Goal: Task Accomplishment & Management: Use online tool/utility

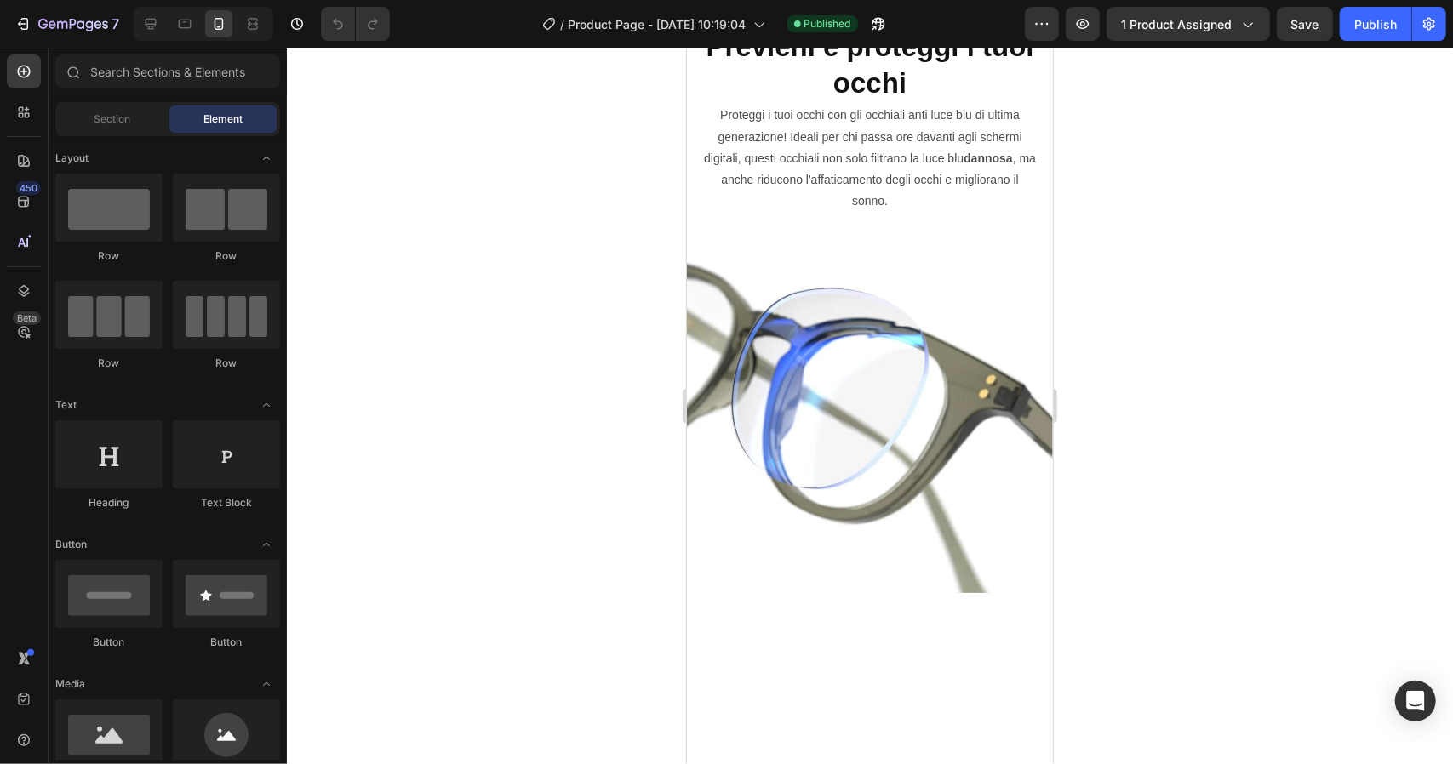
scroll to position [1878, 0]
click at [947, 104] on h2 "Previeni e proteggi i tuoi occhi" at bounding box center [869, 65] width 339 height 77
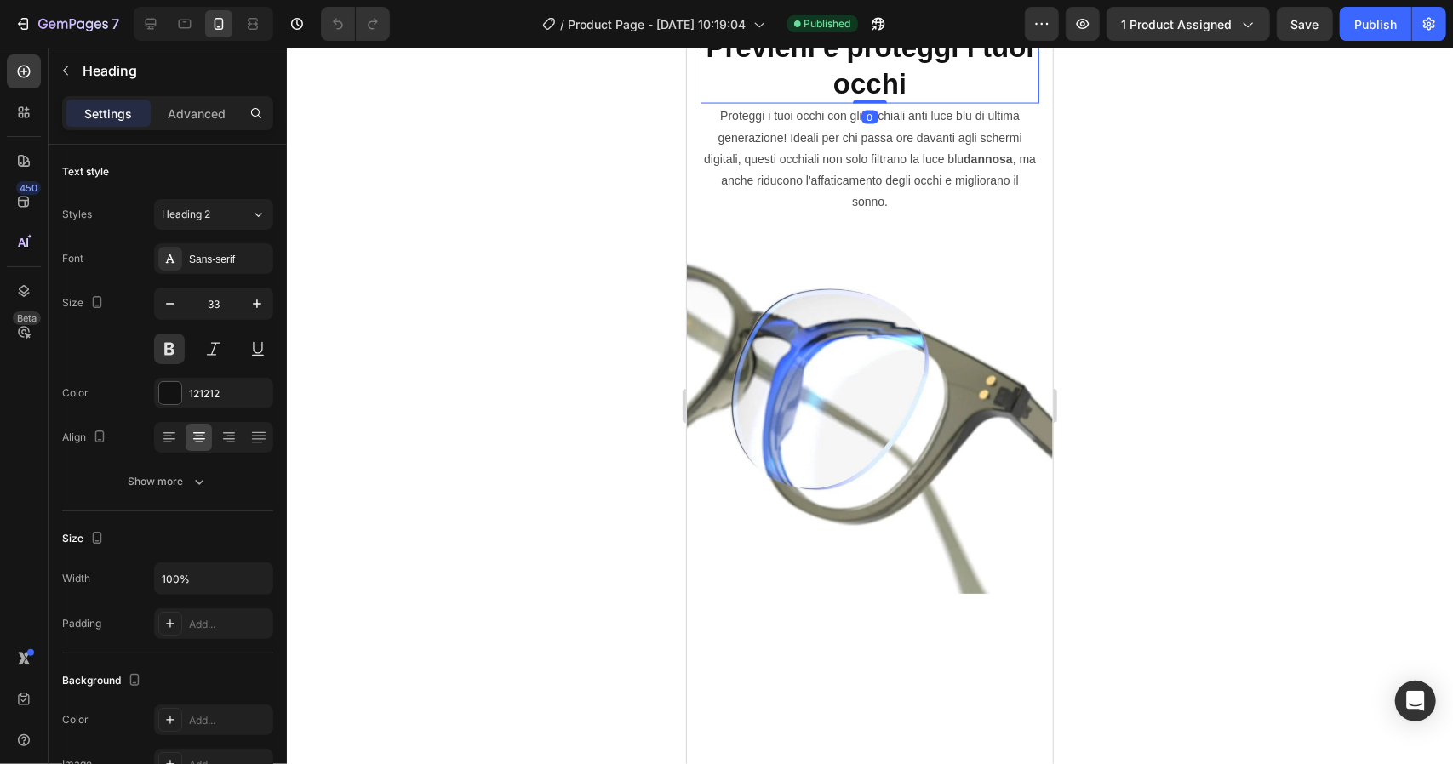
click at [947, 102] on p "Previeni e proteggi i tuoi occhi" at bounding box center [868, 65] width 335 height 73
click at [1083, 384] on div at bounding box center [870, 406] width 1166 height 717
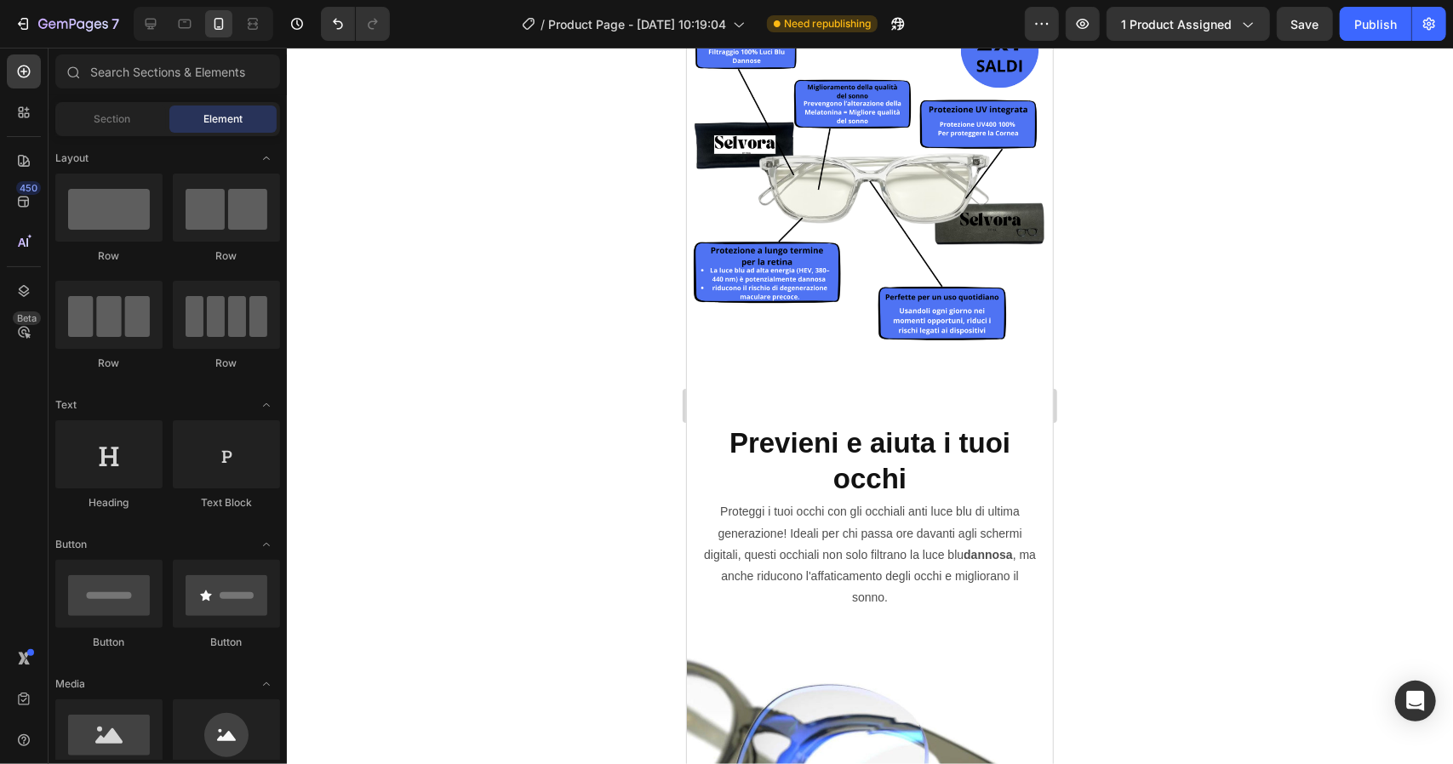
scroll to position [1571, 0]
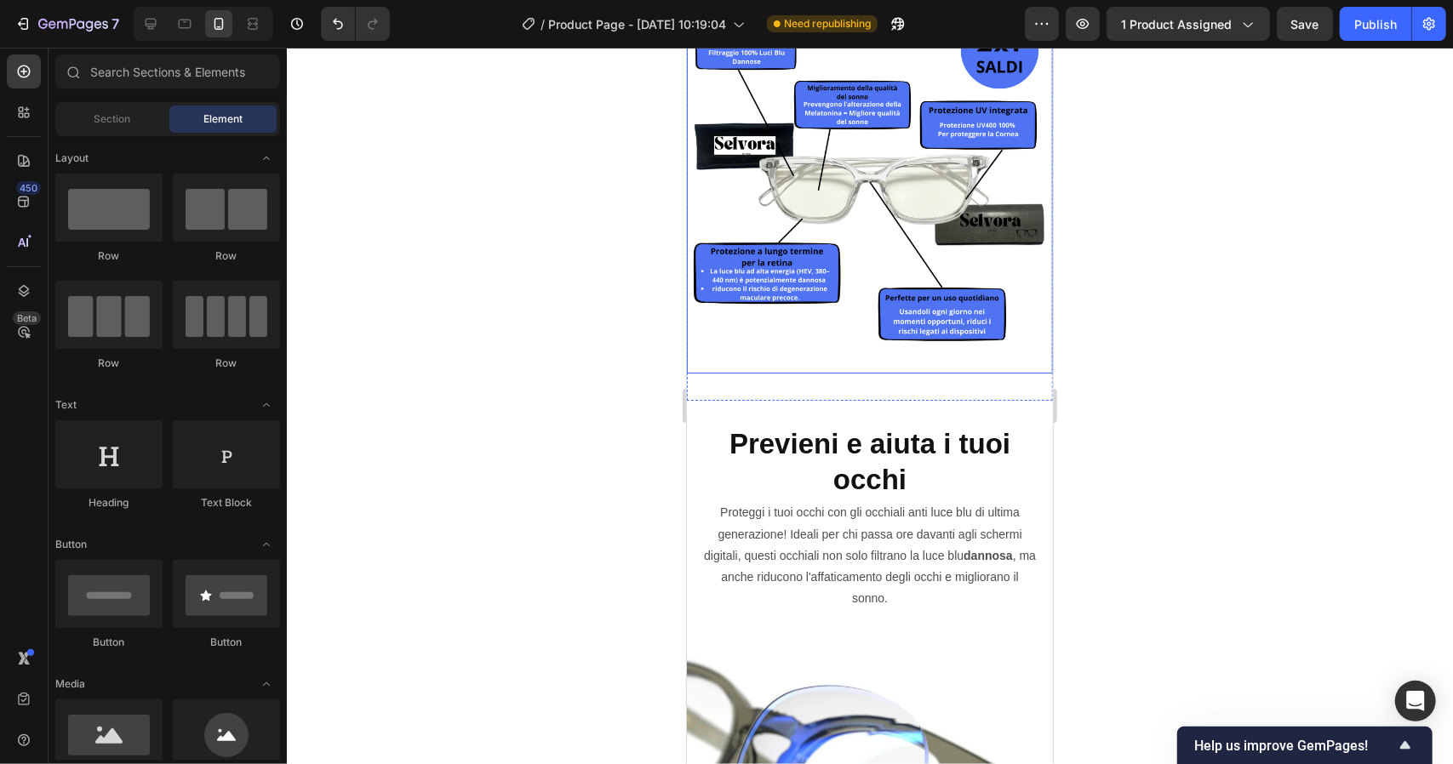
click at [863, 373] on img at bounding box center [869, 190] width 366 height 366
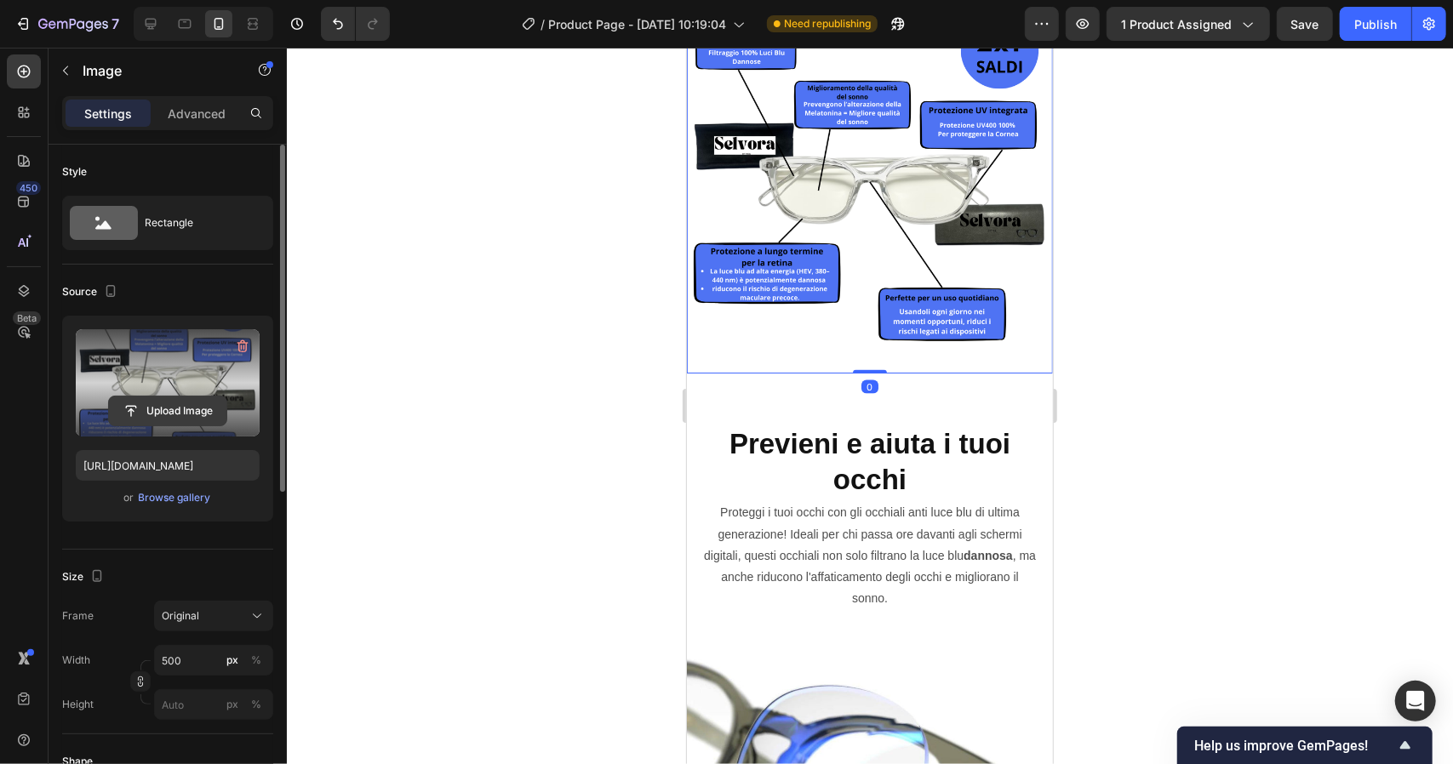
click at [153, 415] on input "file" at bounding box center [167, 411] width 117 height 29
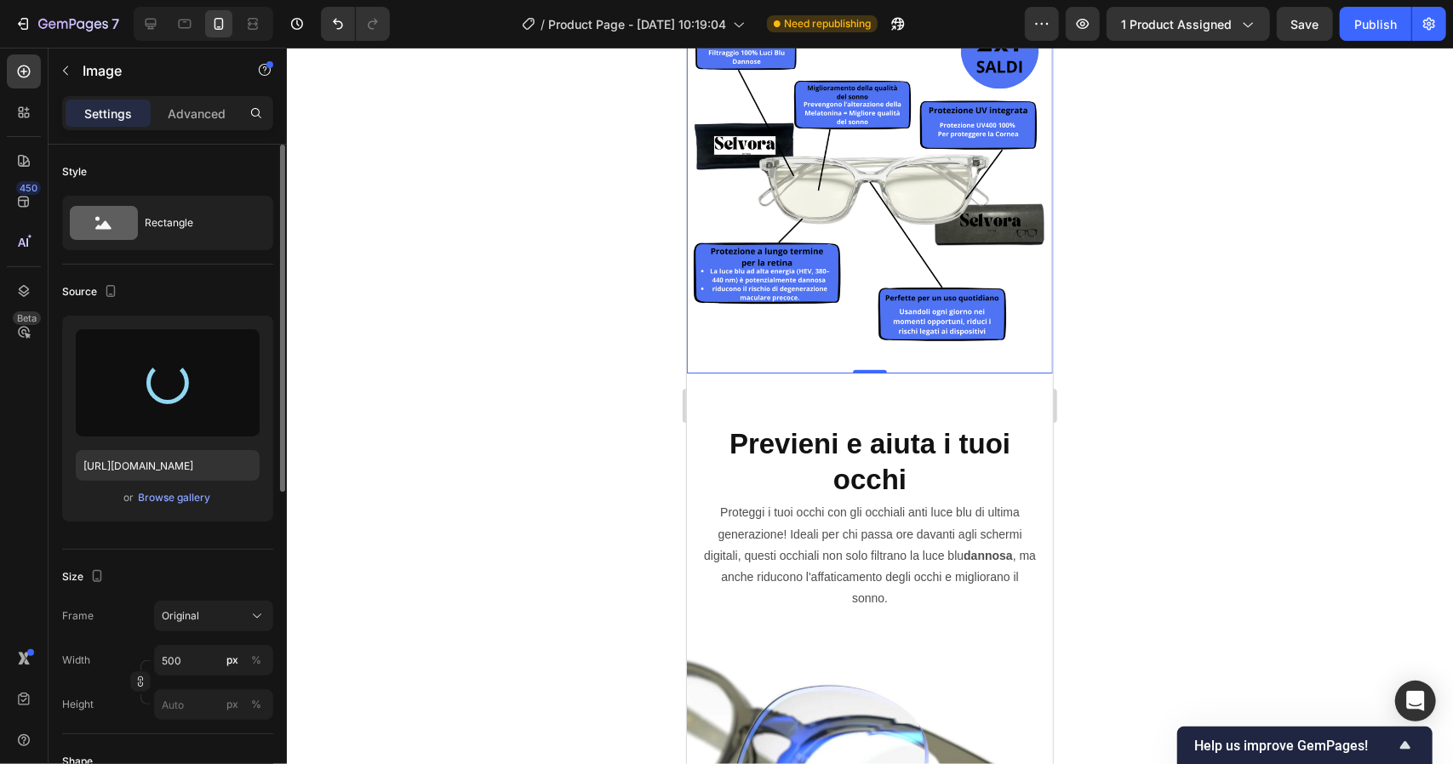
type input "[URL][DOMAIN_NAME]"
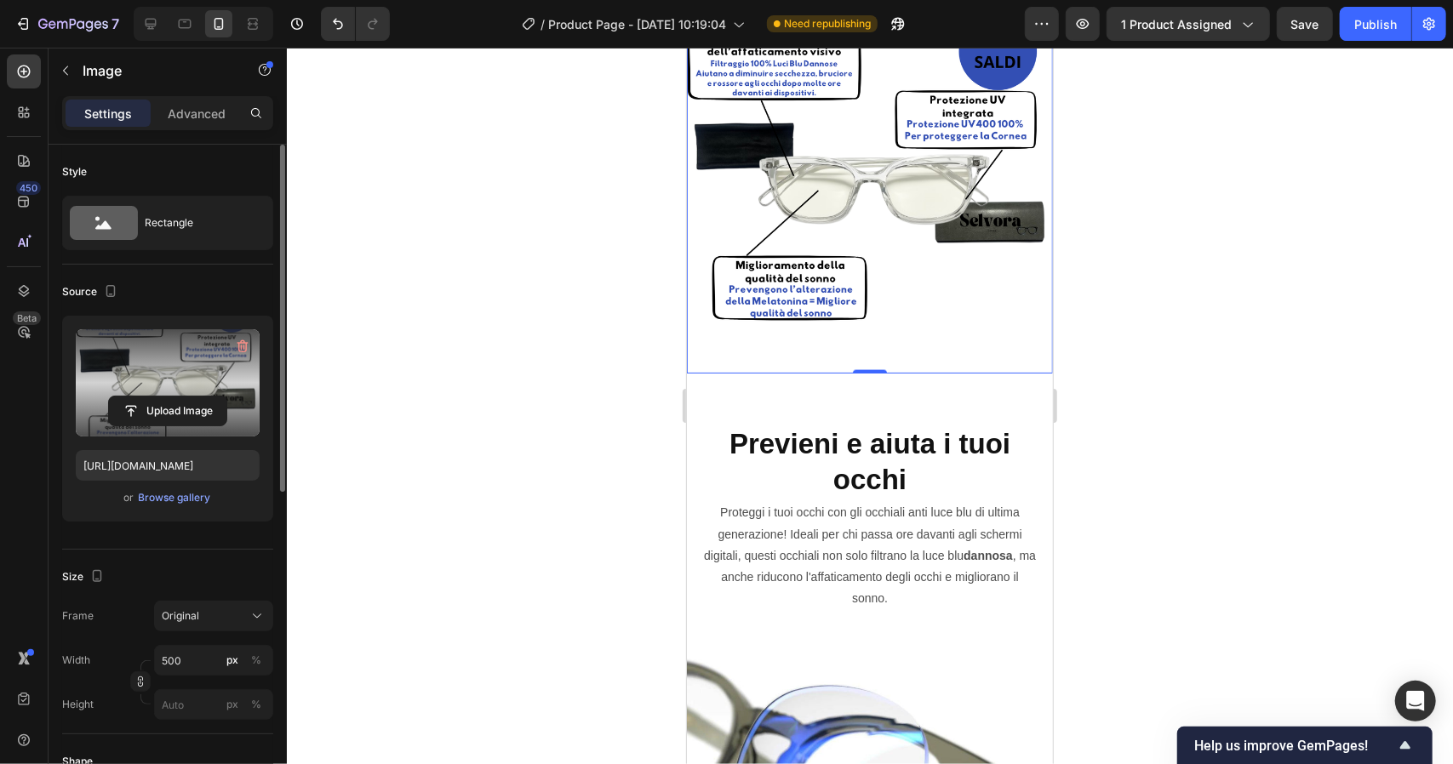
click at [911, 373] on img at bounding box center [869, 190] width 366 height 366
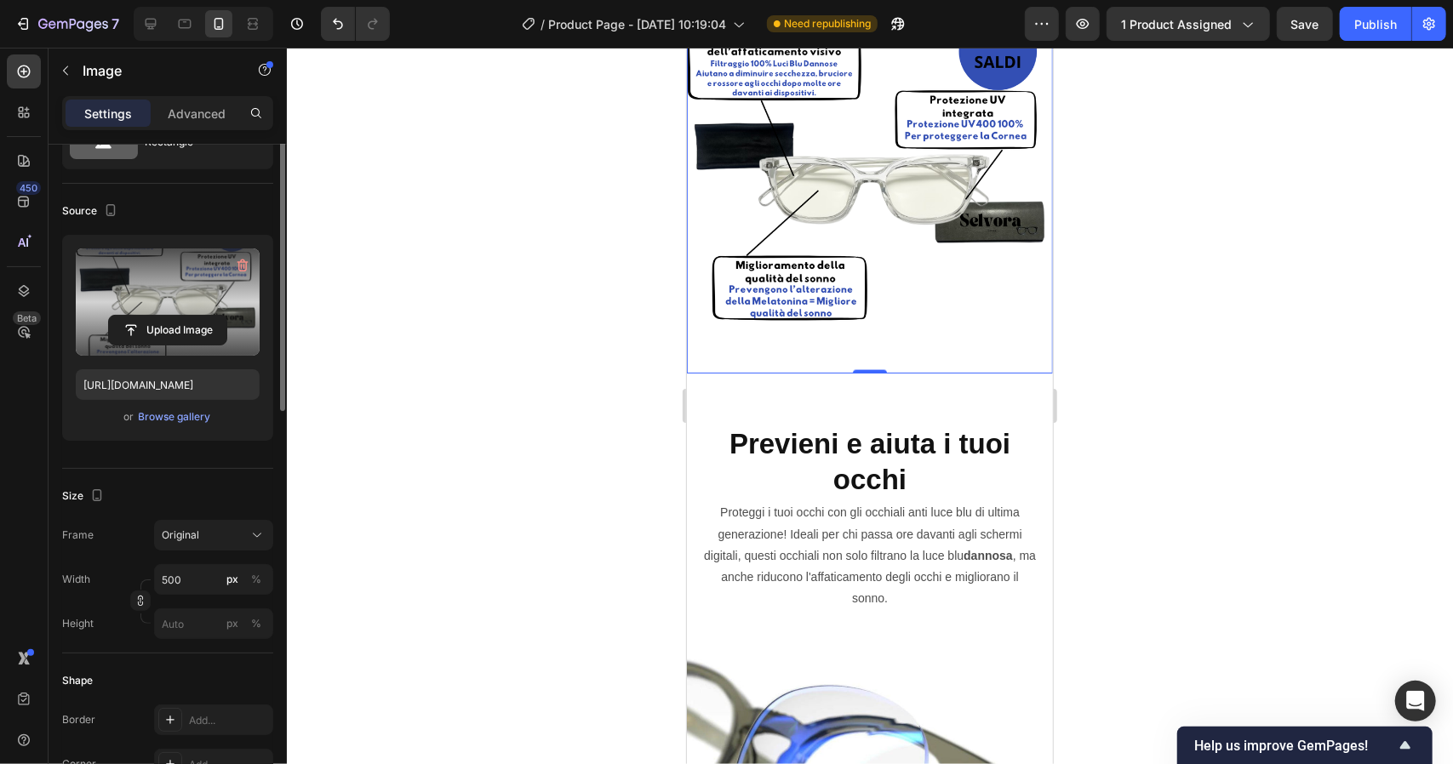
scroll to position [0, 0]
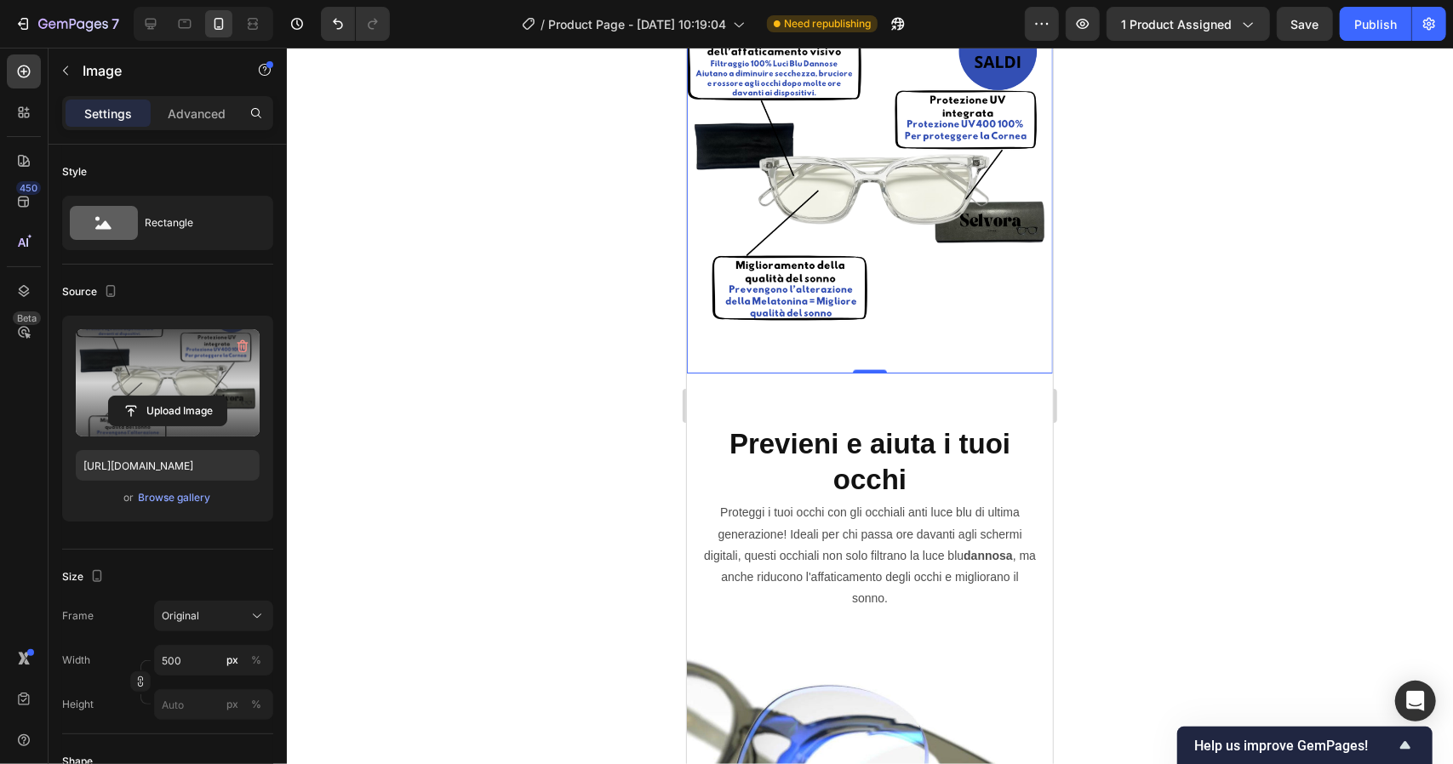
click at [197, 98] on div "Settings Advanced" at bounding box center [167, 113] width 211 height 34
click at [195, 113] on p "Advanced" at bounding box center [197, 114] width 58 height 18
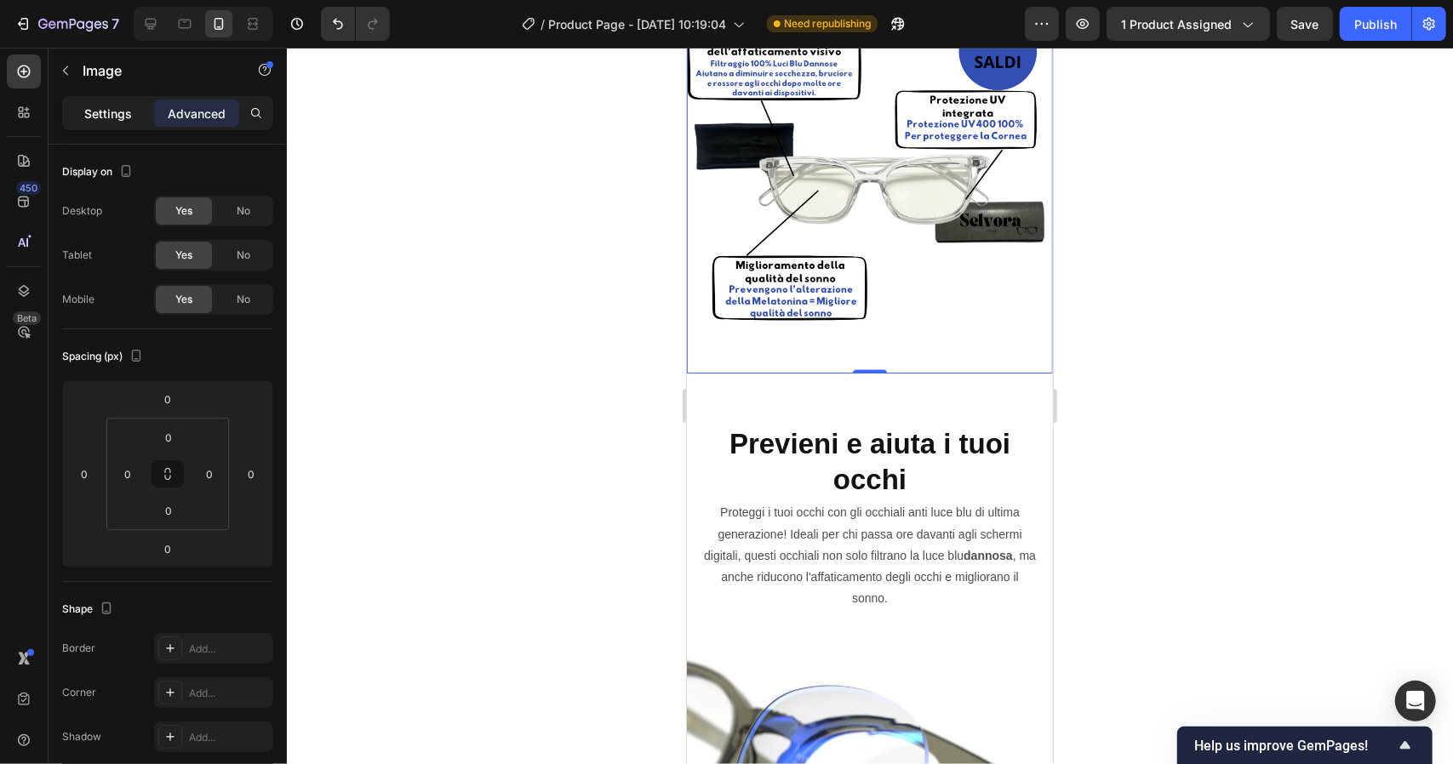
click at [96, 123] on div "Settings" at bounding box center [108, 113] width 85 height 27
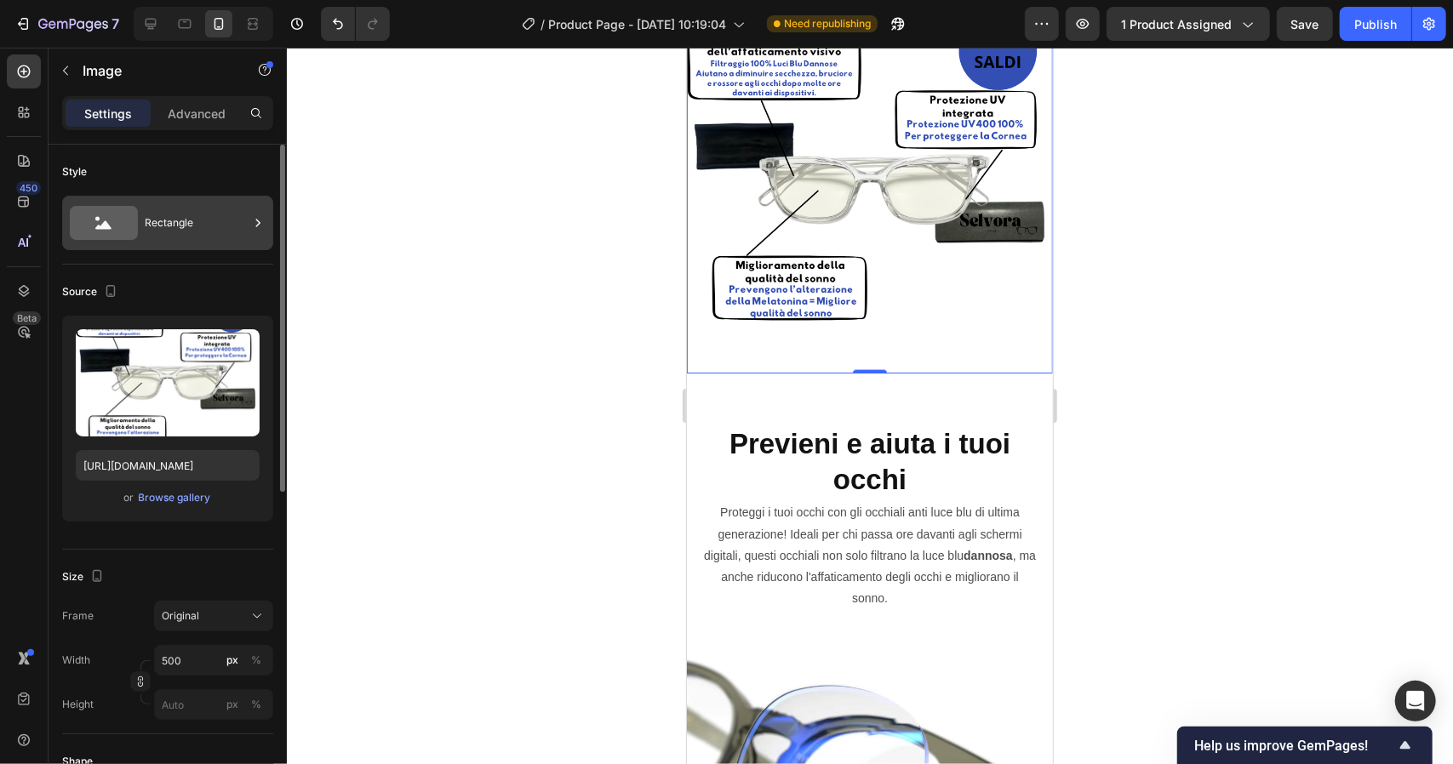
click at [178, 212] on div "Rectangle" at bounding box center [197, 222] width 104 height 39
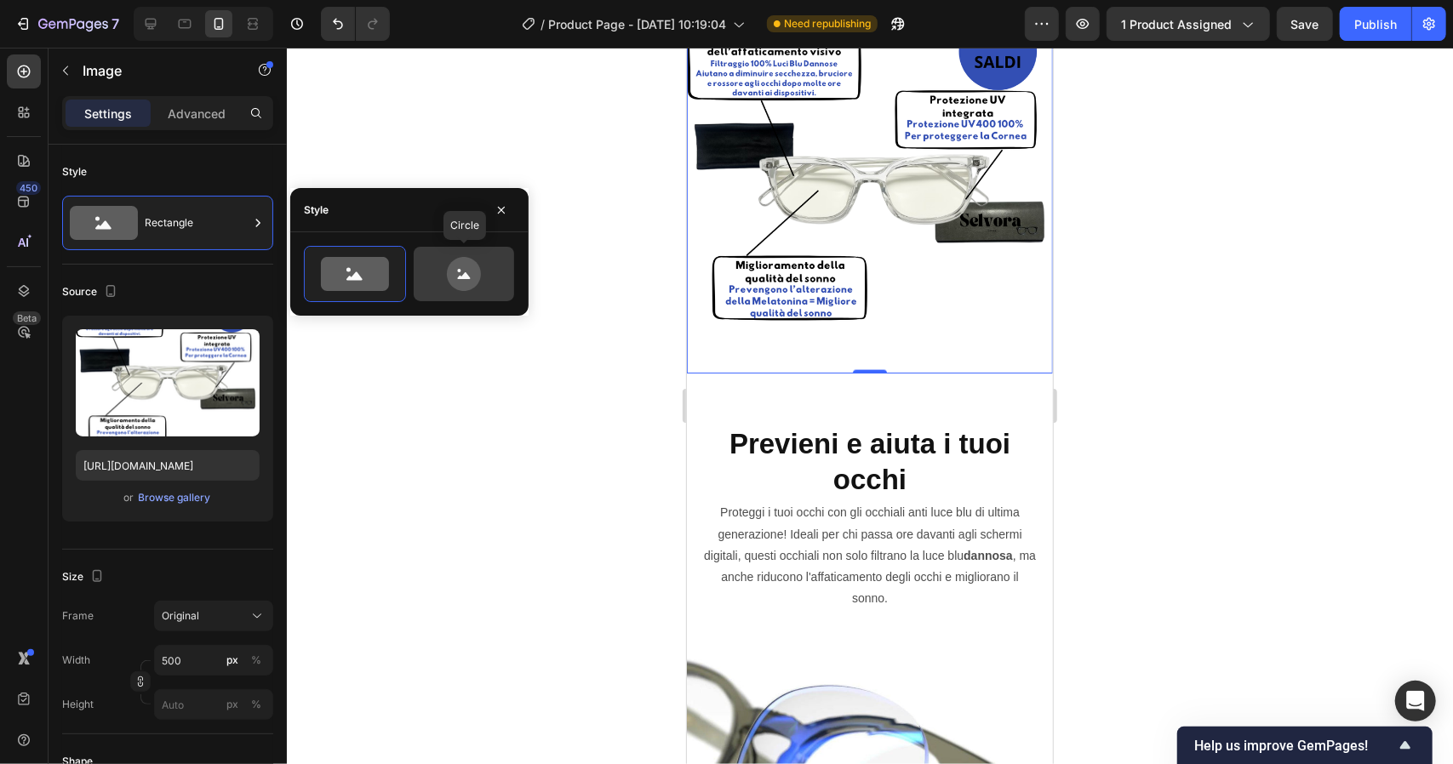
click at [455, 271] on icon at bounding box center [464, 274] width 34 height 34
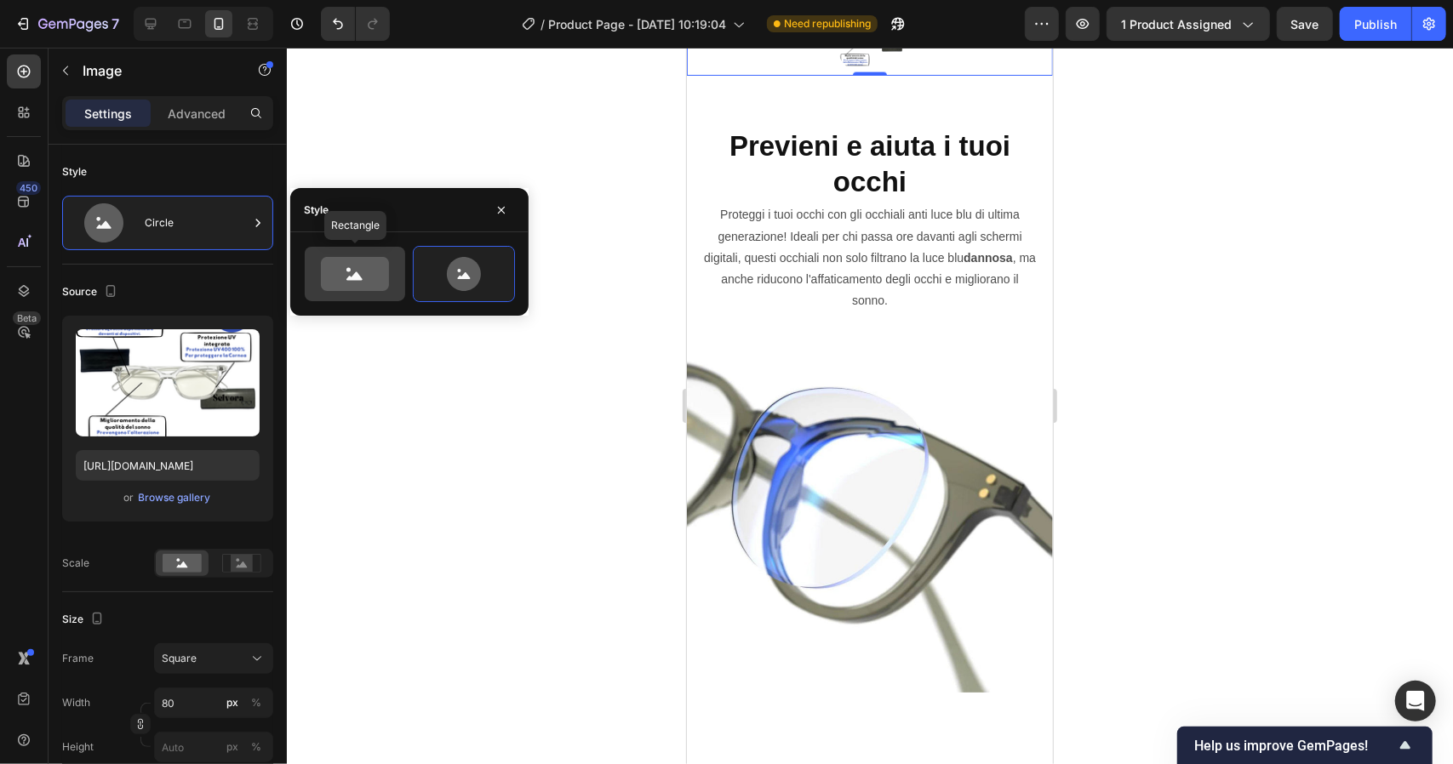
click at [381, 289] on icon at bounding box center [355, 274] width 68 height 34
type input "100"
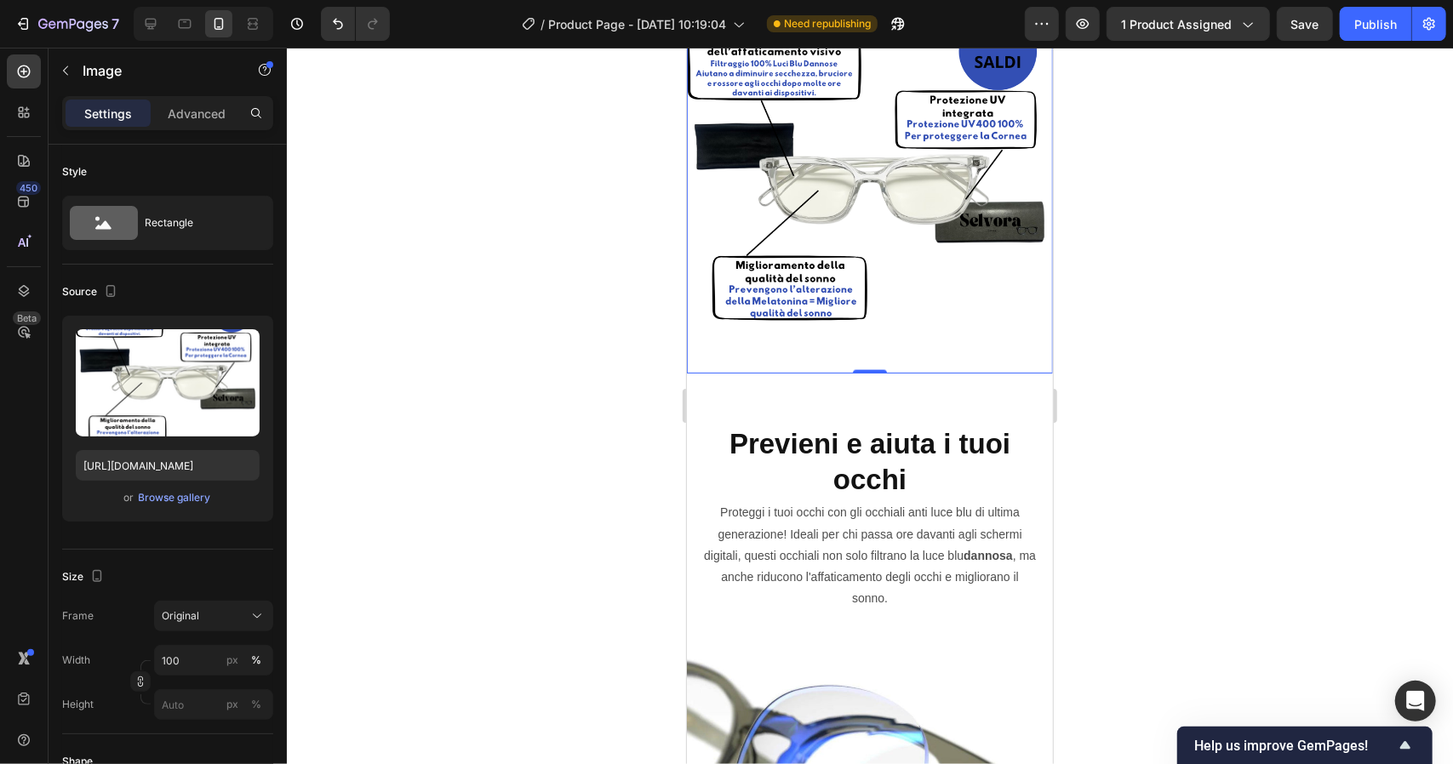
click at [630, 481] on div at bounding box center [870, 406] width 1166 height 717
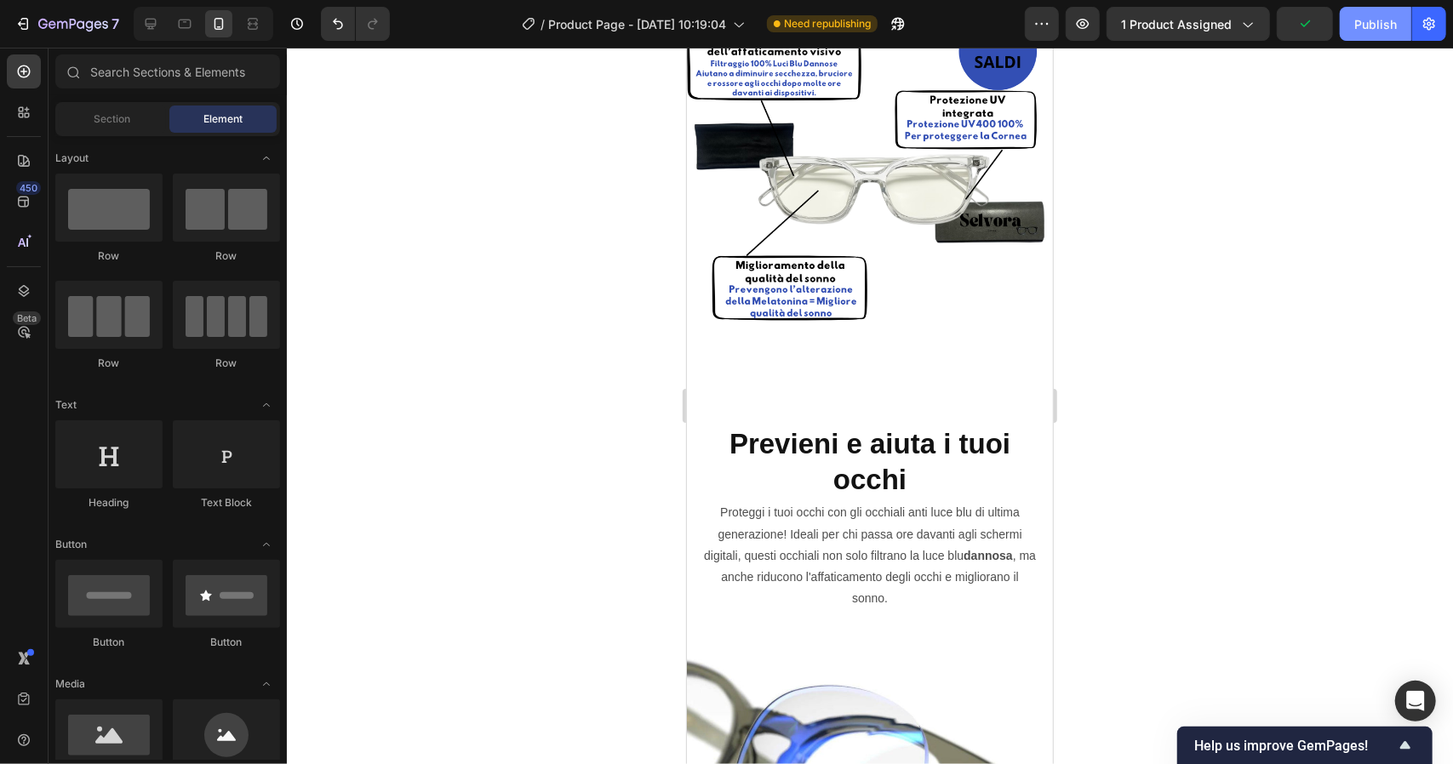
click at [1382, 28] on div "Publish" at bounding box center [1375, 24] width 43 height 18
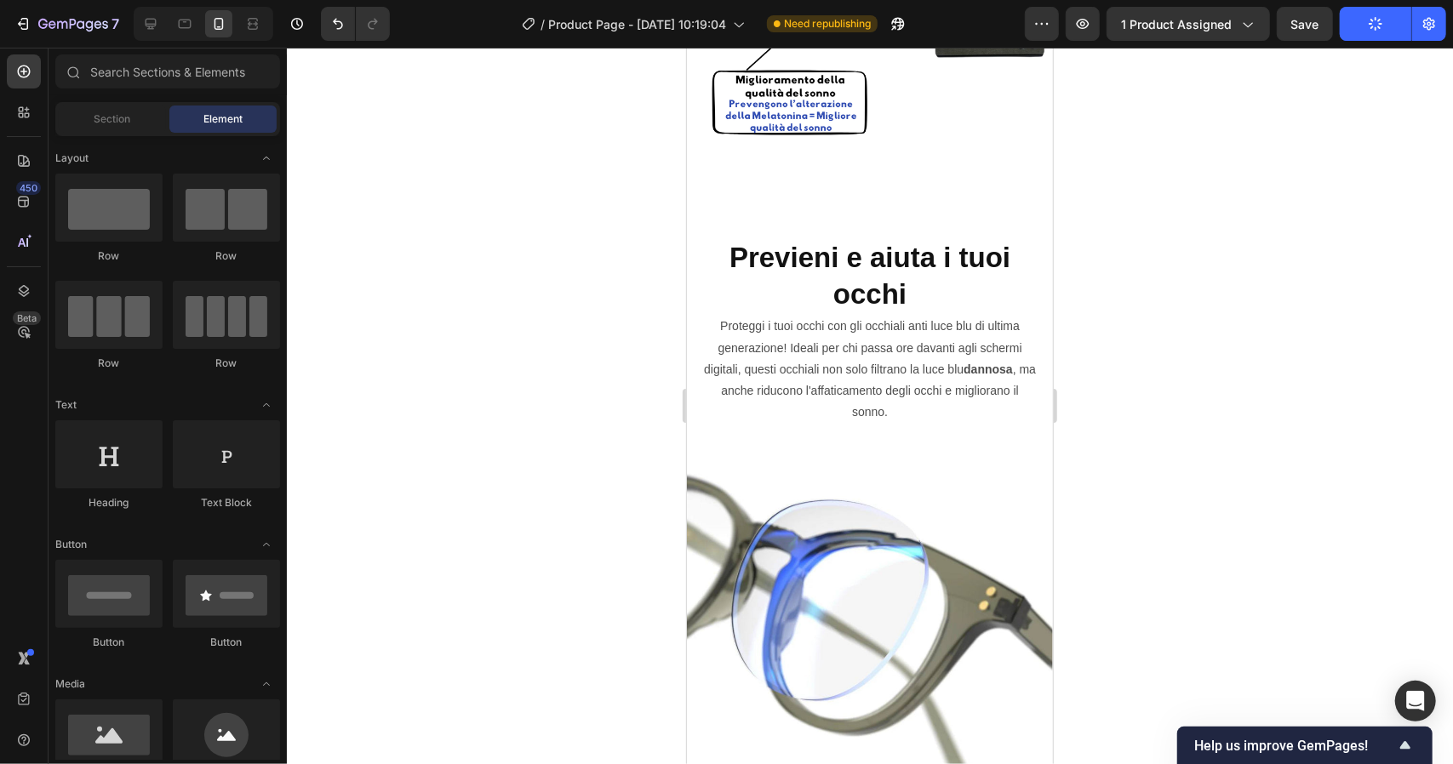
scroll to position [2035, 0]
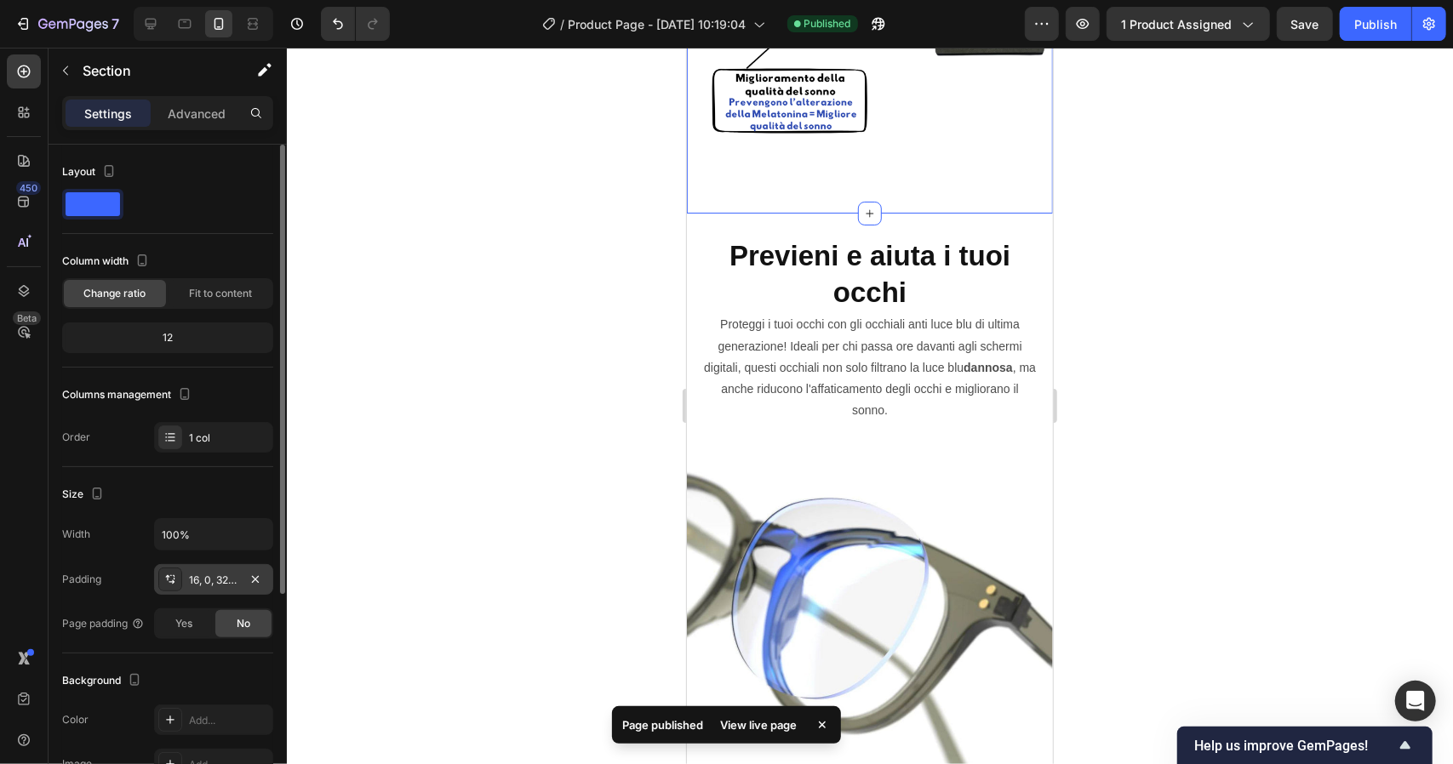
click at [237, 578] on div "16, 0, 32, 0" at bounding box center [213, 580] width 49 height 15
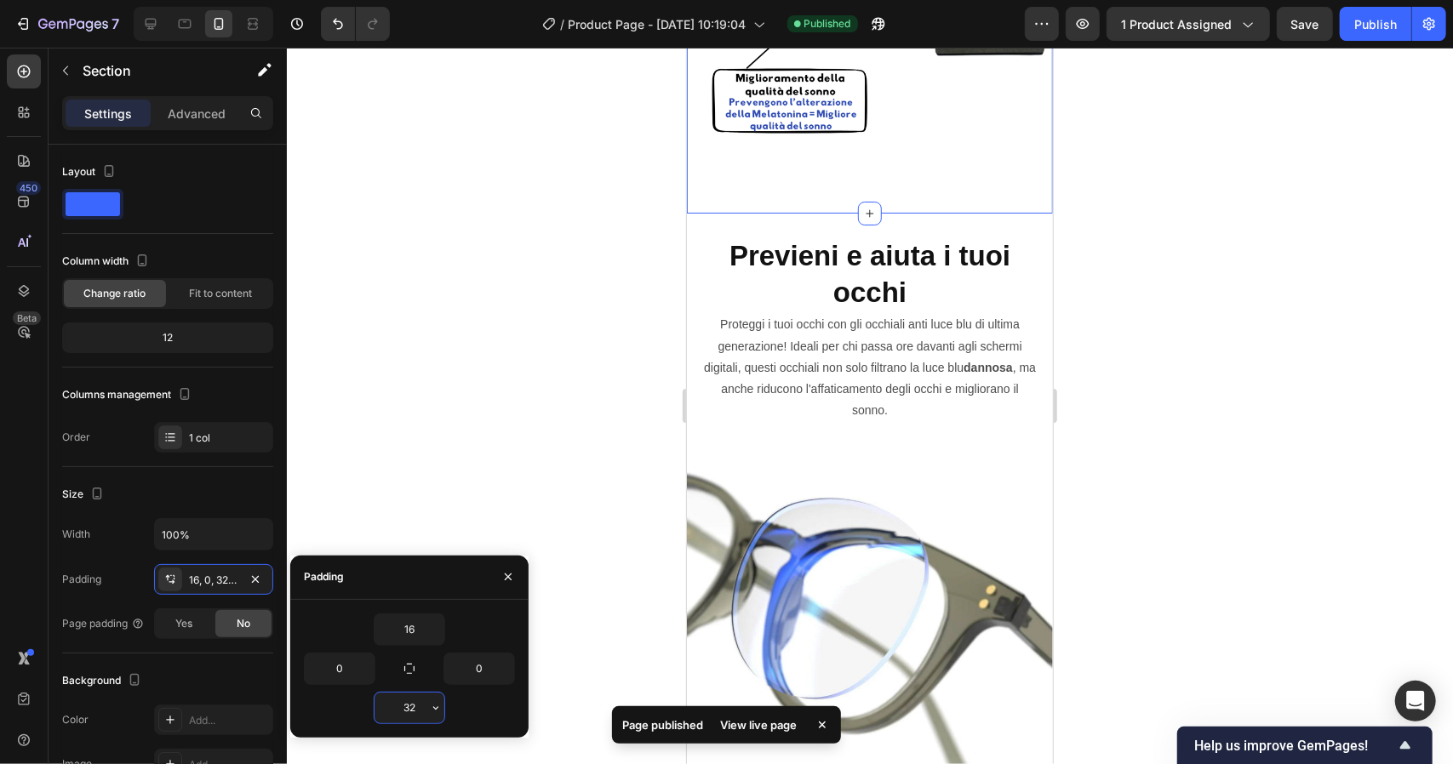
click at [424, 707] on input "32" at bounding box center [410, 708] width 70 height 31
click at [439, 705] on icon "button" at bounding box center [436, 708] width 14 height 14
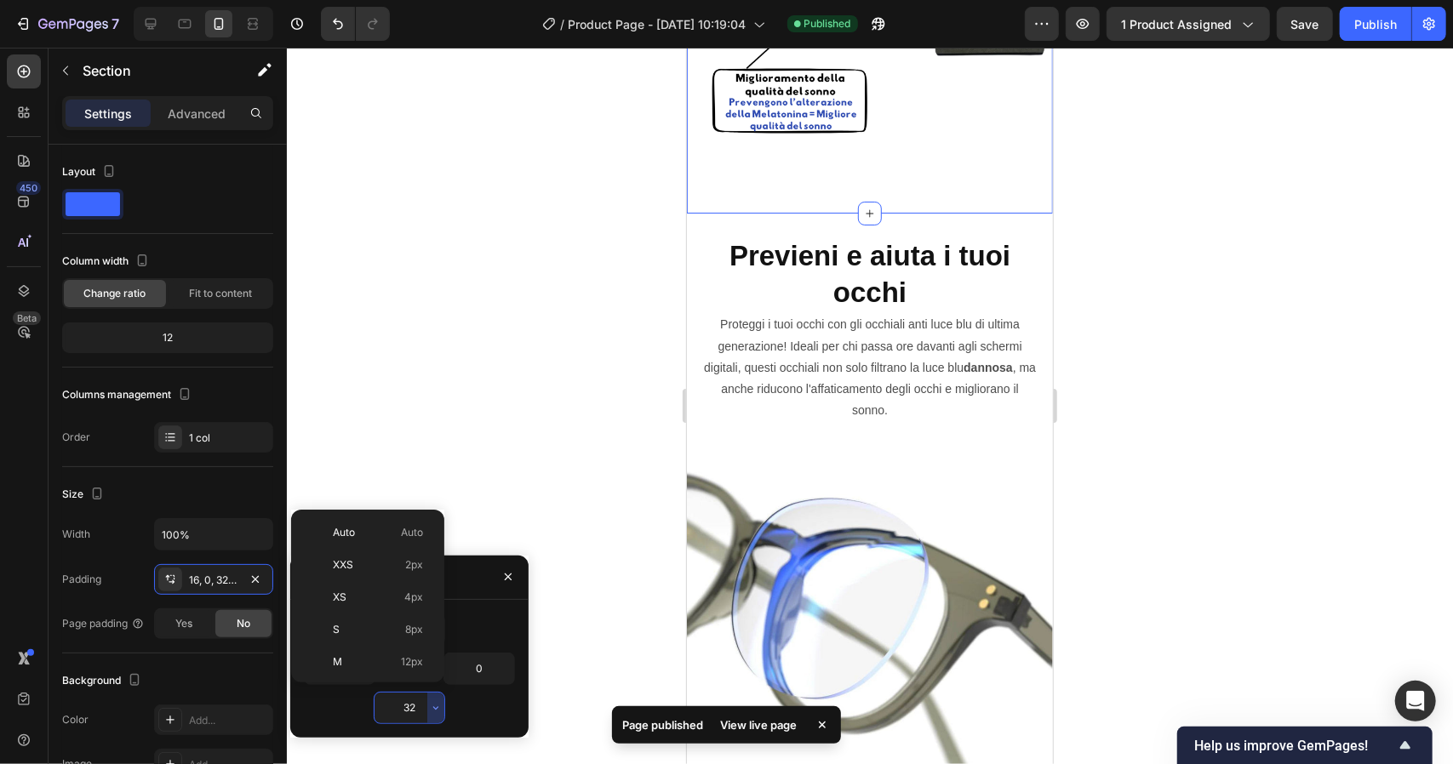
scroll to position [123, 0]
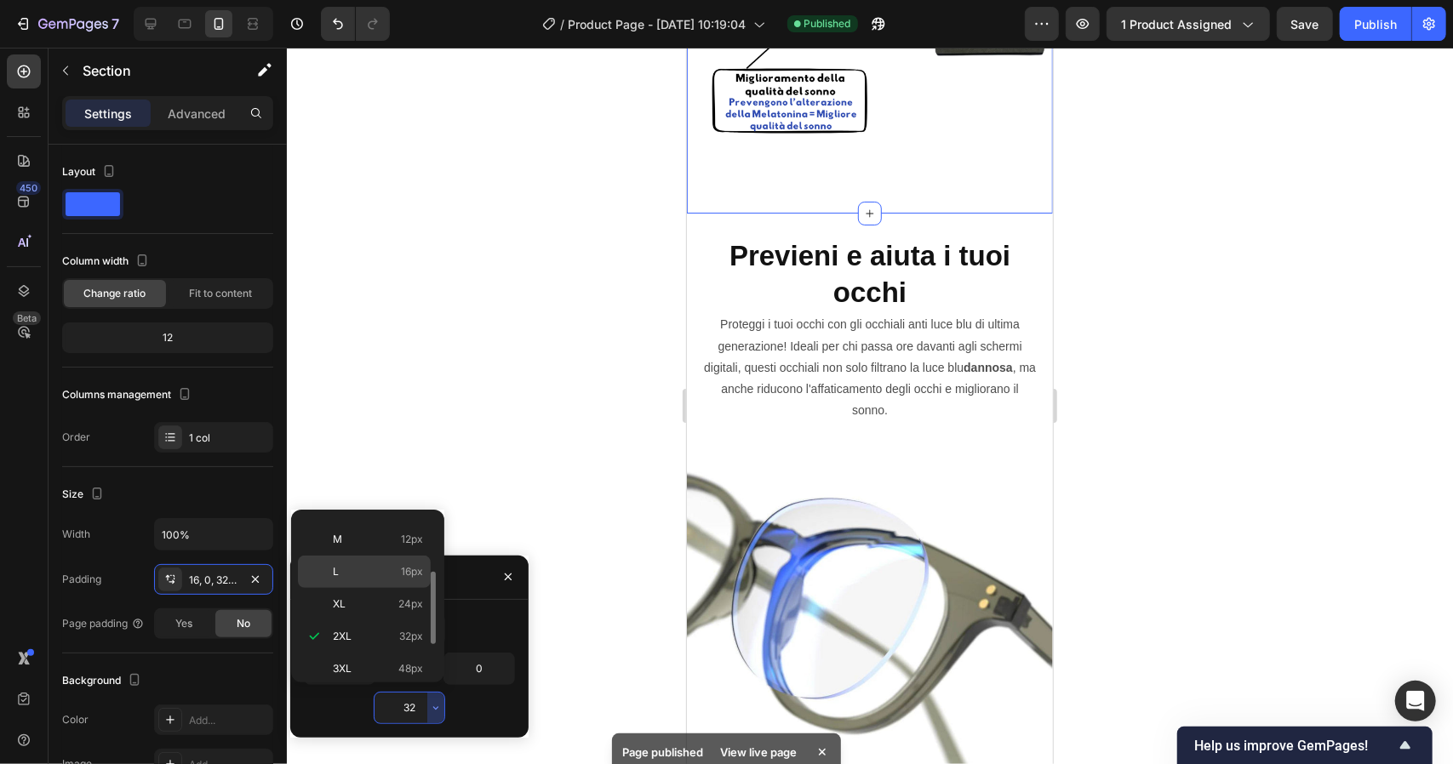
click at [394, 575] on p "L 16px" at bounding box center [378, 571] width 90 height 15
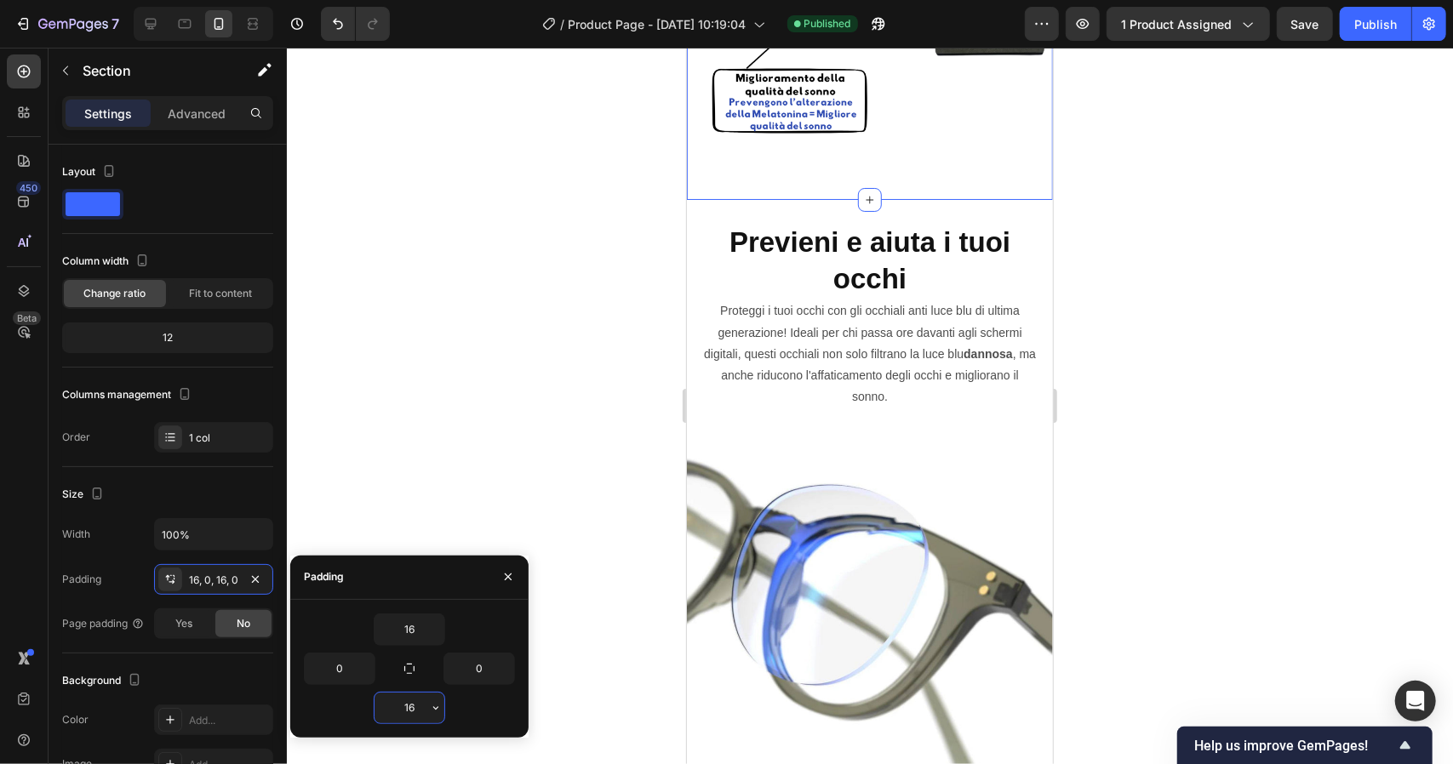
click at [424, 708] on input "16" at bounding box center [410, 708] width 70 height 31
click at [439, 707] on icon "button" at bounding box center [436, 708] width 14 height 14
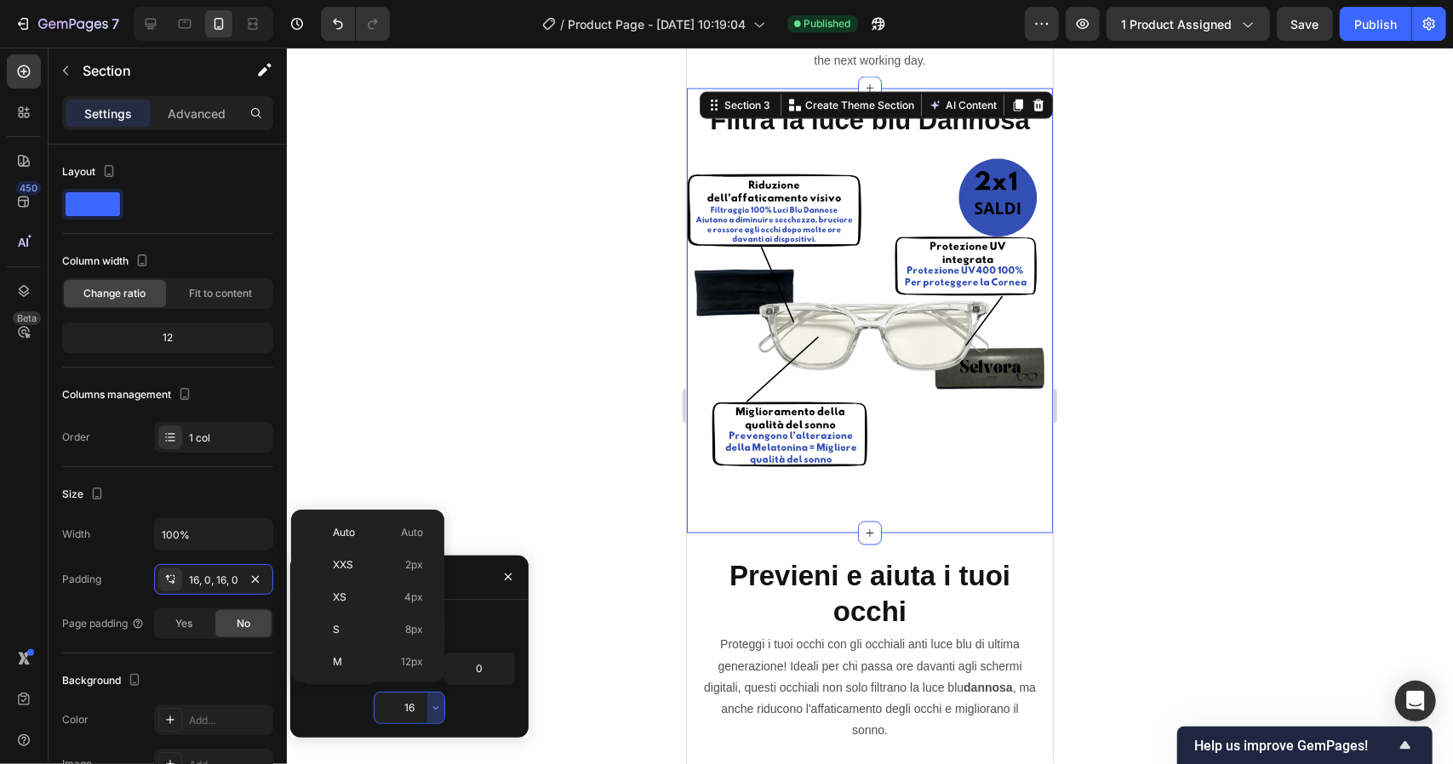
scroll to position [1687, 0]
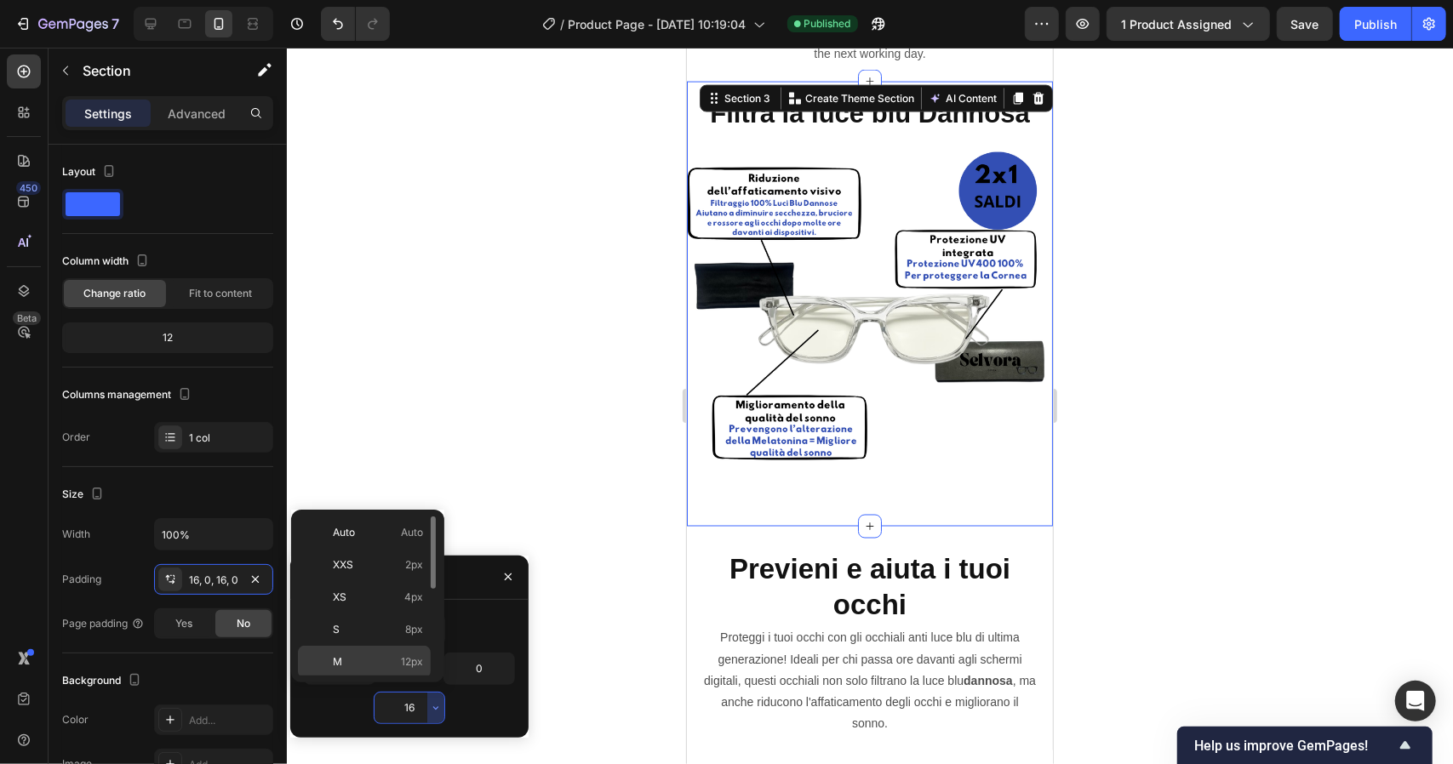
click at [398, 661] on p "M 12px" at bounding box center [378, 662] width 90 height 15
type input "12"
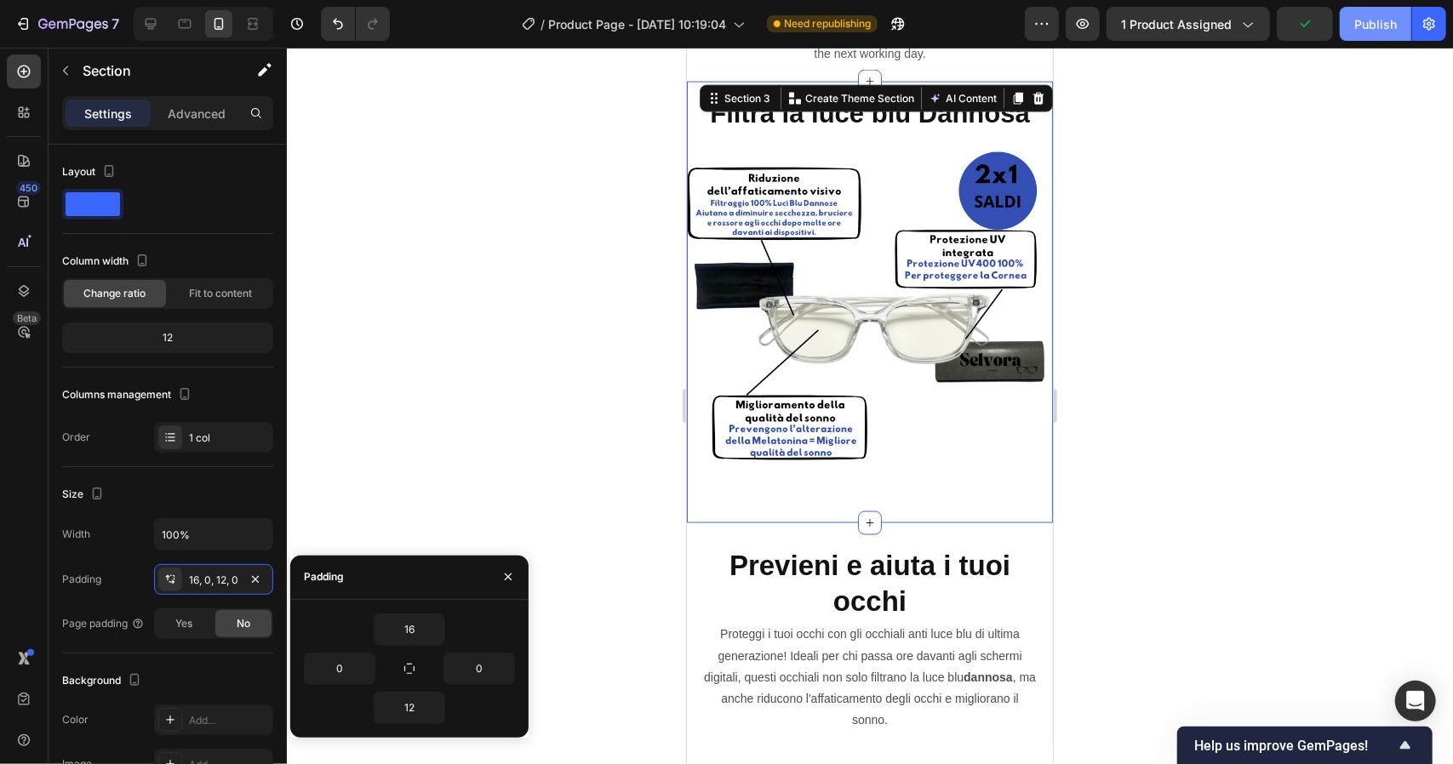
click at [1366, 28] on div "Publish" at bounding box center [1375, 24] width 43 height 18
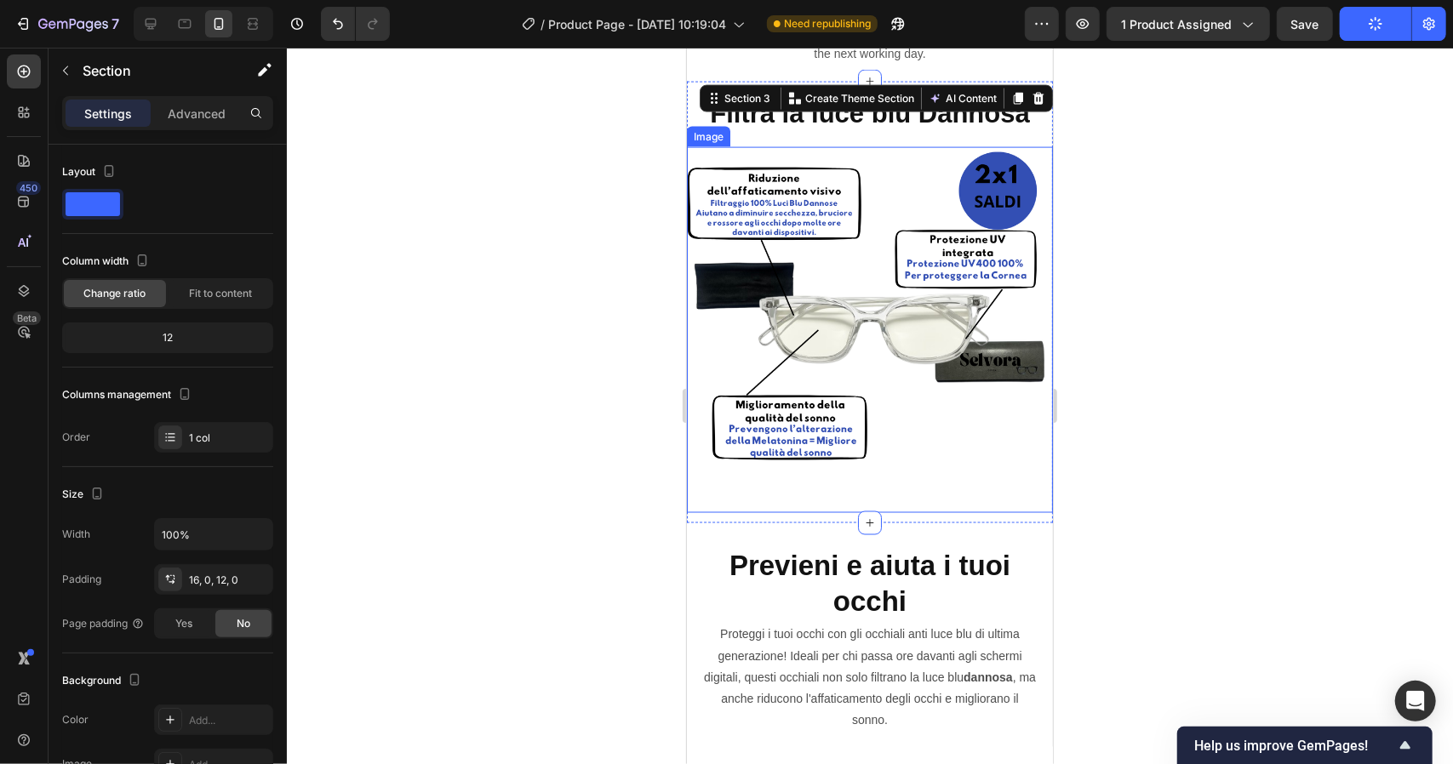
click at [539, 481] on div at bounding box center [870, 406] width 1166 height 717
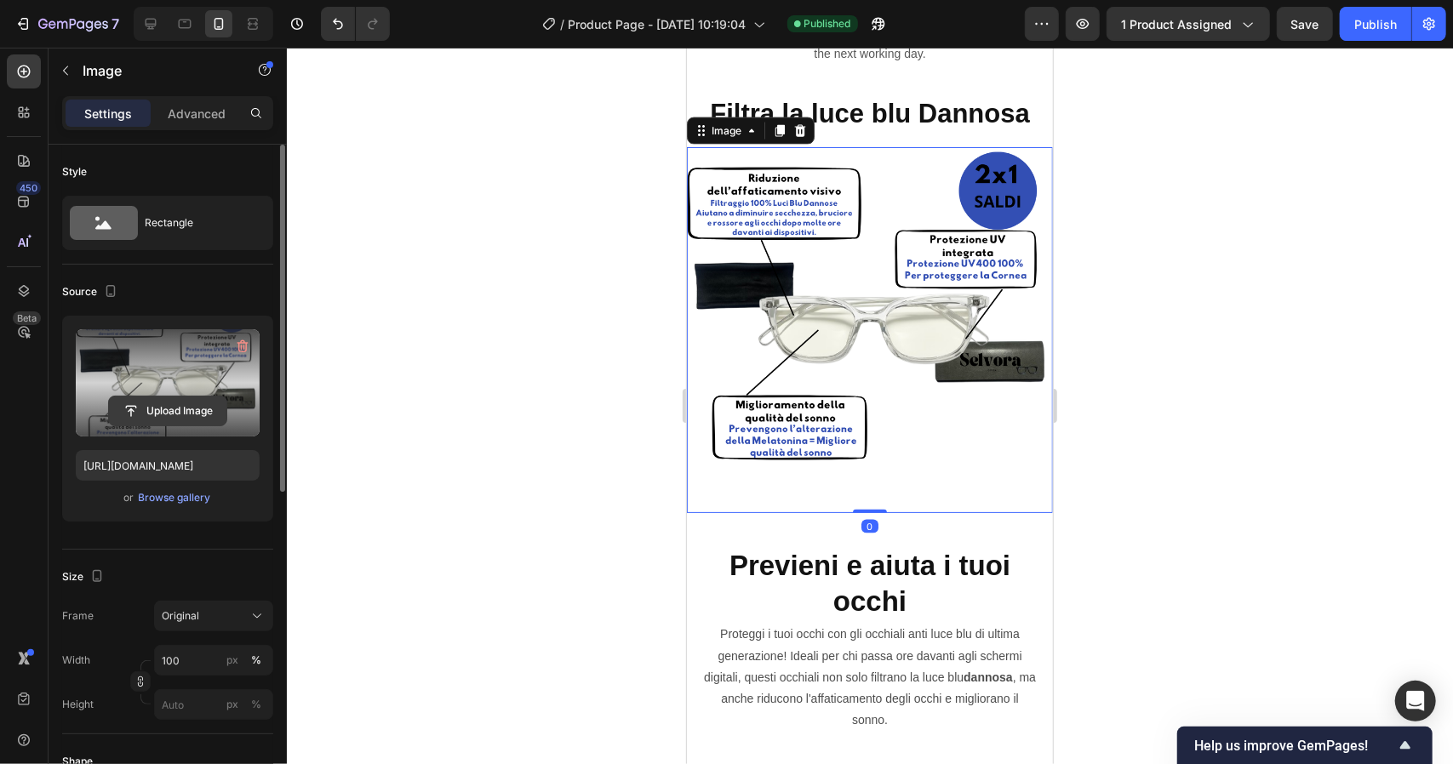
click at [165, 411] on input "file" at bounding box center [167, 411] width 117 height 29
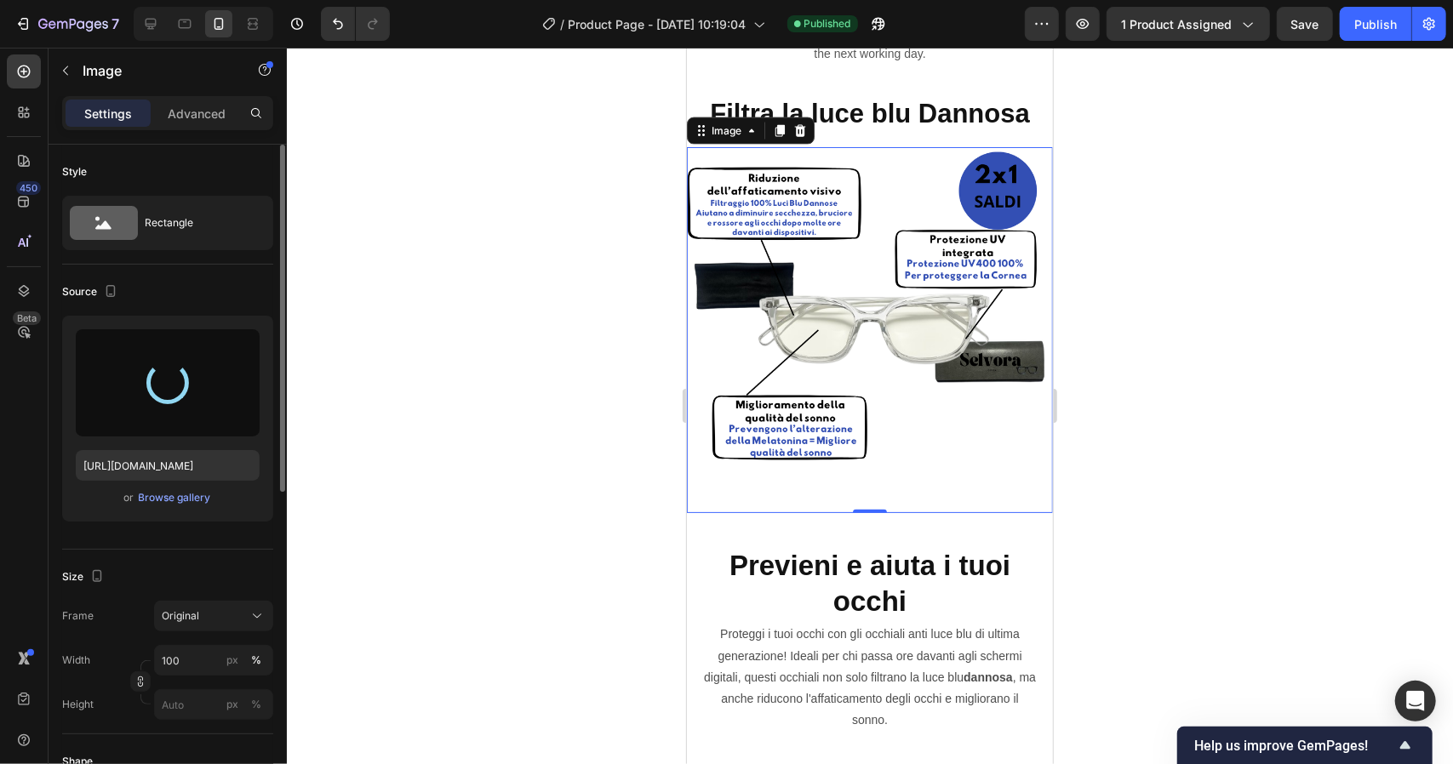
type input "[URL][DOMAIN_NAME]"
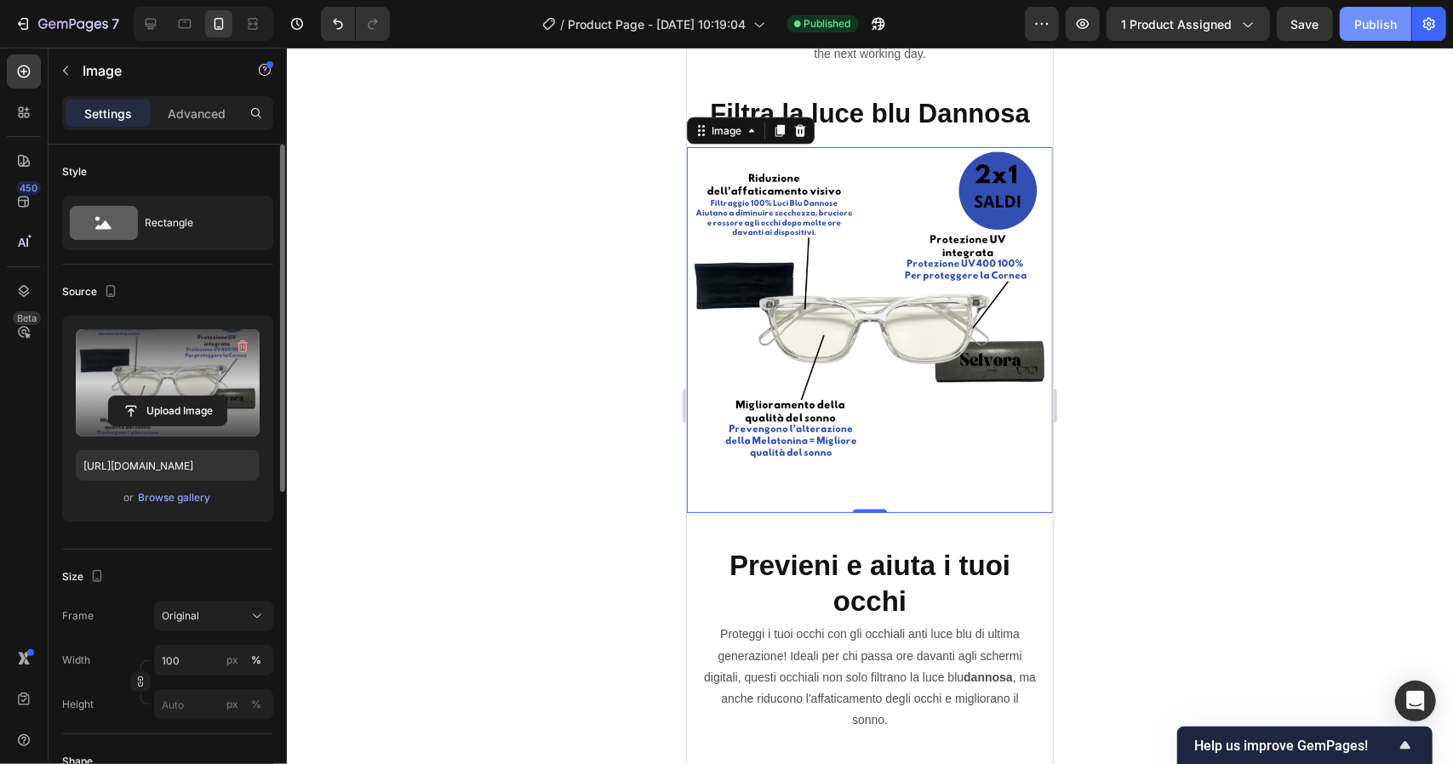
click at [1376, 23] on div "Publish" at bounding box center [1375, 24] width 43 height 18
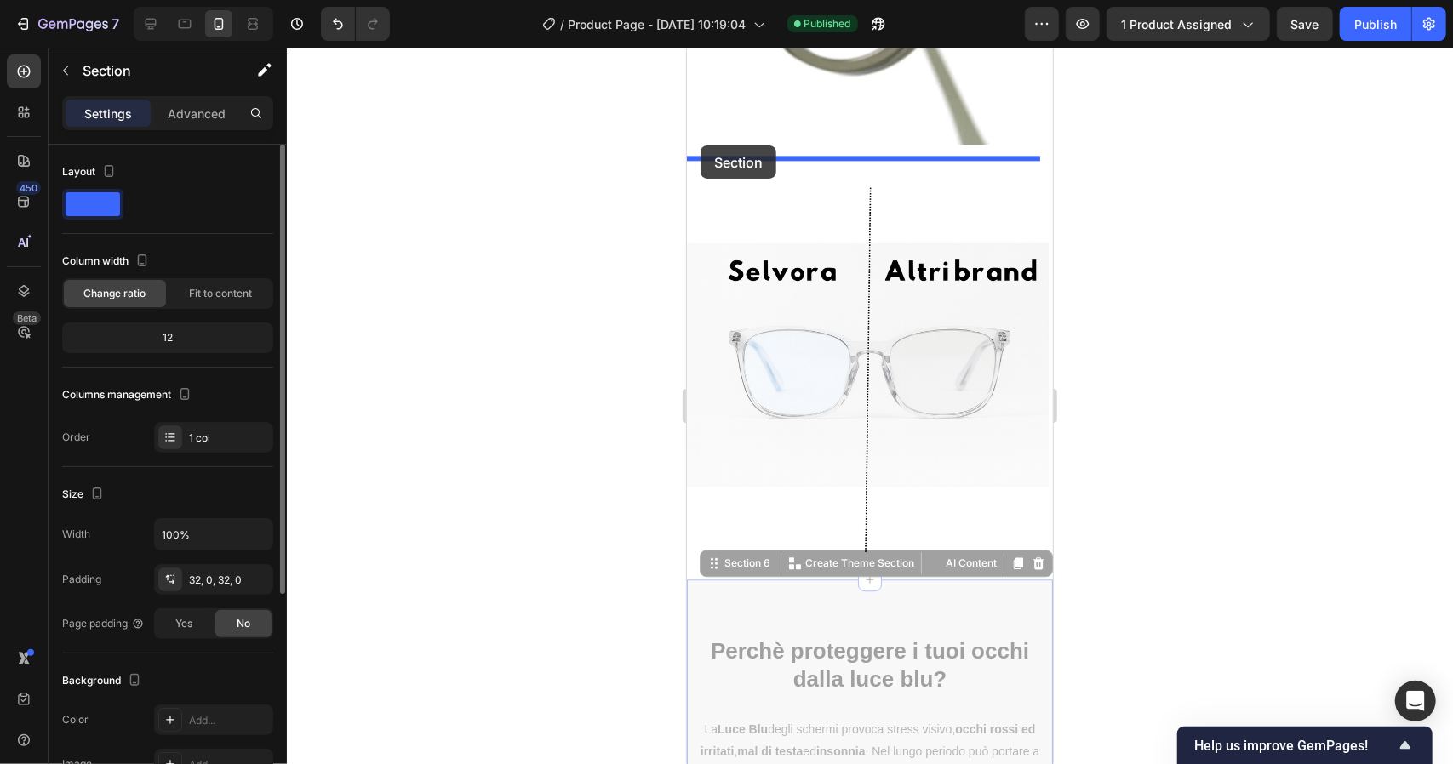
scroll to position [2521, 0]
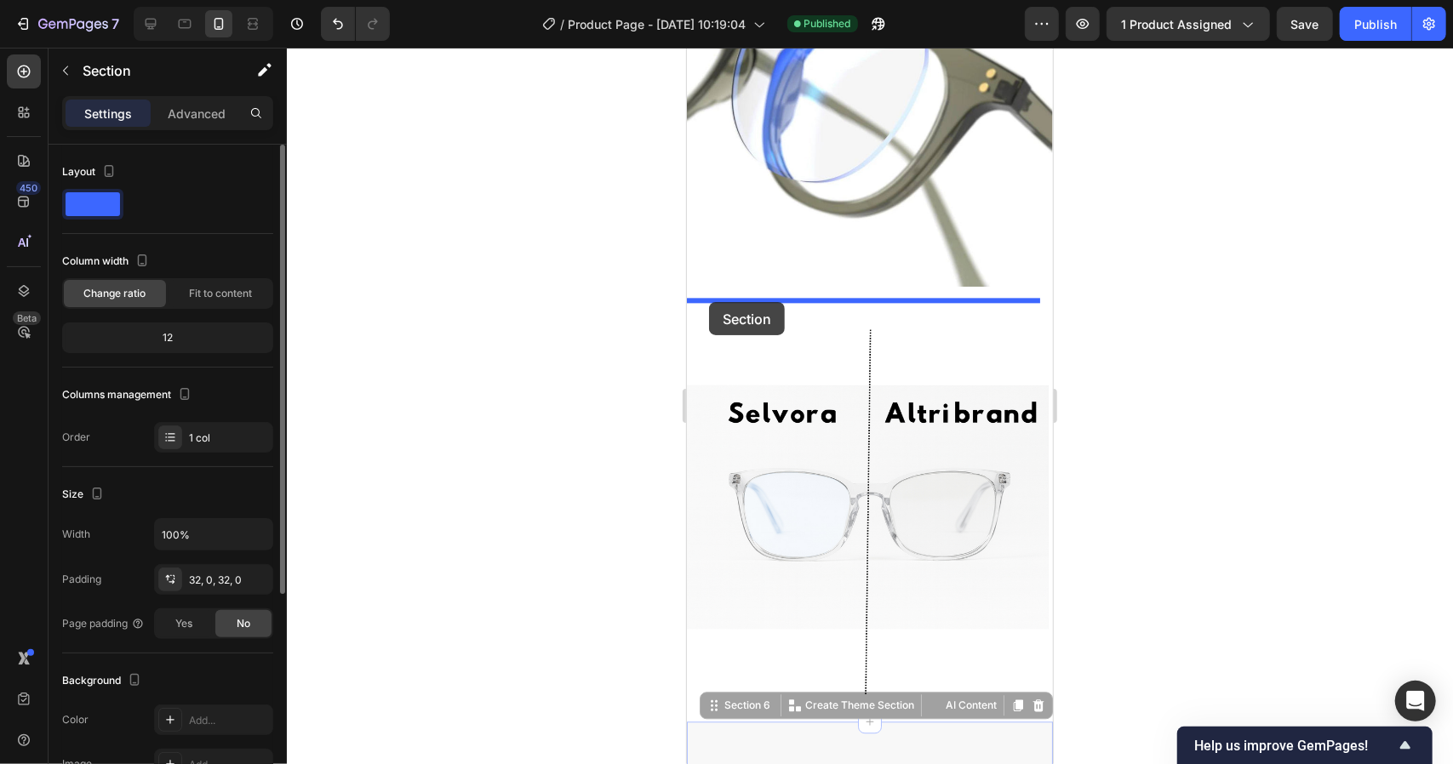
drag, startPoint x: 695, startPoint y: 301, endPoint x: 708, endPoint y: 301, distance: 13.6
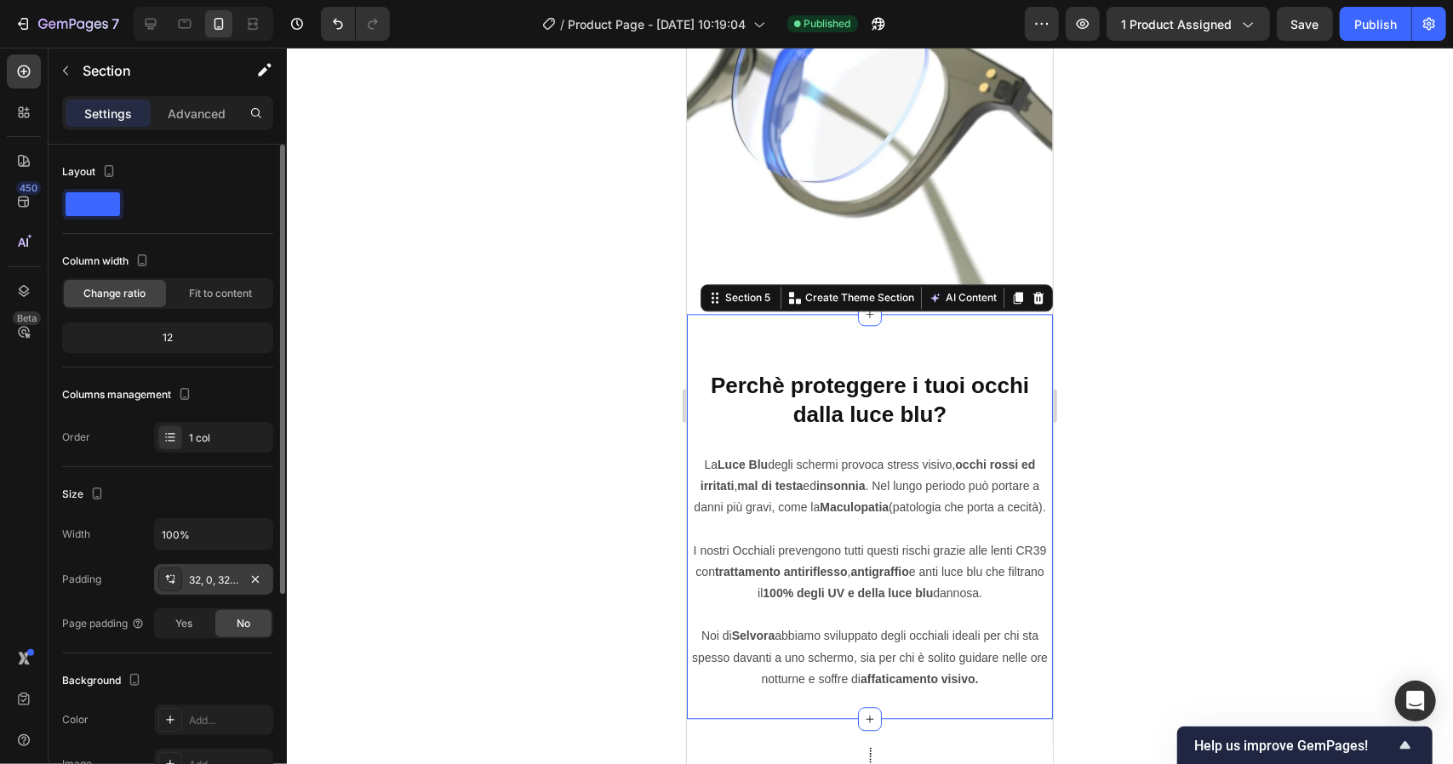
click at [220, 580] on div "32, 0, 32, 0" at bounding box center [213, 580] width 49 height 15
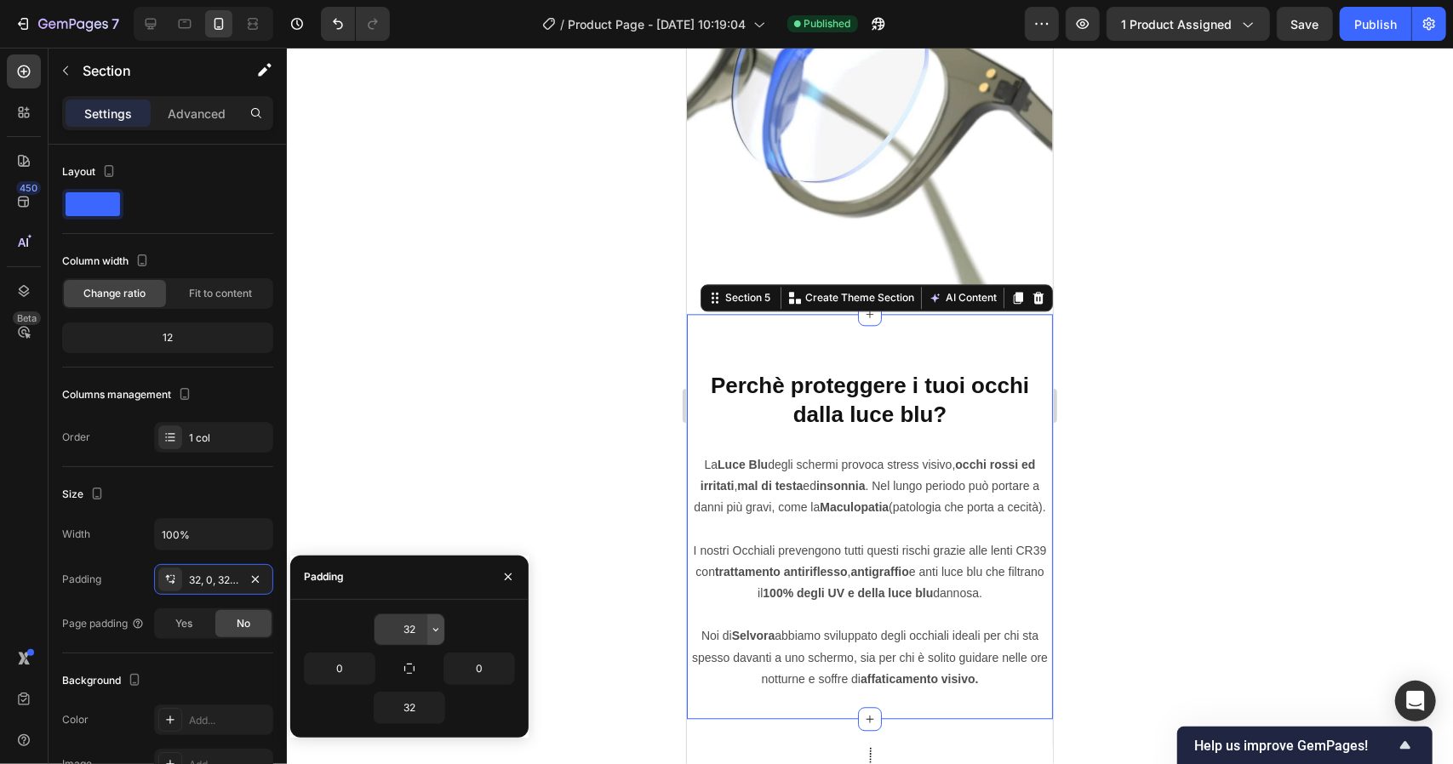
click at [431, 631] on icon "button" at bounding box center [436, 630] width 14 height 14
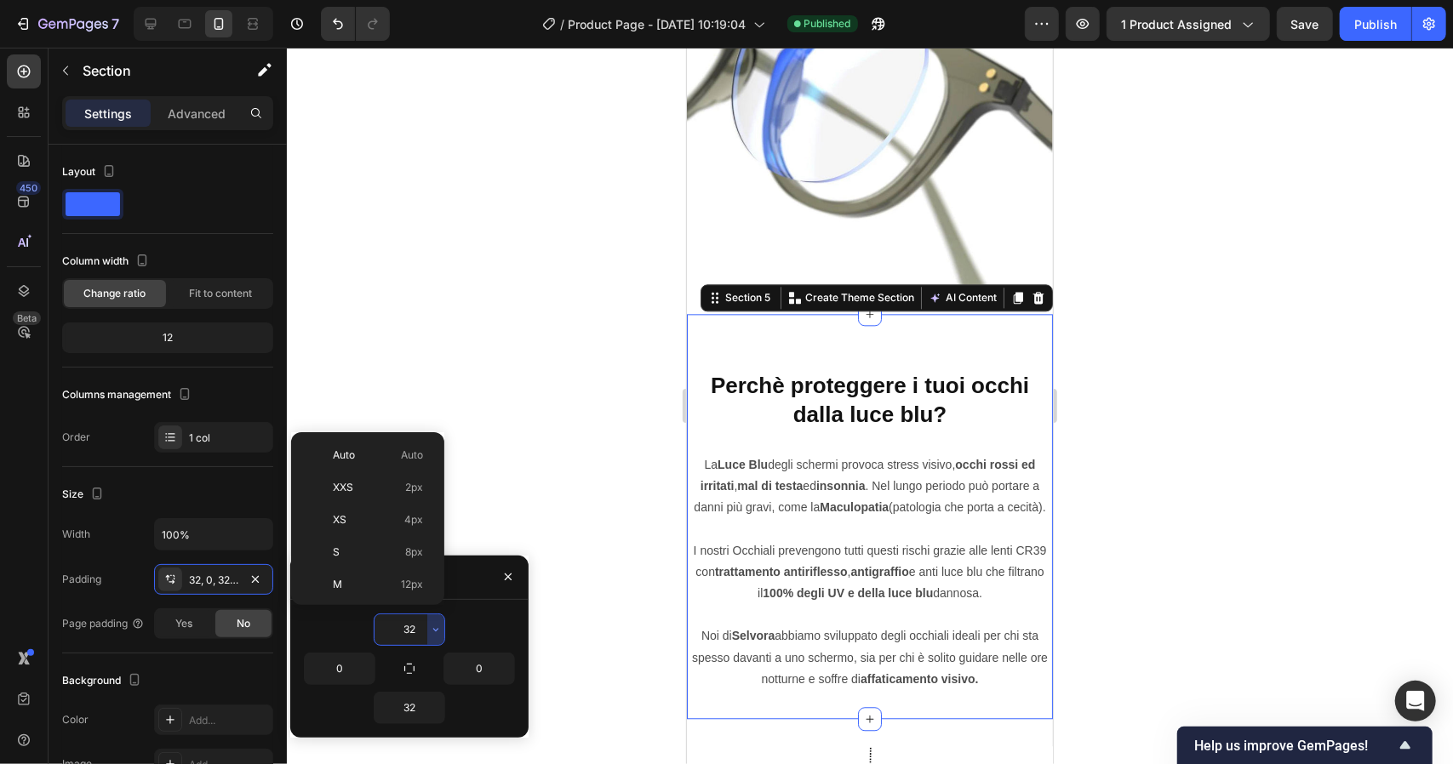
scroll to position [123, 0]
click at [412, 470] on div "M 12px" at bounding box center [364, 462] width 133 height 32
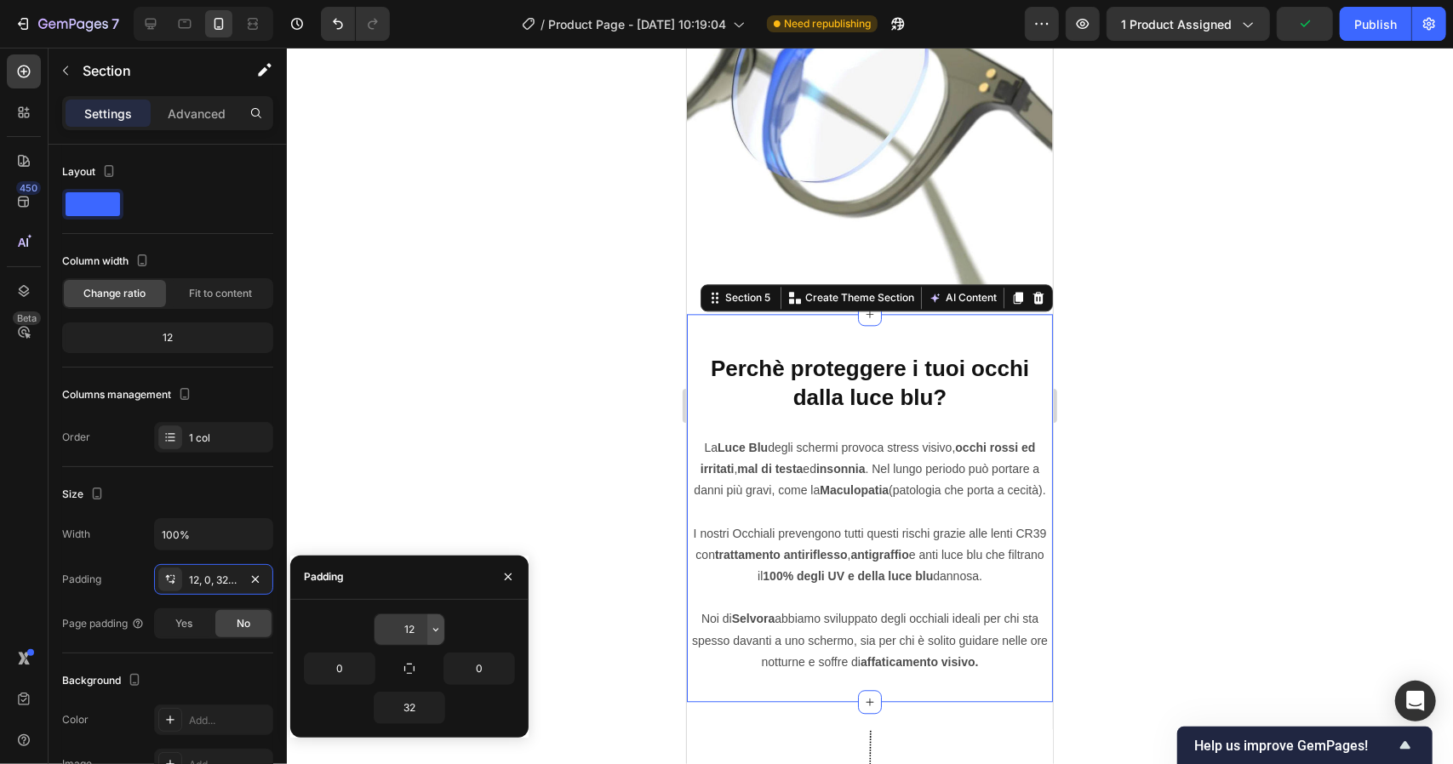
click at [434, 631] on icon "button" at bounding box center [436, 630] width 14 height 14
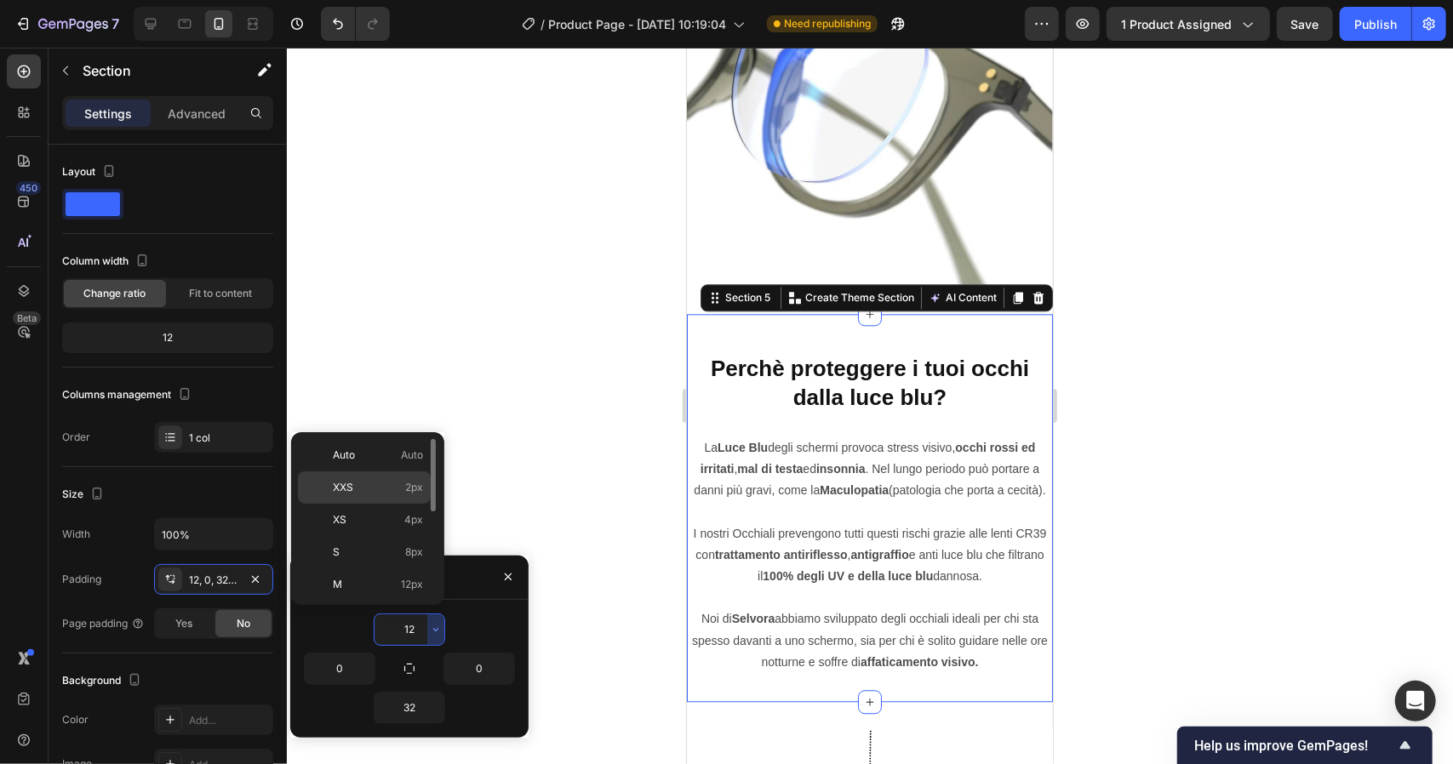
click at [406, 495] on div "XXS 2px" at bounding box center [364, 488] width 133 height 32
type input "2"
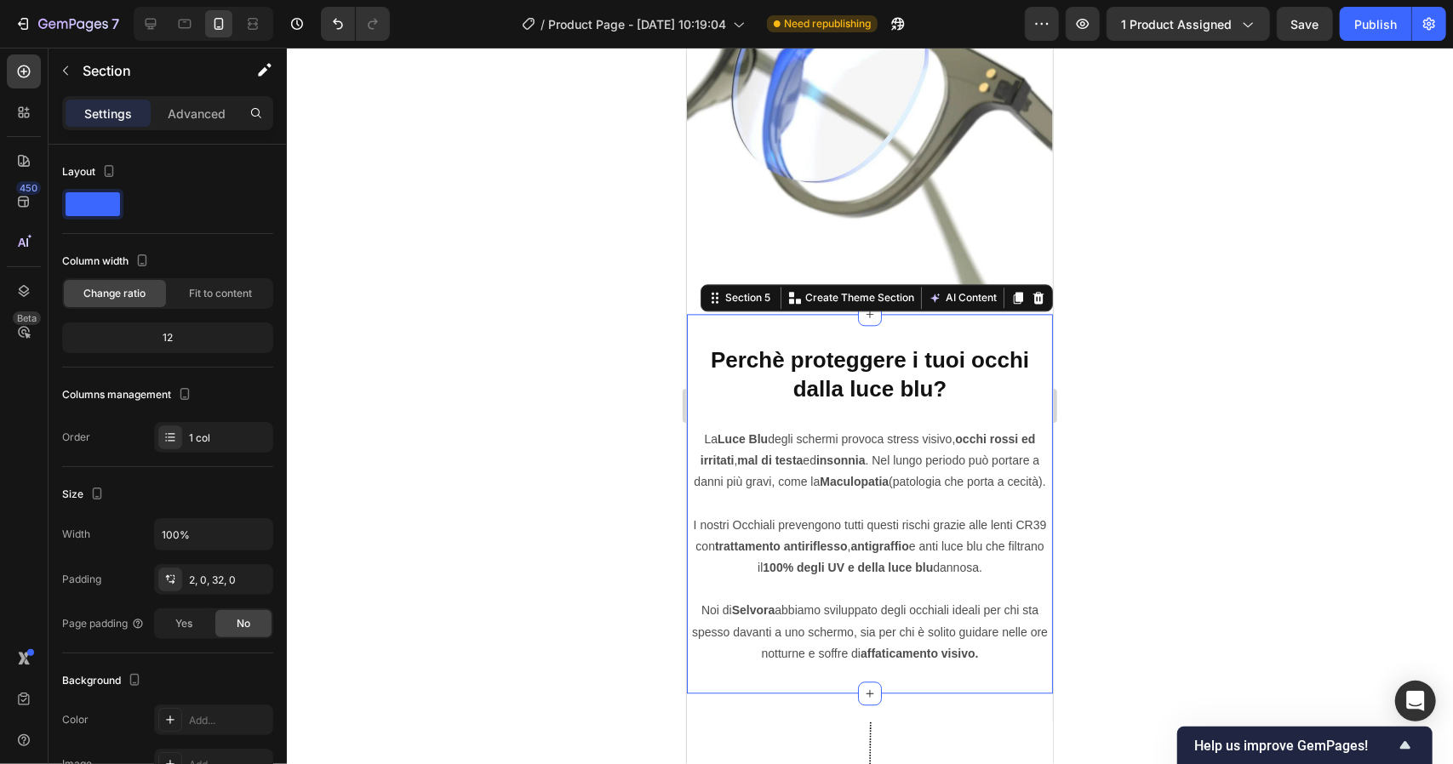
click at [461, 443] on div at bounding box center [870, 406] width 1166 height 717
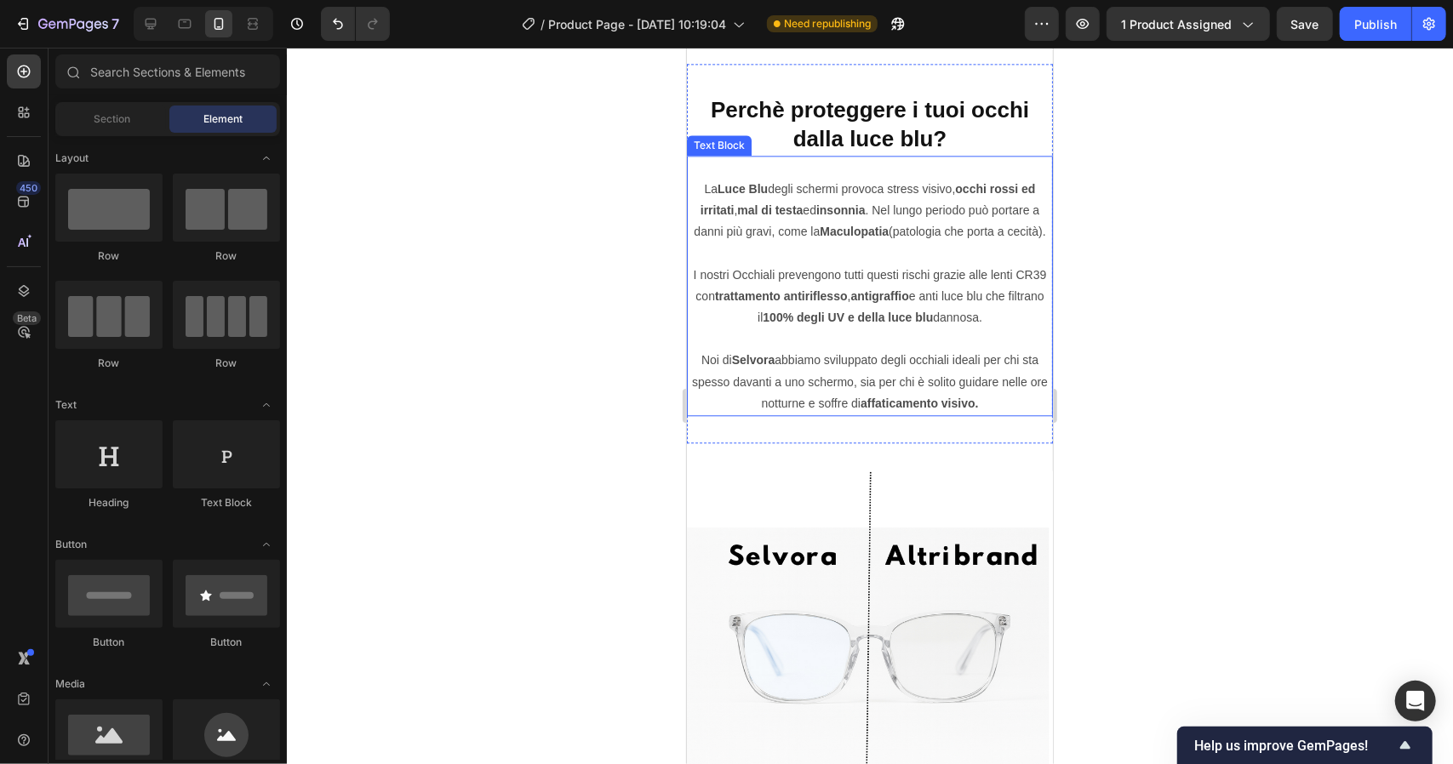
scroll to position [2830, 0]
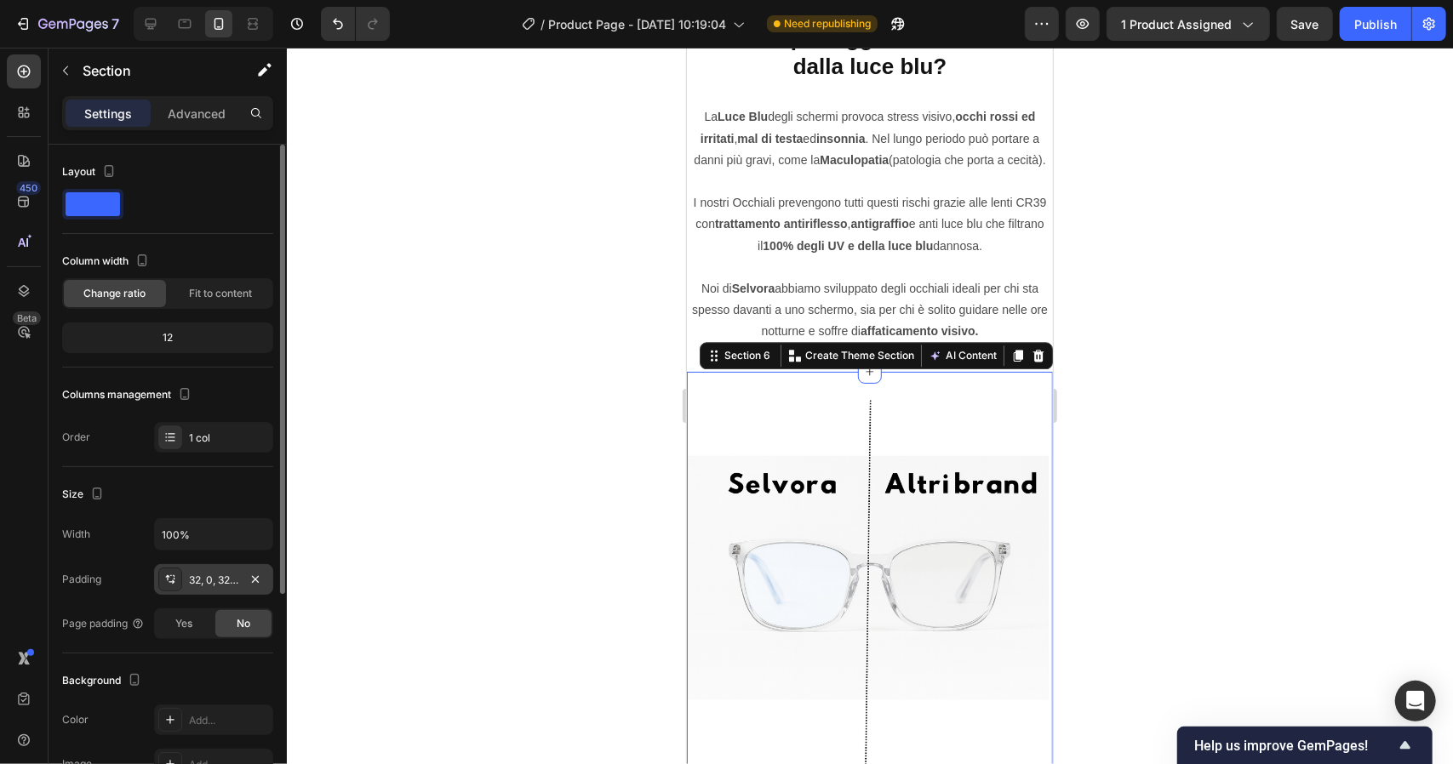
click at [212, 576] on div "32, 0, 32, 0" at bounding box center [213, 580] width 49 height 15
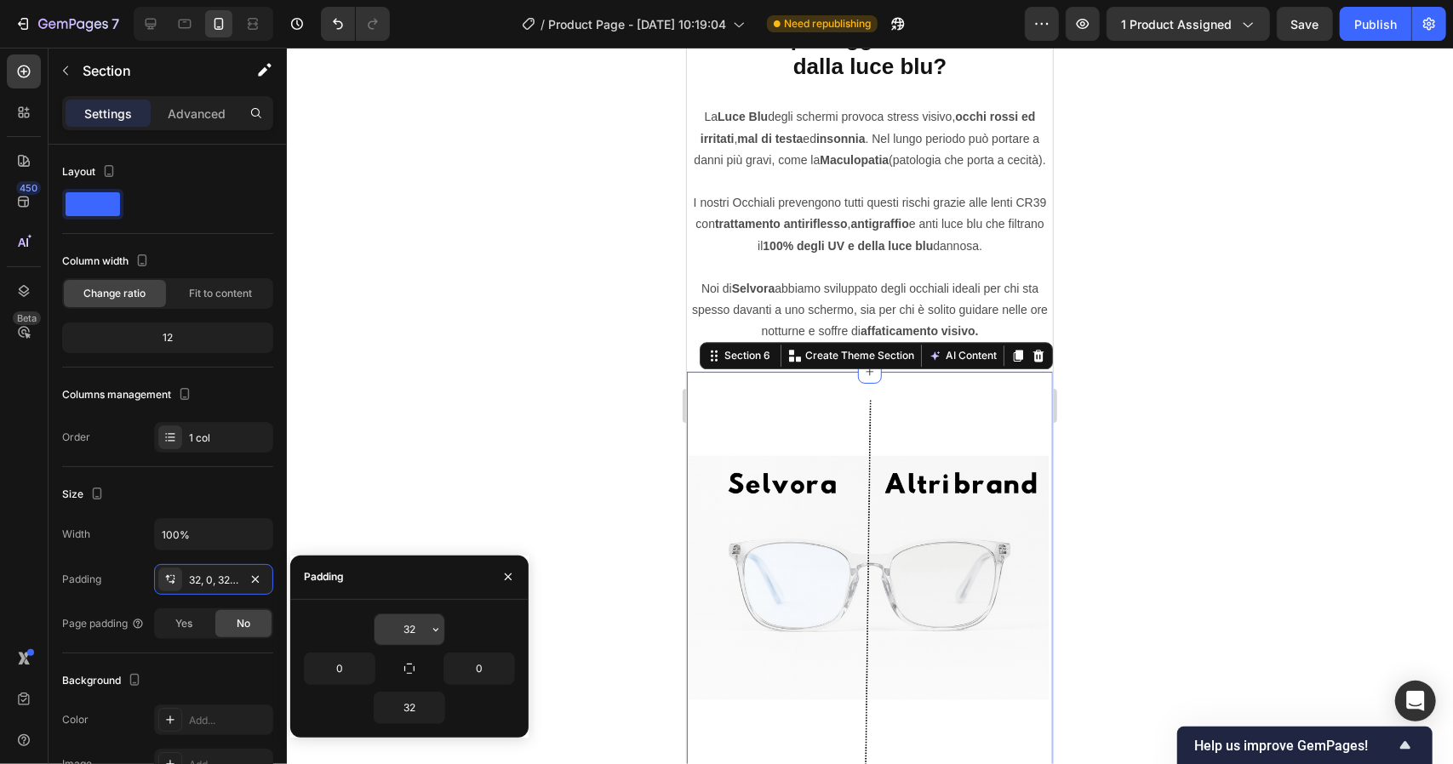
click at [426, 636] on input "32" at bounding box center [410, 630] width 70 height 31
click at [437, 626] on icon "button" at bounding box center [436, 630] width 14 height 14
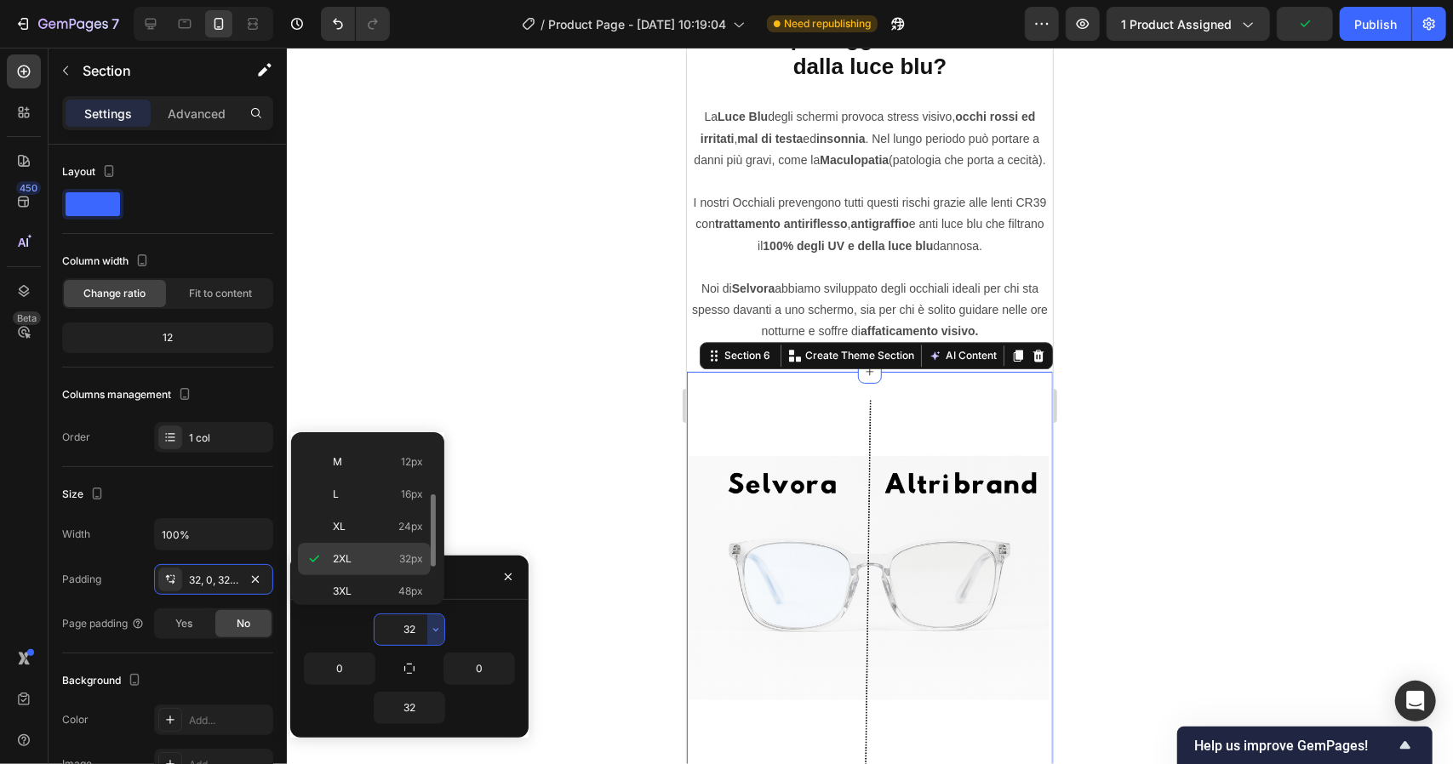
scroll to position [0, 0]
click at [412, 482] on span "2px" at bounding box center [414, 487] width 18 height 15
type input "2"
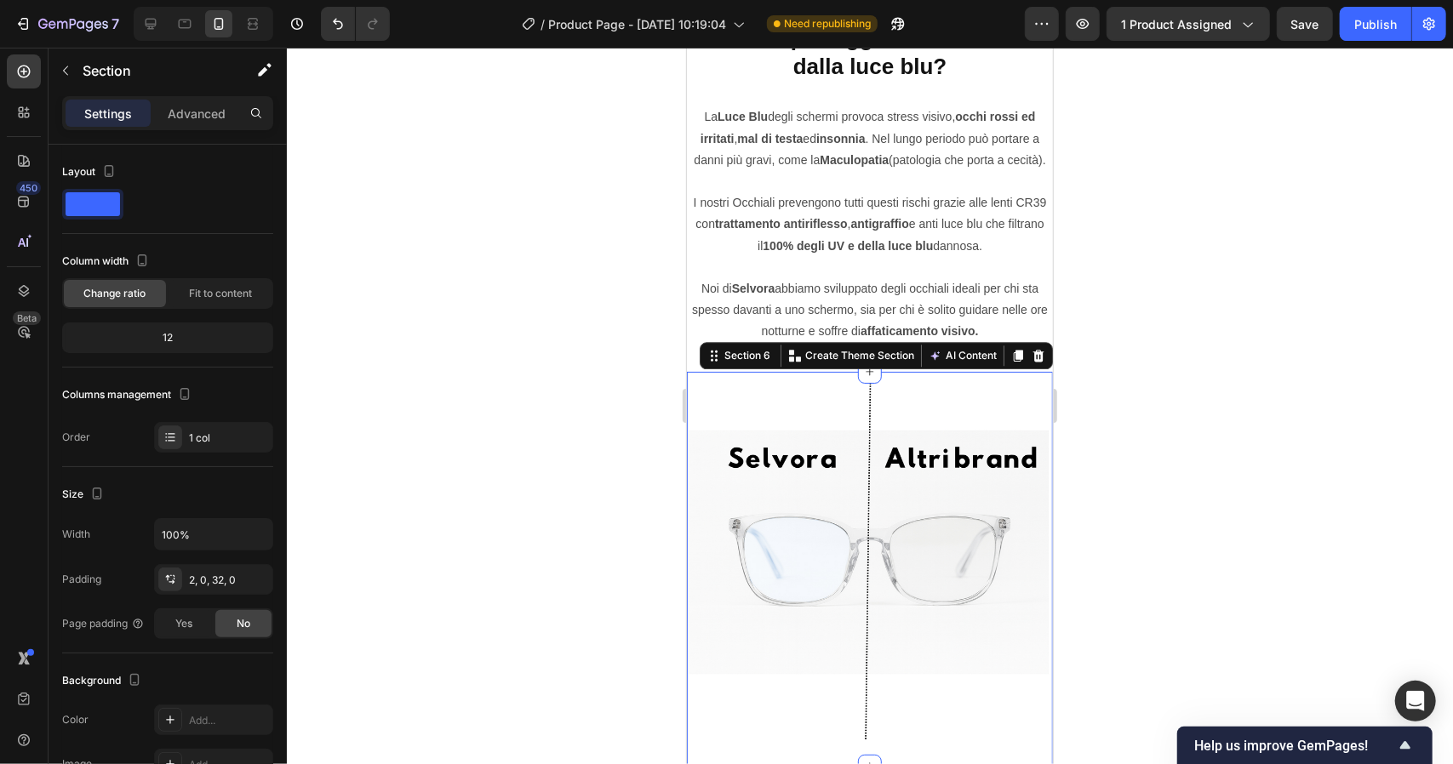
click at [559, 369] on div at bounding box center [870, 406] width 1166 height 717
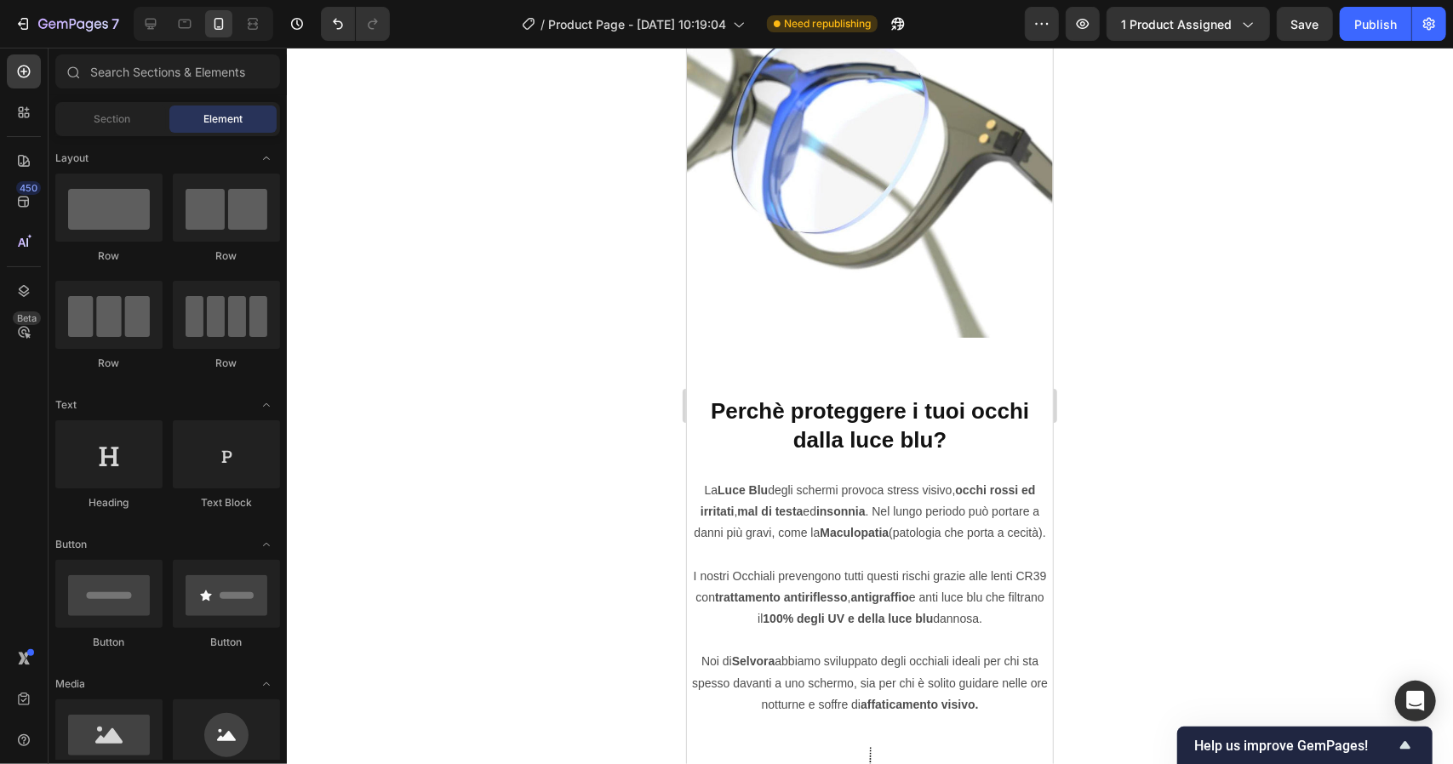
scroll to position [2470, 0]
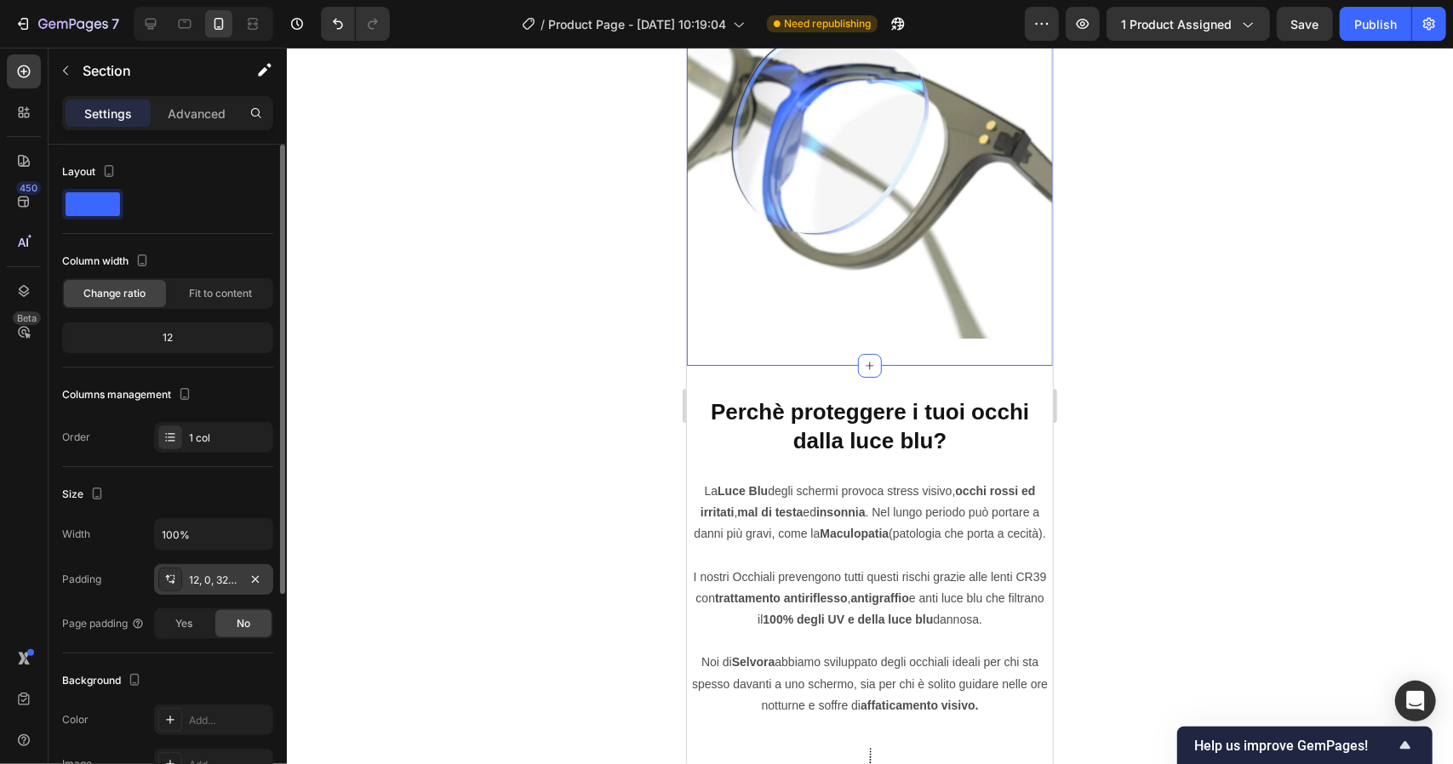
click at [225, 588] on div "12, 0, 32, 0" at bounding box center [213, 579] width 119 height 31
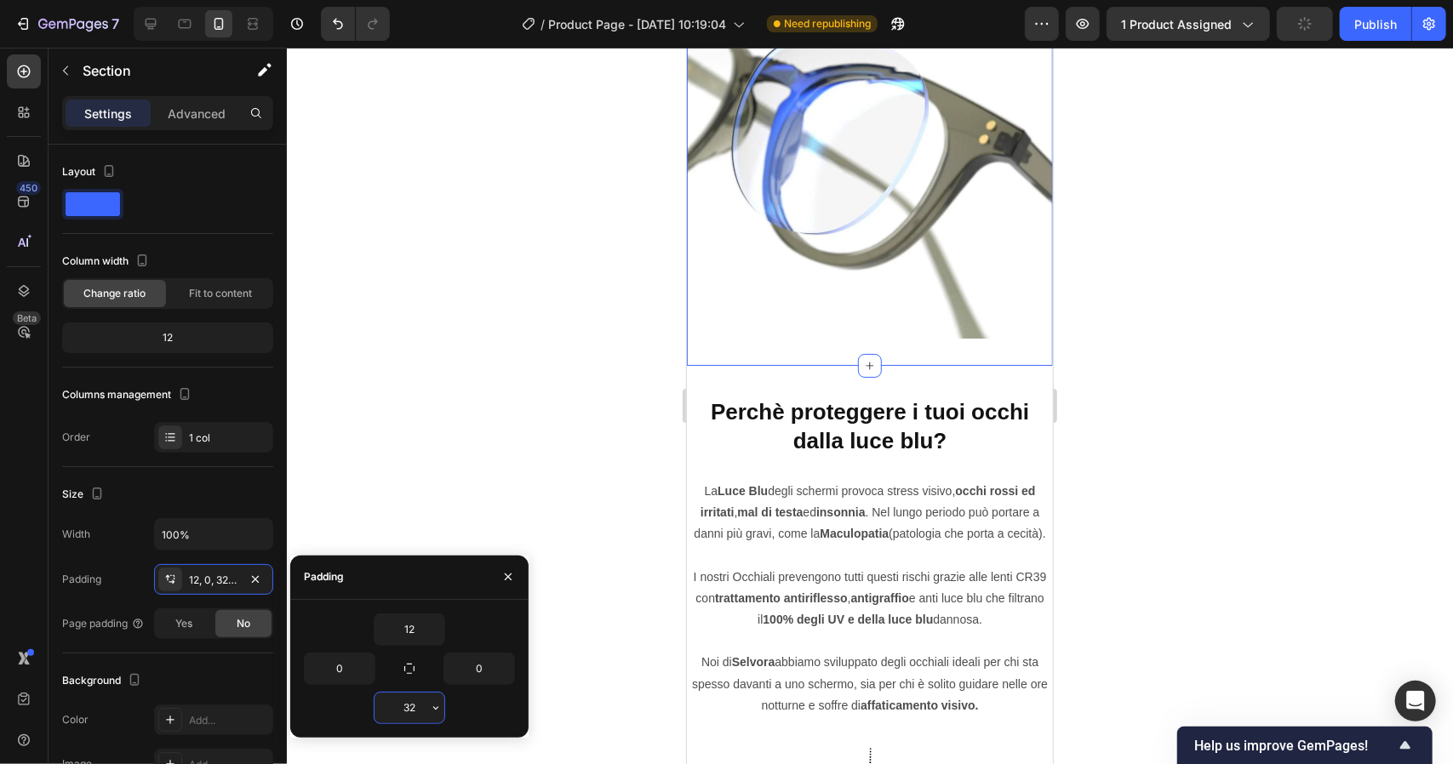
click at [415, 701] on input "32" at bounding box center [410, 708] width 70 height 31
click at [438, 712] on icon "button" at bounding box center [436, 708] width 14 height 14
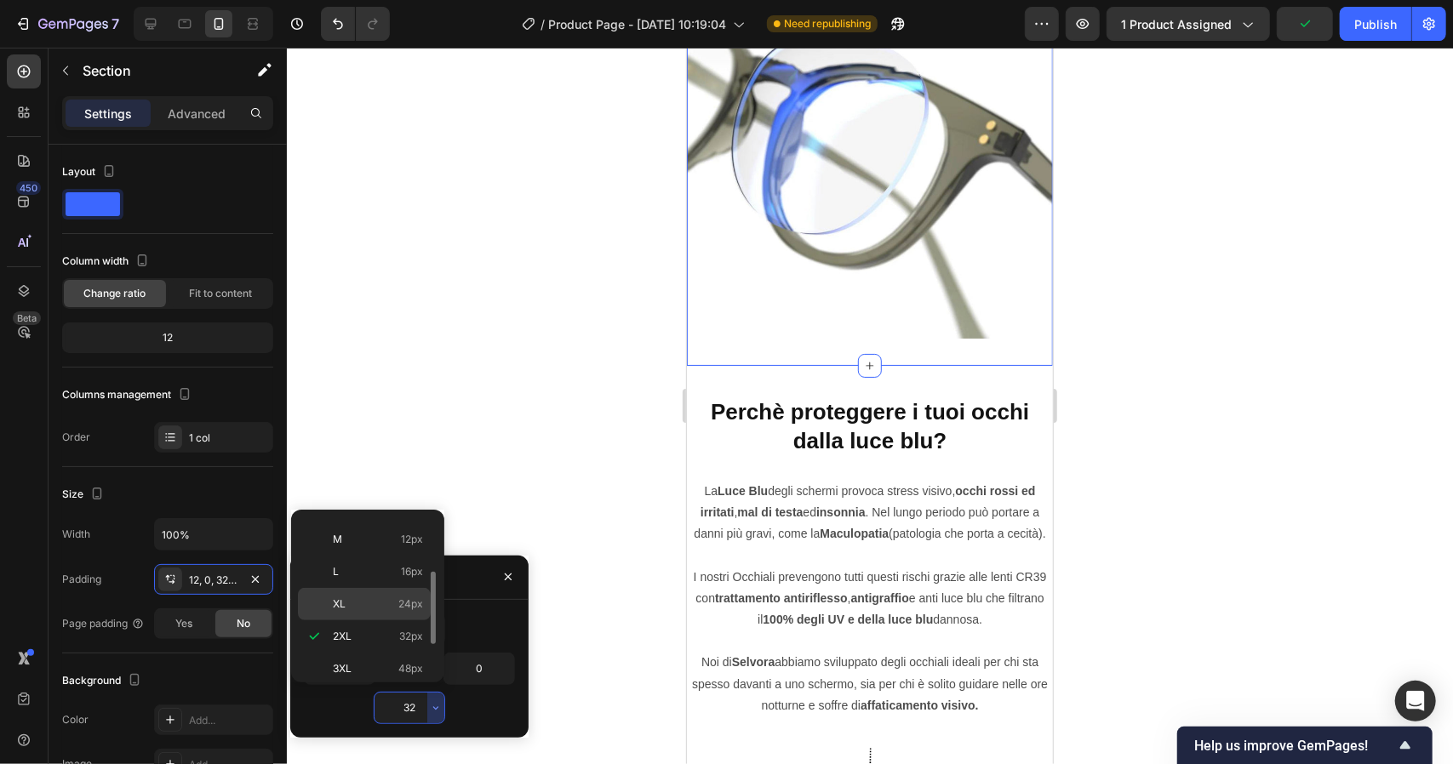
scroll to position [0, 0]
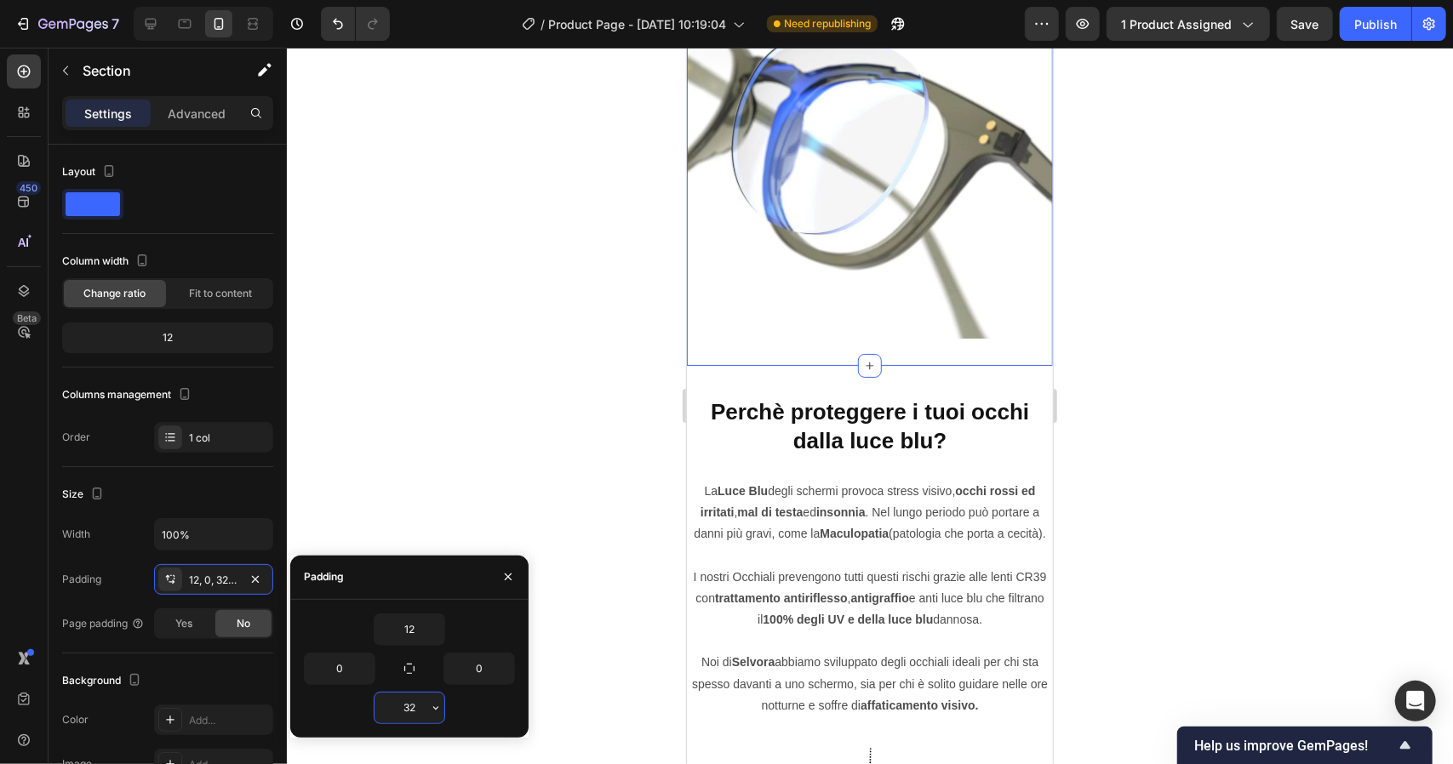
click at [416, 706] on input "32" at bounding box center [410, 708] width 70 height 31
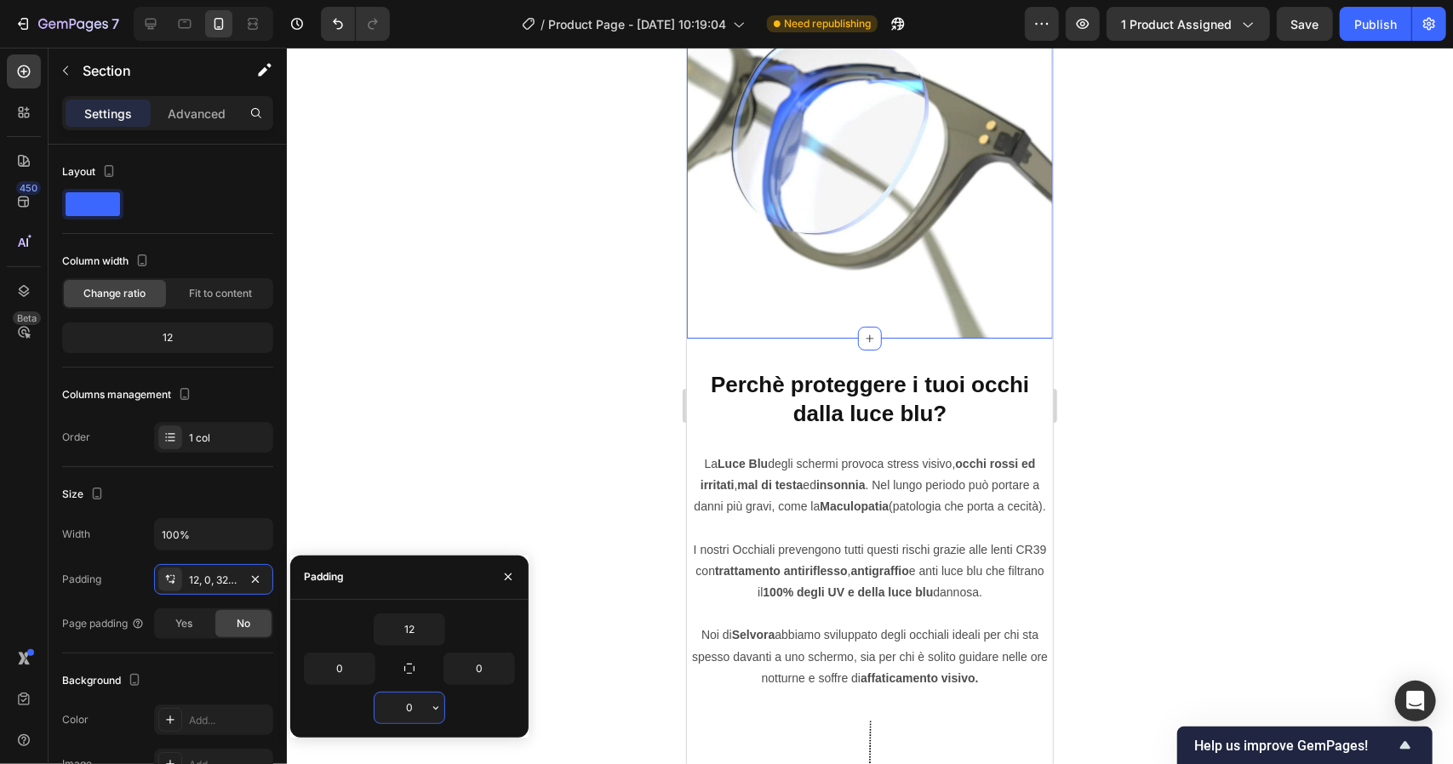
type input "0"
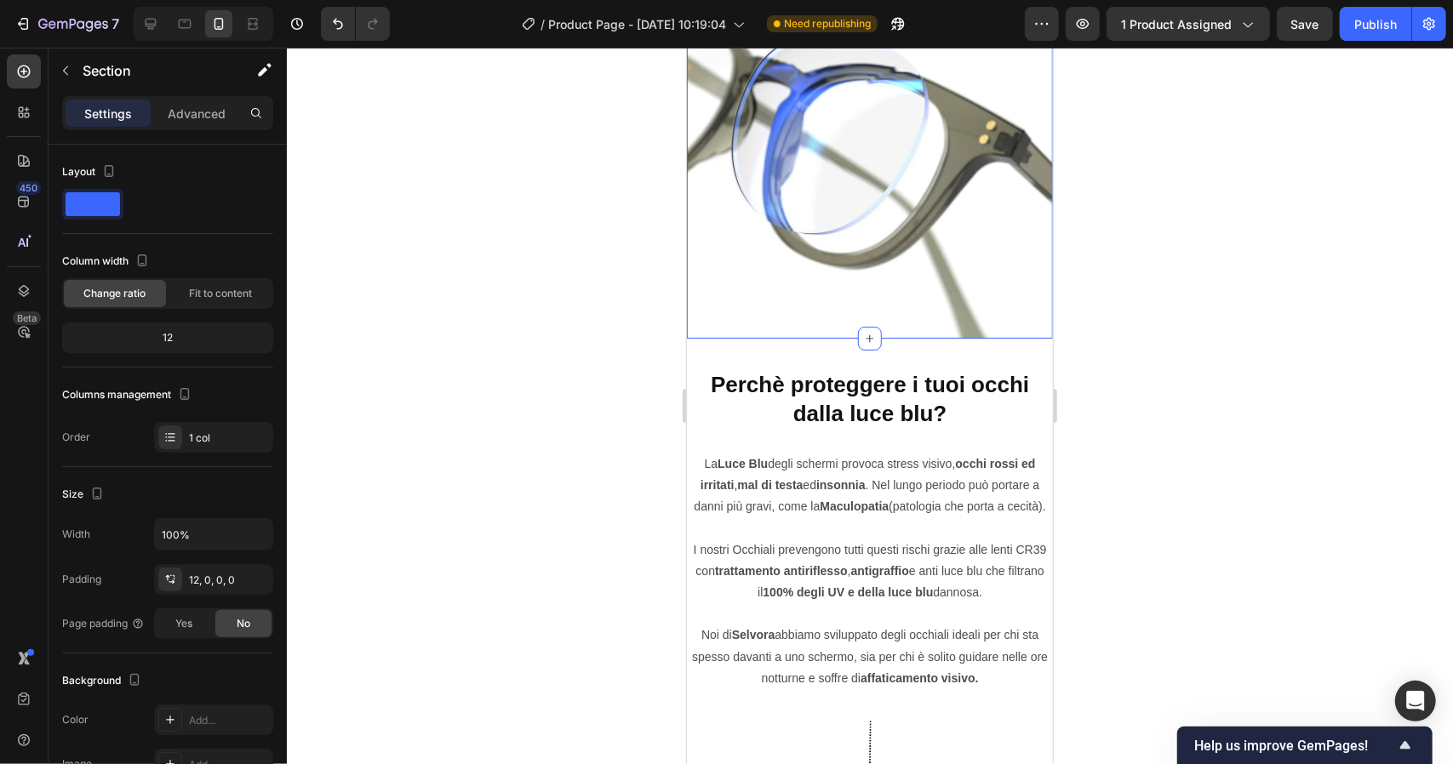
click at [575, 444] on div at bounding box center [870, 406] width 1166 height 717
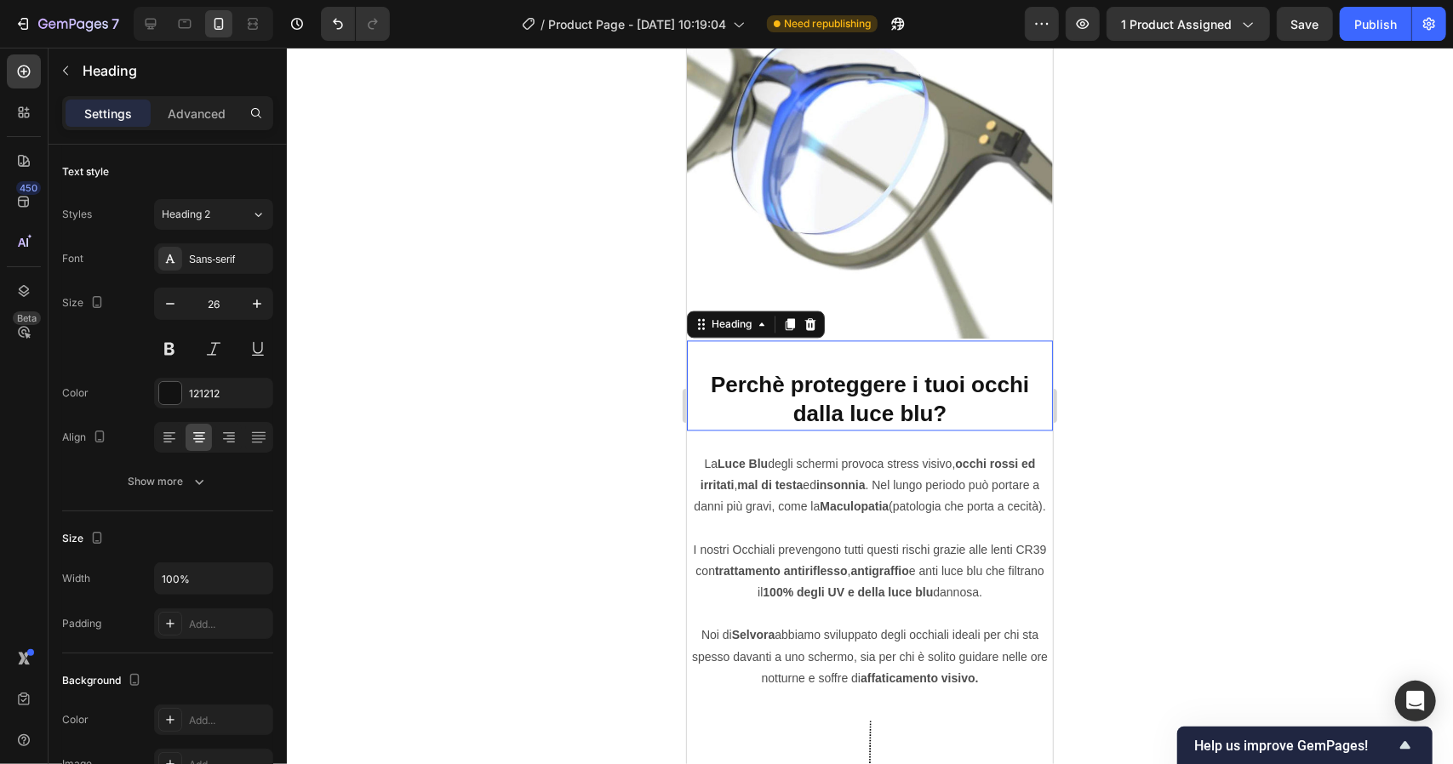
click at [936, 353] on h2 "Perchè proteggere i tuoi occhi dalla luce blu?" at bounding box center [869, 384] width 366 height 89
click at [1027, 345] on p "⁠⁠⁠⁠⁠⁠⁠ Perchè proteggere i tuoi occhi dalla luce blu?" at bounding box center [869, 384] width 363 height 86
click at [1169, 383] on div at bounding box center [870, 406] width 1166 height 717
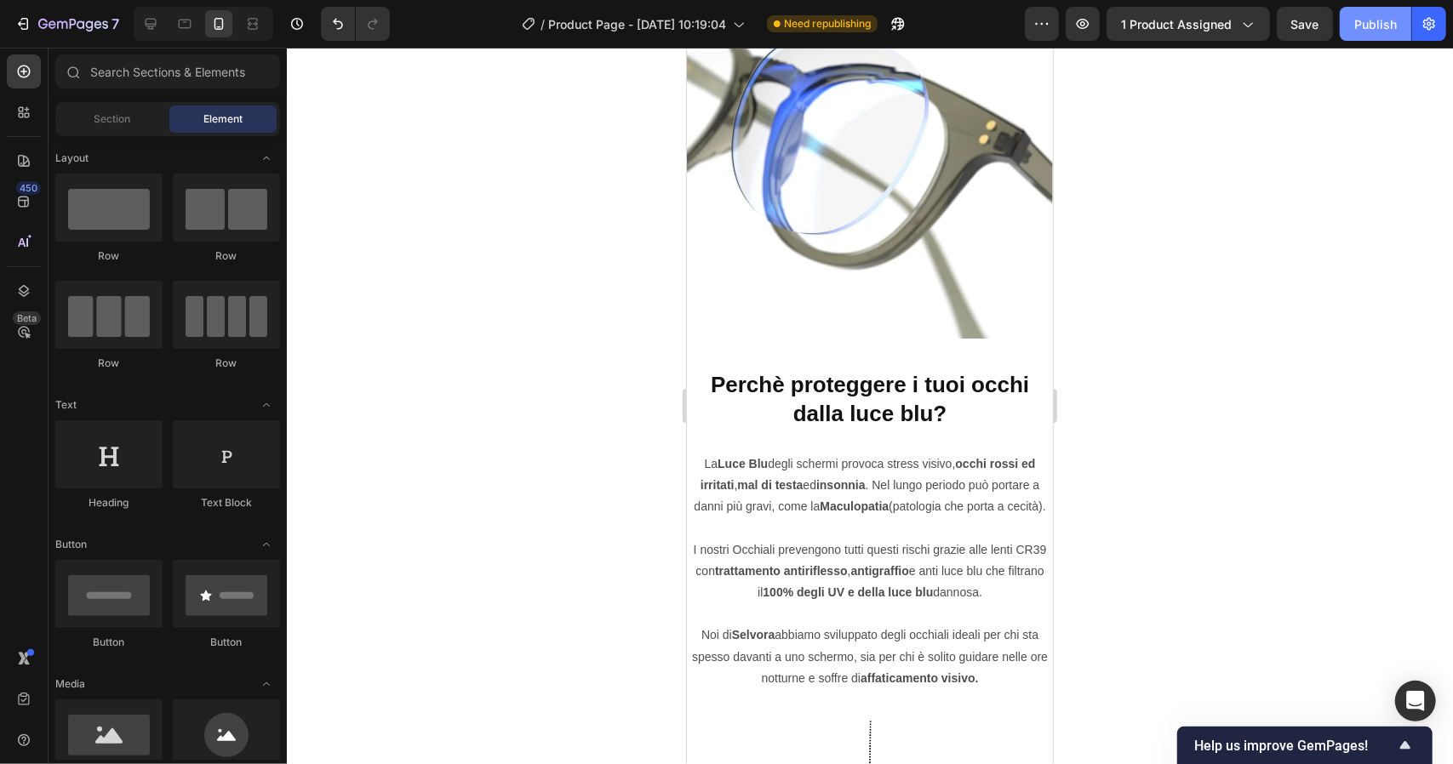
click at [1370, 24] on div "Publish" at bounding box center [1375, 24] width 43 height 18
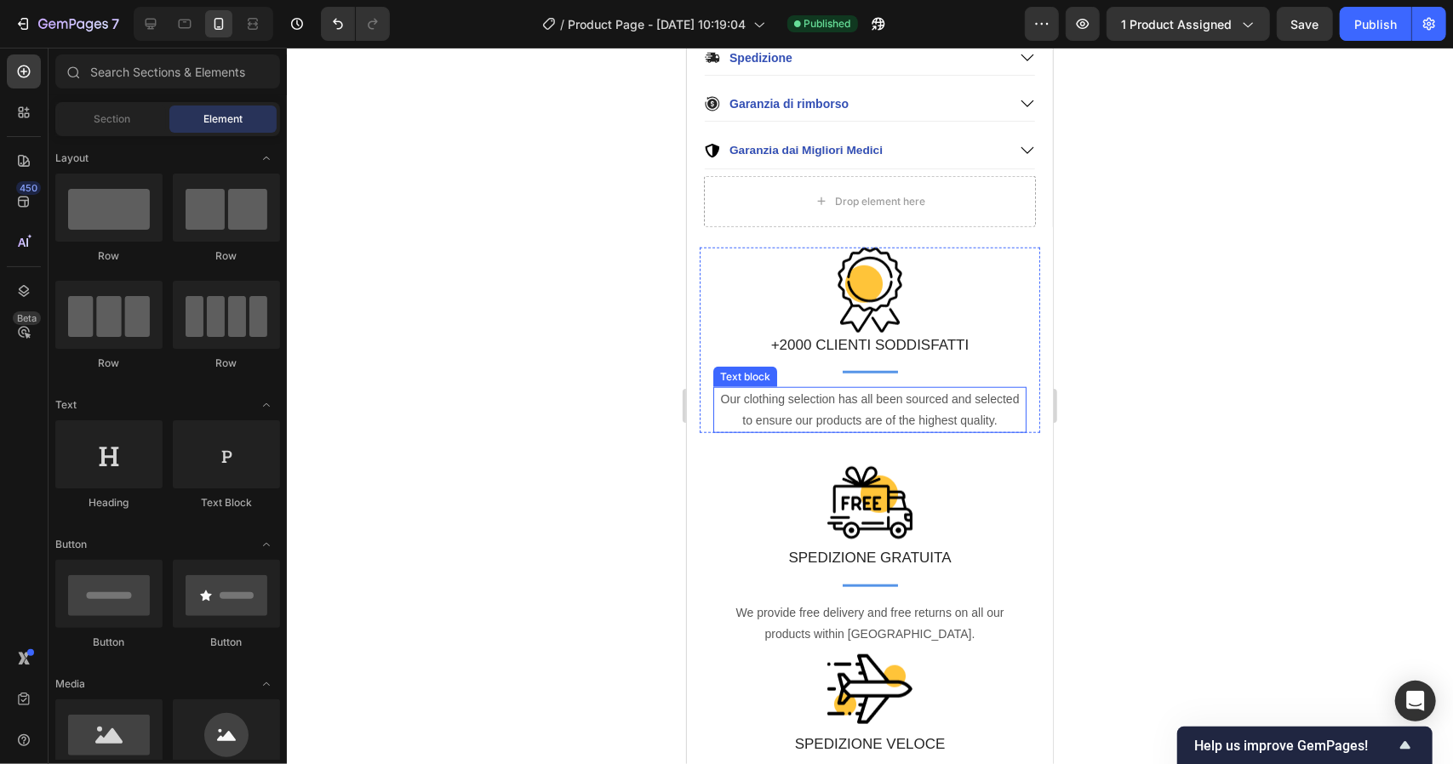
scroll to position [931, 0]
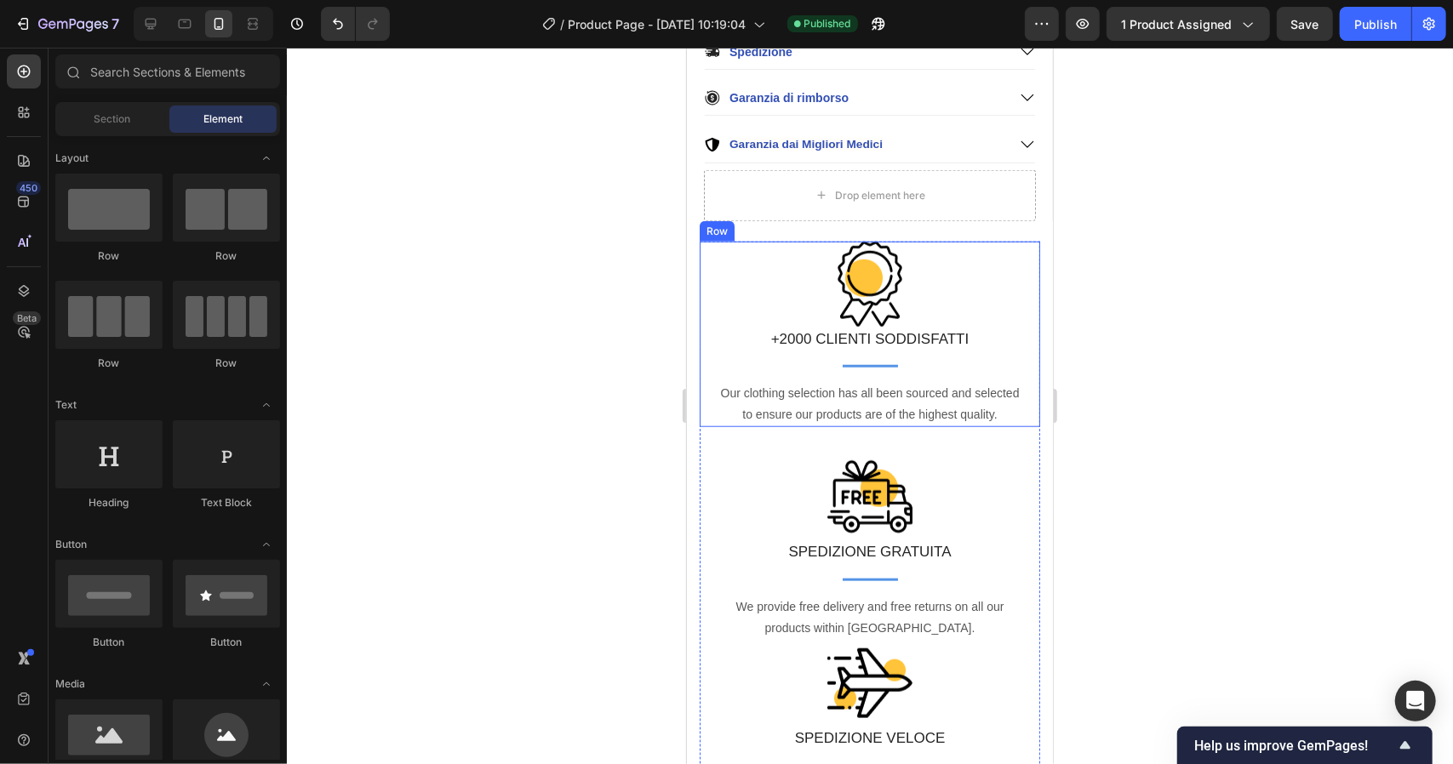
click at [1016, 247] on div "Image +2000 CLIENTI SODDISFATTI Text block Title Line Our clothing selection ha…" at bounding box center [869, 334] width 341 height 186
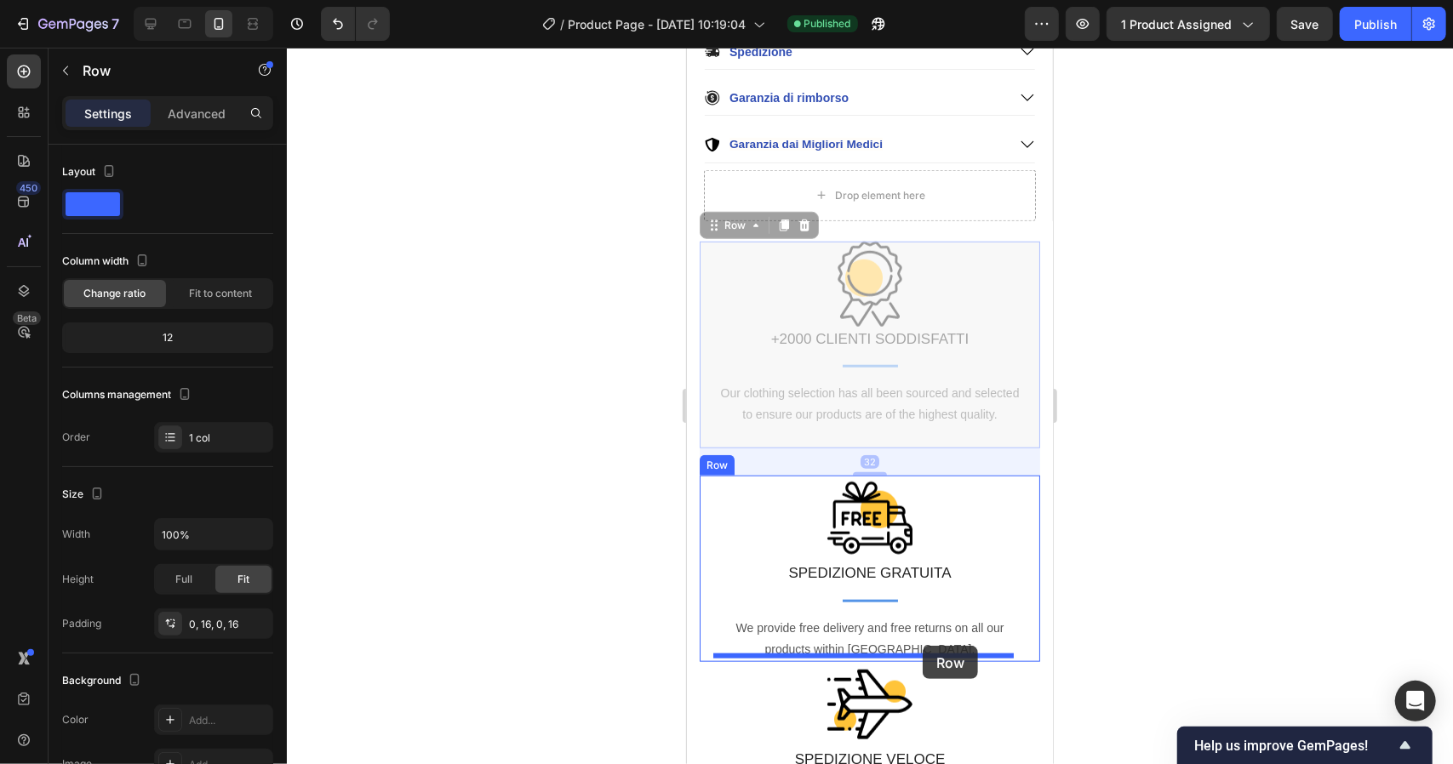
drag, startPoint x: 1016, startPoint y: 247, endPoint x: 922, endPoint y: 645, distance: 409.3
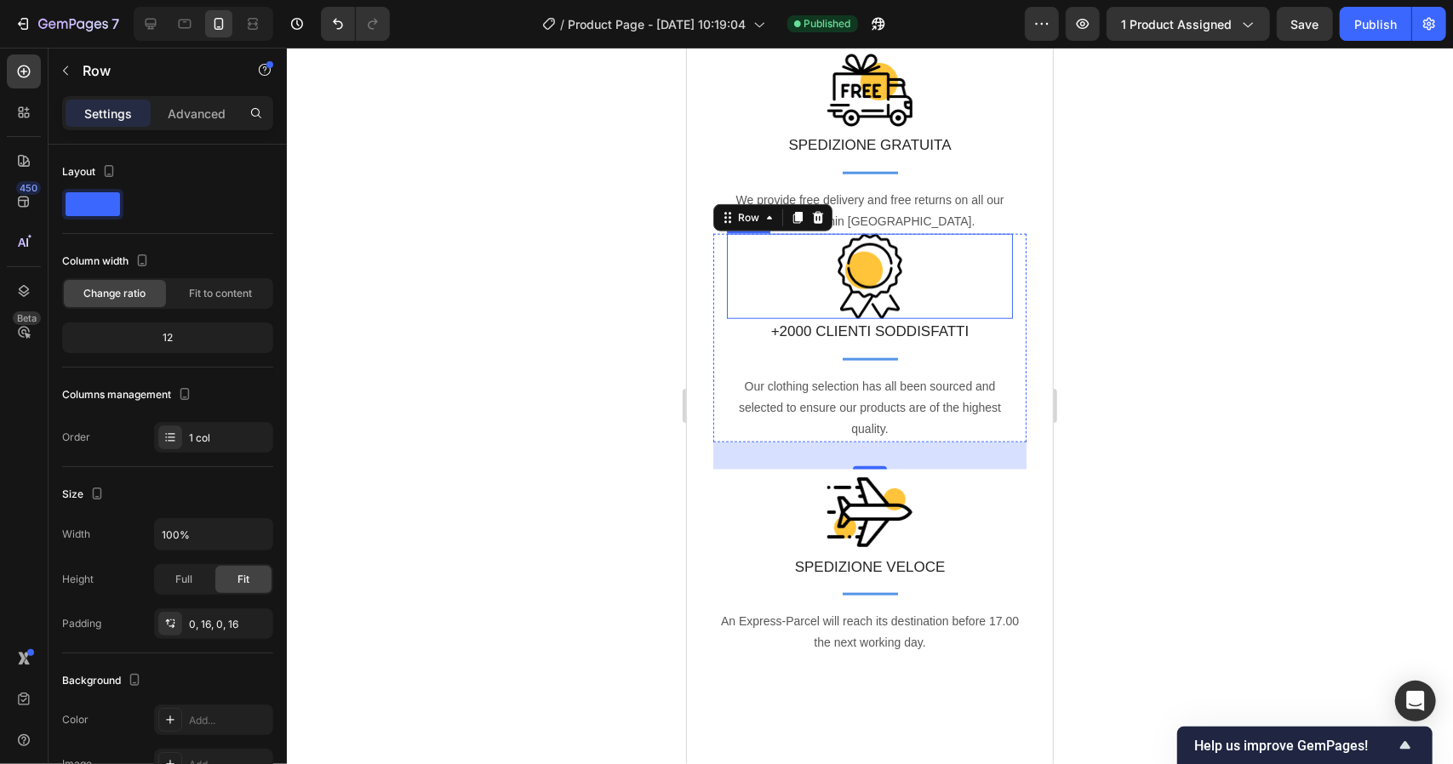
scroll to position [991, 0]
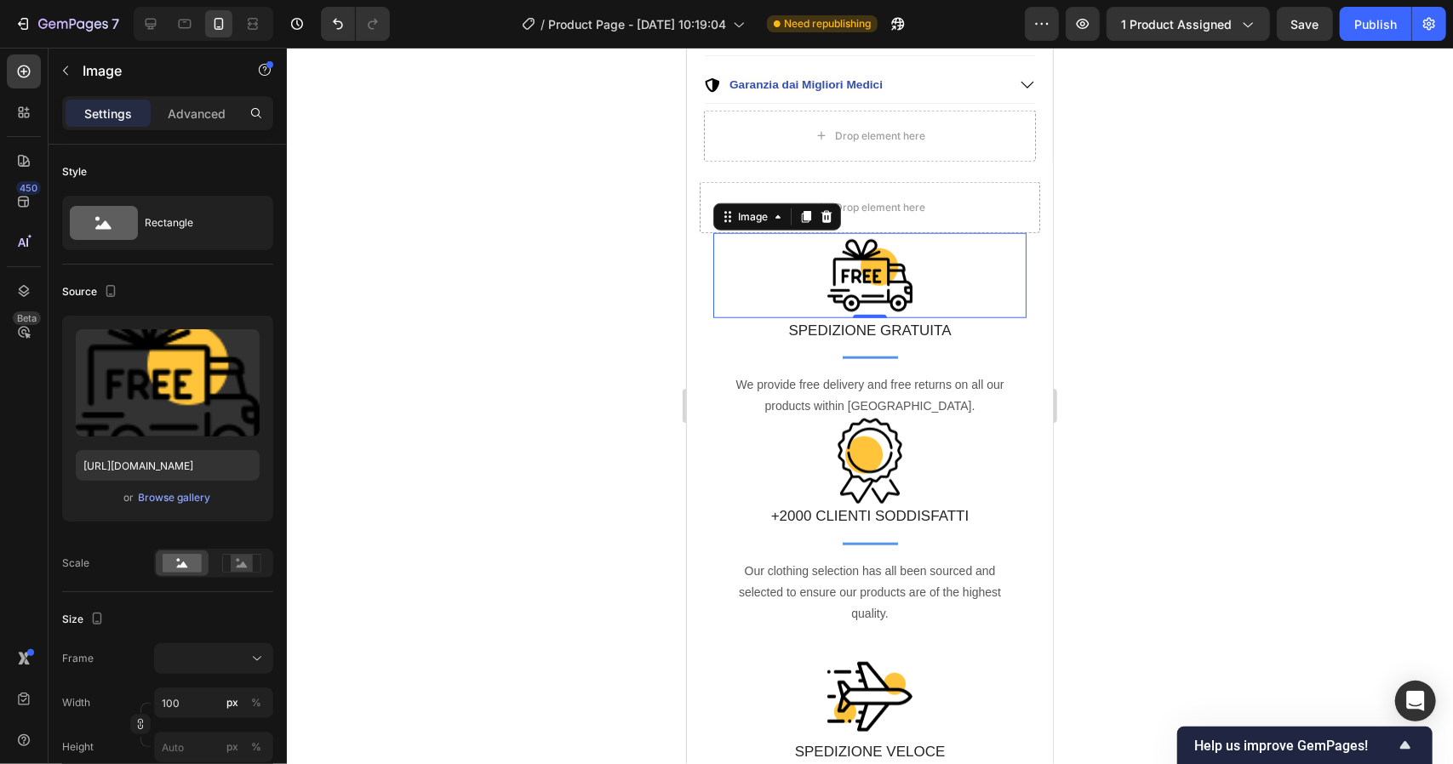
click at [591, 387] on div at bounding box center [870, 406] width 1166 height 717
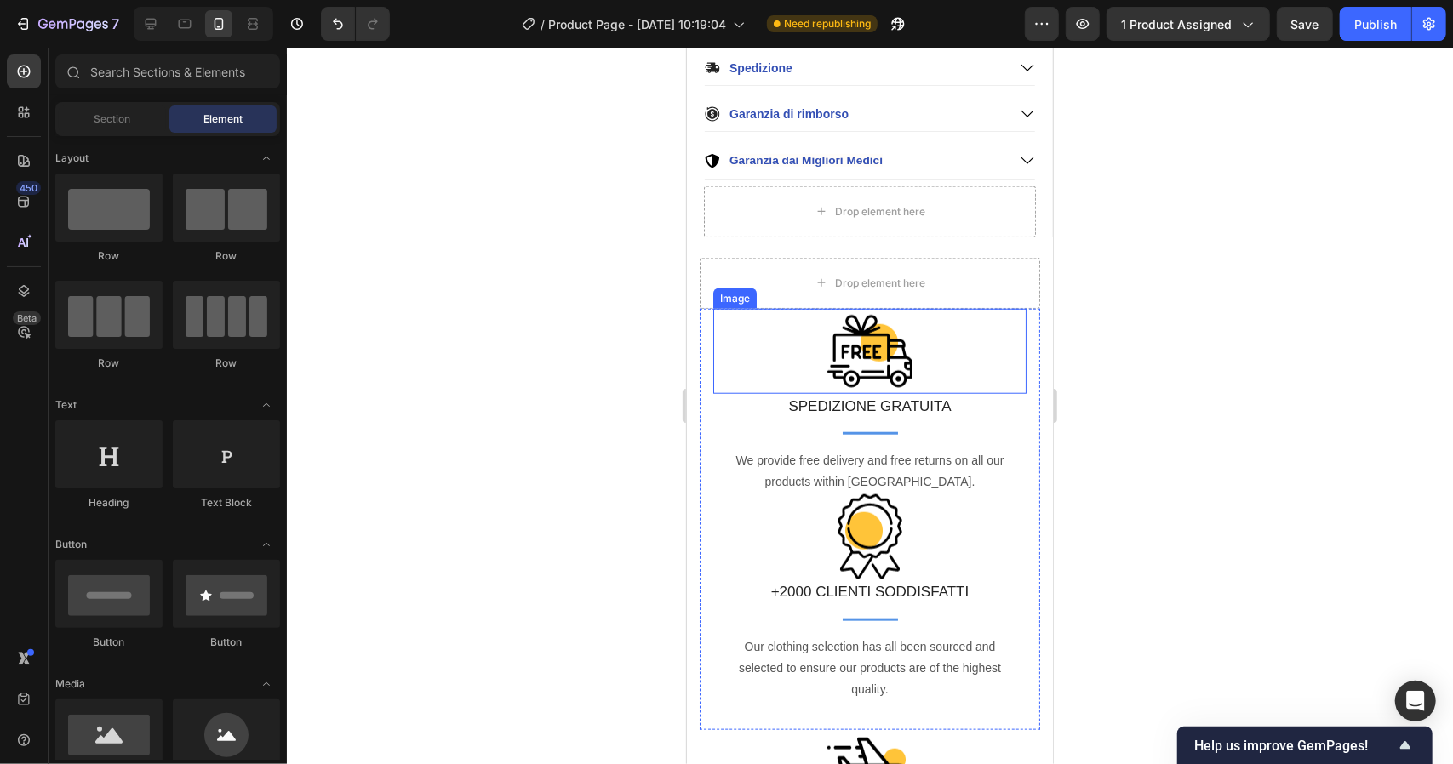
scroll to position [914, 0]
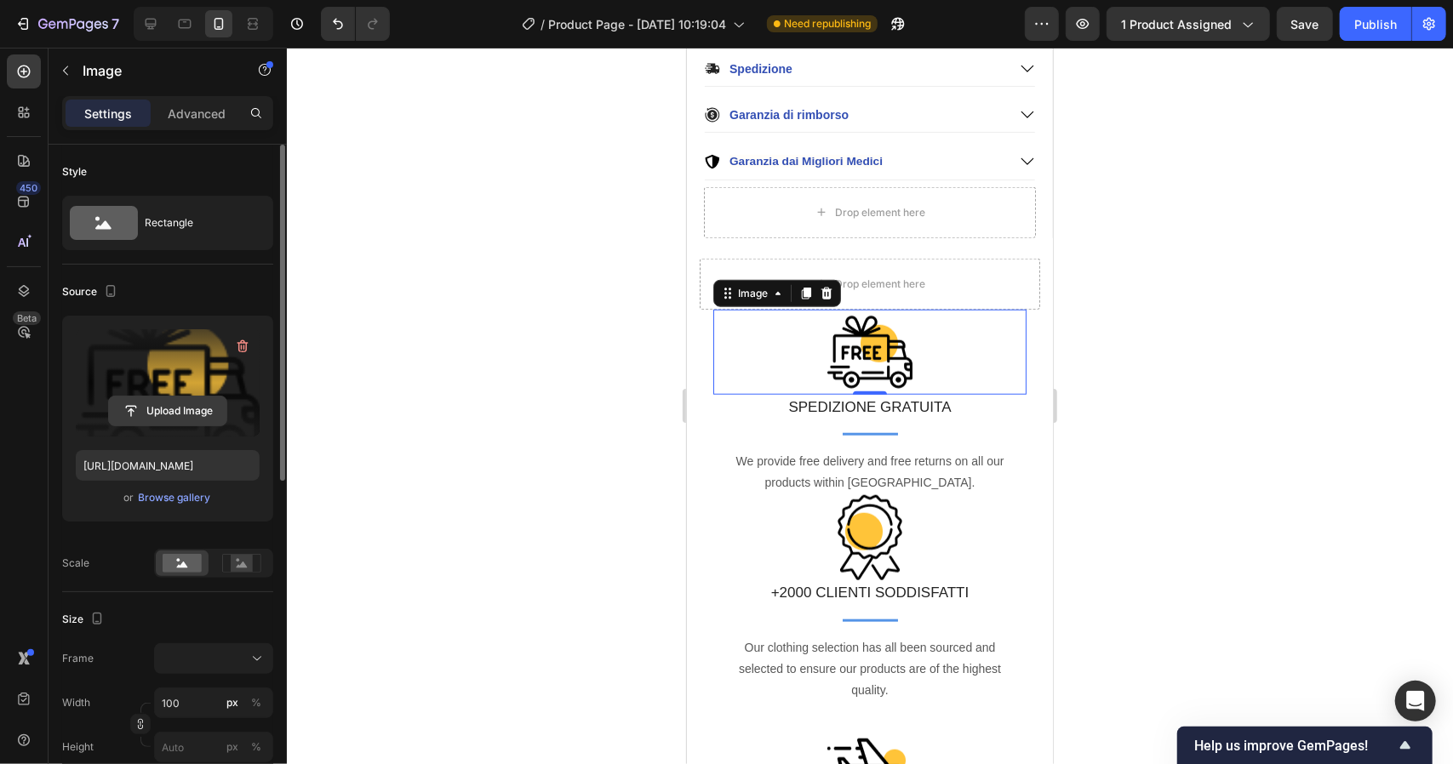
click at [177, 416] on input "file" at bounding box center [167, 411] width 117 height 29
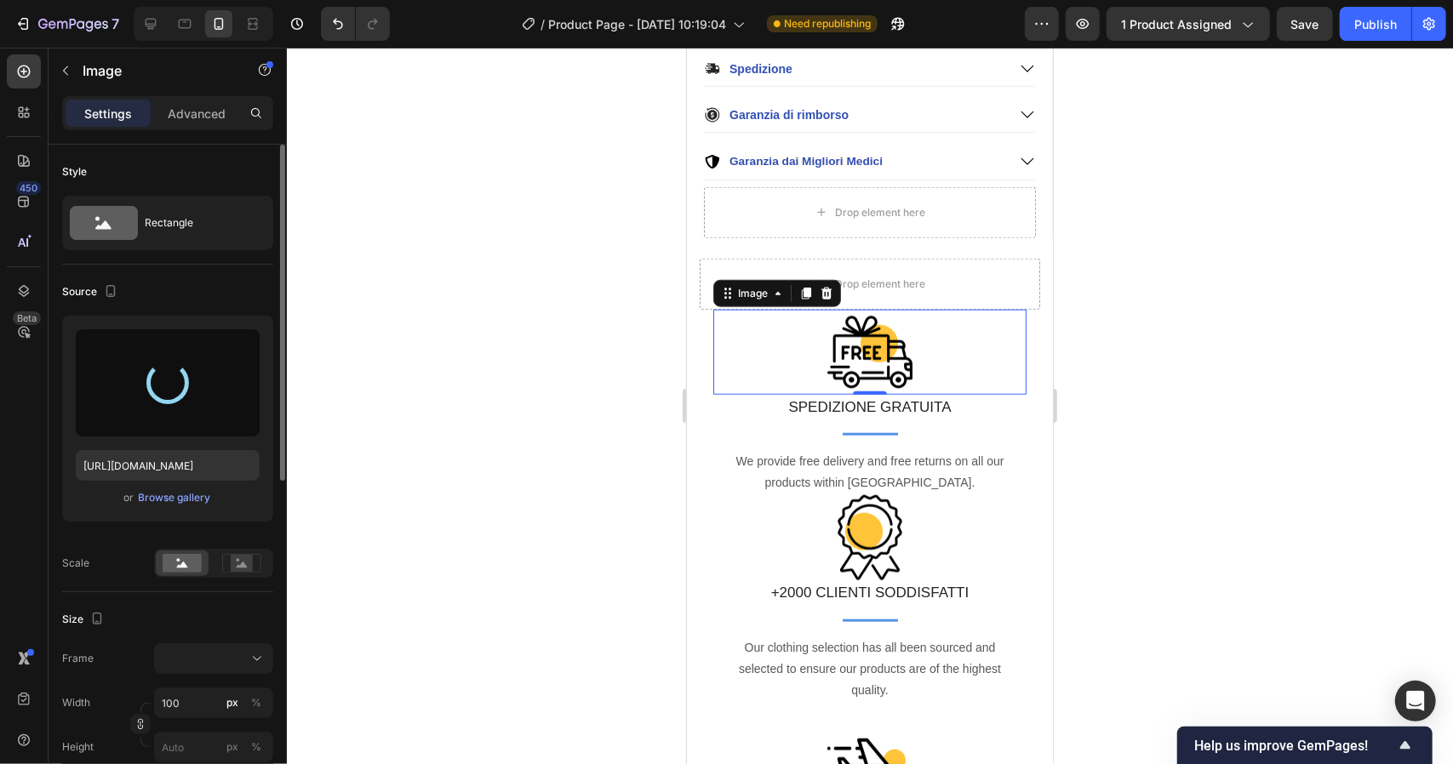
type input "[URL][DOMAIN_NAME]"
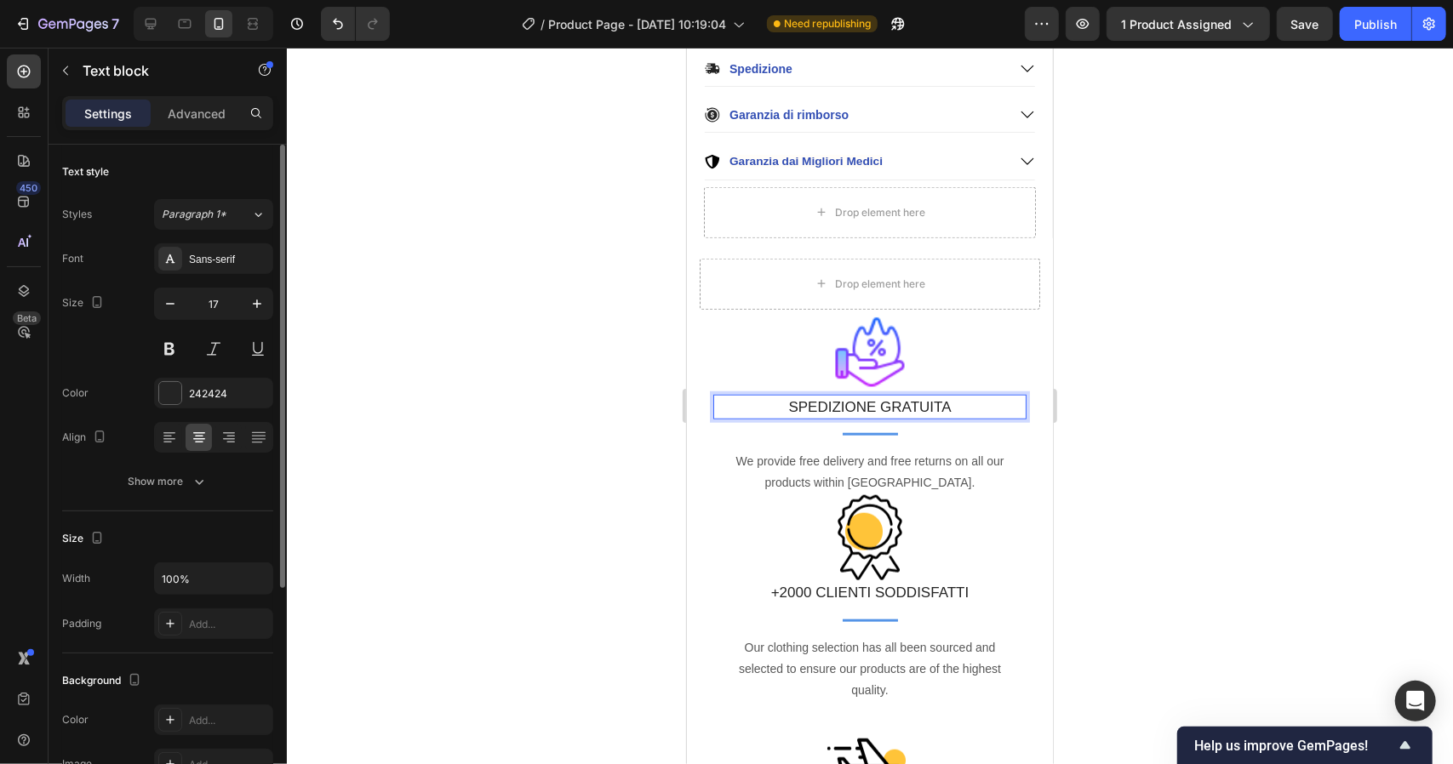
click at [885, 396] on p "SPEDIZIONE GRATUITA" at bounding box center [869, 407] width 310 height 22
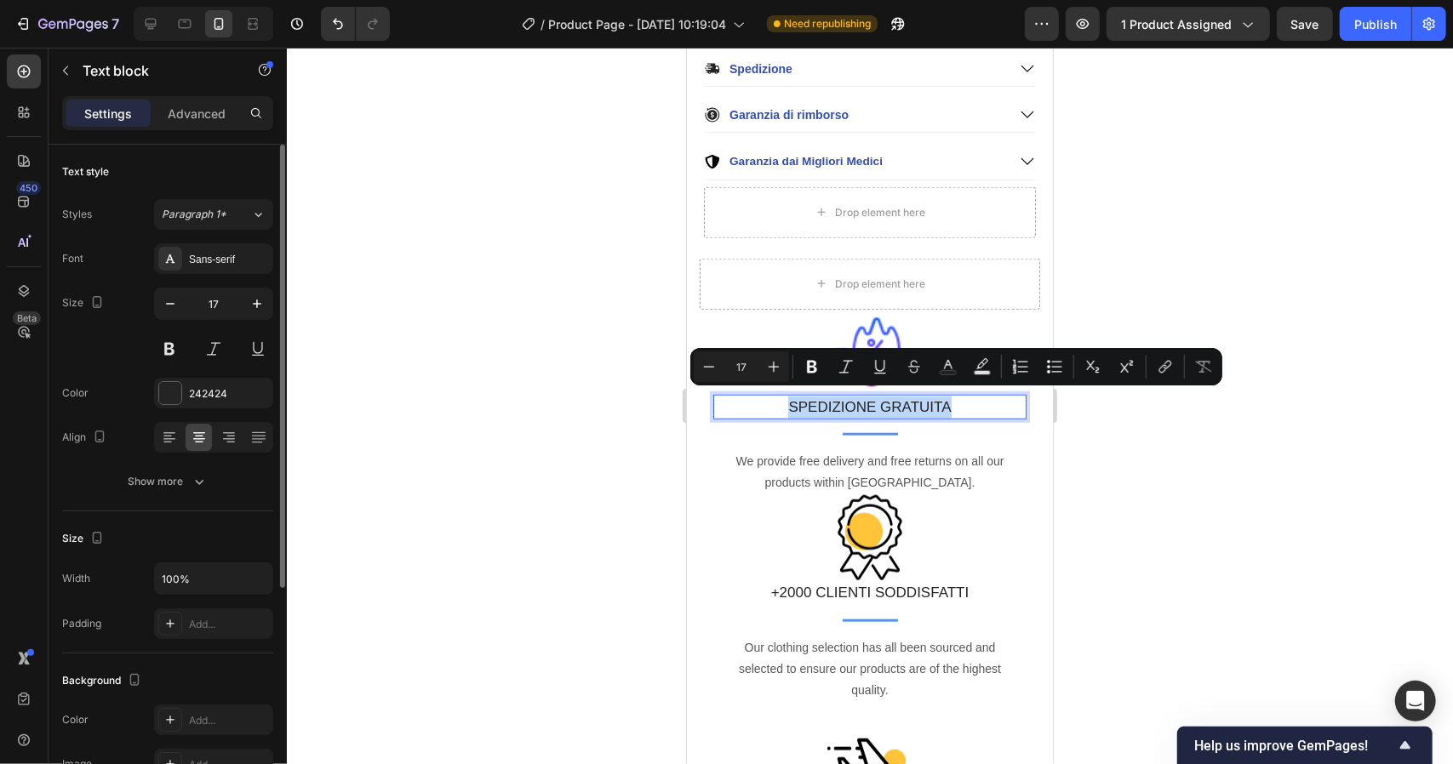
click at [885, 396] on p "SPEDIZIONE GRATUITA" at bounding box center [869, 407] width 310 height 22
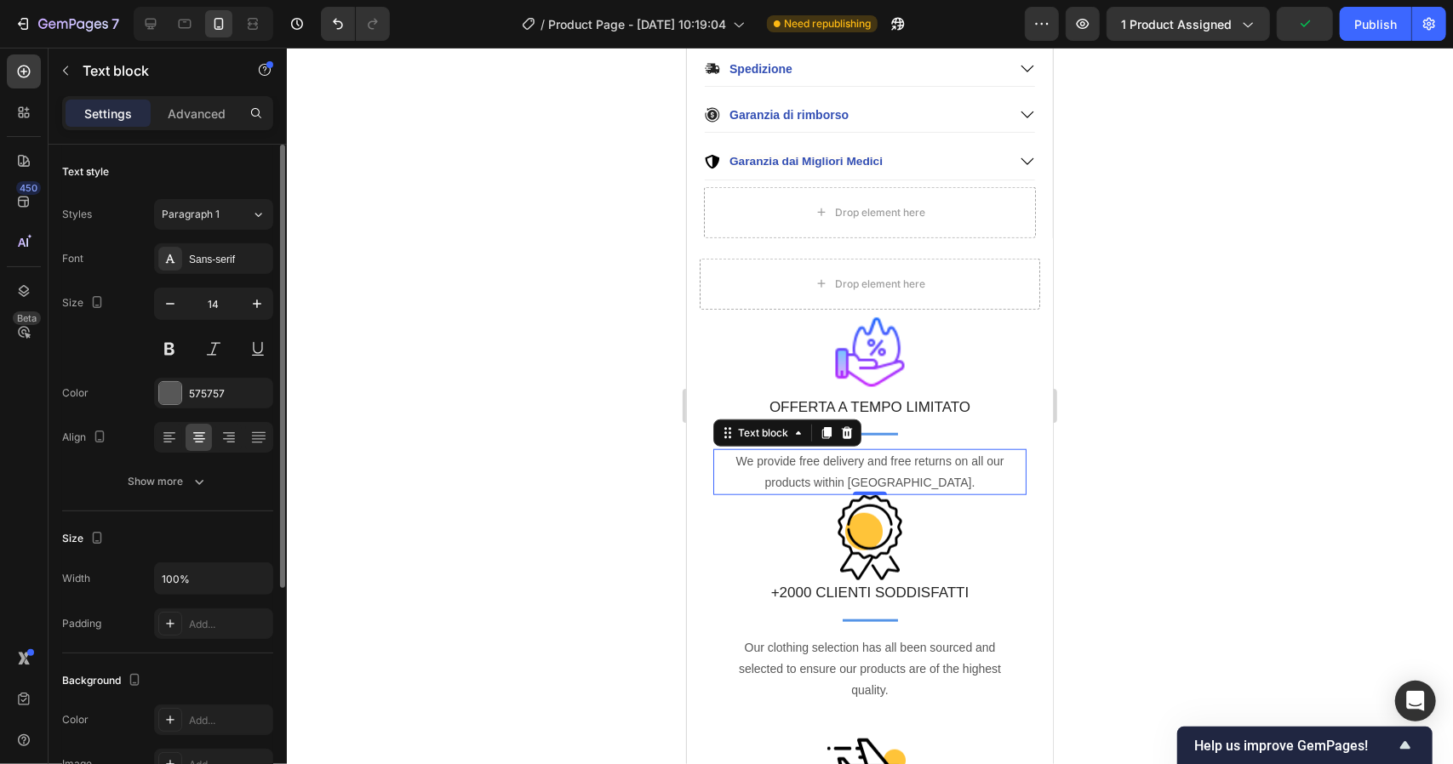
click at [740, 455] on p "We provide free delivery and free returns on all our products within [GEOGRAPHI…" at bounding box center [869, 471] width 310 height 43
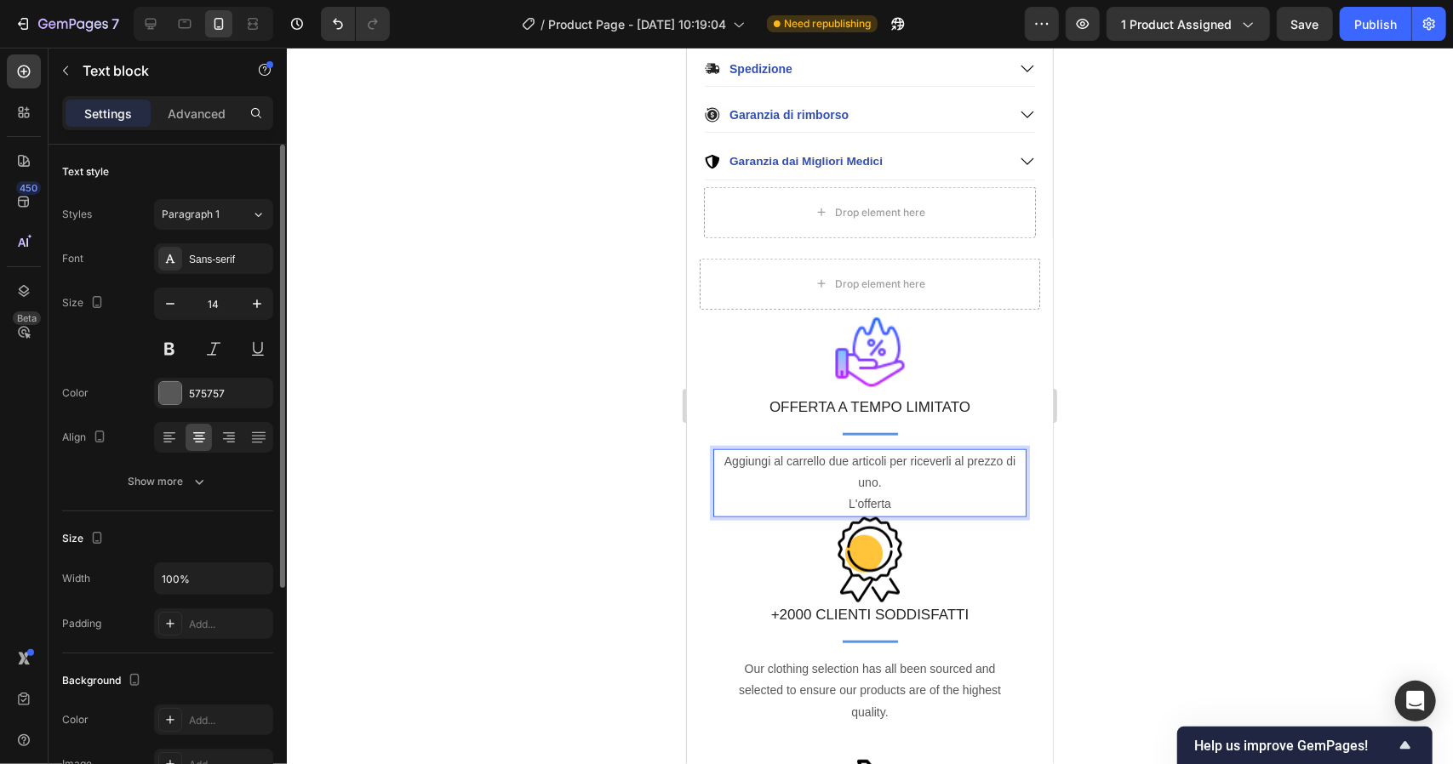
click at [919, 490] on p "Aggiungi al carrello due articoli per riceverli al prezzo di uno. L'offerta" at bounding box center [869, 482] width 310 height 65
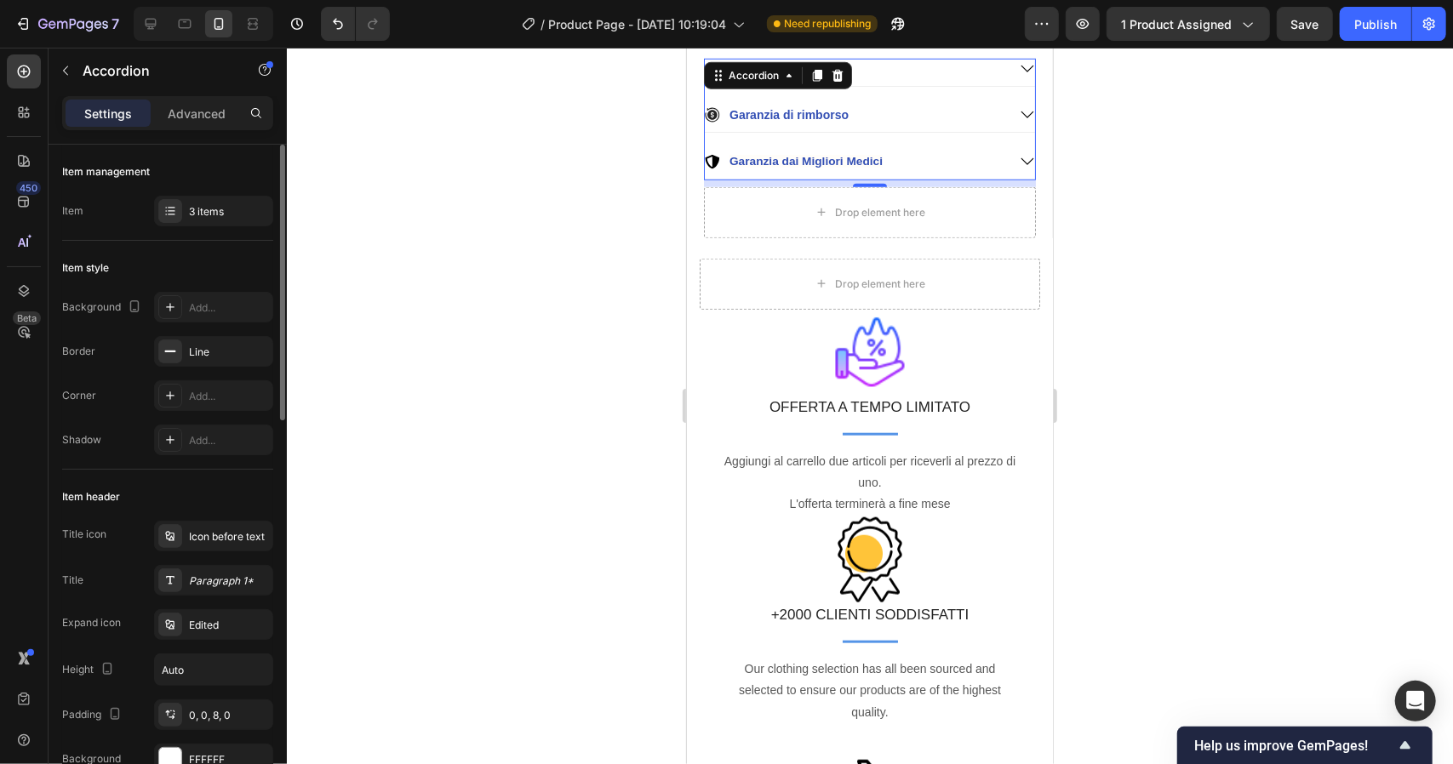
click at [1021, 111] on icon at bounding box center [1027, 114] width 13 height 7
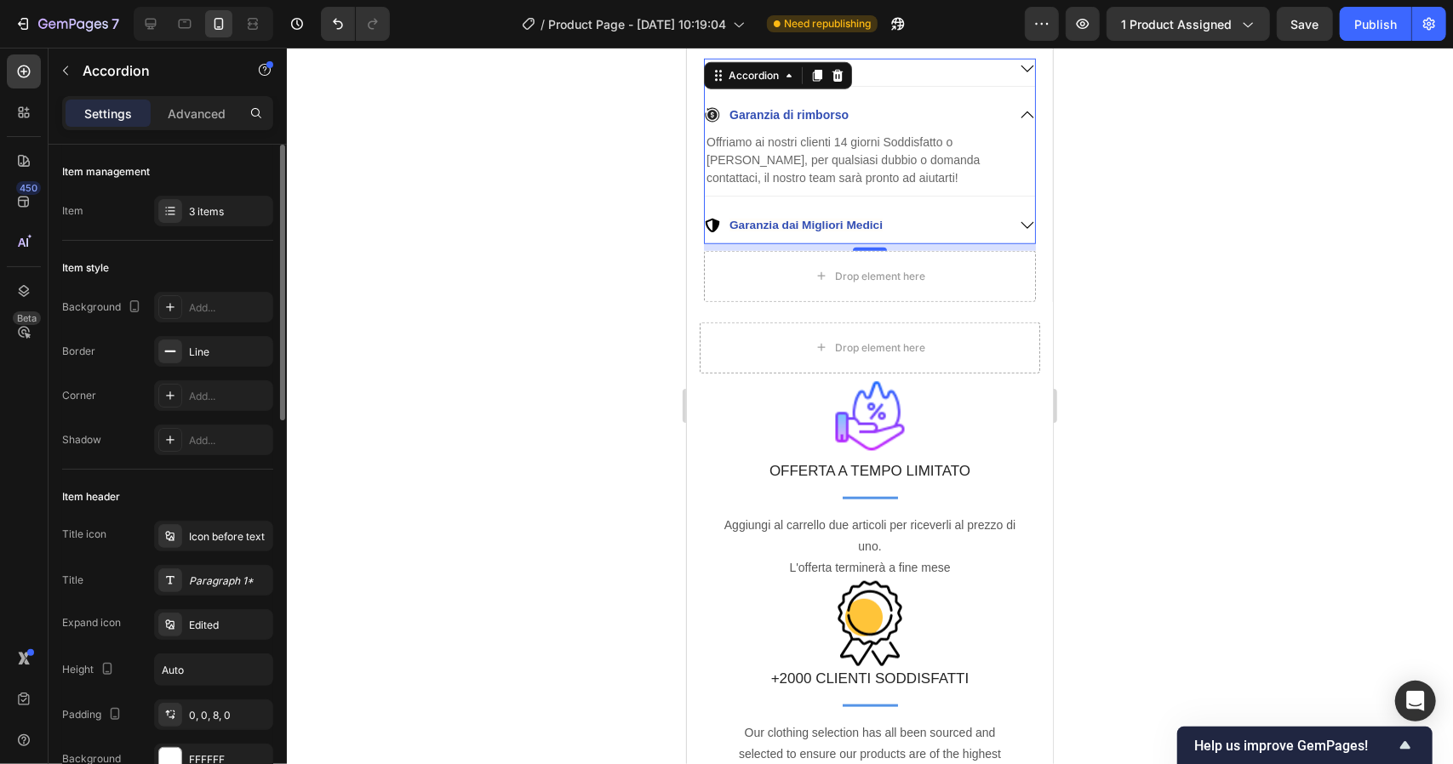
click at [1019, 108] on icon at bounding box center [1026, 113] width 15 height 15
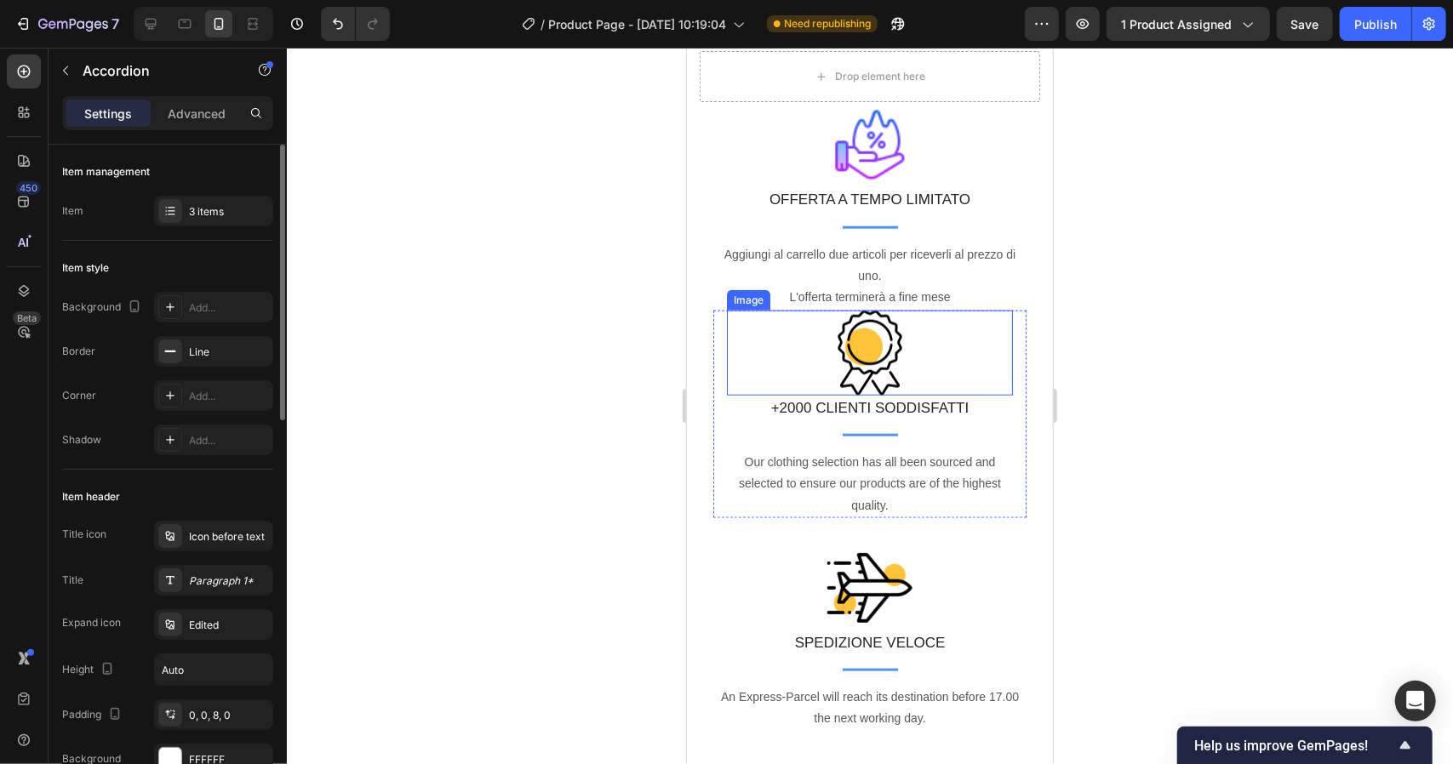
scroll to position [1117, 0]
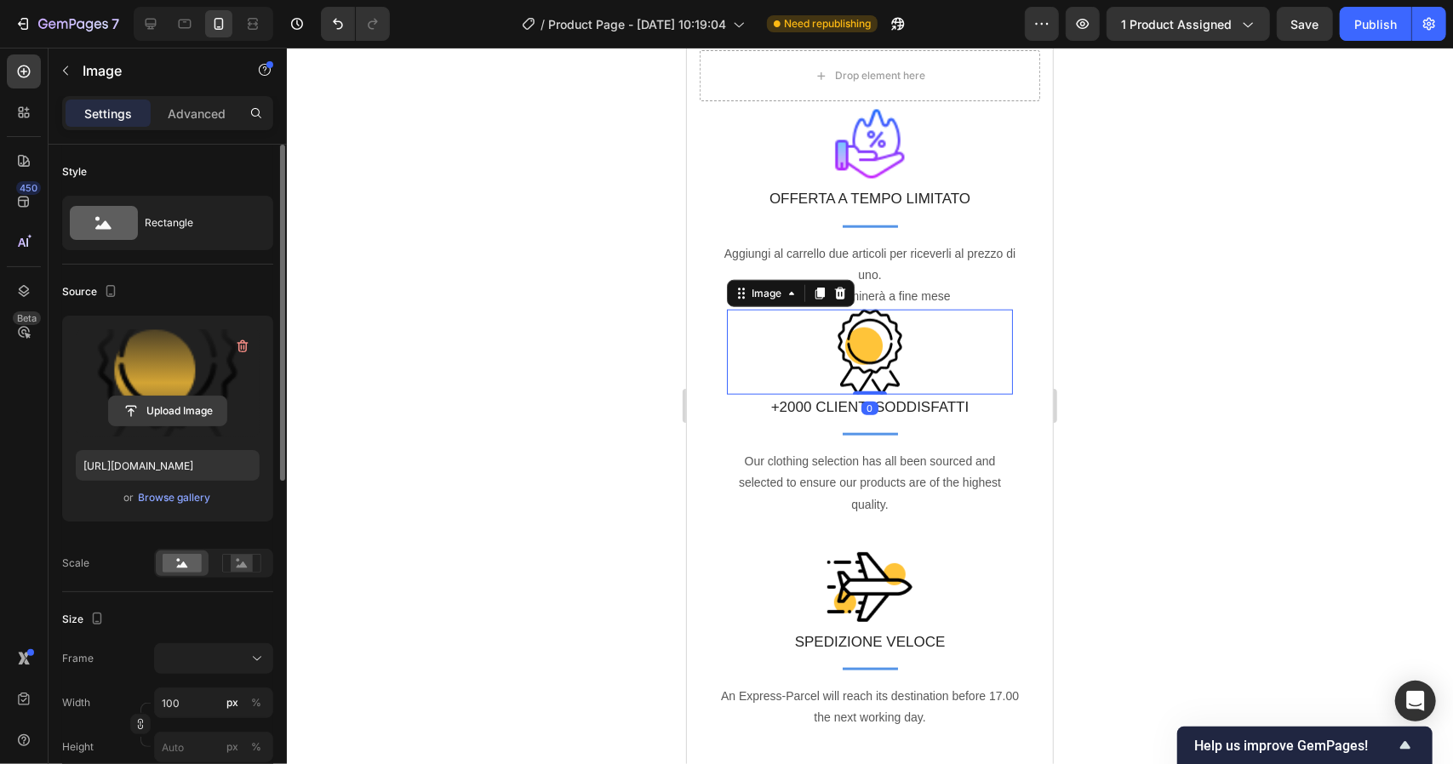
click at [170, 414] on input "file" at bounding box center [167, 411] width 117 height 29
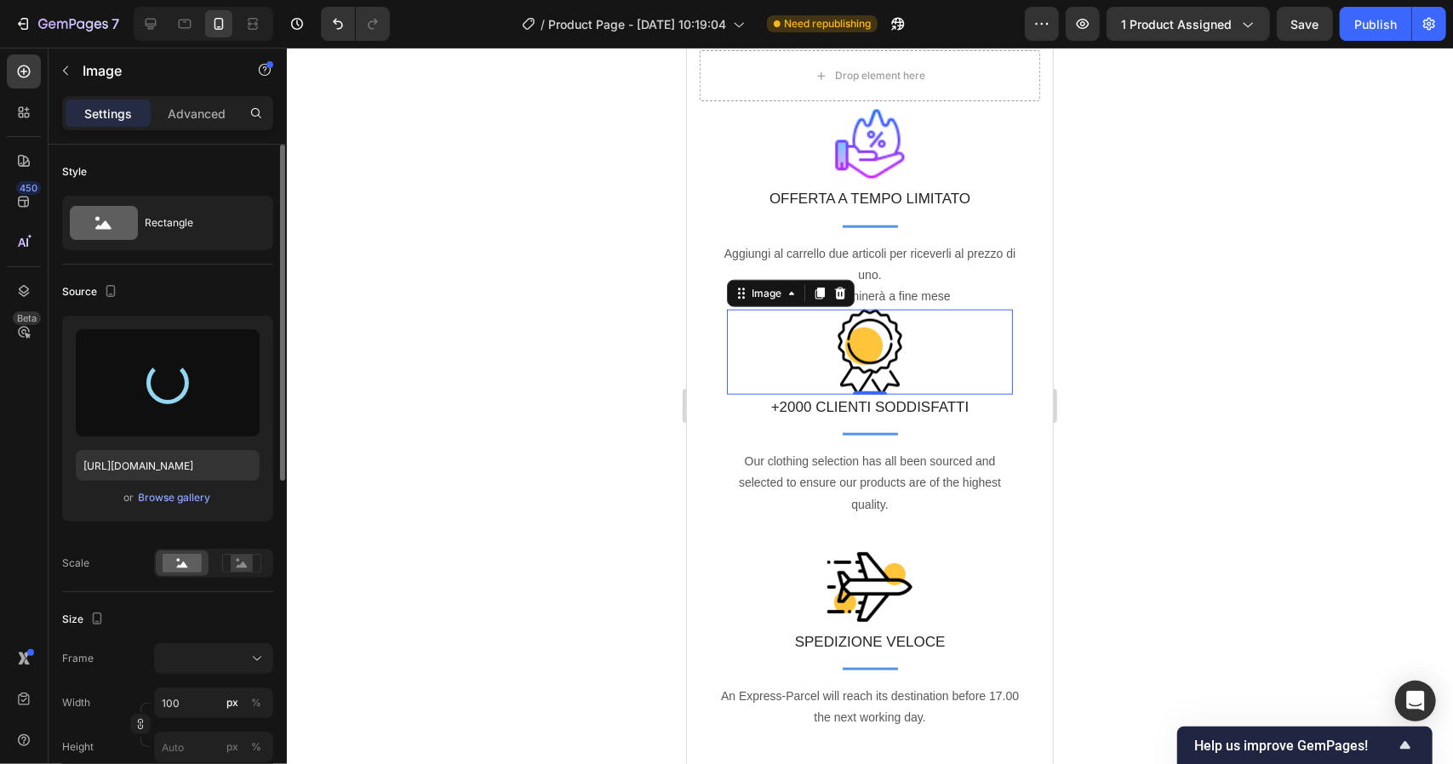
type input "[URL][DOMAIN_NAME]"
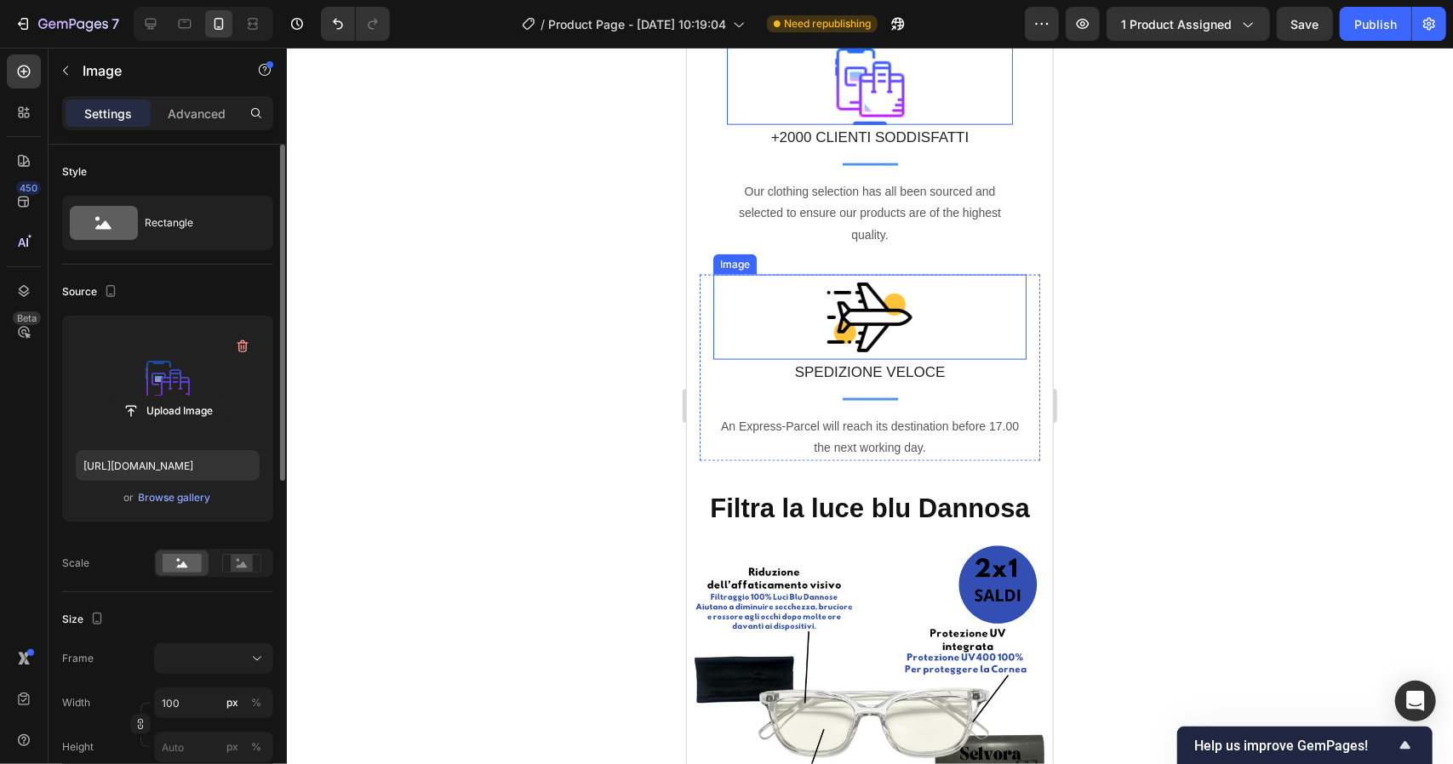
scroll to position [1388, 0]
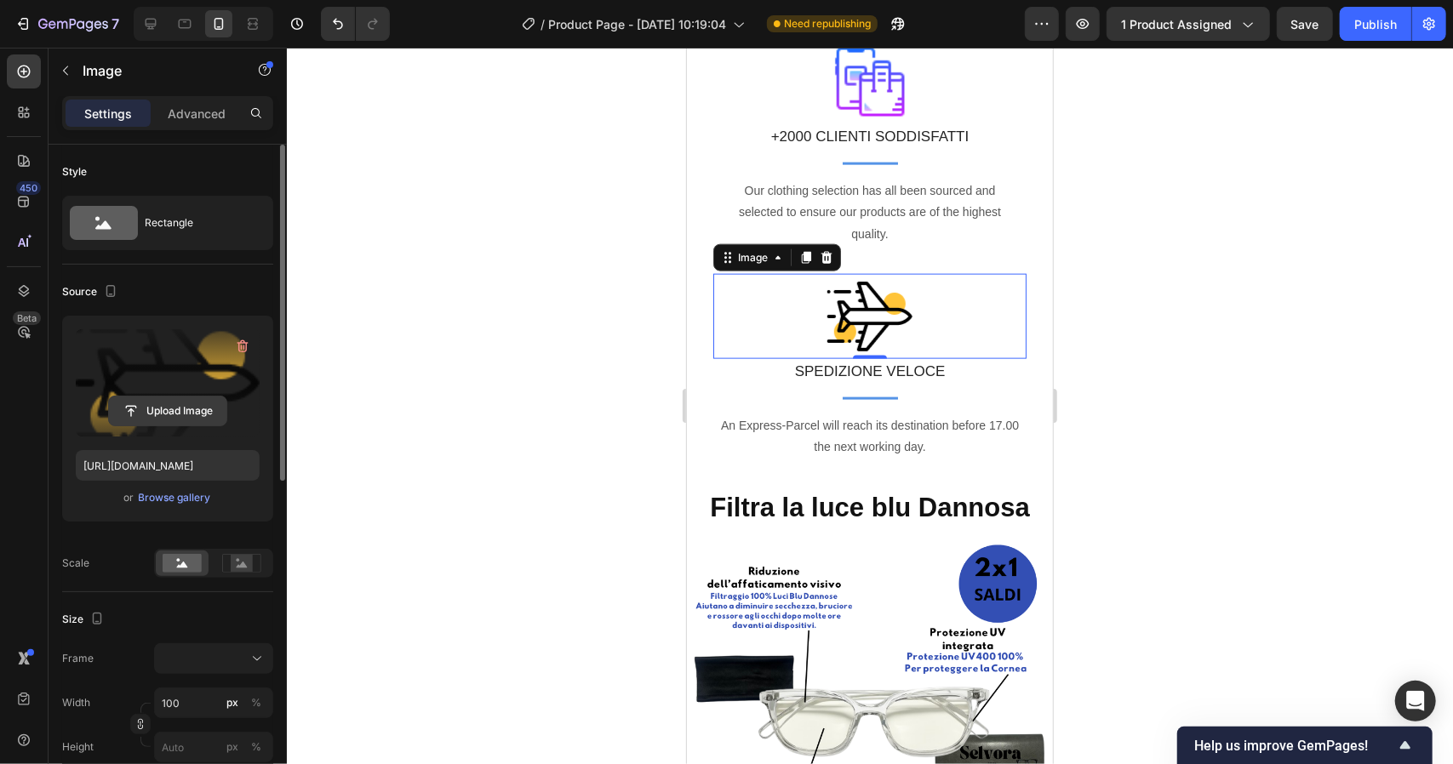
click at [163, 411] on input "file" at bounding box center [167, 411] width 117 height 29
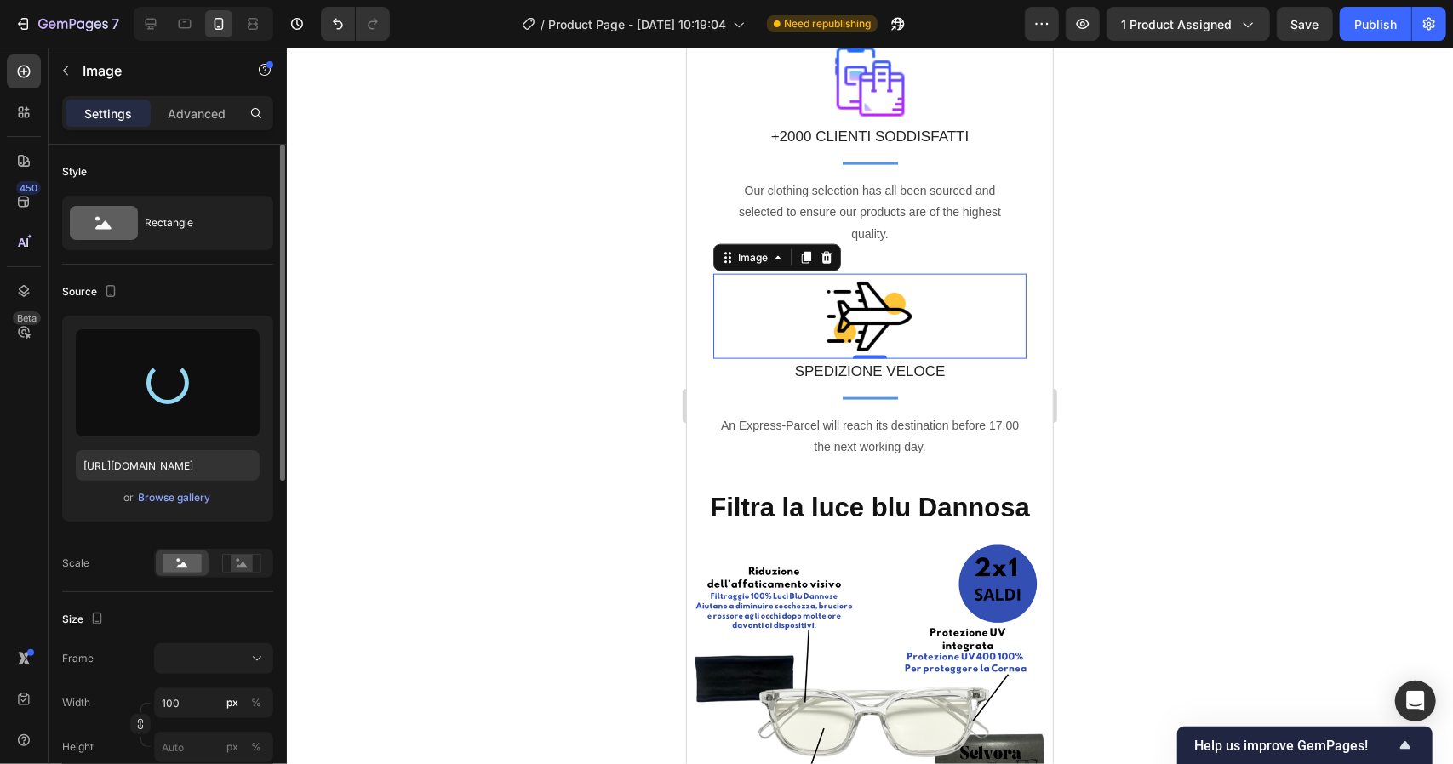
type input "[URL][DOMAIN_NAME]"
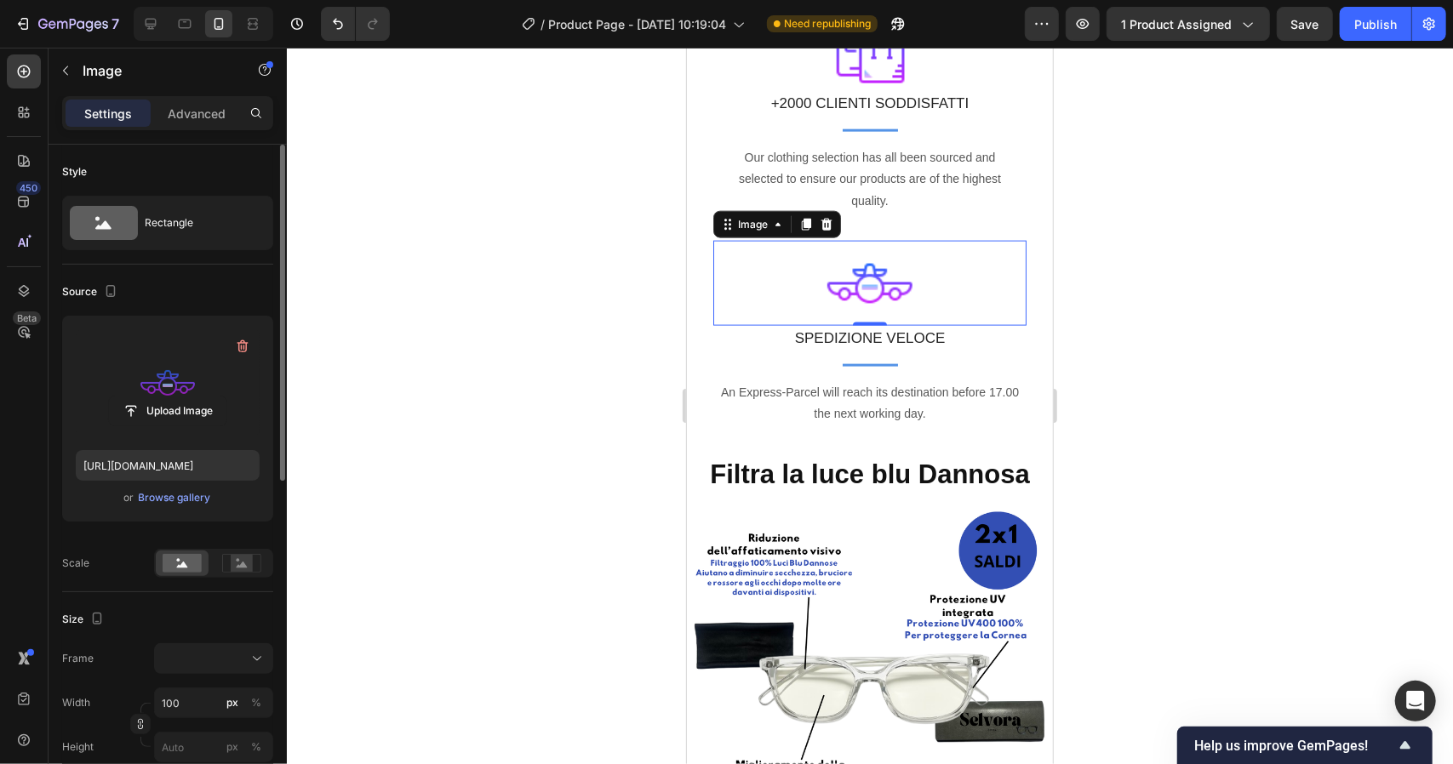
scroll to position [1426, 0]
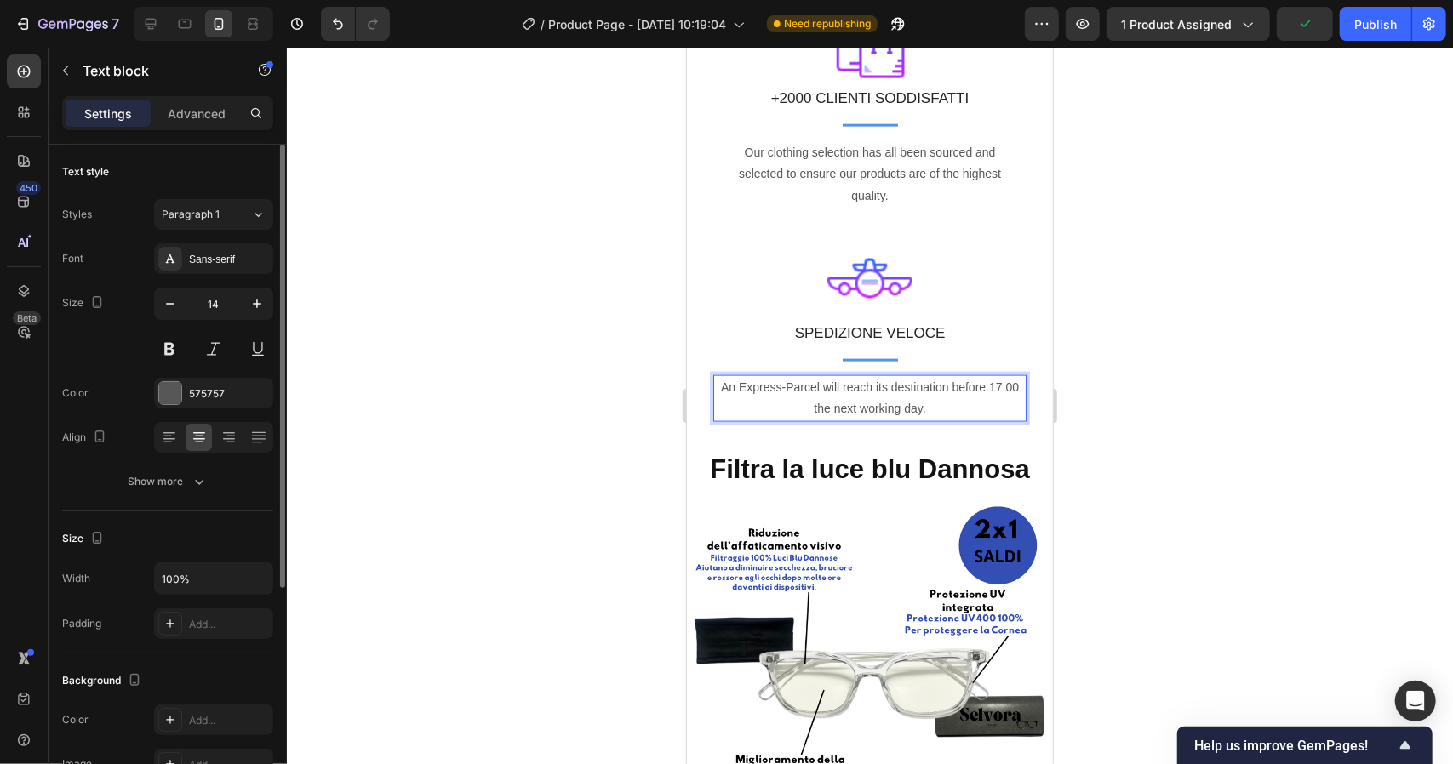
click at [867, 390] on p "An Express-Parcel will reach its destination before 17.00 the next working day." at bounding box center [869, 397] width 310 height 43
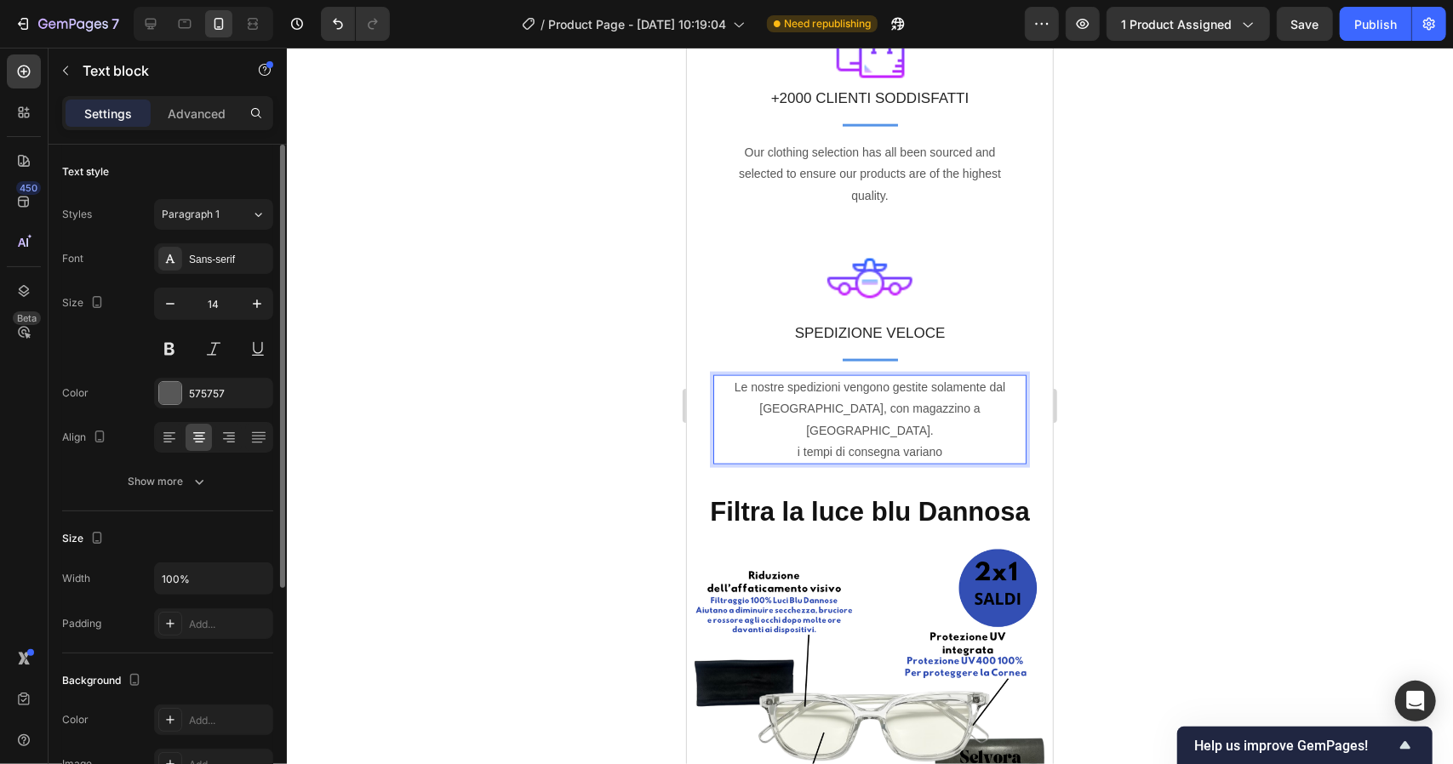
click at [793, 426] on p "Le nostre spedizioni vengono gestite solamente dal [GEOGRAPHIC_DATA], con magaz…" at bounding box center [869, 419] width 310 height 86
click at [942, 429] on p "Le nostre spedizioni vengono gestite solamente dal [GEOGRAPHIC_DATA], con magaz…" at bounding box center [869, 419] width 310 height 86
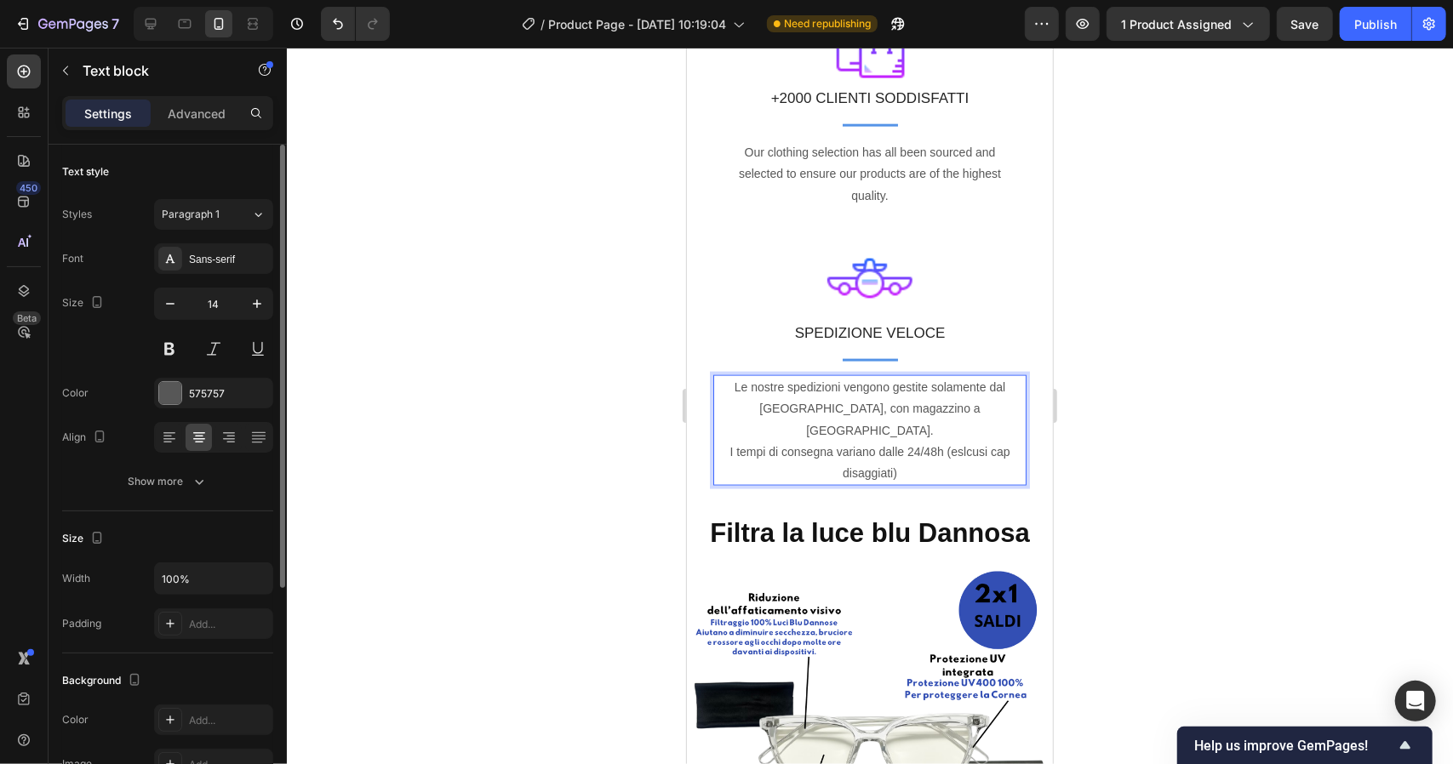
click at [964, 428] on p "Le nostre spedizioni vengono gestite solamente dal [GEOGRAPHIC_DATA], con magaz…" at bounding box center [869, 429] width 310 height 107
click at [993, 426] on p "Le nostre spedizioni vengono gestite solamente dal [GEOGRAPHIC_DATA], con magaz…" at bounding box center [869, 429] width 310 height 107
click at [872, 451] on p "Le nostre spedizioni vengono gestite solamente dal [GEOGRAPHIC_DATA], con magaz…" at bounding box center [869, 429] width 310 height 107
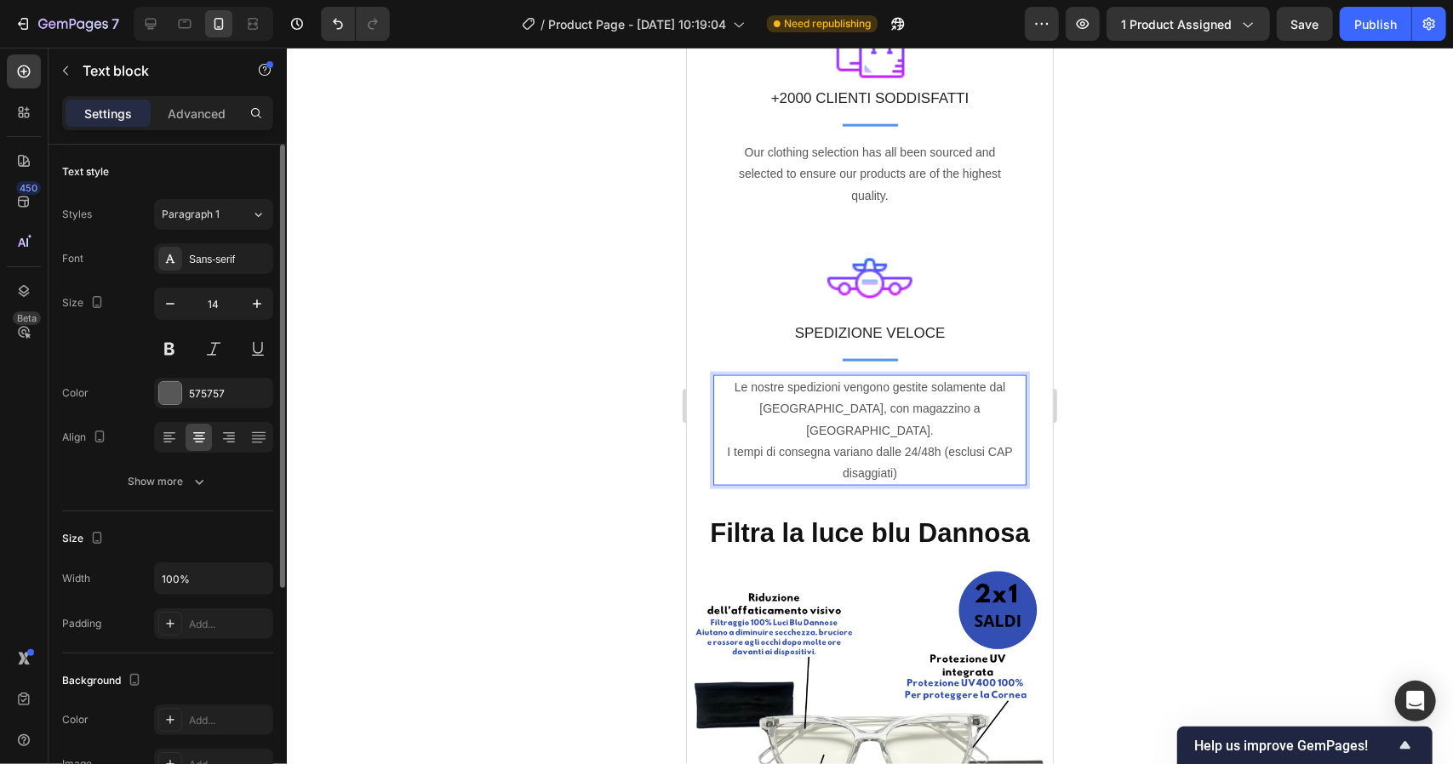
click at [907, 440] on p "Le nostre spedizioni vengono gestite solamente dal [GEOGRAPHIC_DATA], con magaz…" at bounding box center [869, 429] width 310 height 107
click at [919, 443] on p "Le nostre spedizioni vengono gestite solamente dal [GEOGRAPHIC_DATA], con magaz…" at bounding box center [869, 429] width 310 height 107
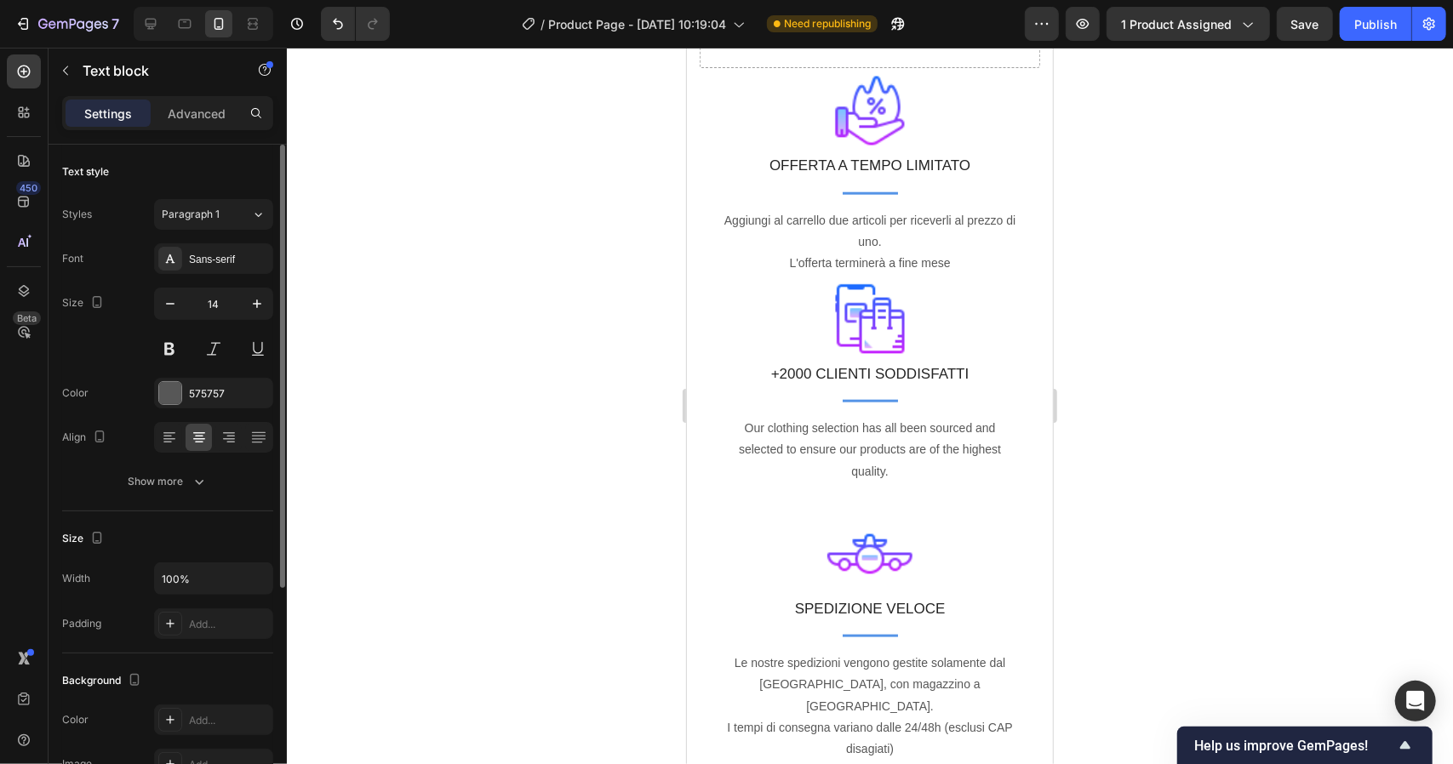
scroll to position [1151, 0]
click at [746, 427] on p "Our clothing selection has all been sourced and selected to ensure our products…" at bounding box center [869, 448] width 283 height 65
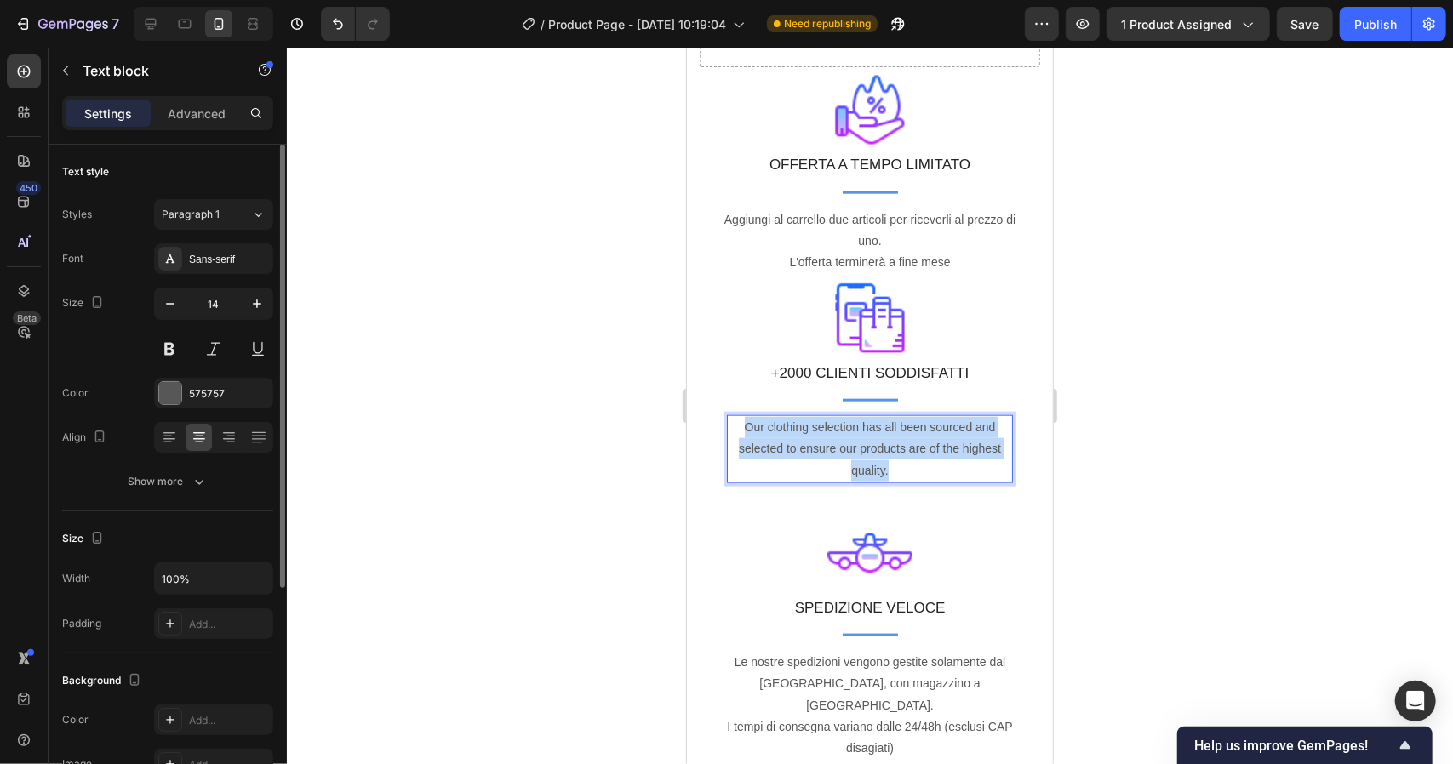
click at [746, 427] on p "Our clothing selection has all been sourced and selected to ensure our products…" at bounding box center [869, 448] width 283 height 65
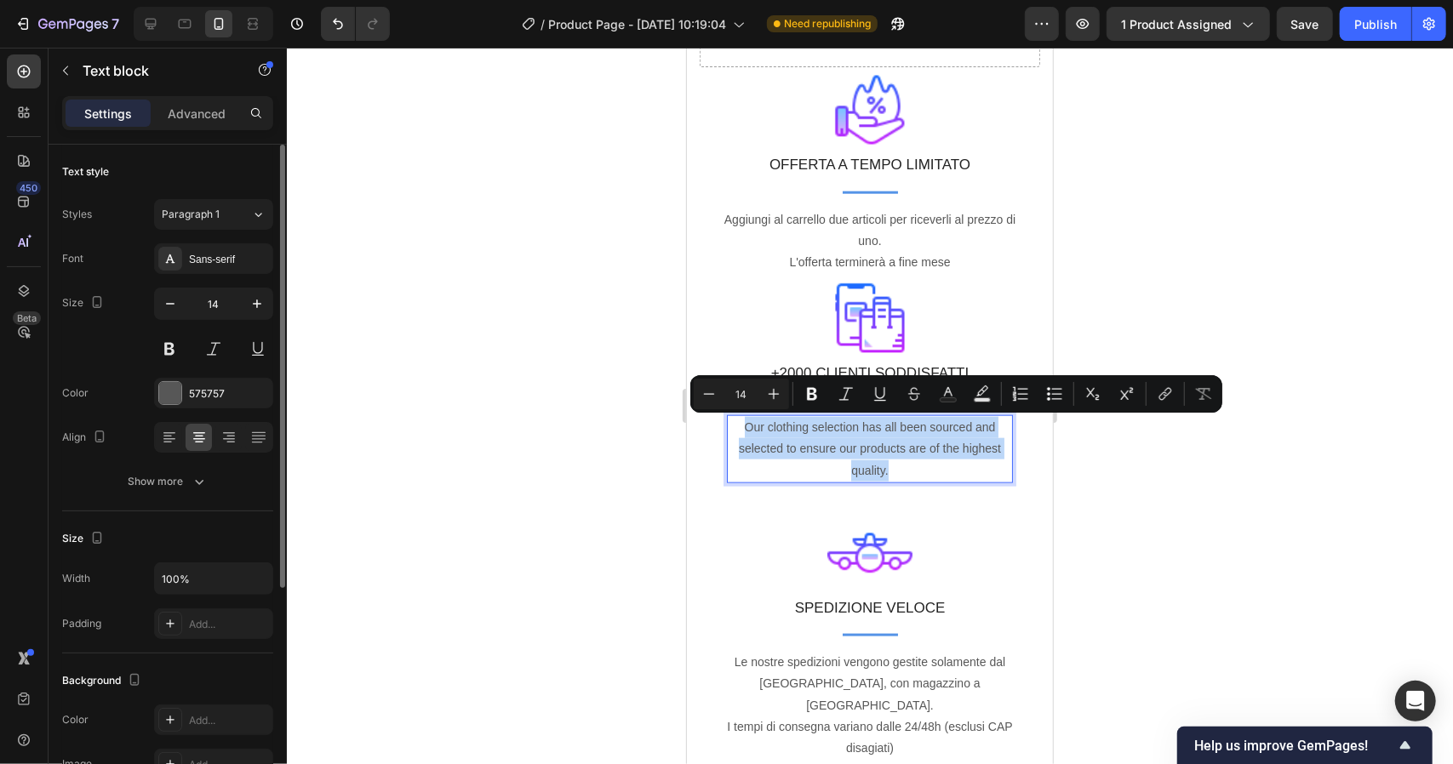
click at [746, 427] on p "Our clothing selection has all been sourced and selected to ensure our products…" at bounding box center [869, 448] width 283 height 65
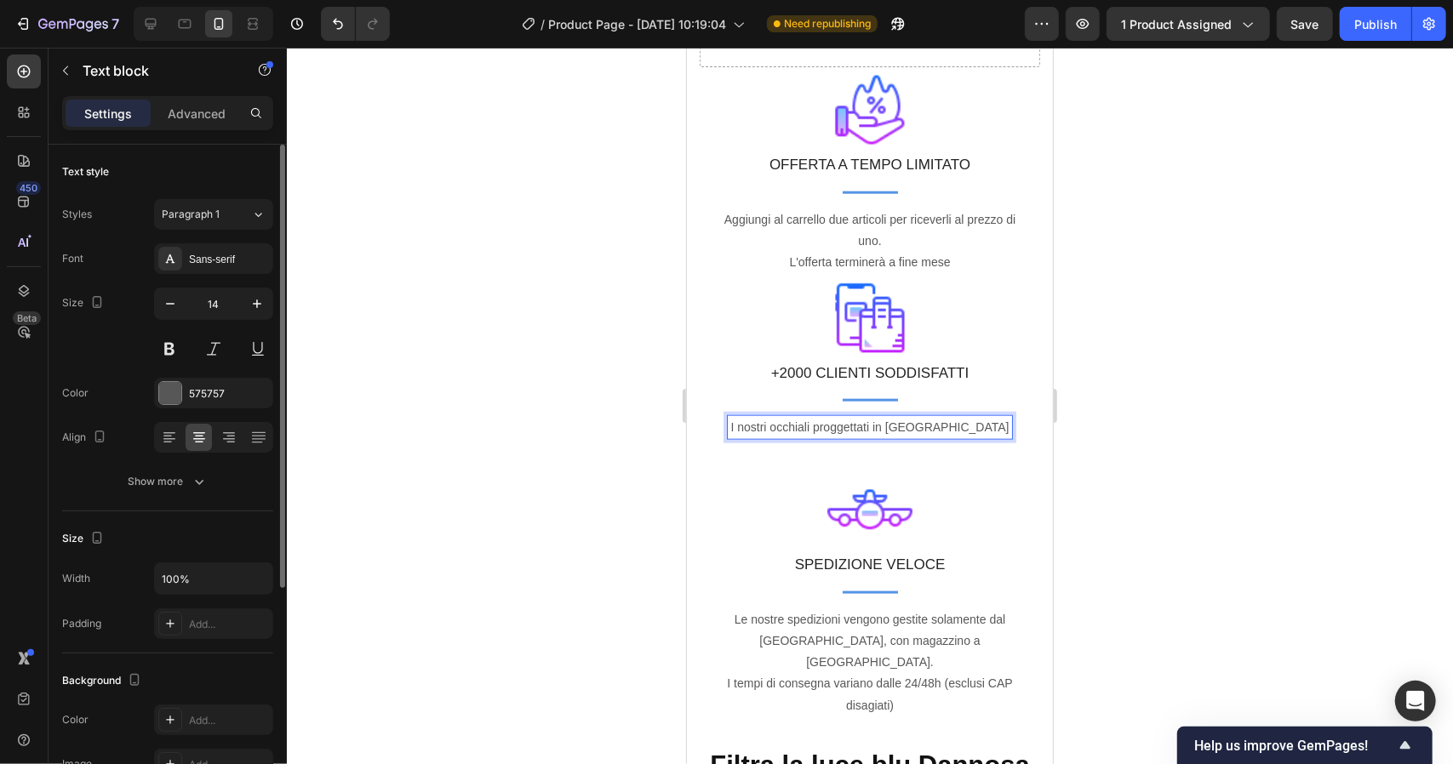
click at [889, 422] on p "I nostri occhiali proggettati in [GEOGRAPHIC_DATA]" at bounding box center [869, 426] width 283 height 21
click at [890, 431] on p "I nostri occhiali proggettati in [GEOGRAPHIC_DATA]" at bounding box center [869, 426] width 283 height 21
click at [970, 427] on p "I nostri occhiali progettati in [GEOGRAPHIC_DATA]" at bounding box center [869, 426] width 283 height 21
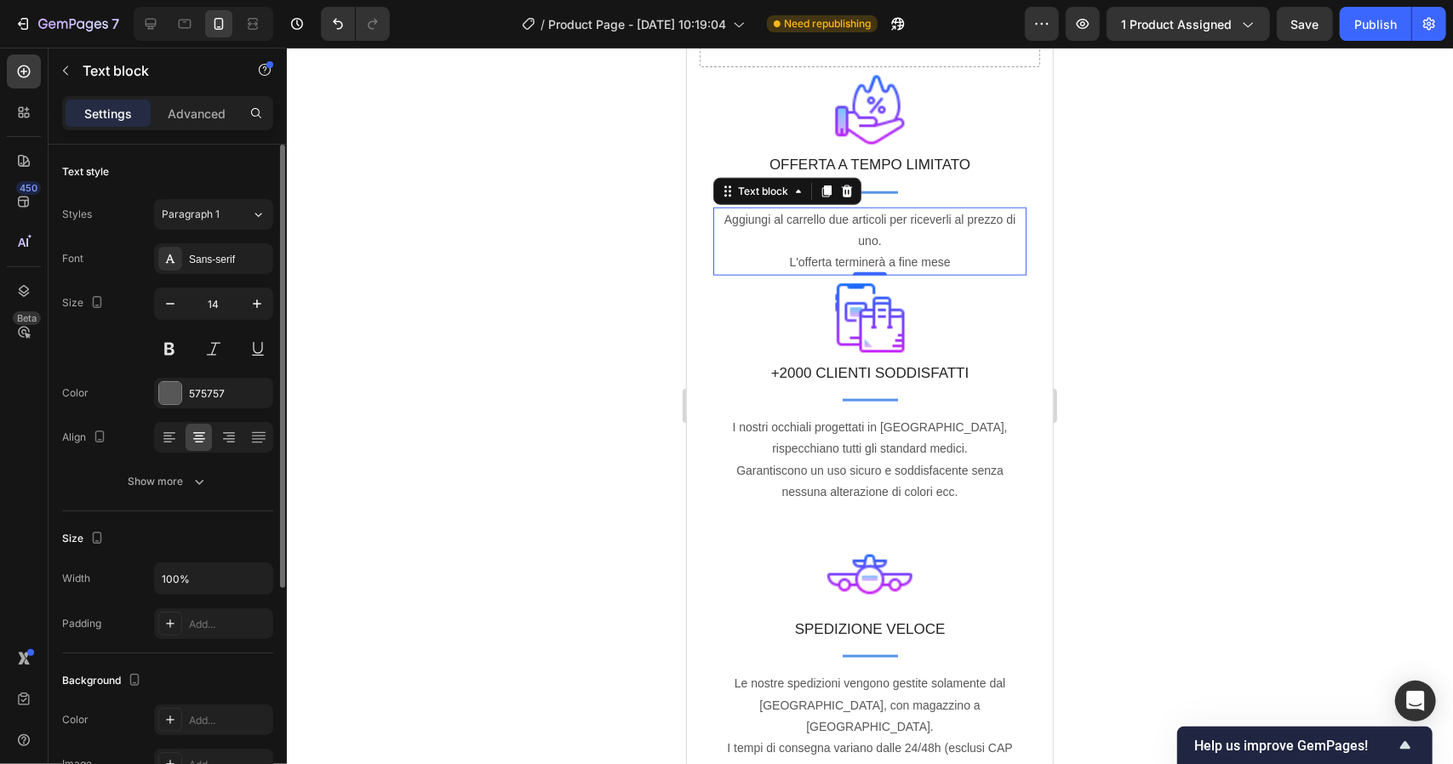
click at [950, 260] on p "Aggiungi al carrello due articoli per riceverli al prezzo di uno. L'offerta ter…" at bounding box center [869, 241] width 310 height 65
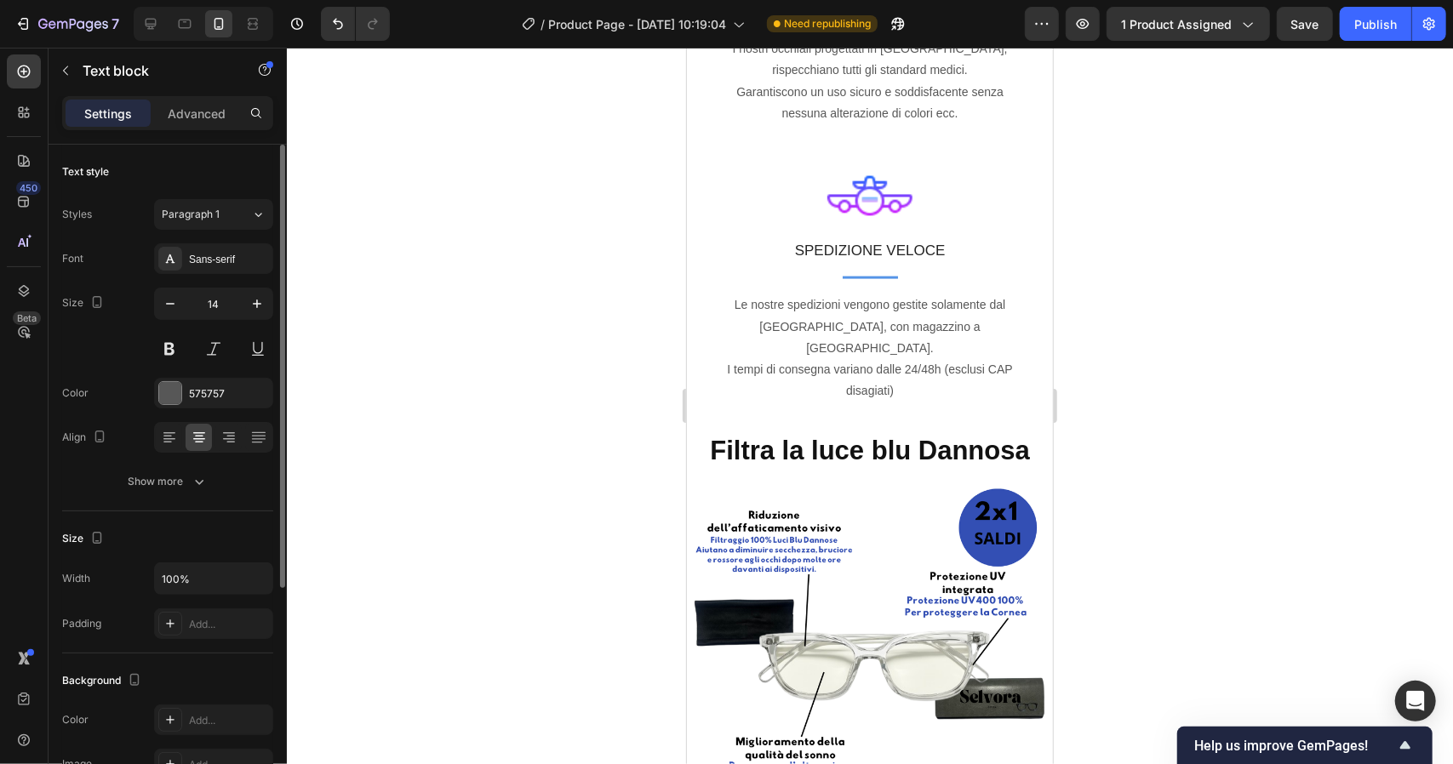
scroll to position [1531, 0]
click at [911, 363] on p "Le nostre spedizioni vengono gestite solamente dal [GEOGRAPHIC_DATA], con magaz…" at bounding box center [869, 346] width 310 height 107
click at [1182, 382] on div at bounding box center [870, 406] width 1166 height 717
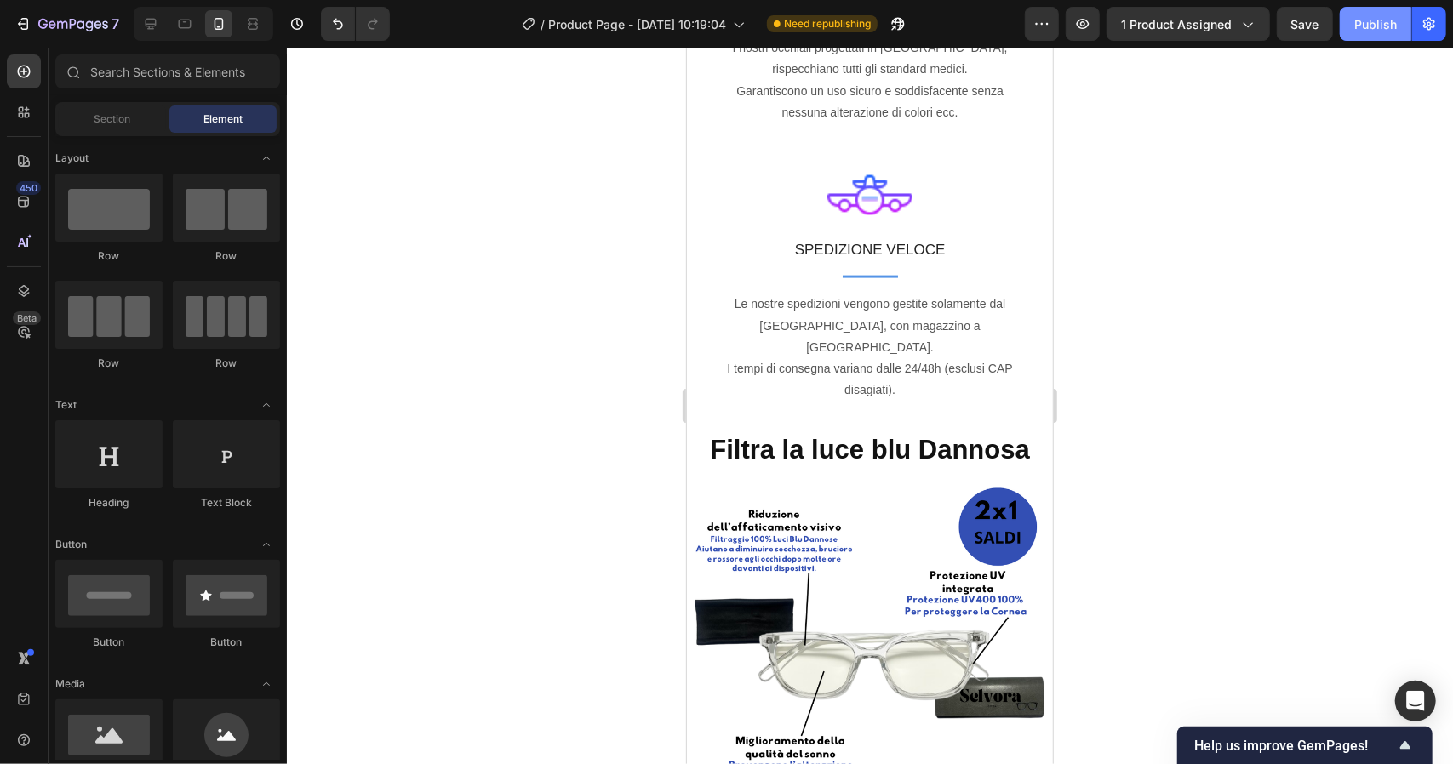
click at [1368, 25] on div "Publish" at bounding box center [1375, 24] width 43 height 18
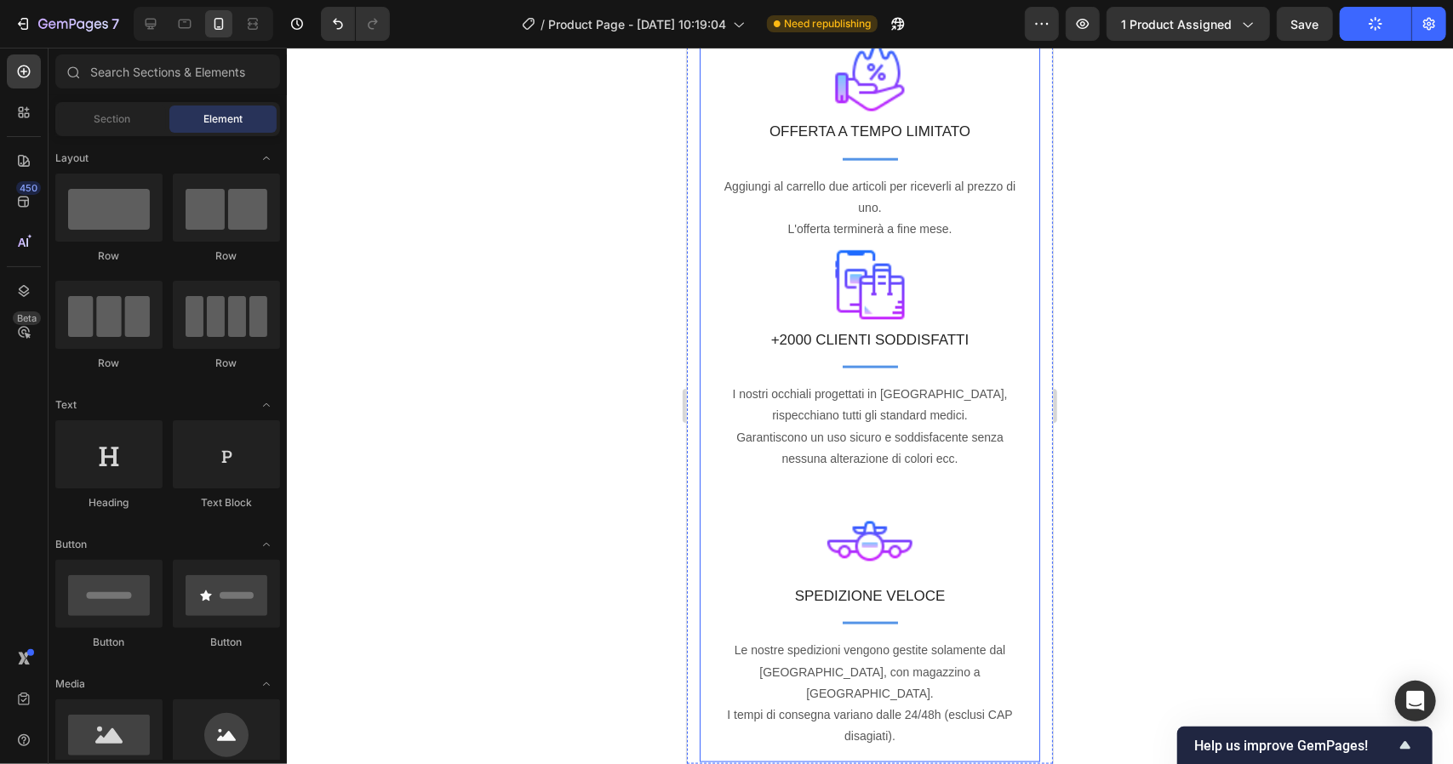
scroll to position [851, 0]
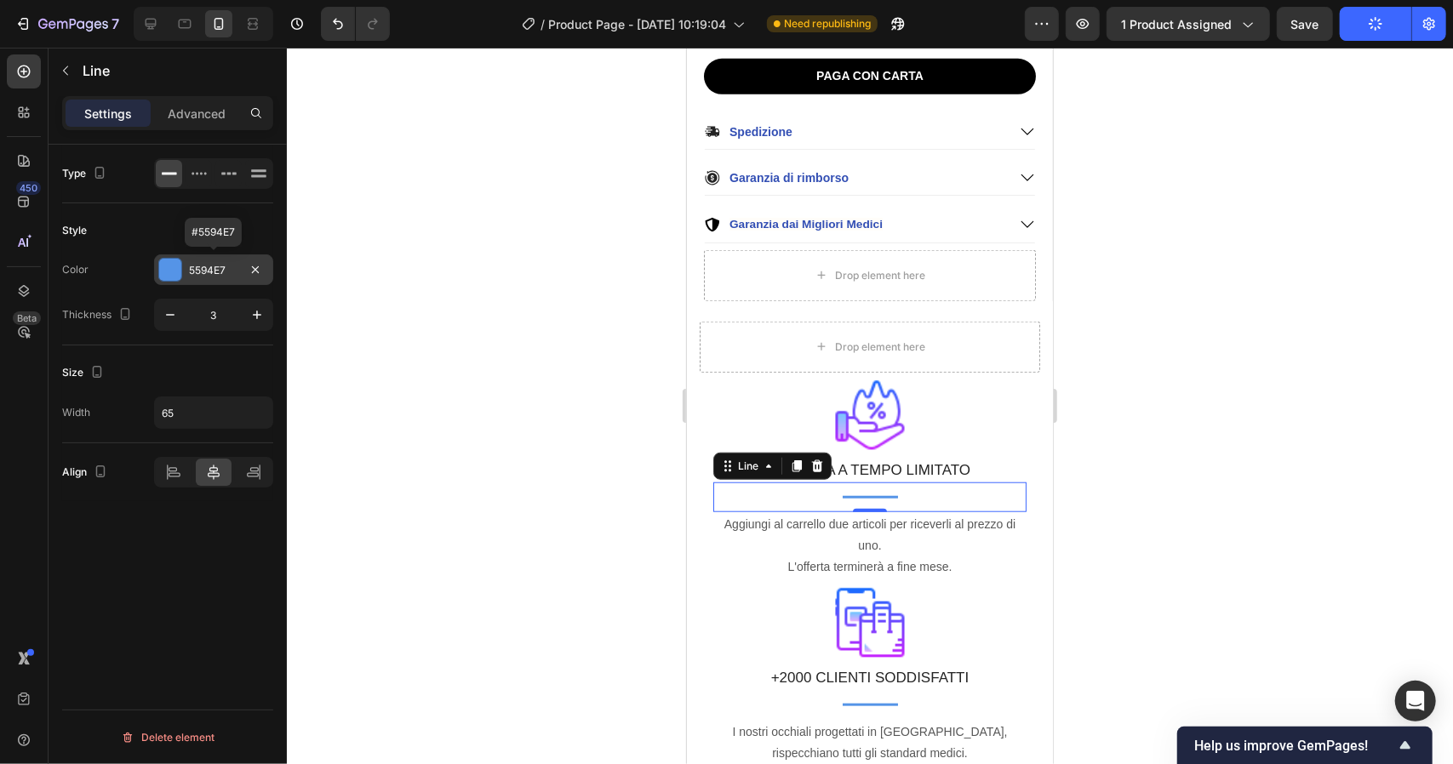
click at [169, 273] on div at bounding box center [170, 270] width 22 height 22
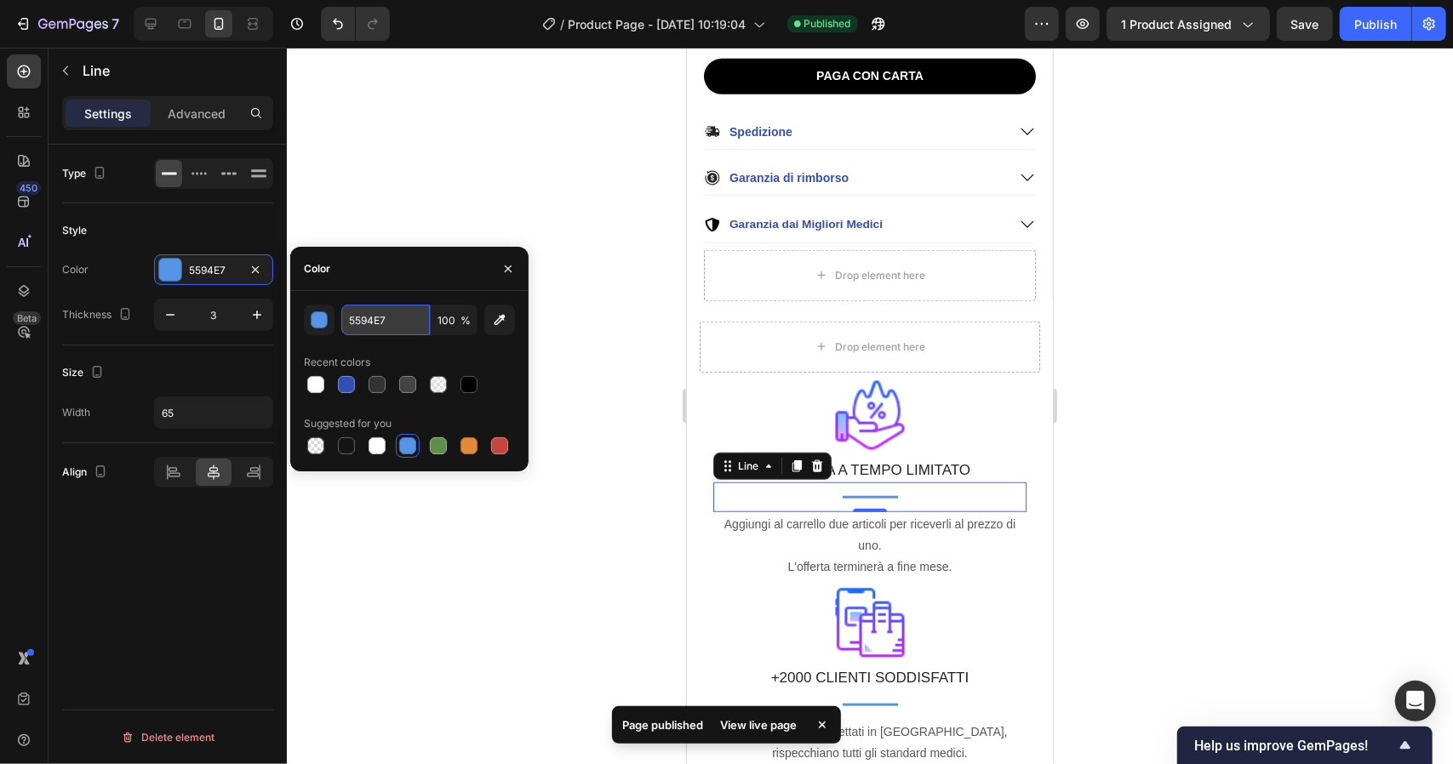
click at [409, 328] on input "5594E7" at bounding box center [385, 320] width 89 height 31
paste input "334FB4"
type input "334FB4"
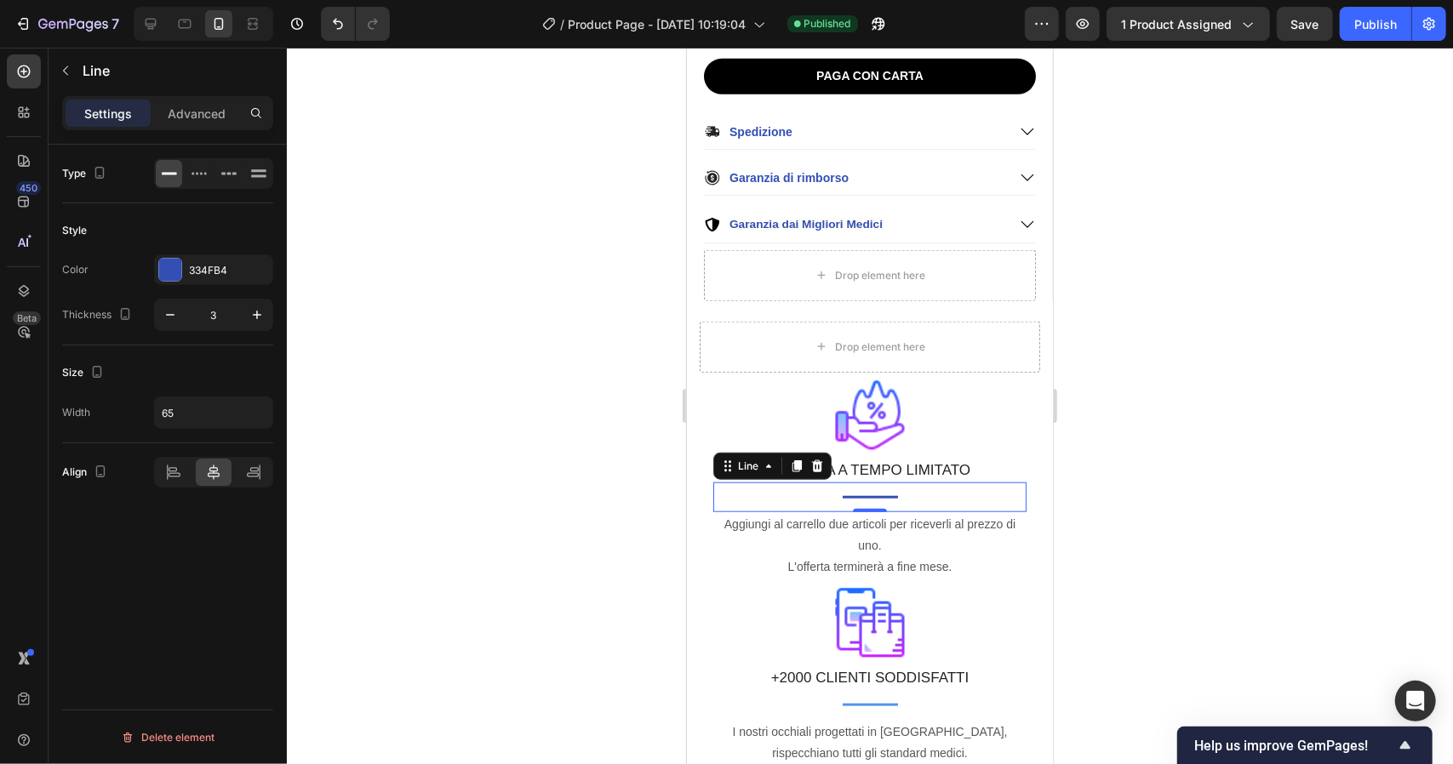
click at [557, 402] on div at bounding box center [870, 406] width 1166 height 717
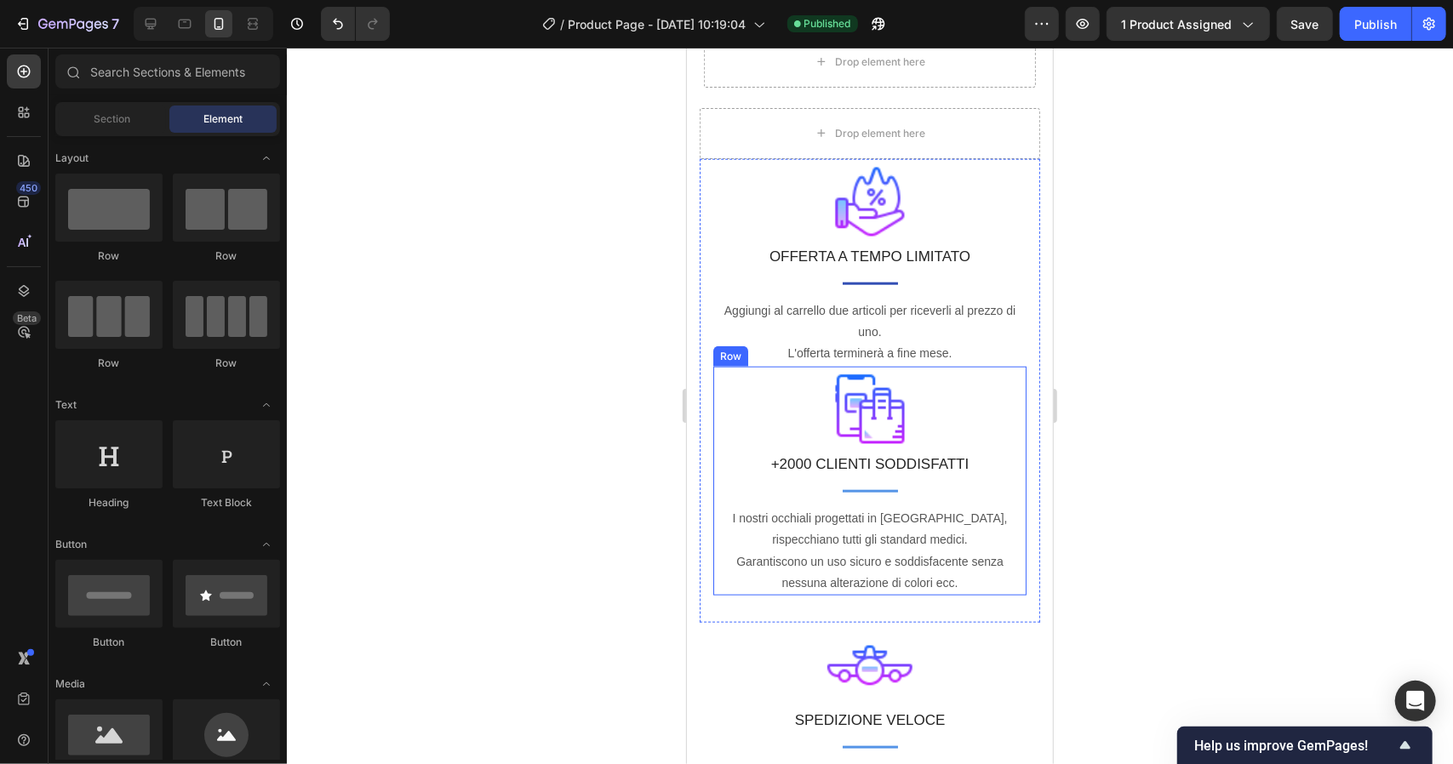
scroll to position [1067, 0]
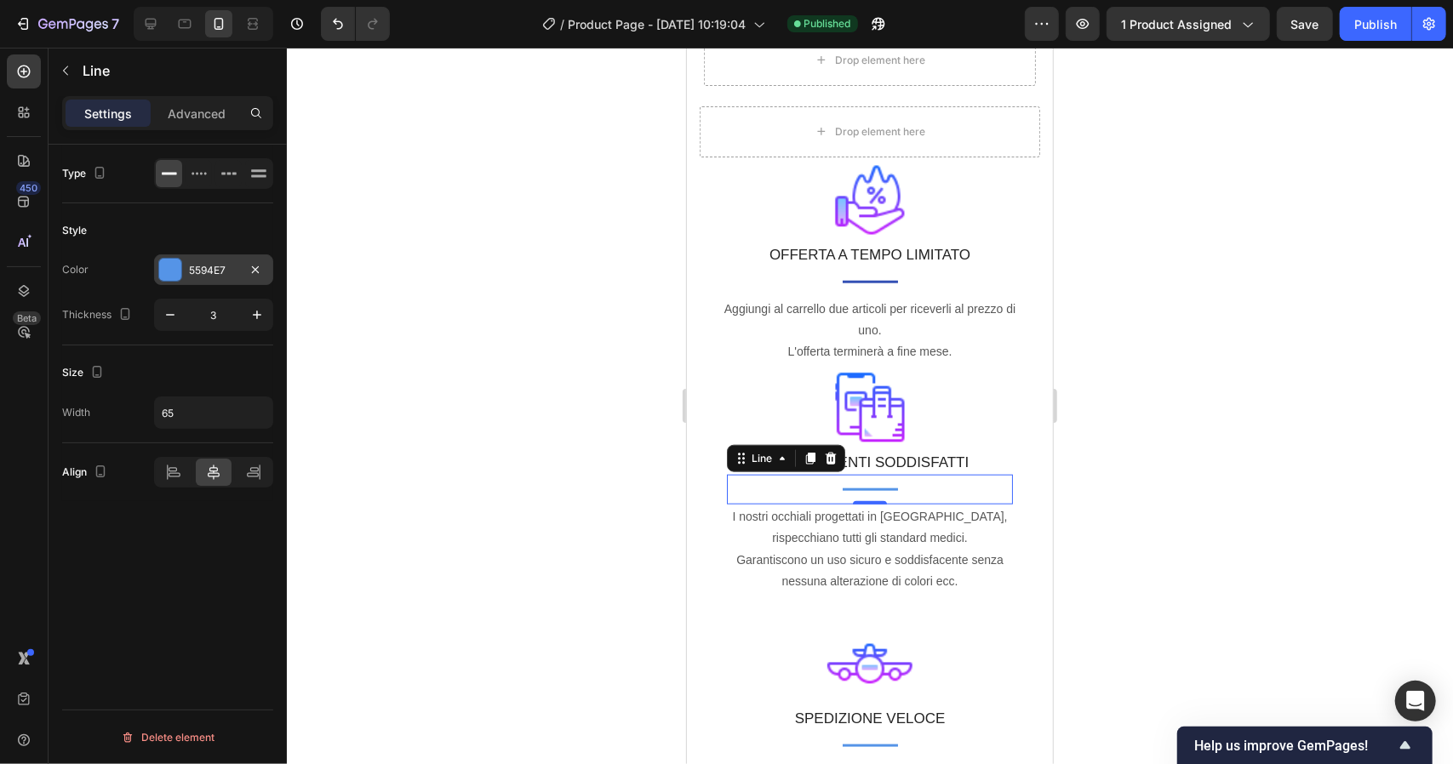
click at [183, 274] on div "5594E7" at bounding box center [213, 270] width 119 height 31
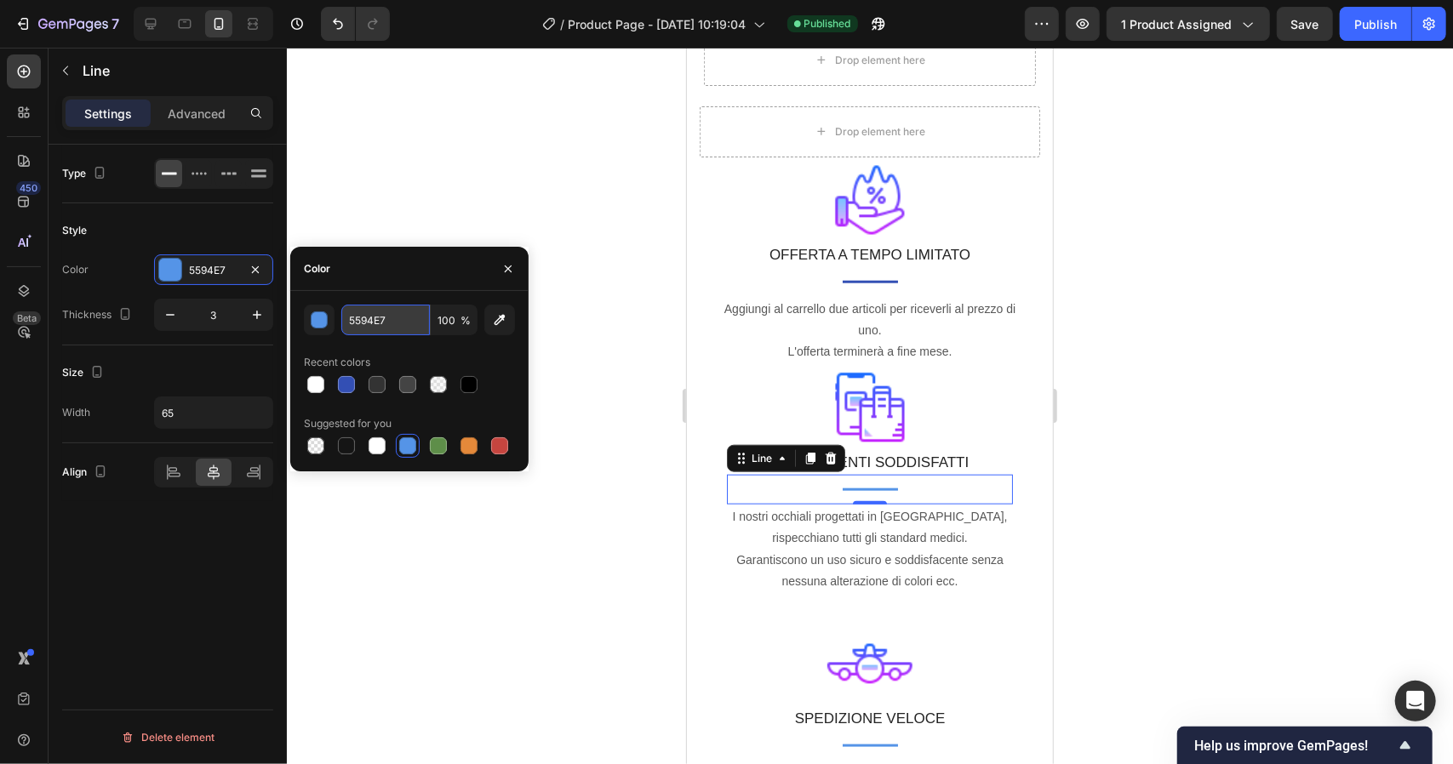
click at [398, 314] on input "5594E7" at bounding box center [385, 320] width 89 height 31
paste input "334FB4"
type input "334FB4"
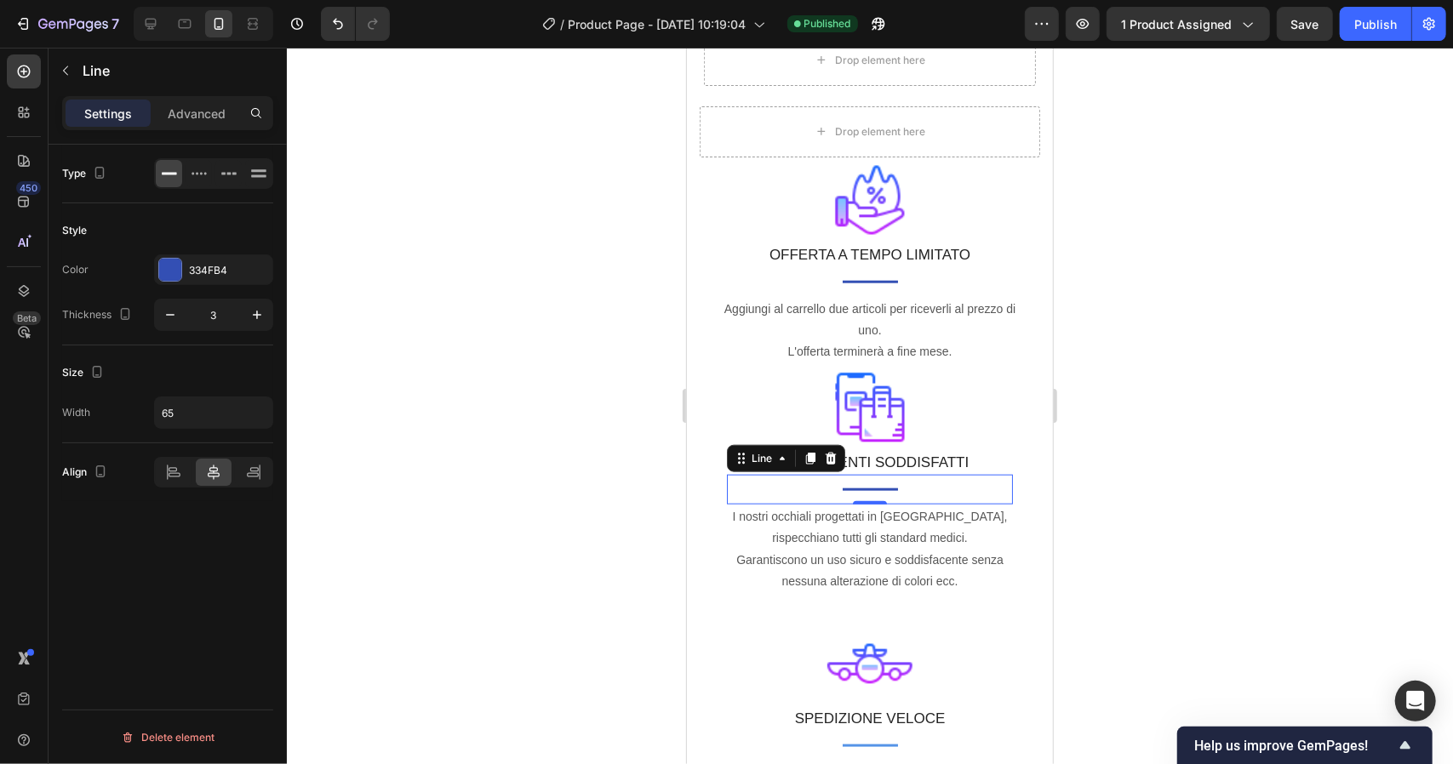
click at [501, 229] on div at bounding box center [870, 406] width 1166 height 717
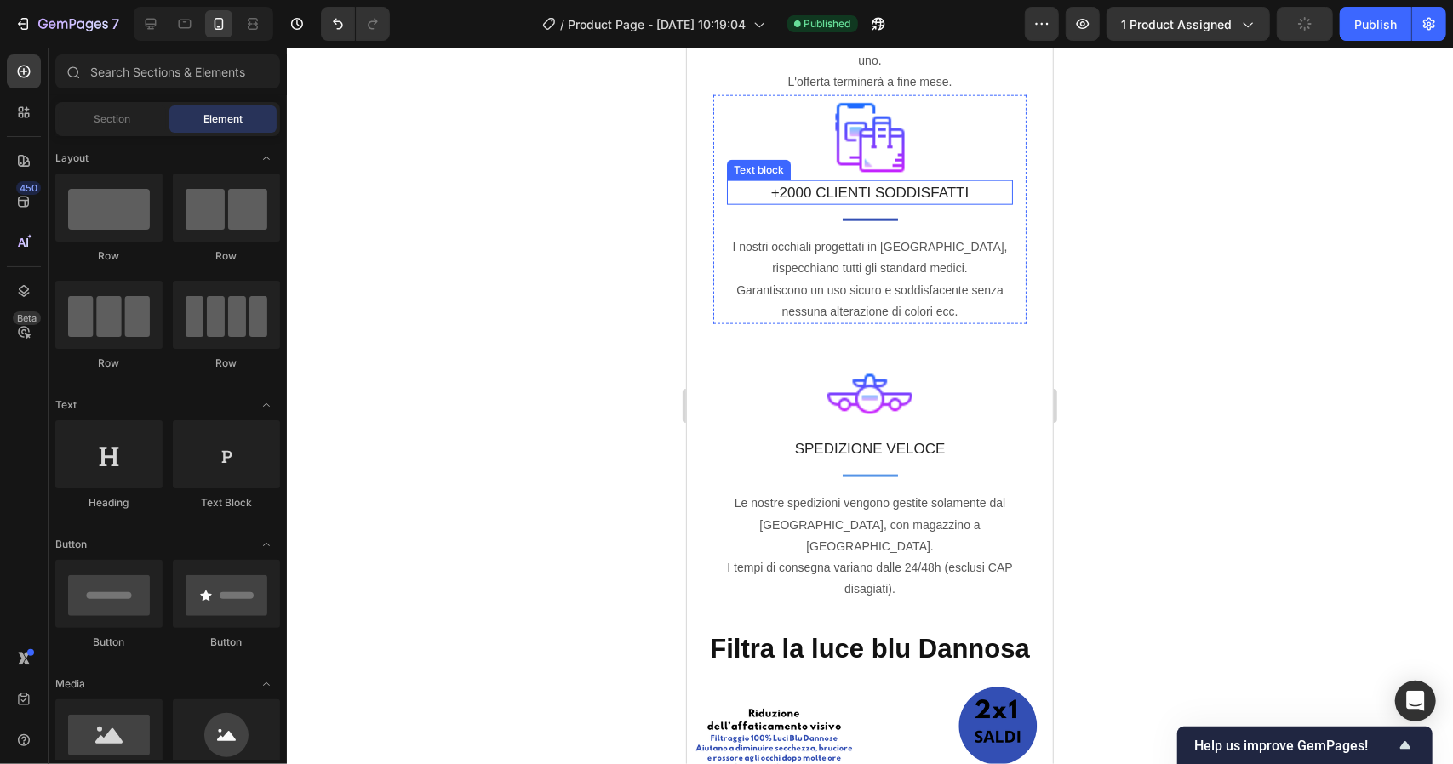
scroll to position [1337, 0]
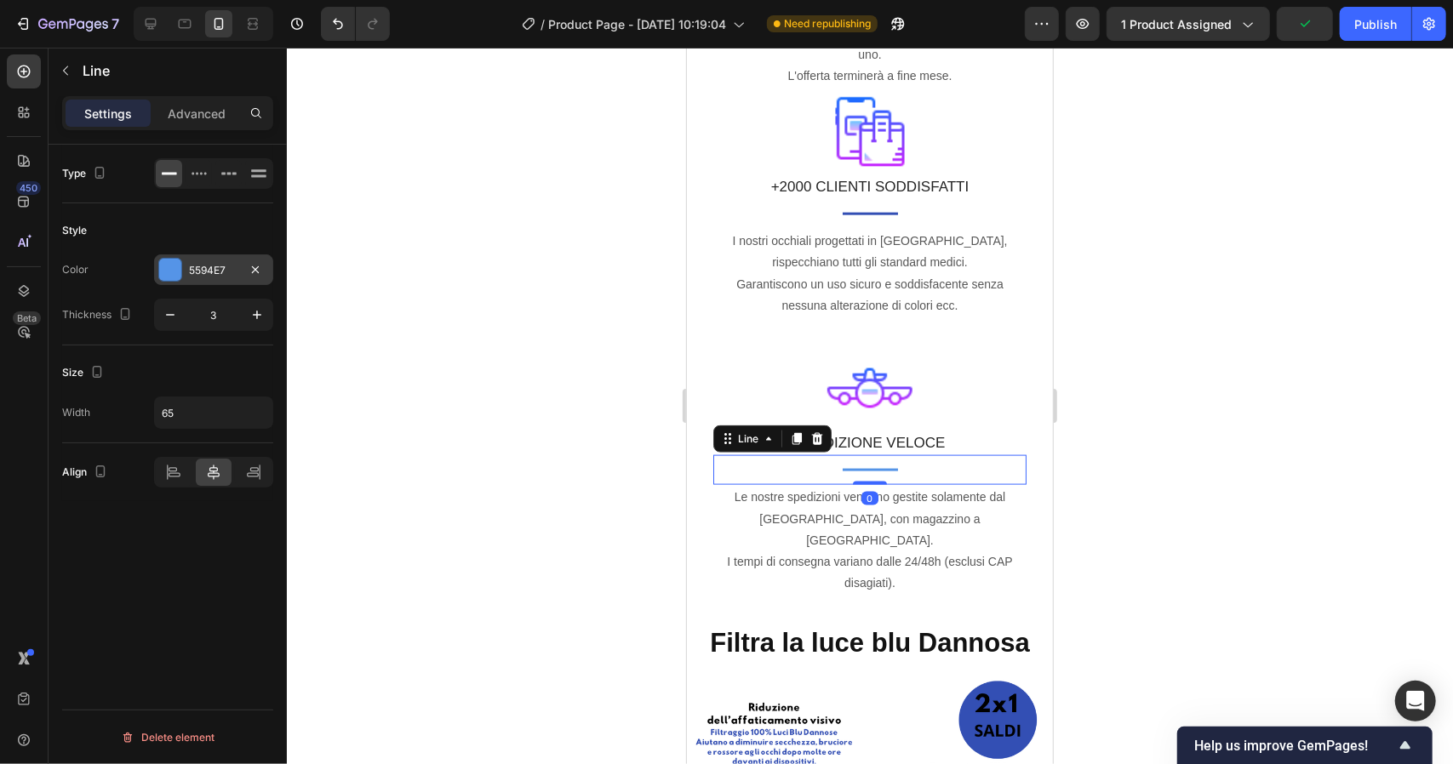
click at [213, 268] on div "5594E7" at bounding box center [213, 270] width 49 height 15
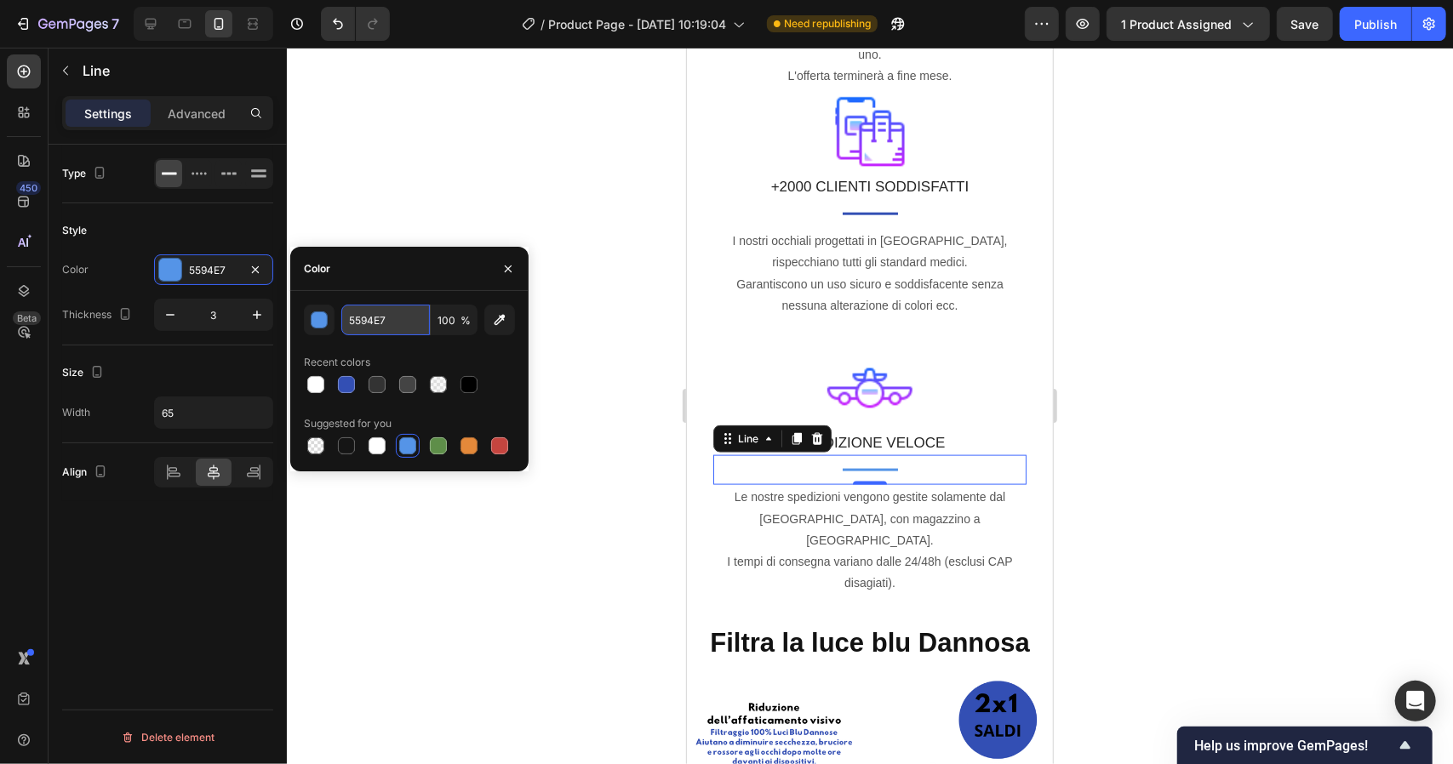
click at [413, 315] on input "5594E7" at bounding box center [385, 320] width 89 height 31
paste input "334FB4"
type input "334FB4"
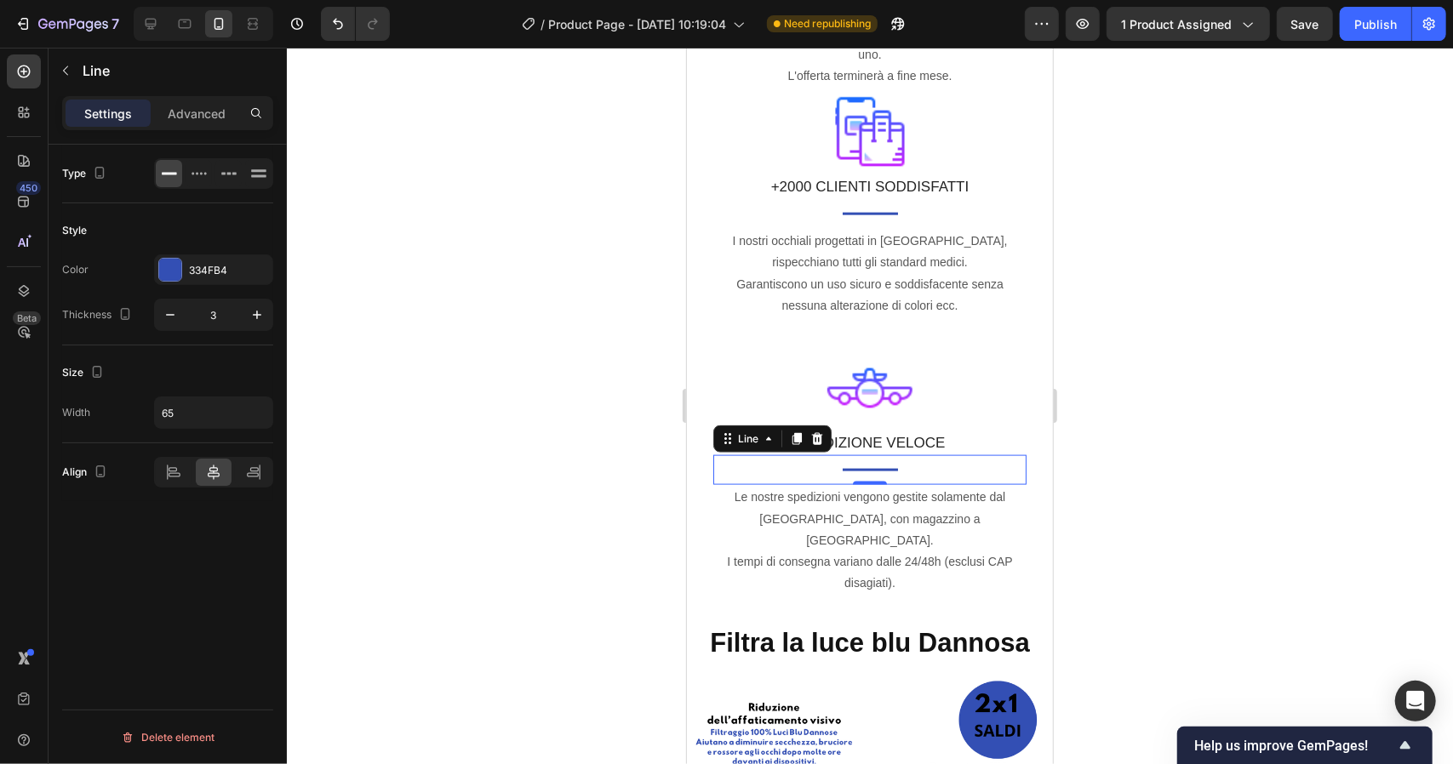
click at [524, 160] on div at bounding box center [870, 406] width 1166 height 717
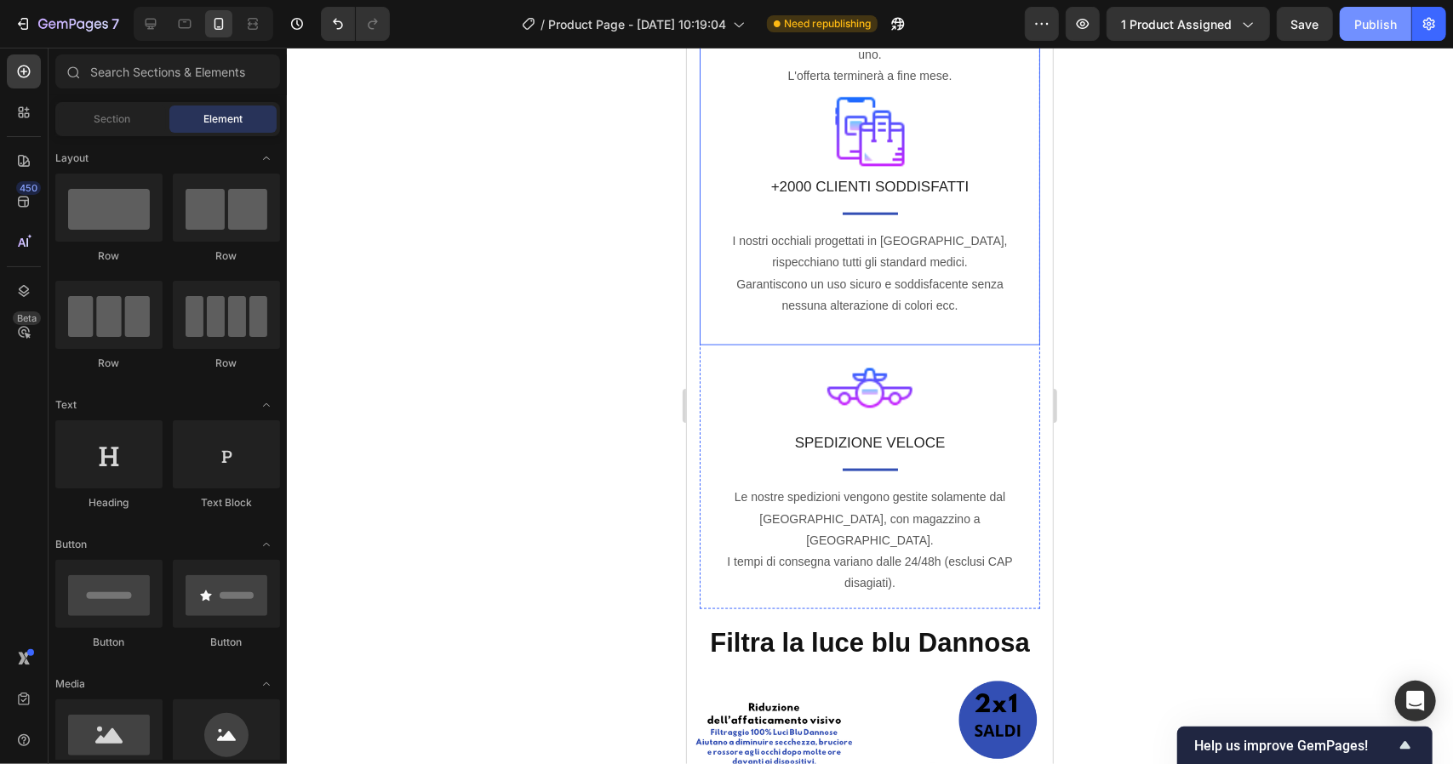
click at [1364, 23] on div "Publish" at bounding box center [1375, 24] width 43 height 18
click at [1157, 280] on div at bounding box center [870, 406] width 1166 height 717
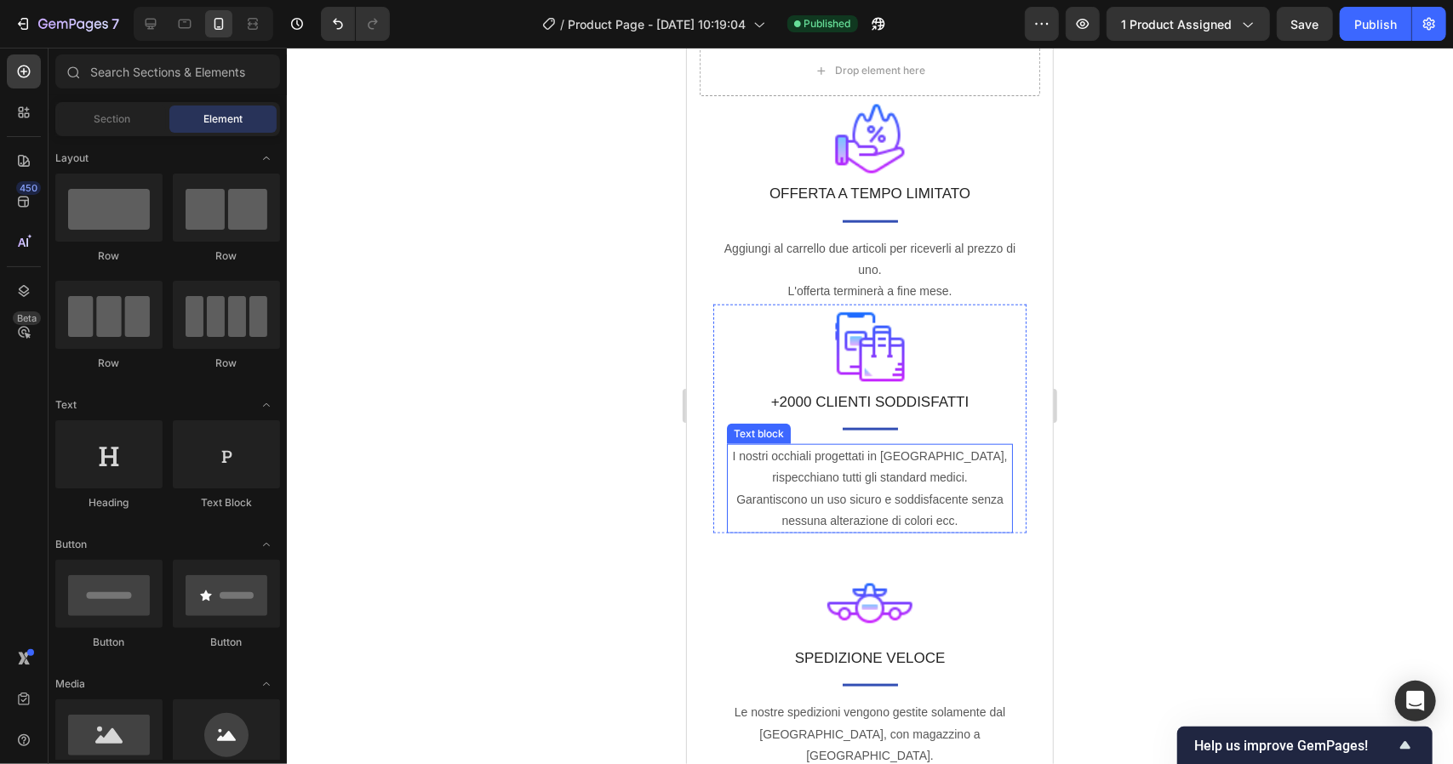
scroll to position [1121, 0]
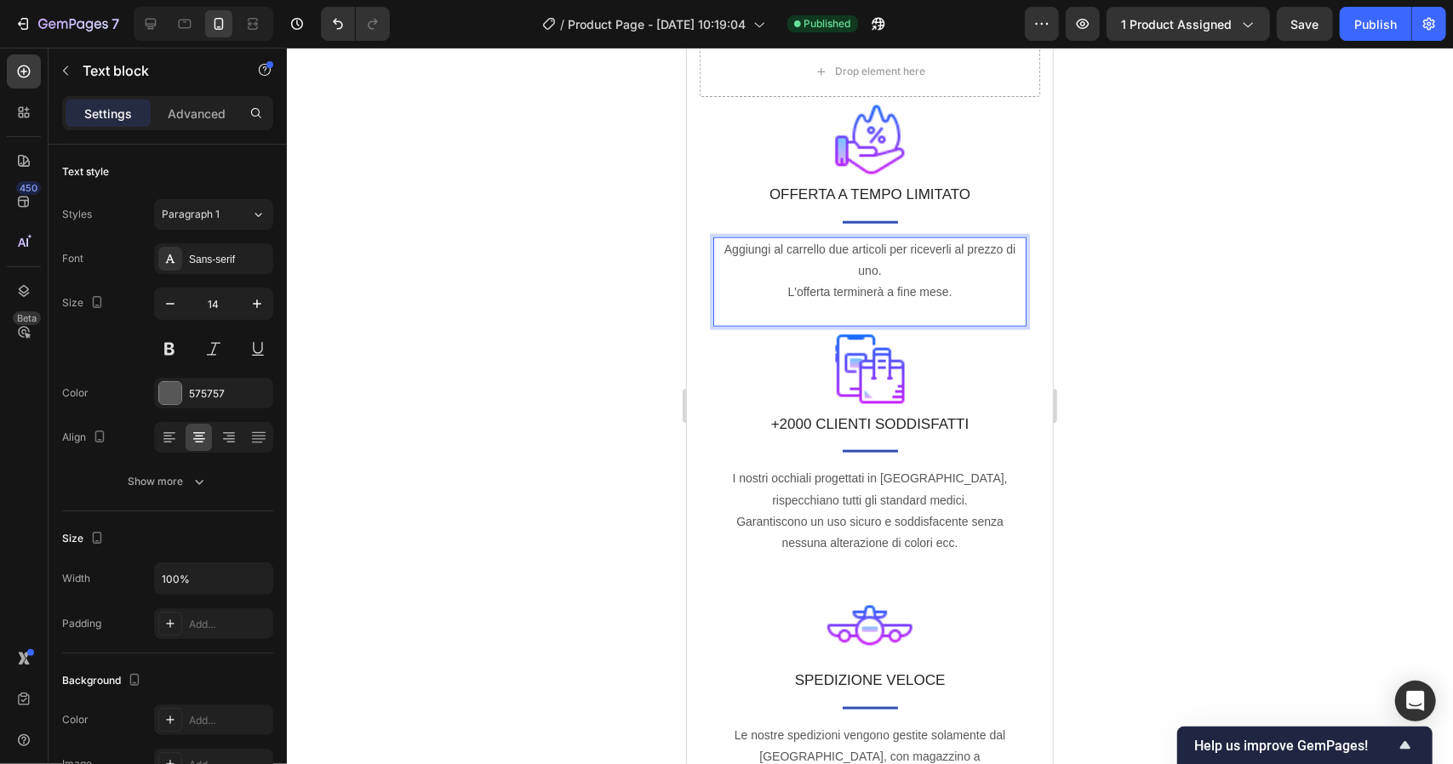
click at [1207, 483] on div at bounding box center [870, 406] width 1166 height 717
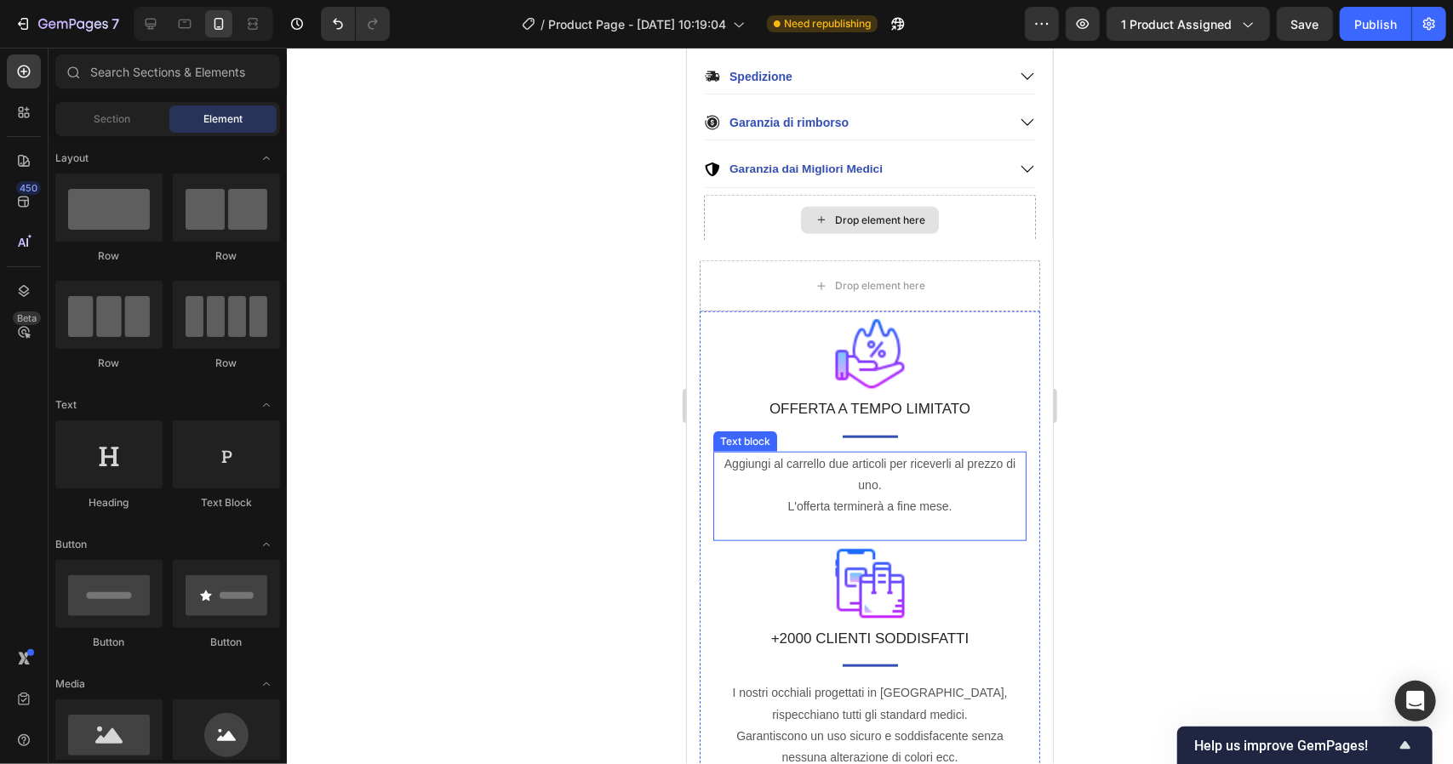
scroll to position [900, 0]
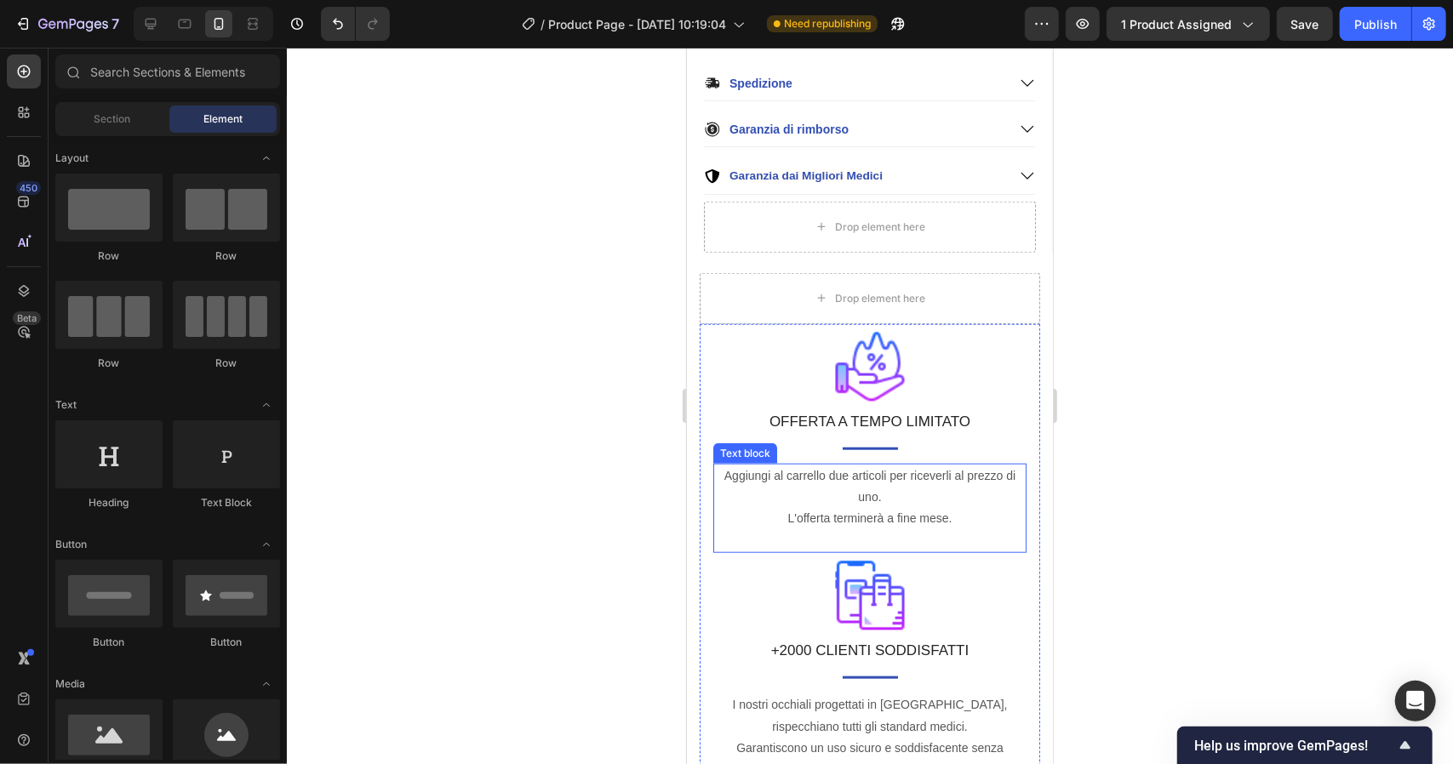
click at [812, 529] on p "Rich Text Editor. Editing area: main" at bounding box center [869, 539] width 310 height 21
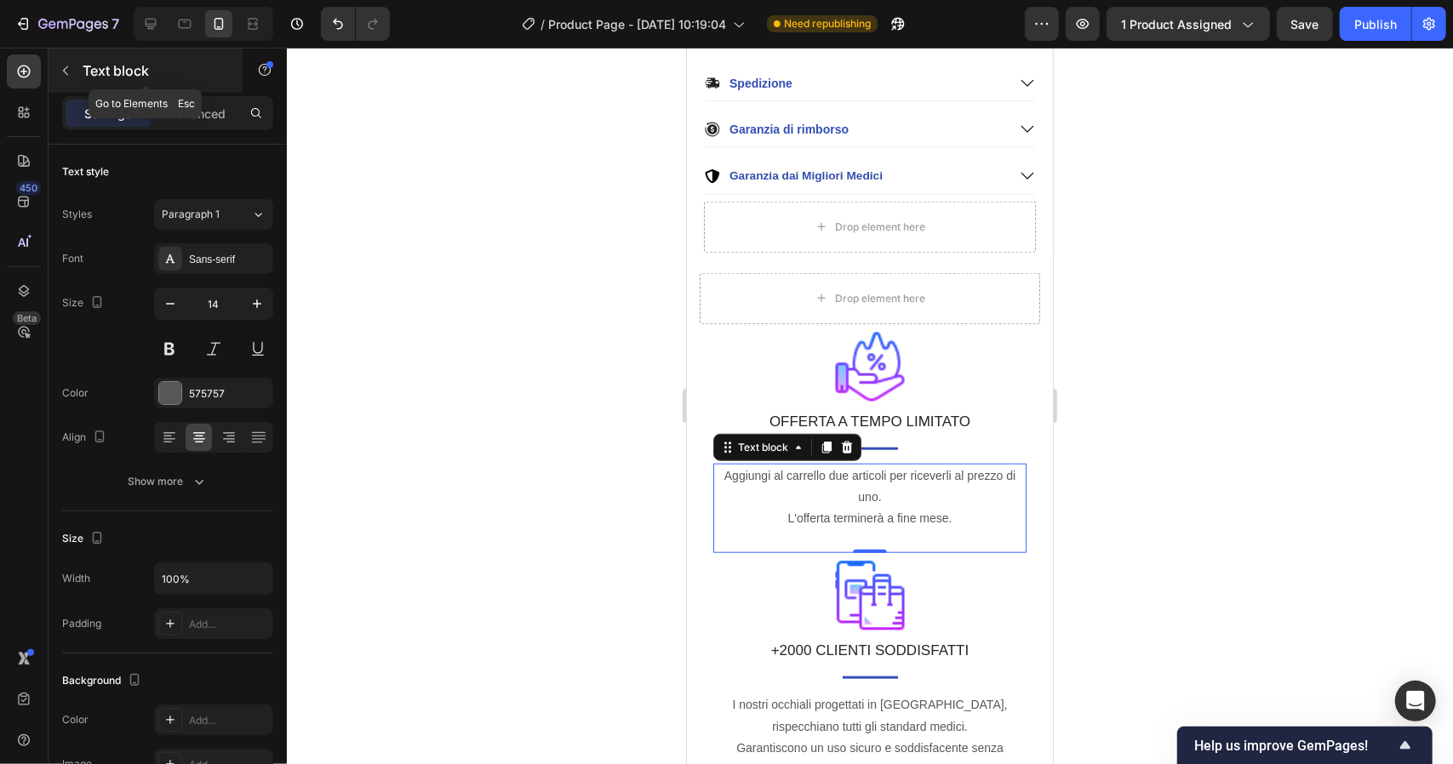
click at [78, 62] on button "button" at bounding box center [65, 70] width 27 height 27
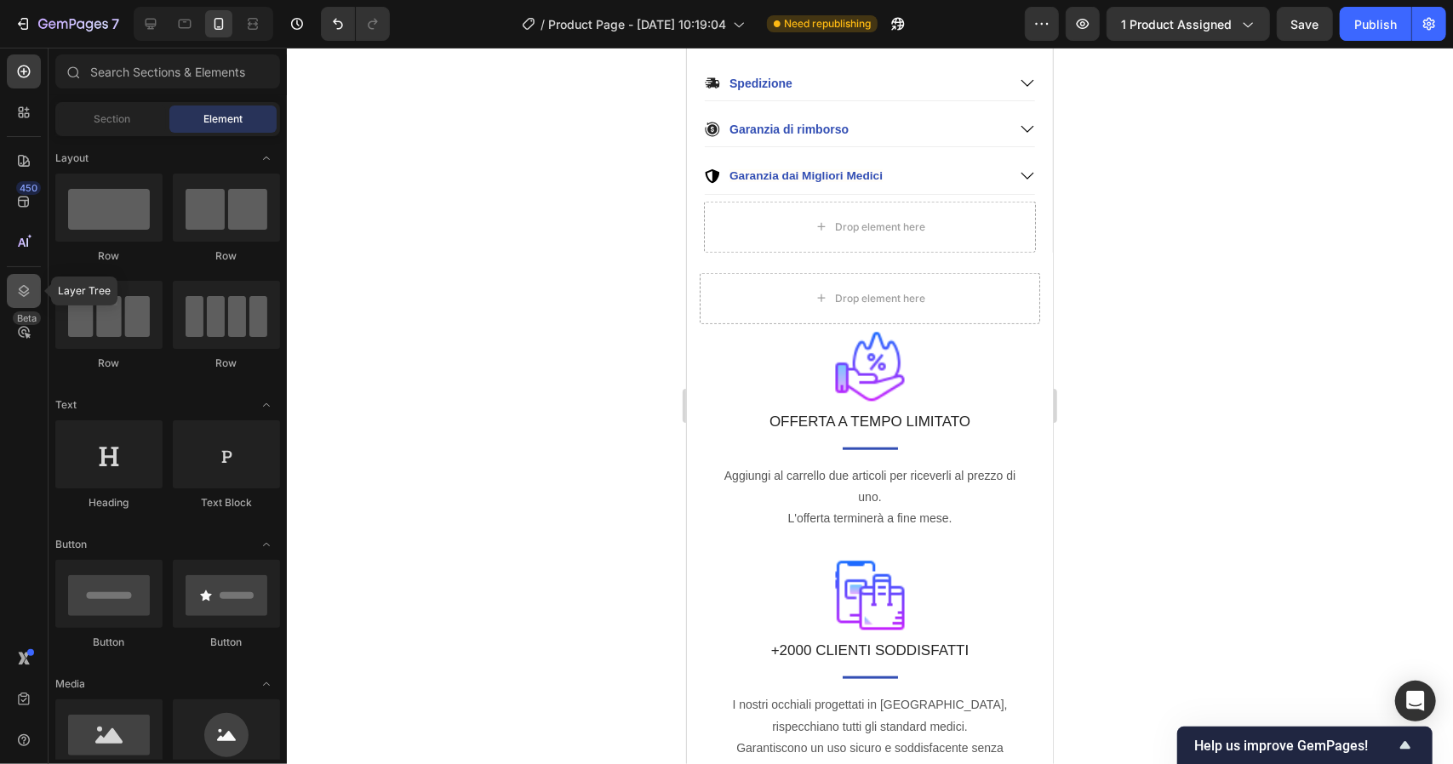
click at [26, 299] on icon at bounding box center [23, 291] width 17 height 17
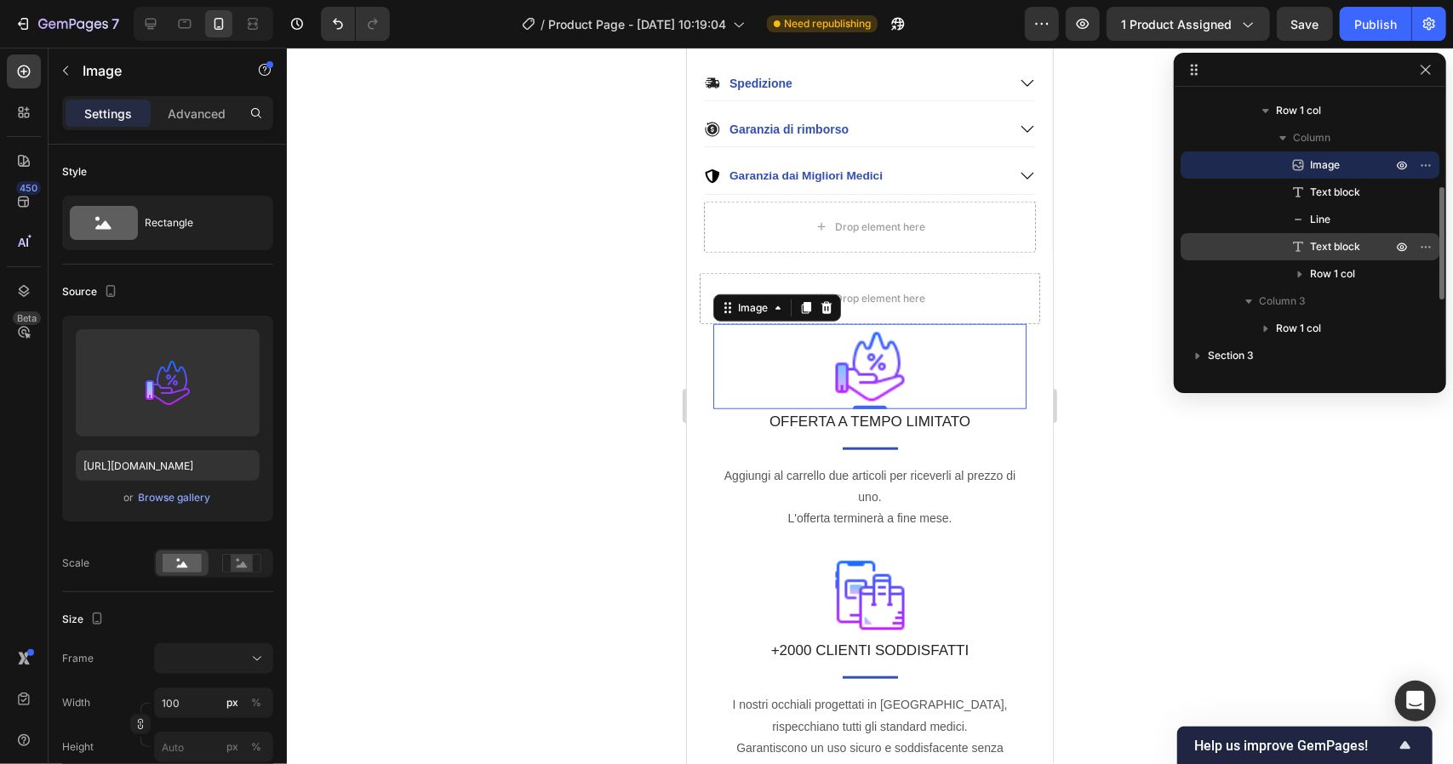
scroll to position [206, 0]
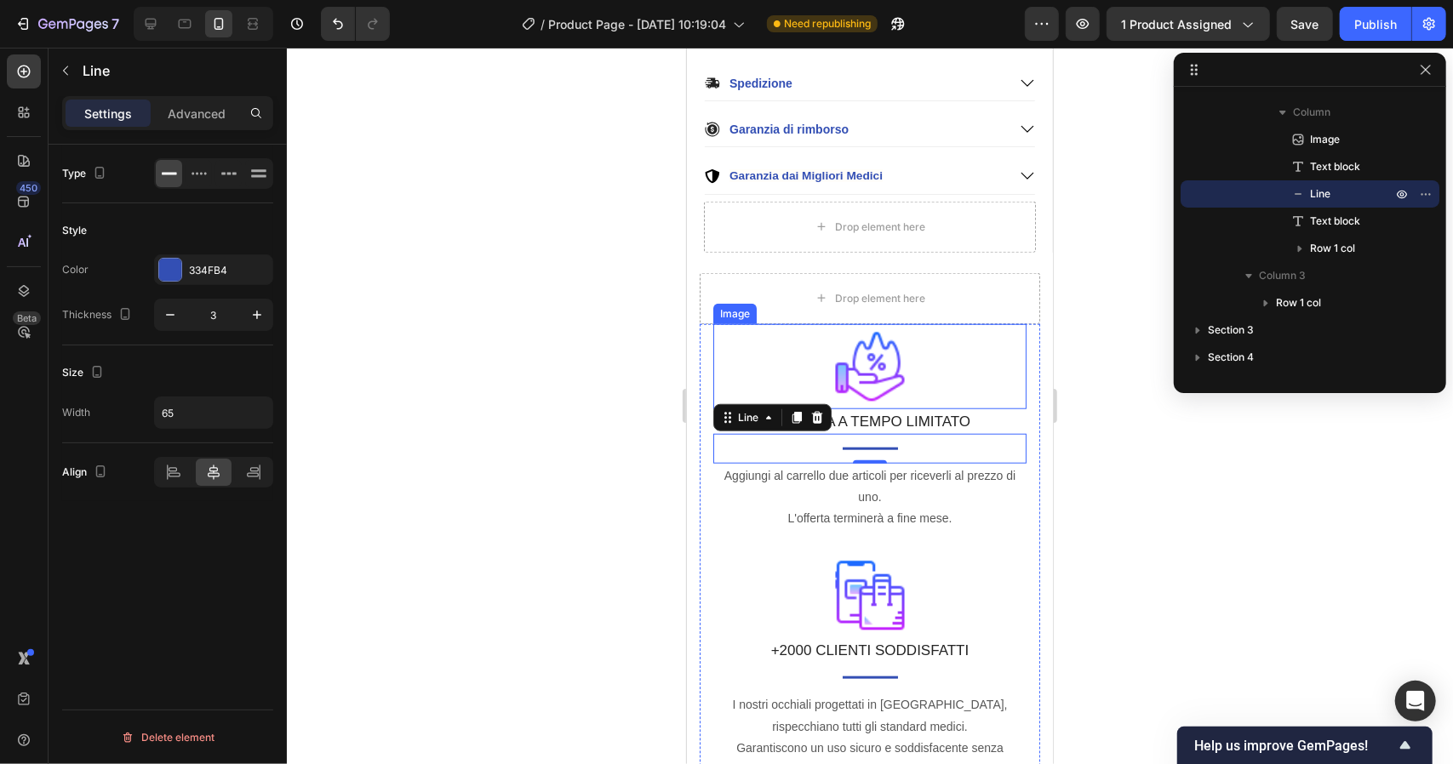
click at [880, 345] on img at bounding box center [869, 365] width 85 height 85
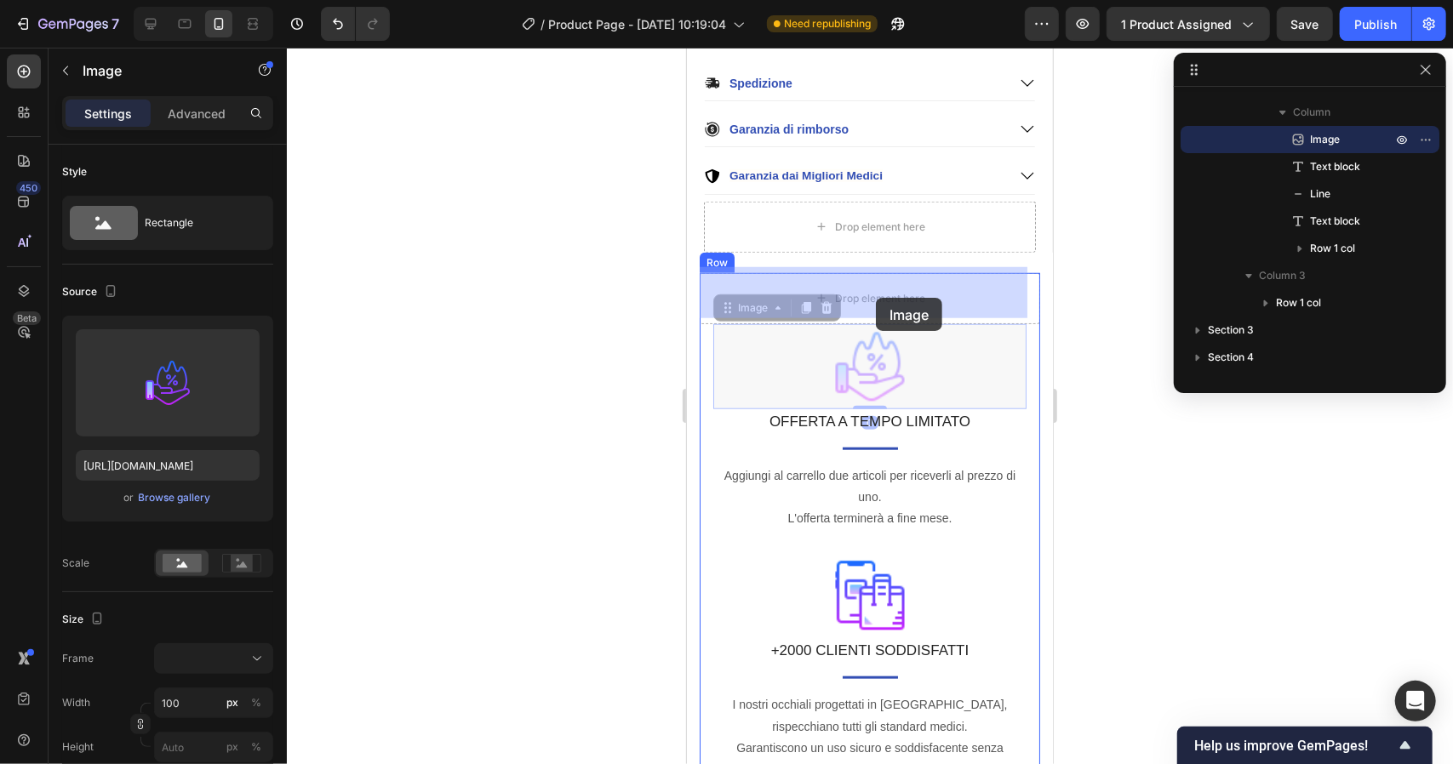
drag, startPoint x: 880, startPoint y: 345, endPoint x: 875, endPoint y: 297, distance: 47.9
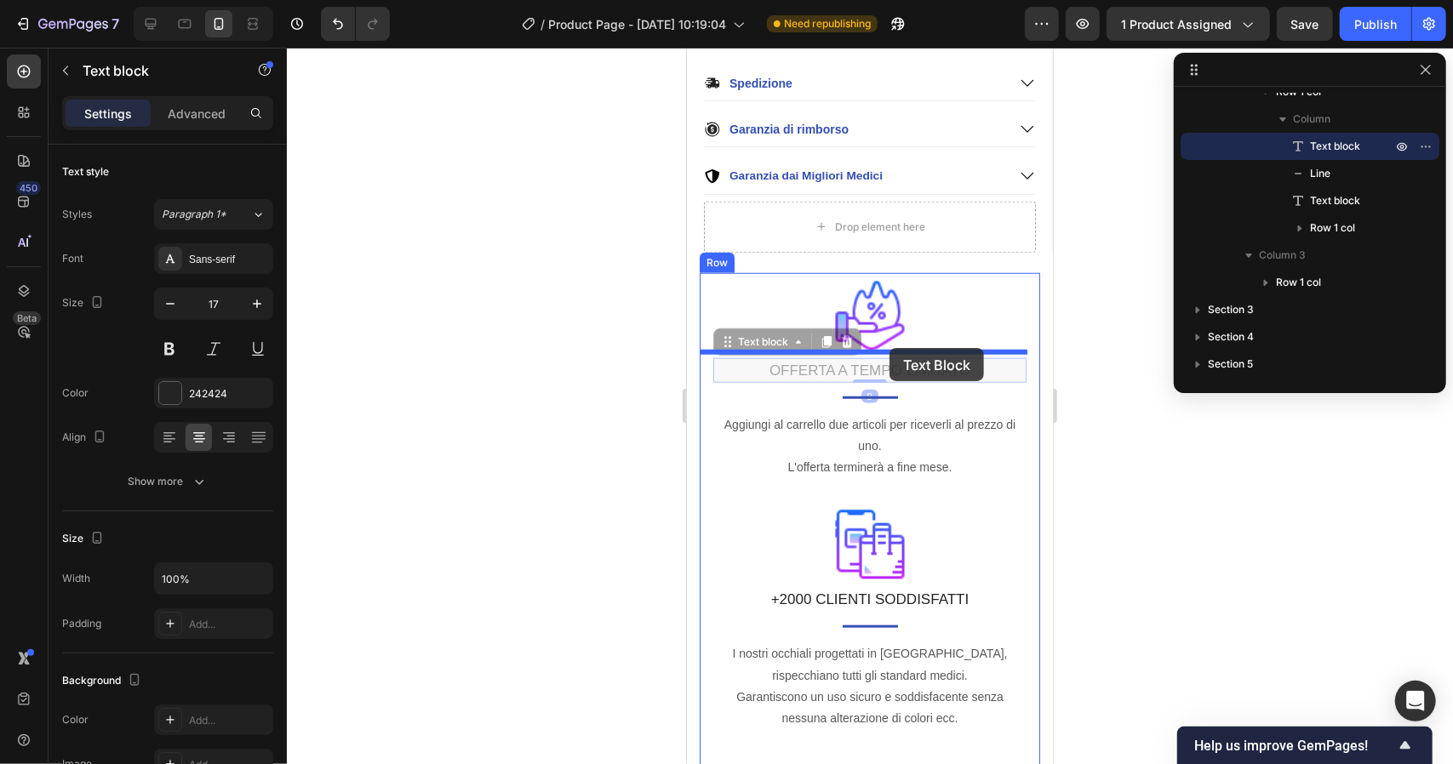
drag, startPoint x: 889, startPoint y: 364, endPoint x: 889, endPoint y: 347, distance: 17.0
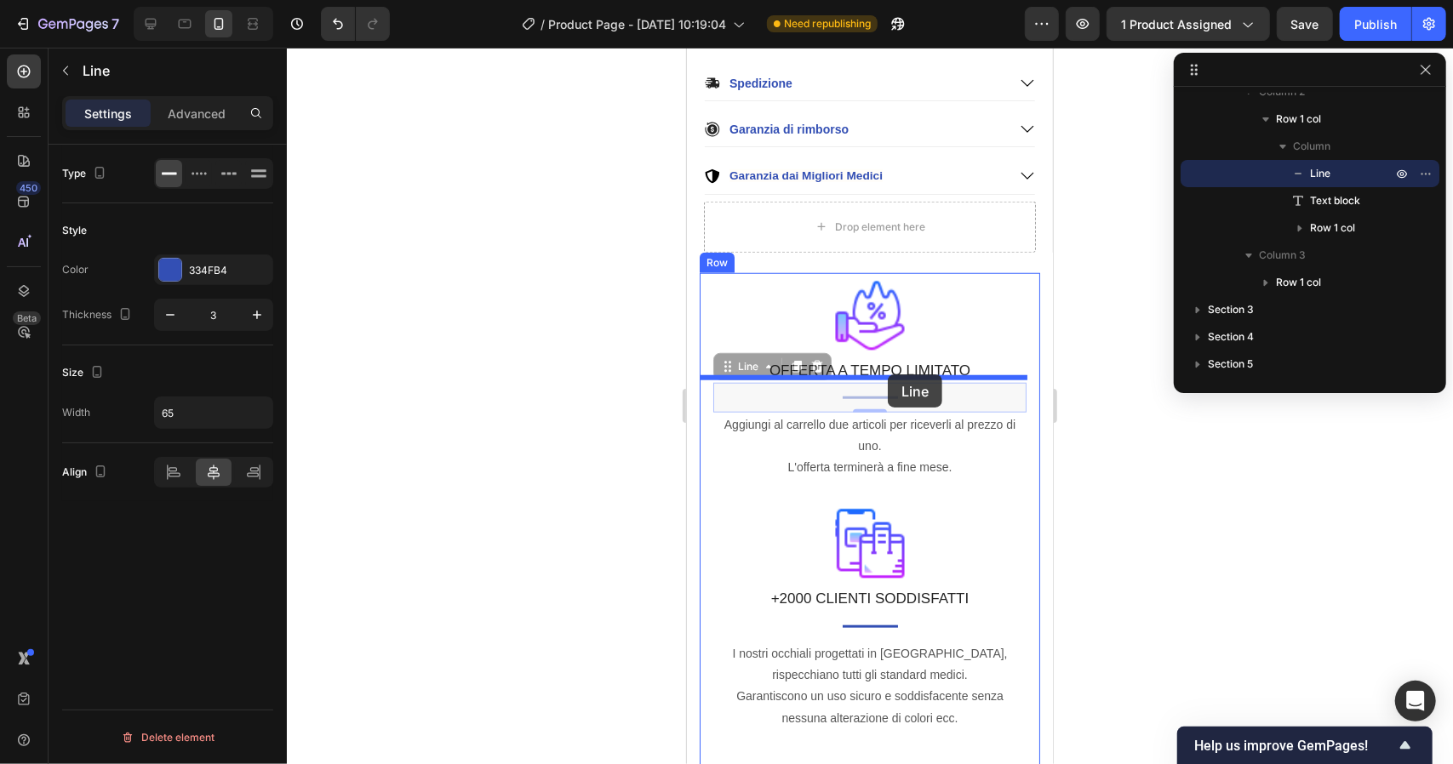
drag, startPoint x: 888, startPoint y: 390, endPoint x: 887, endPoint y: 374, distance: 16.2
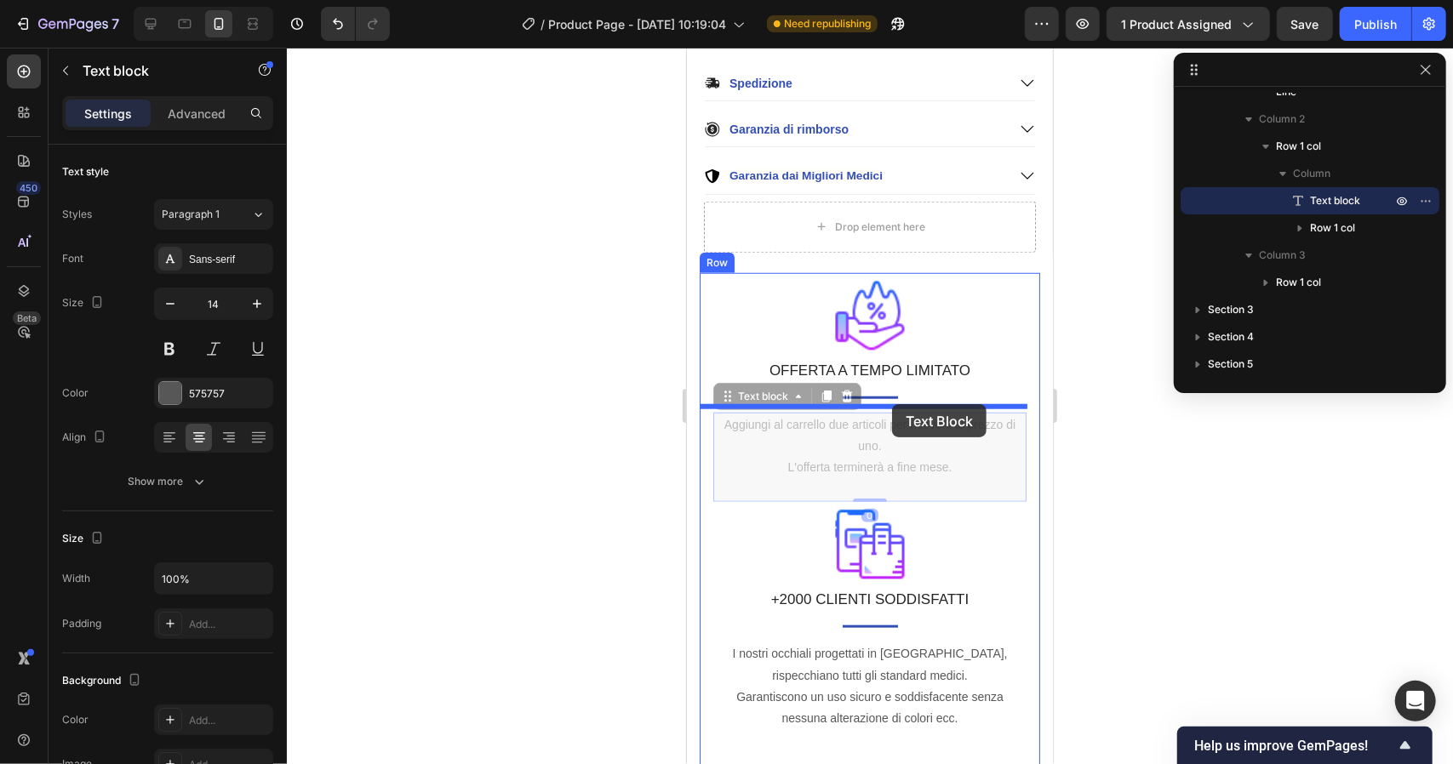
drag, startPoint x: 891, startPoint y: 424, endPoint x: 891, endPoint y: 404, distance: 20.4
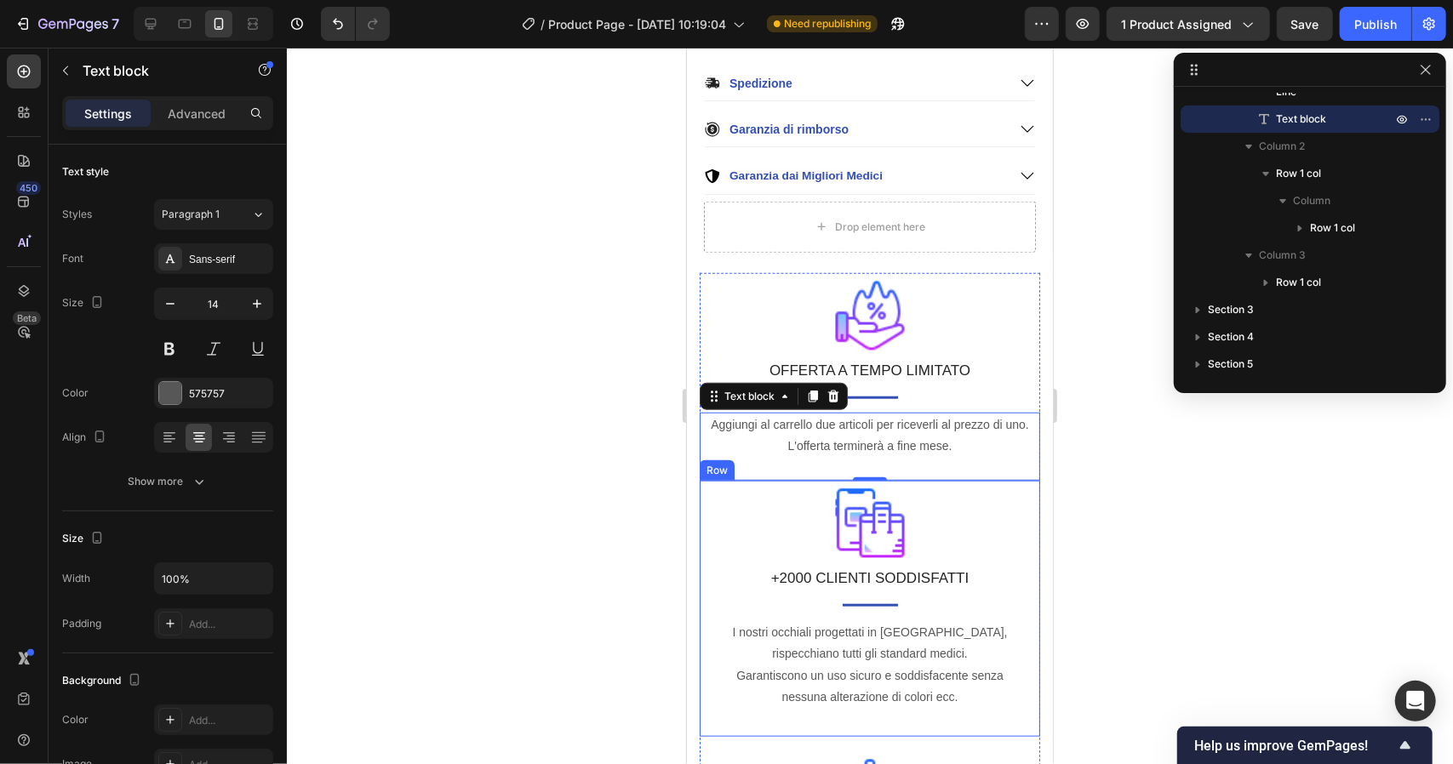
click at [1181, 521] on div at bounding box center [870, 406] width 1166 height 717
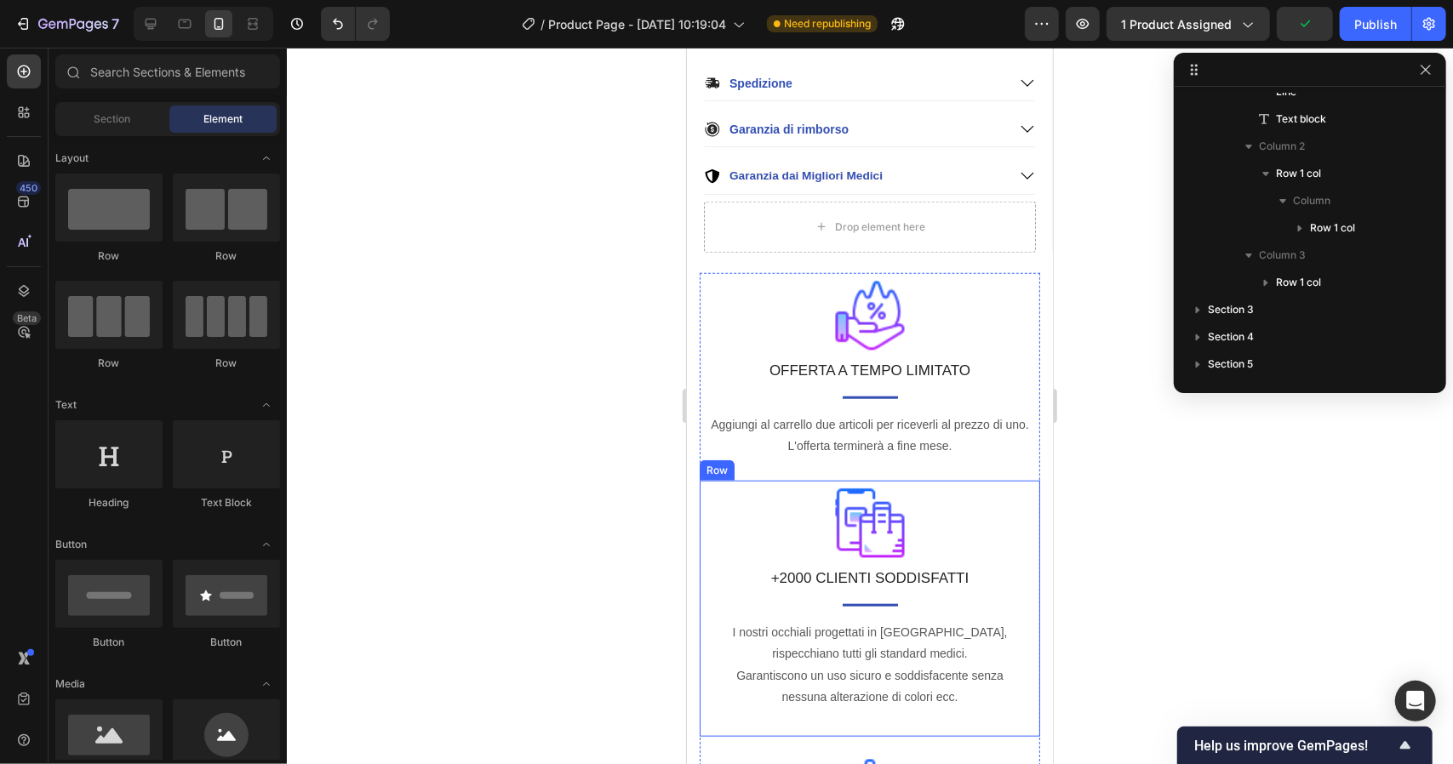
click at [1142, 575] on div at bounding box center [870, 406] width 1166 height 717
click at [1430, 65] on icon "button" at bounding box center [1426, 70] width 14 height 14
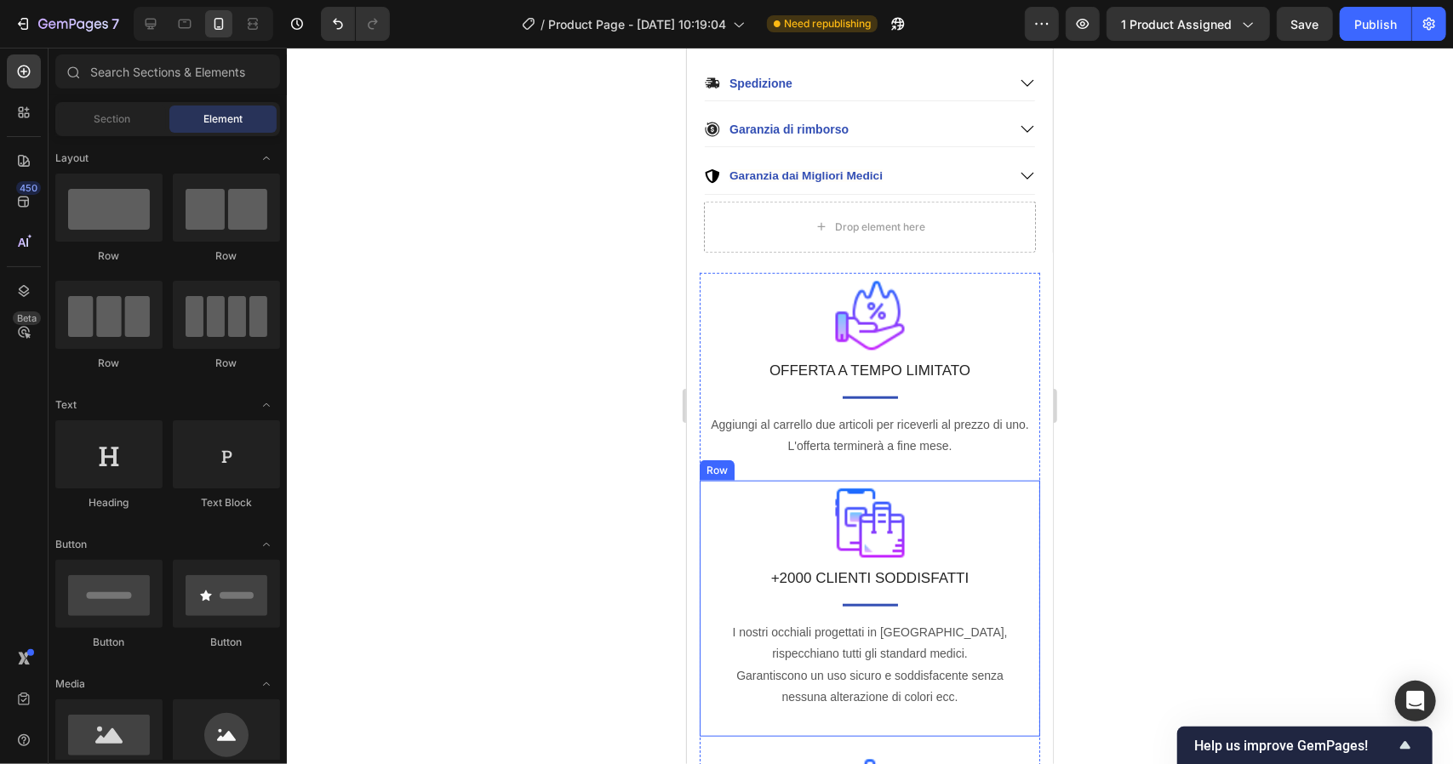
click at [1187, 416] on div at bounding box center [870, 406] width 1166 height 717
click at [553, 321] on div at bounding box center [870, 406] width 1166 height 717
click at [1374, 20] on div "Publish" at bounding box center [1375, 24] width 43 height 18
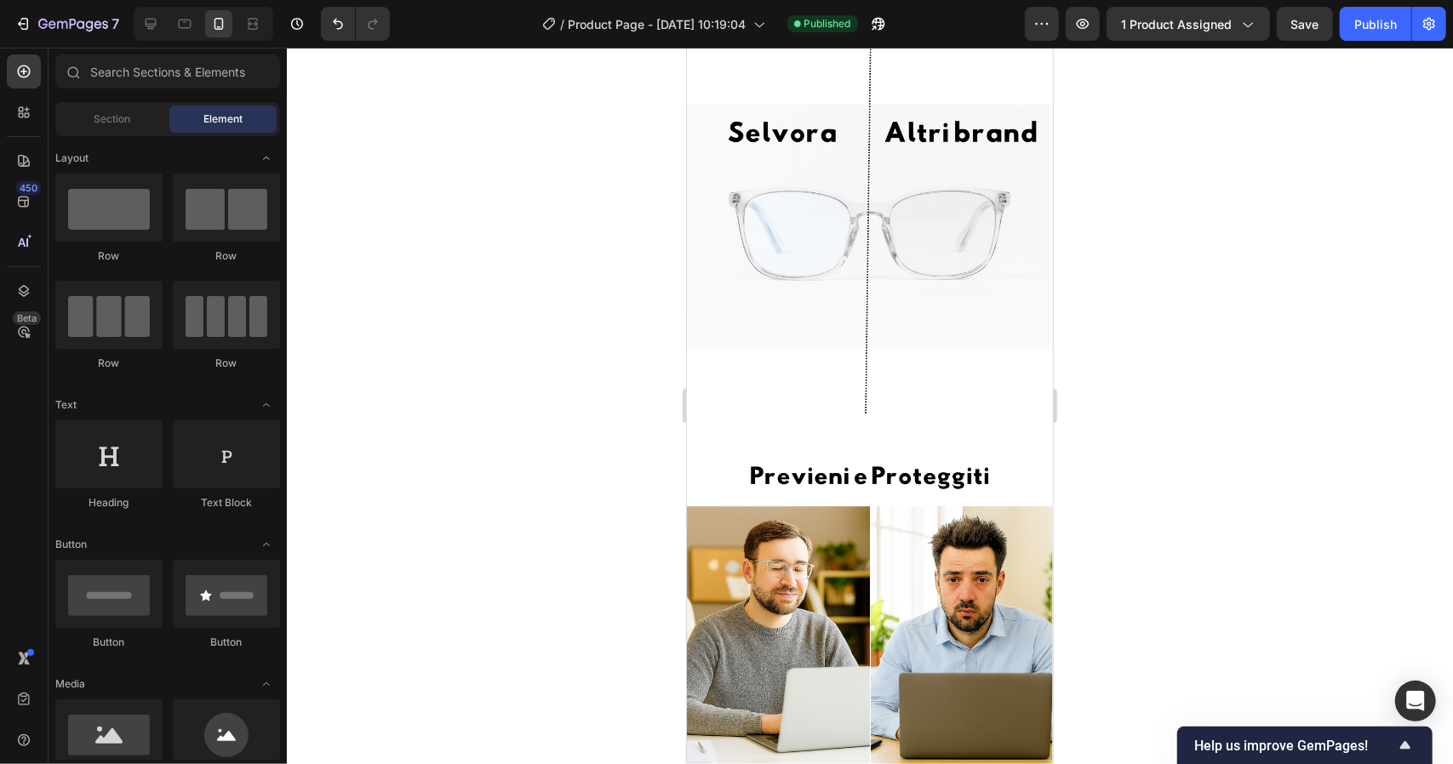
scroll to position [3240, 0]
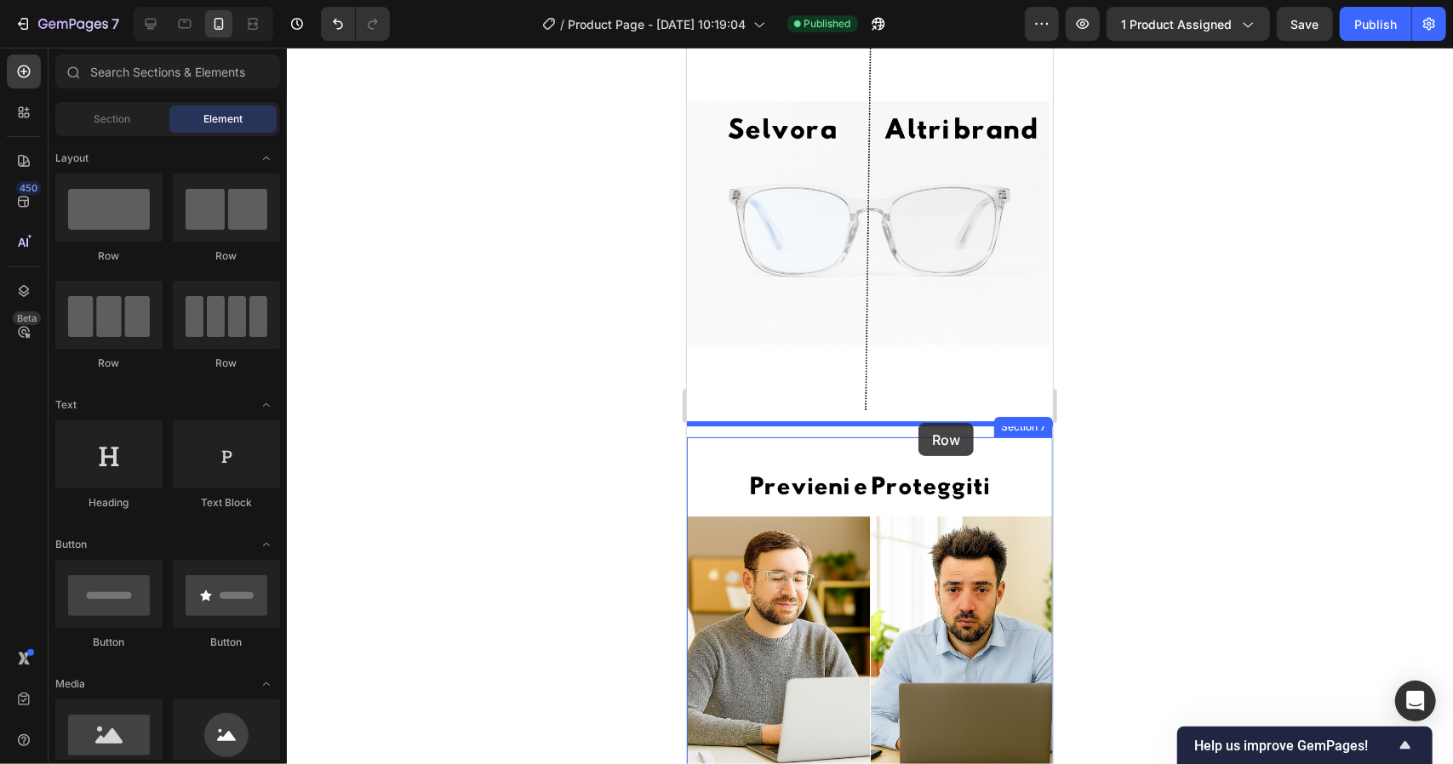
drag, startPoint x: 785, startPoint y: 262, endPoint x: 916, endPoint y: 424, distance: 208.2
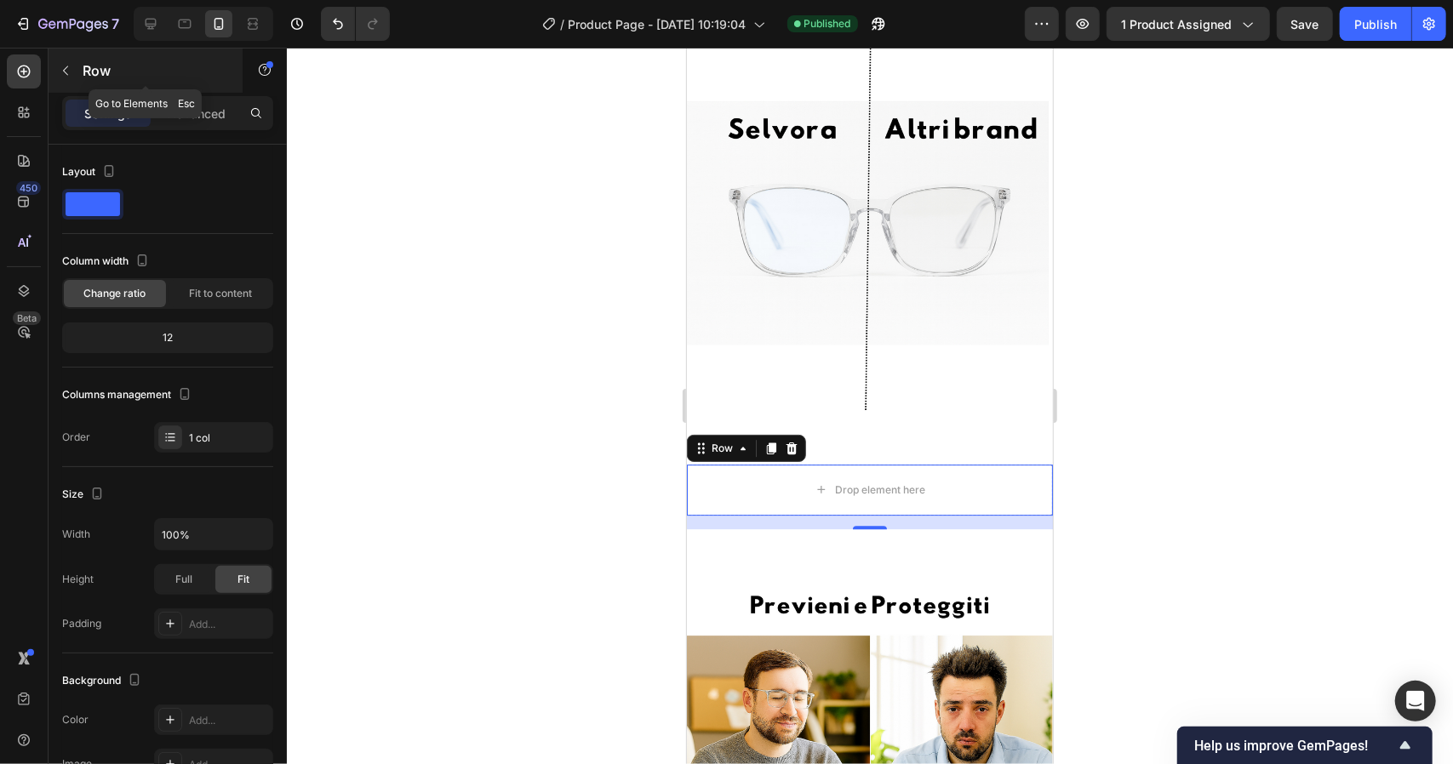
click at [82, 60] on div "Row" at bounding box center [146, 71] width 194 height 44
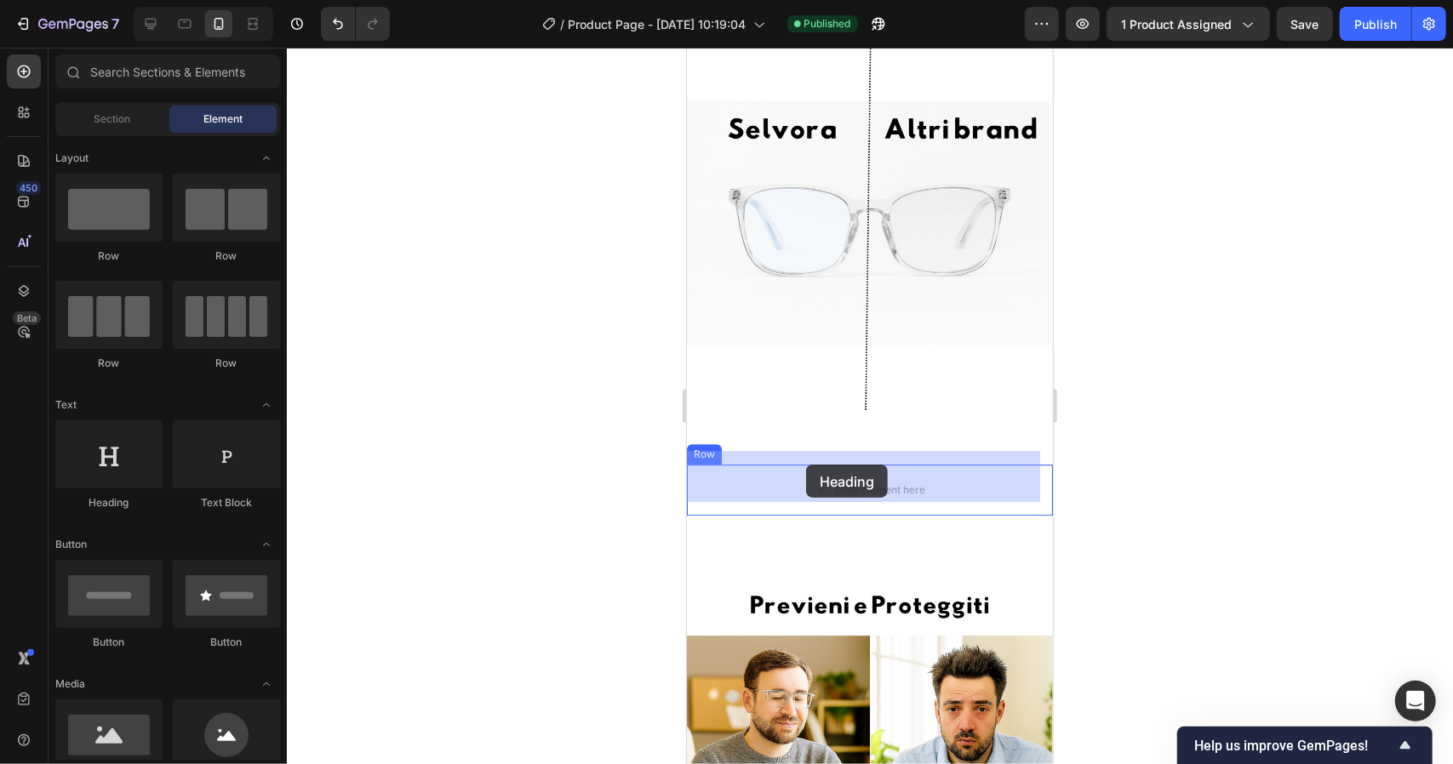
drag, startPoint x: 808, startPoint y: 504, endPoint x: 806, endPoint y: 464, distance: 40.0
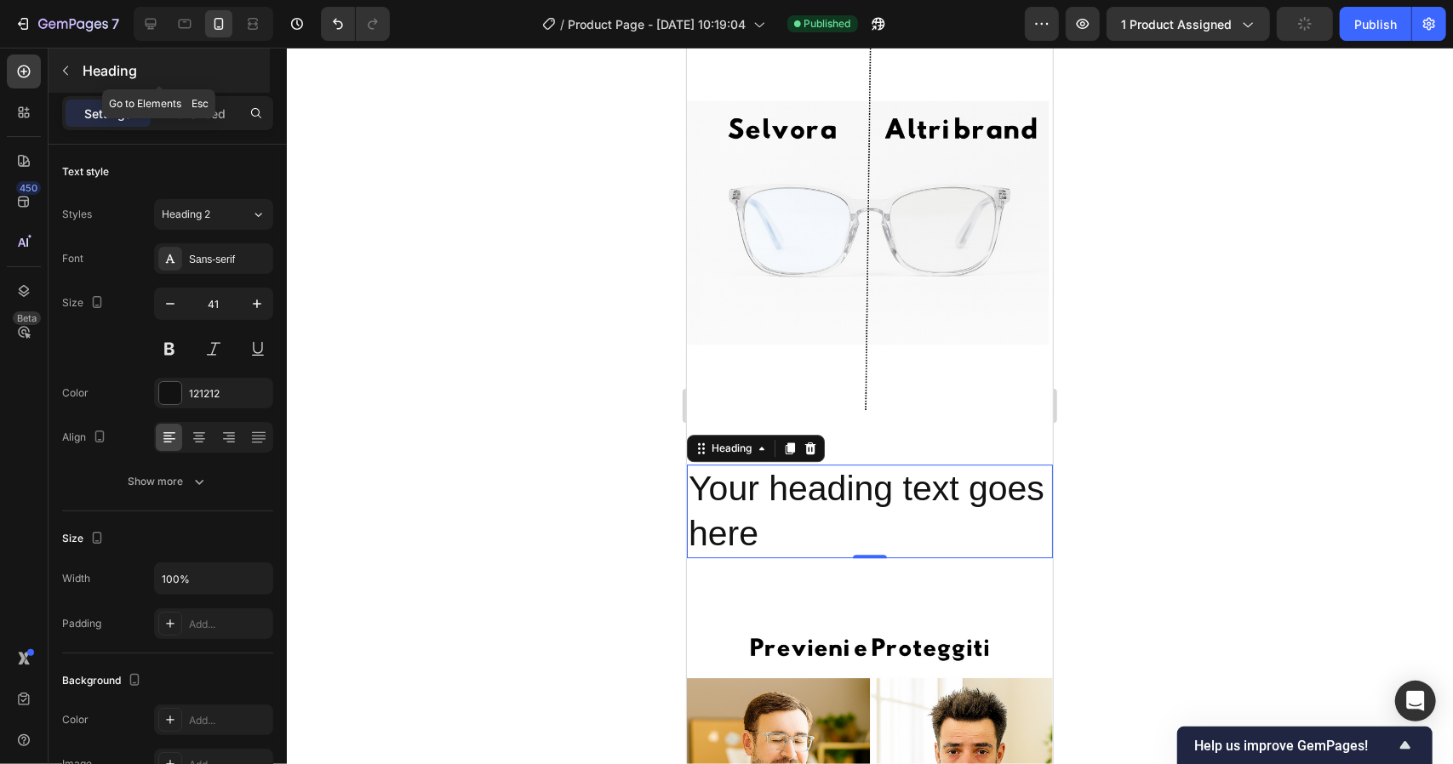
click at [63, 70] on icon "button" at bounding box center [65, 70] width 5 height 9
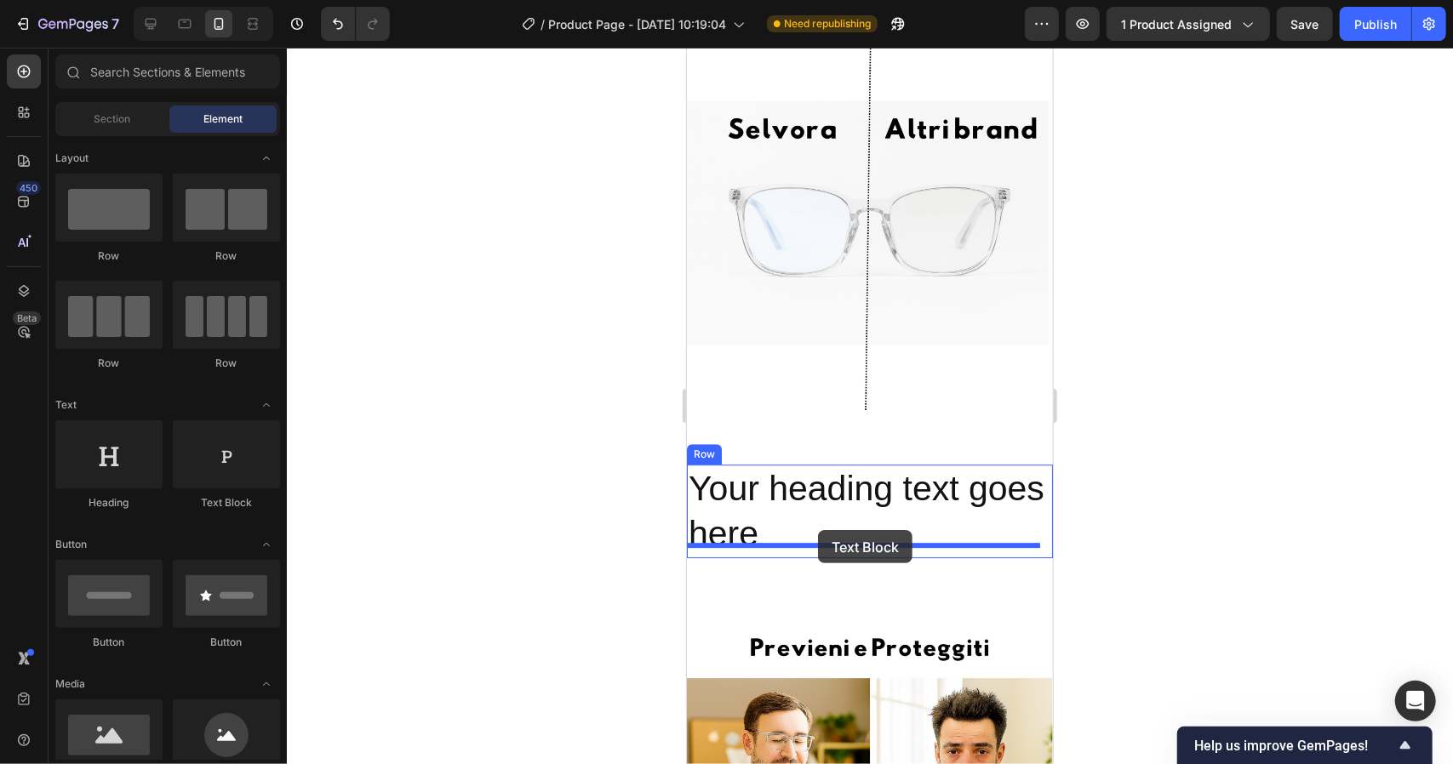
drag, startPoint x: 918, startPoint y: 534, endPoint x: 816, endPoint y: 531, distance: 102.2
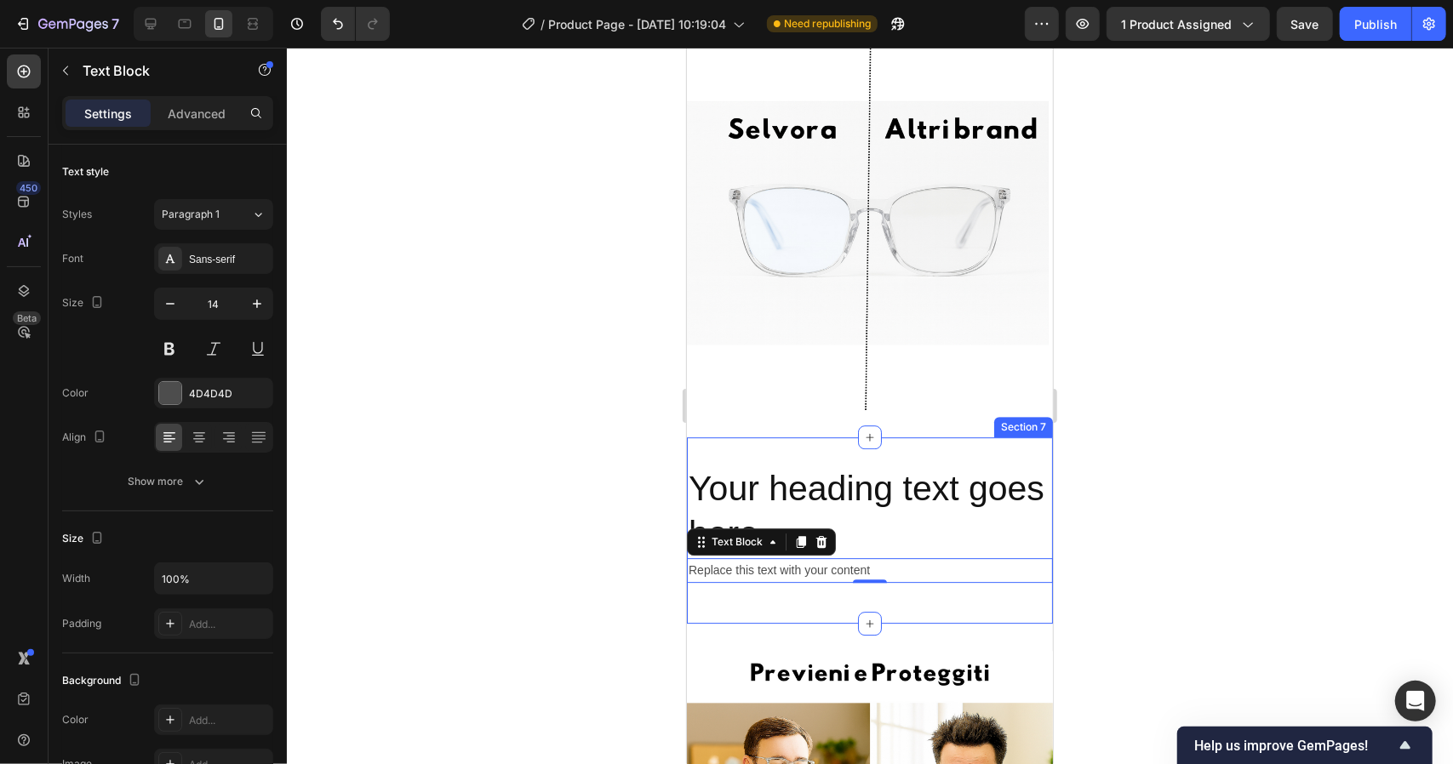
click at [599, 591] on div at bounding box center [870, 406] width 1166 height 717
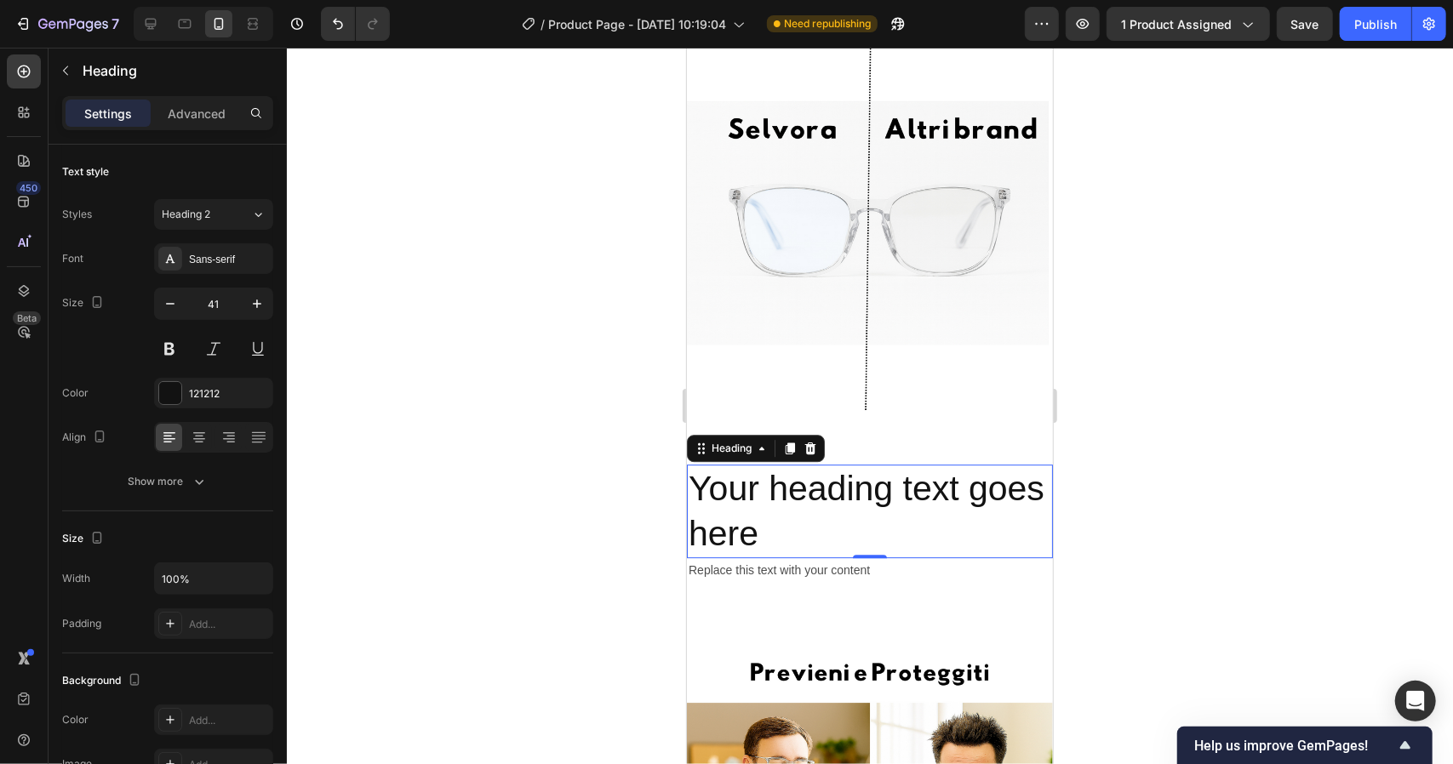
click at [851, 518] on h2 "Your heading text goes here" at bounding box center [869, 511] width 366 height 94
click at [853, 511] on p "Your heading text goes here" at bounding box center [869, 511] width 363 height 91
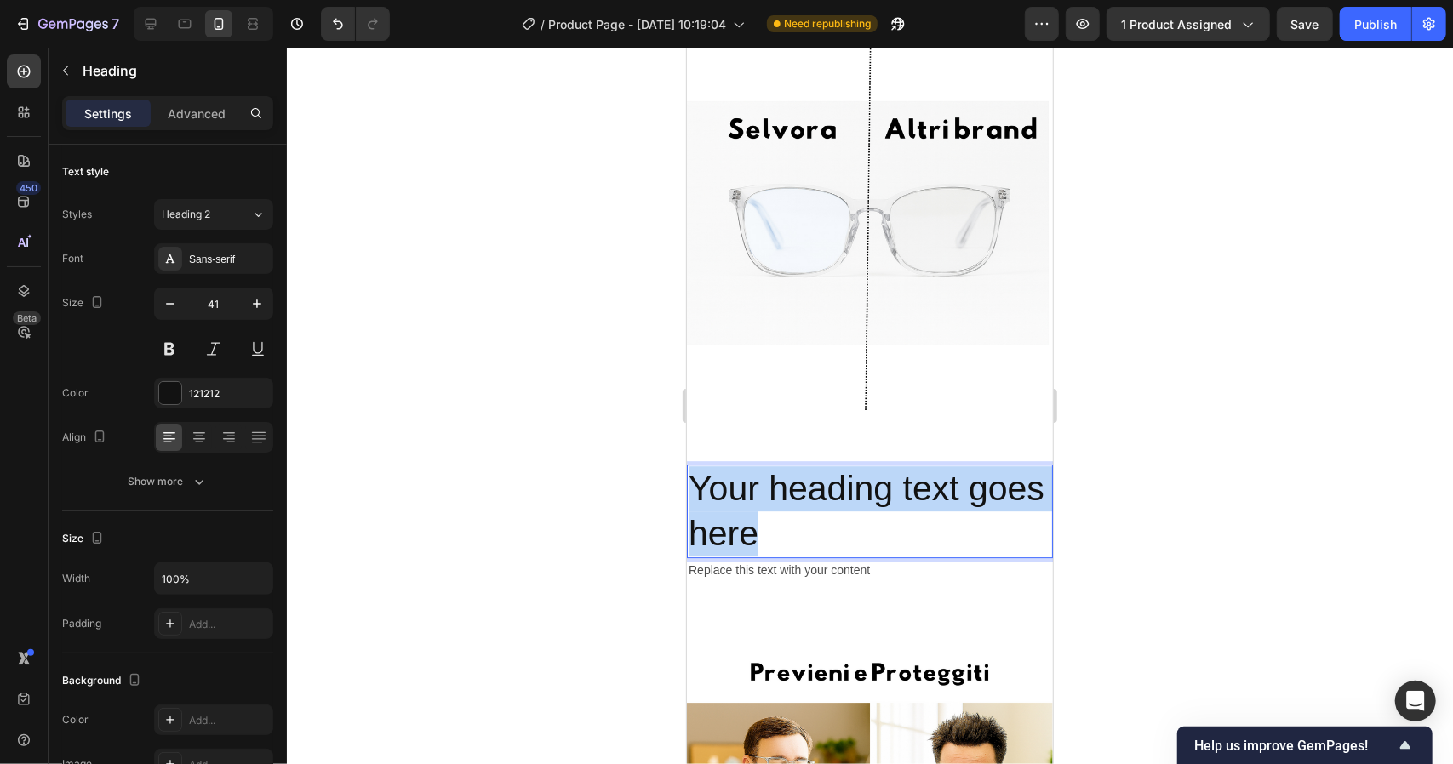
click at [853, 511] on p "Your heading text goes here" at bounding box center [869, 511] width 363 height 91
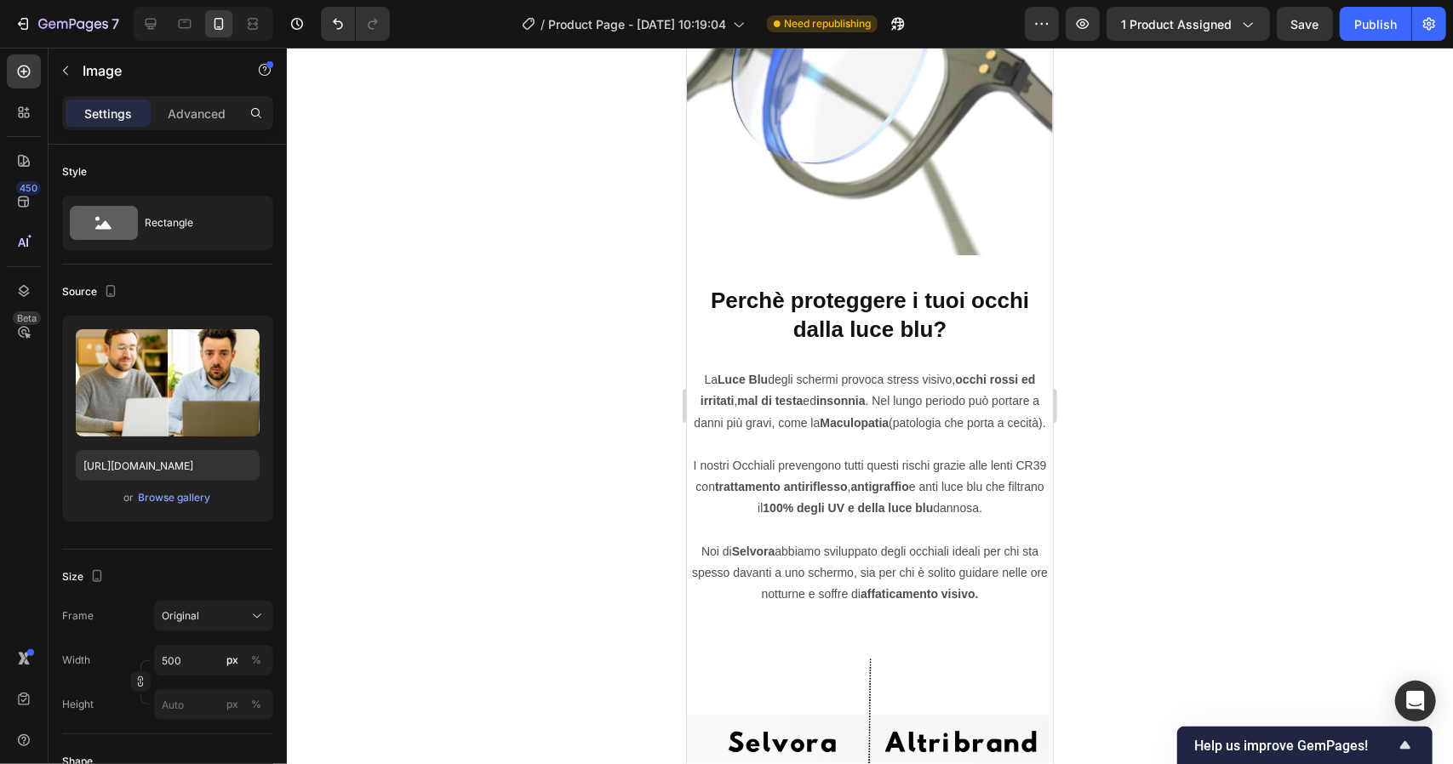
scroll to position [2624, 0]
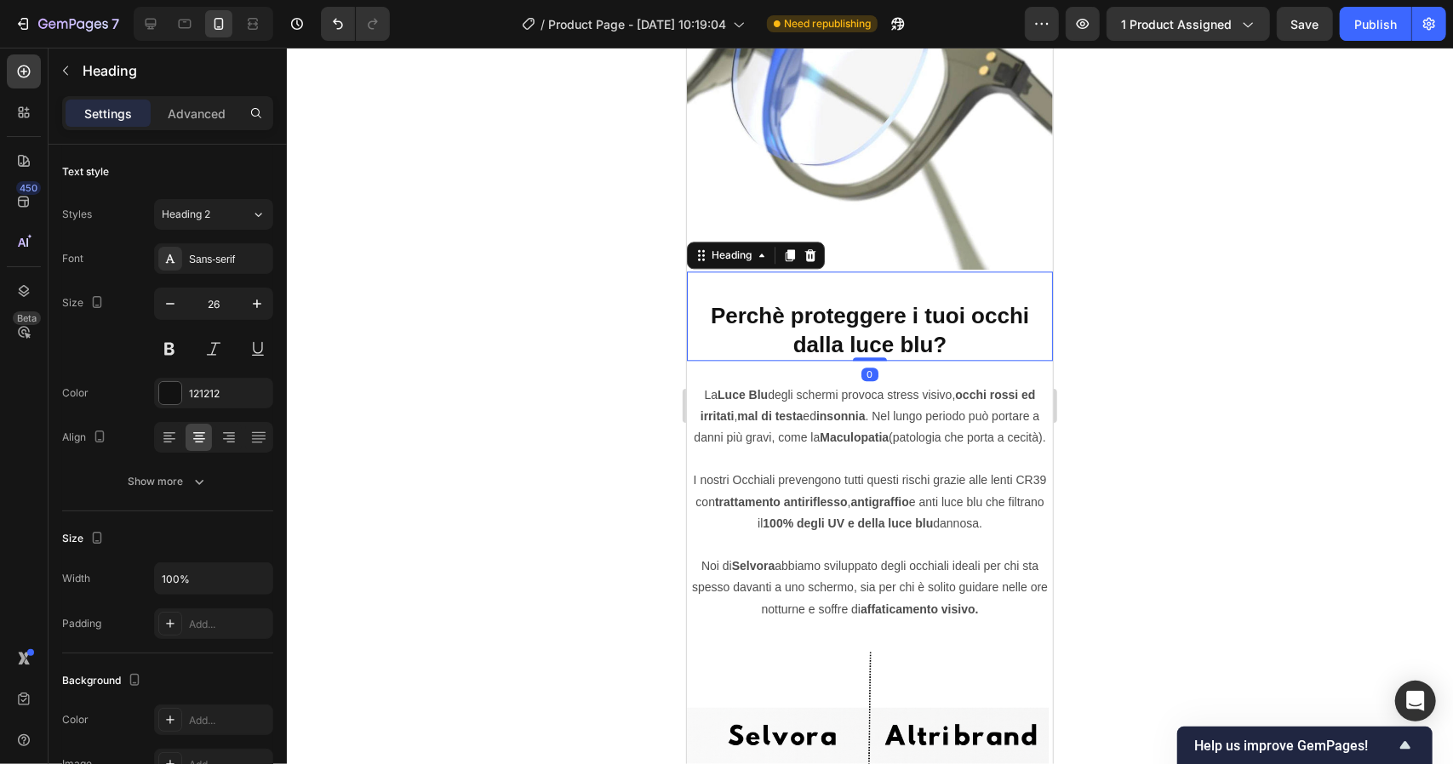
click at [872, 330] on strong "Perchè proteggere i tuoi occhi dalla luce blu?" at bounding box center [869, 329] width 318 height 54
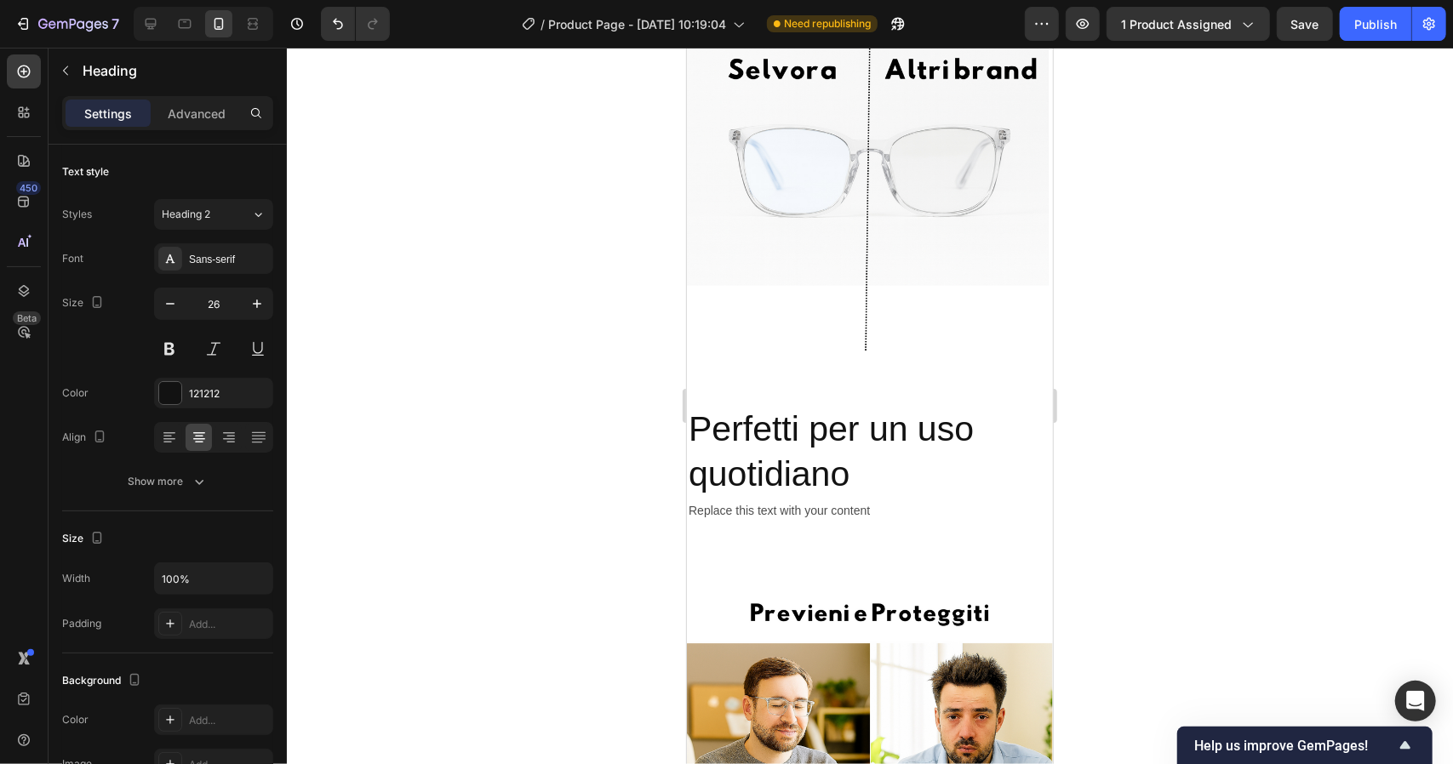
scroll to position [3300, 0]
click at [820, 449] on h2 "Perfetti per un uso quotidiano" at bounding box center [869, 451] width 366 height 94
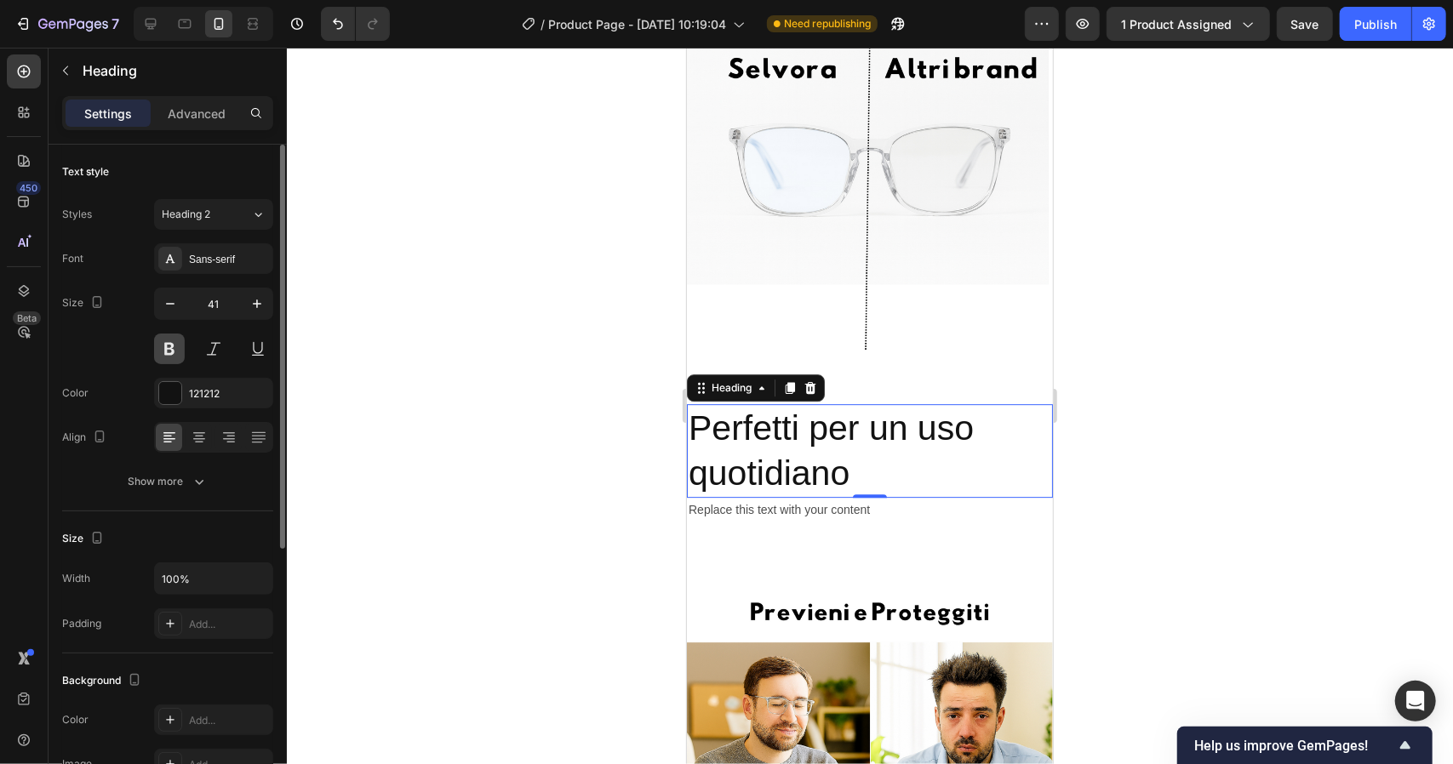
click at [175, 349] on button at bounding box center [169, 349] width 31 height 31
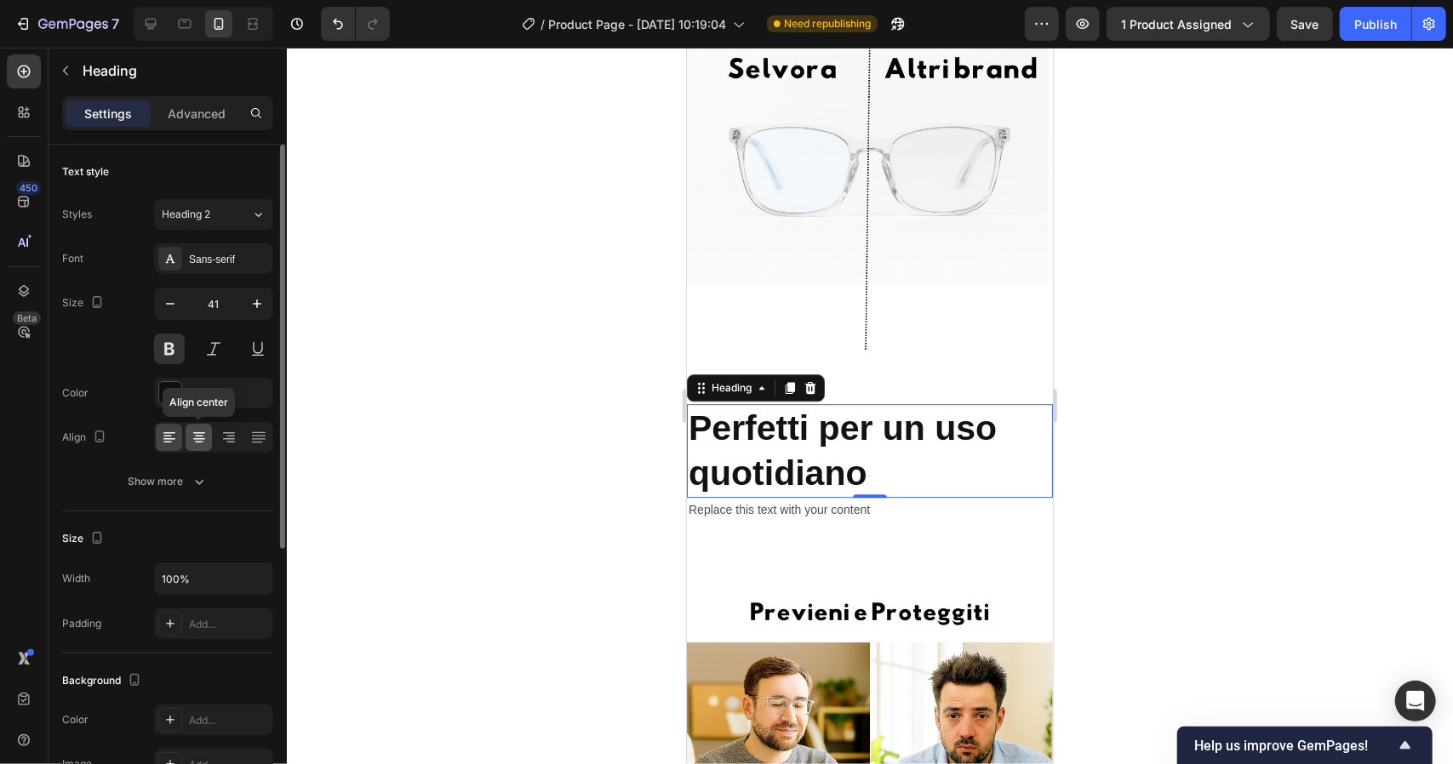
click at [199, 436] on icon at bounding box center [199, 437] width 9 height 2
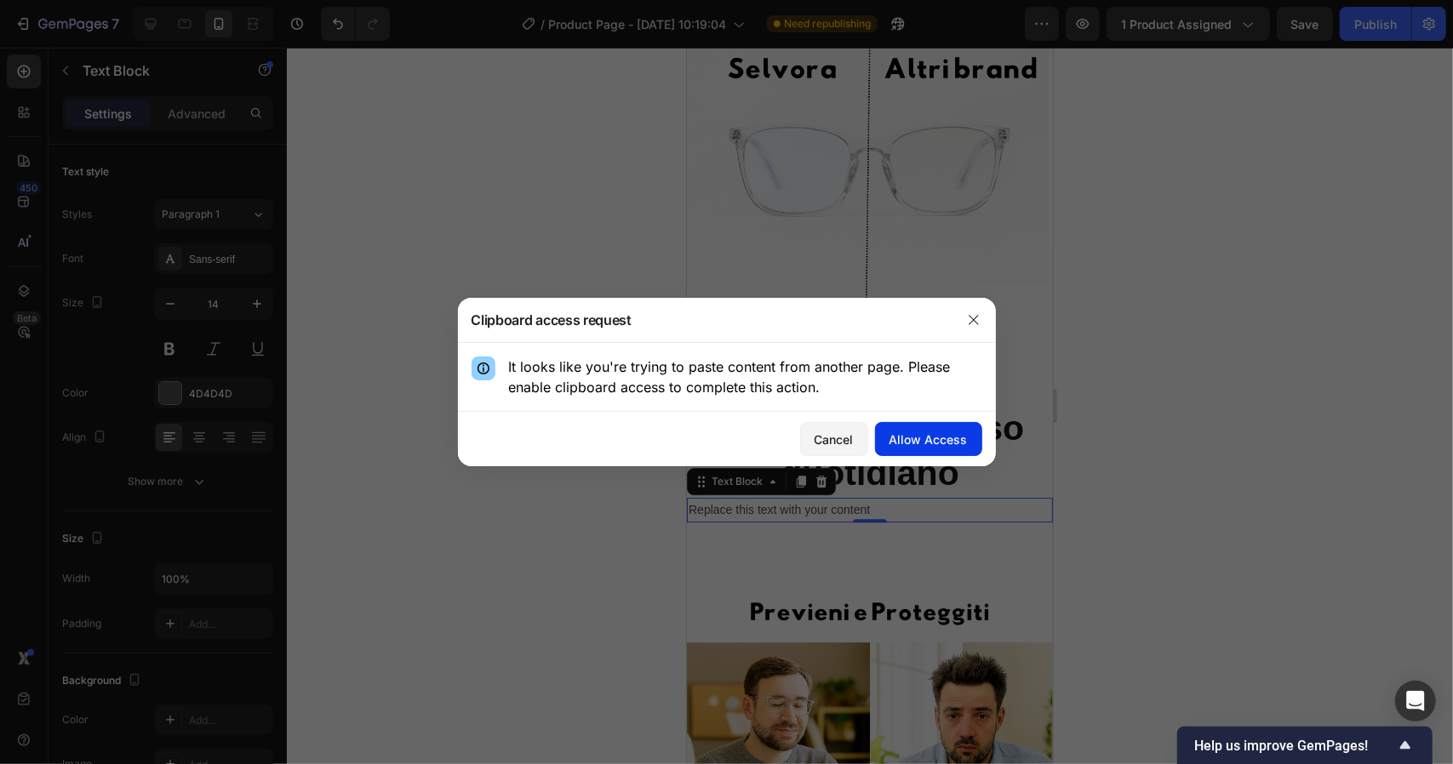
click at [929, 447] on div "Allow Access" at bounding box center [929, 440] width 78 height 18
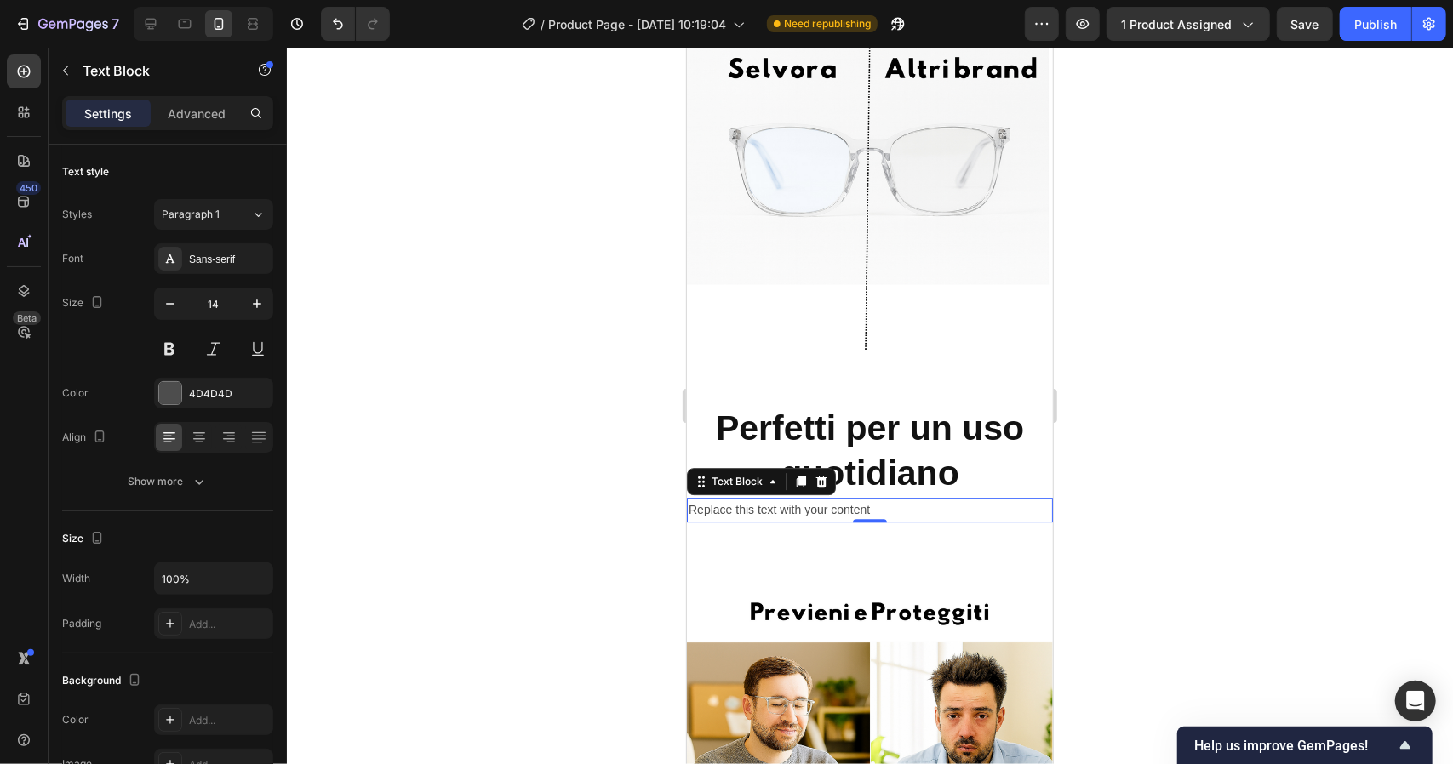
click at [904, 499] on p "Replace this text with your content" at bounding box center [869, 509] width 363 height 21
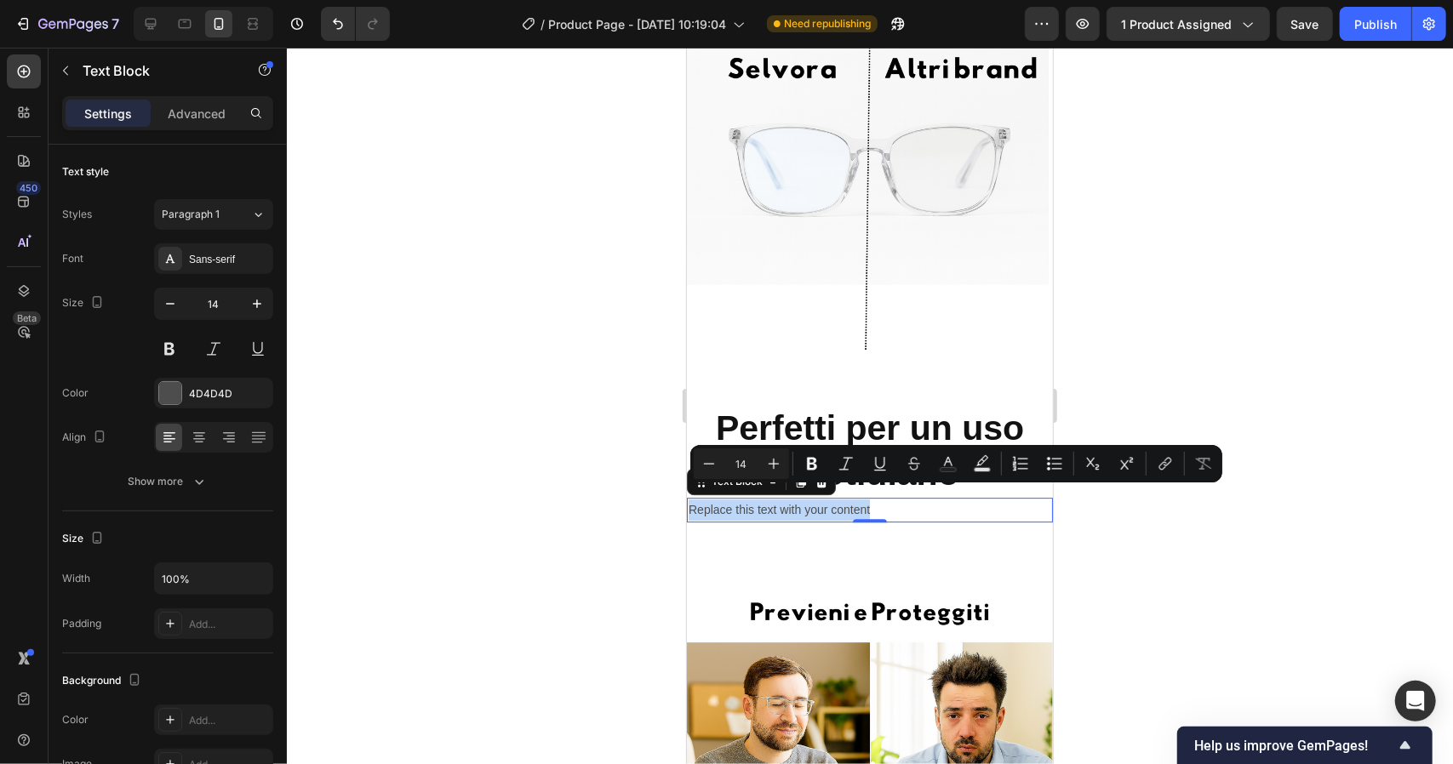
click at [904, 499] on p "Replace this text with your content" at bounding box center [869, 509] width 363 height 21
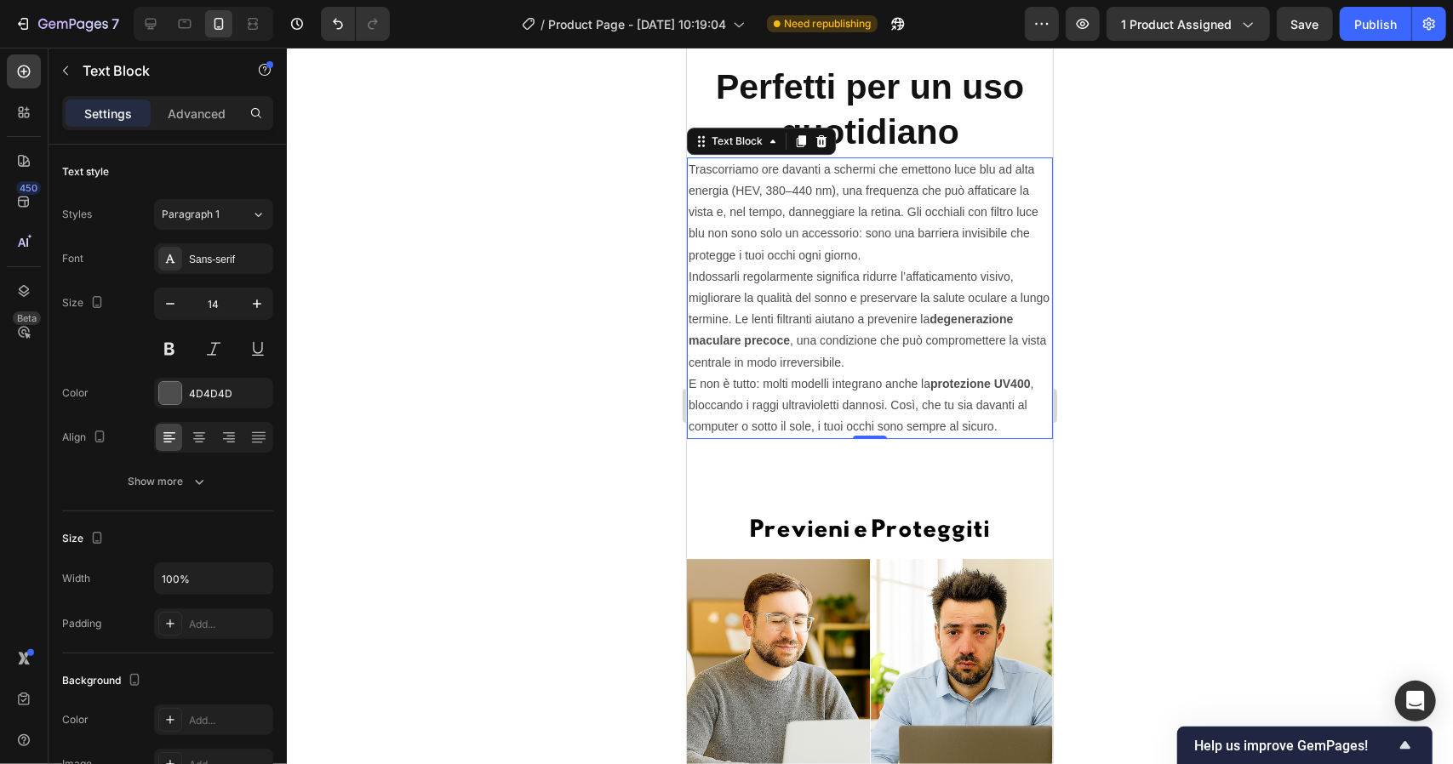
scroll to position [3630, 0]
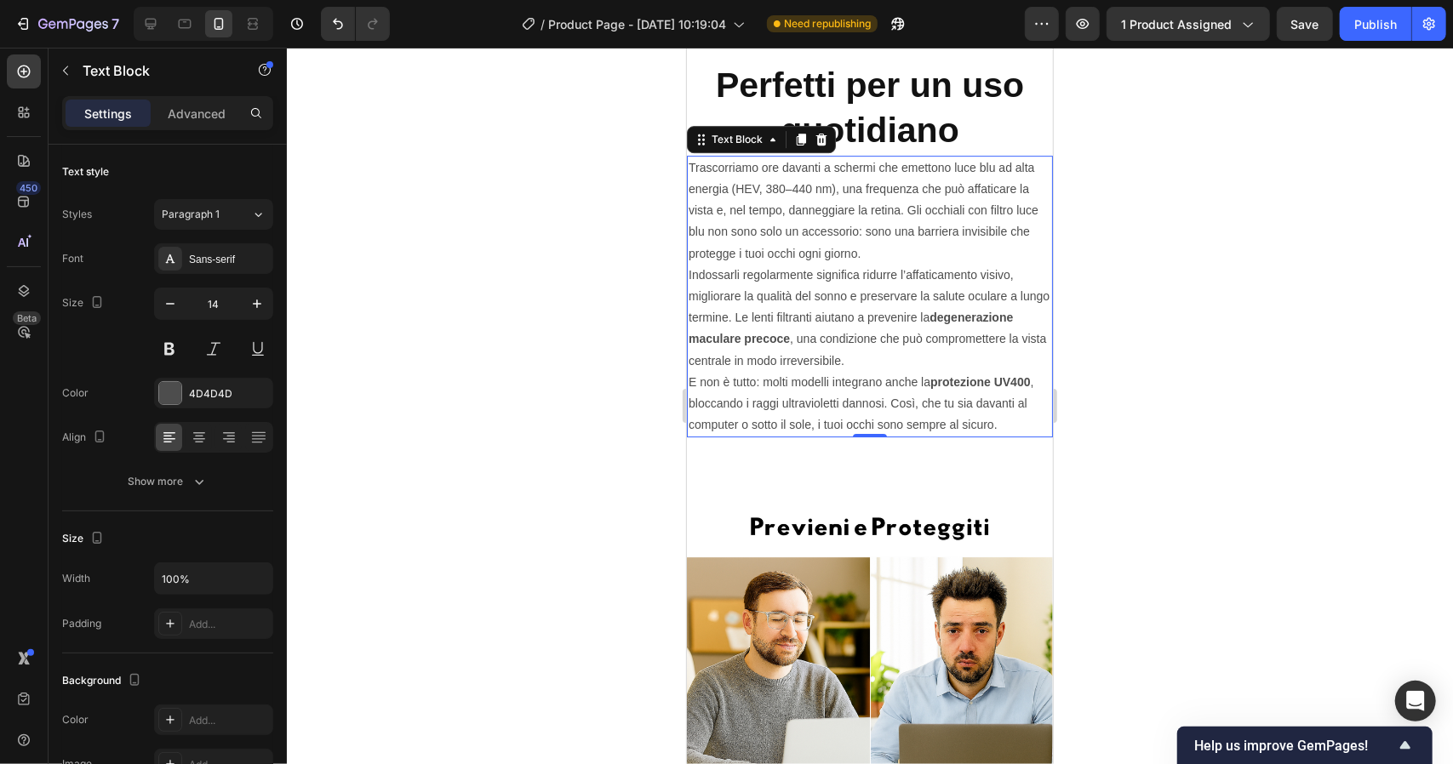
click at [895, 249] on p "Trascorriamo ore davanti a schermi che emettono luce blu ad alta energia (HEV, …" at bounding box center [869, 210] width 363 height 107
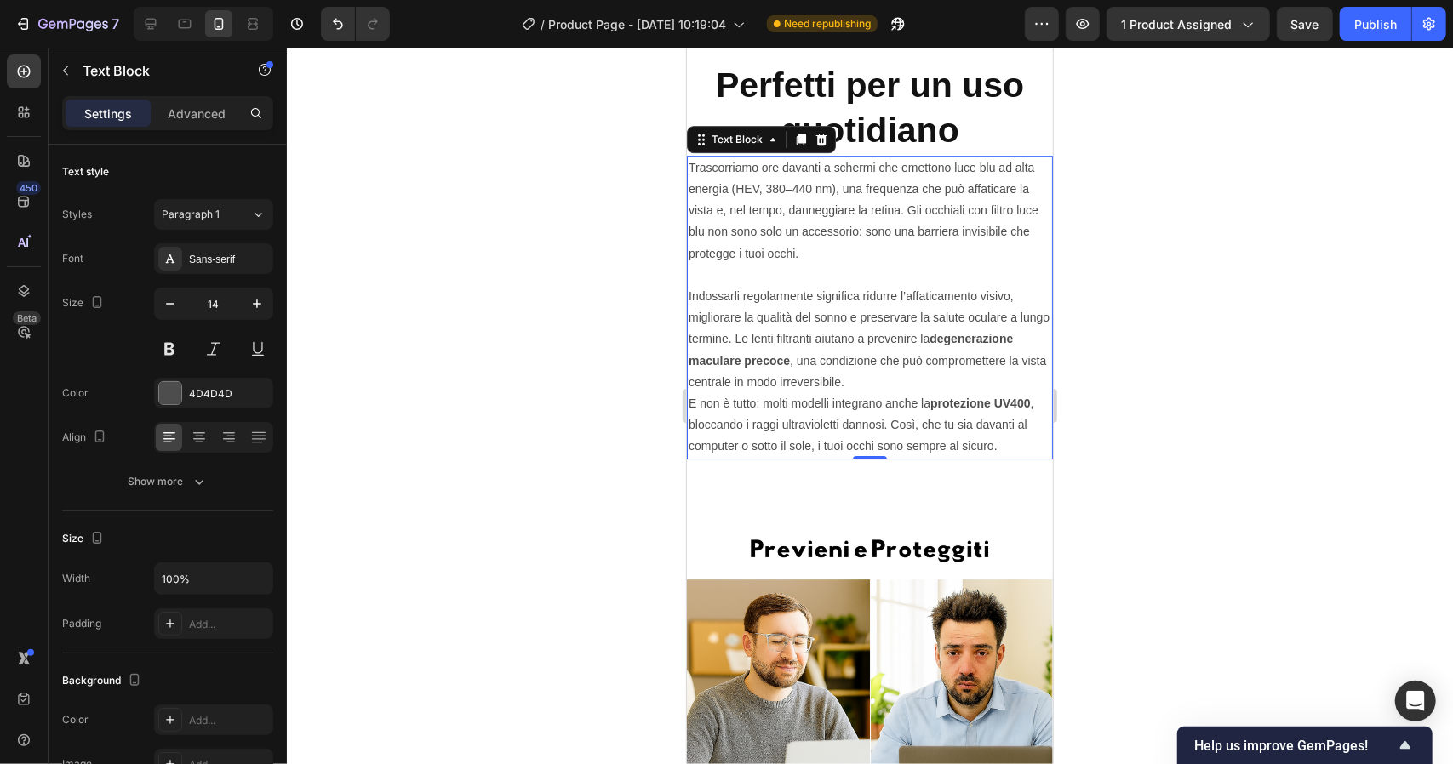
click at [977, 382] on p "Indossarli regolarmente significa ridurre l’affaticamento visivo, migliorare la…" at bounding box center [869, 338] width 363 height 107
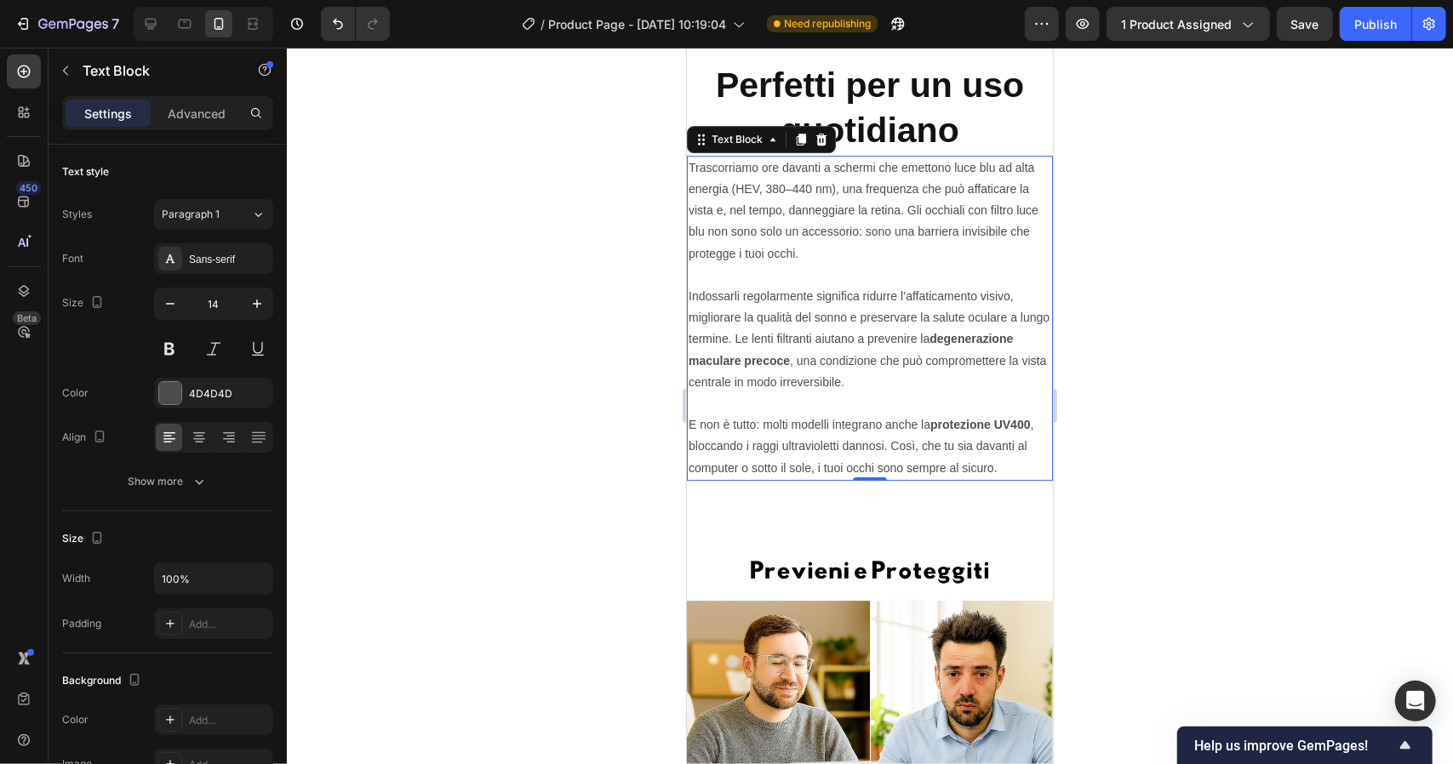
click at [924, 382] on p "Indossarli regolarmente significa ridurre l’affaticamento visivo, migliorare la…" at bounding box center [869, 338] width 363 height 107
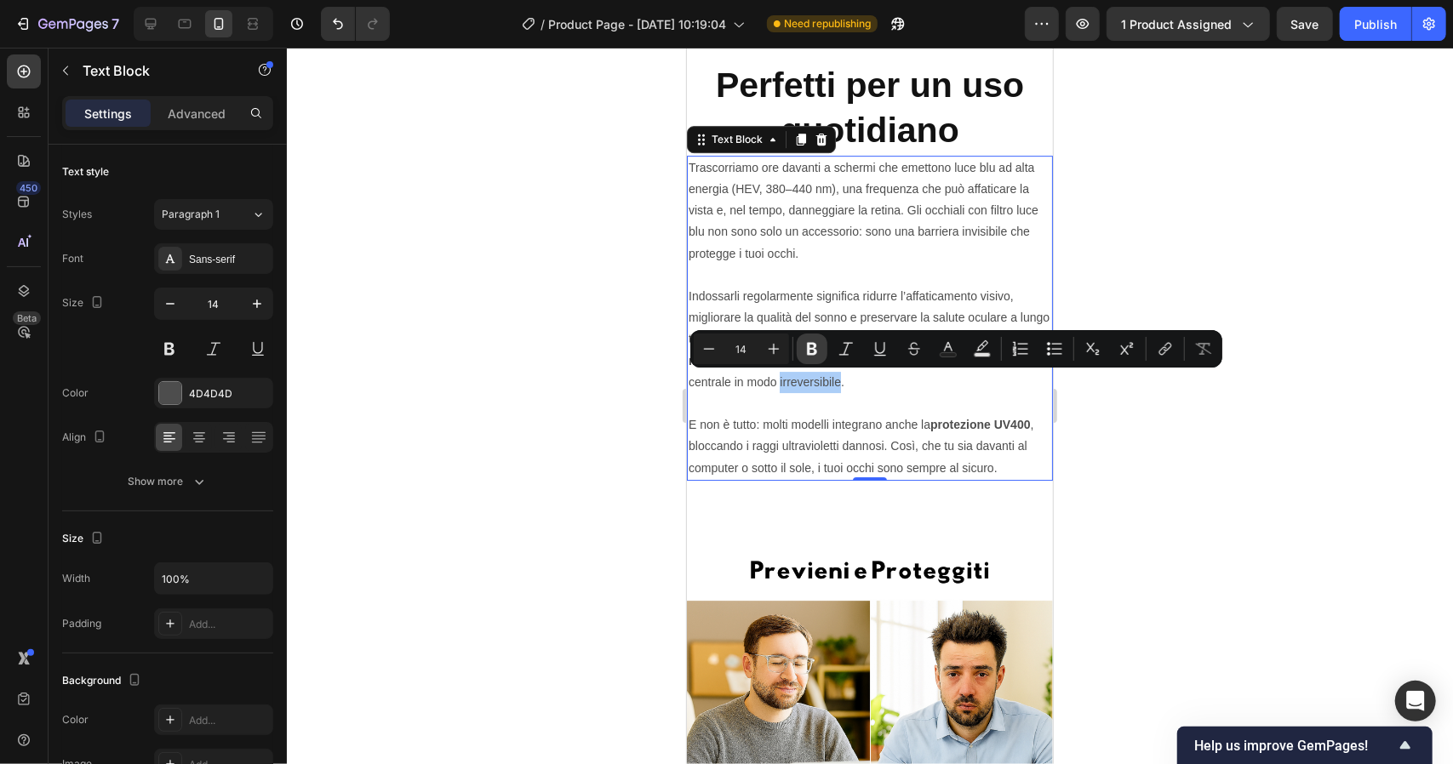
click at [810, 345] on icon "Editor contextual toolbar" at bounding box center [812, 349] width 10 height 13
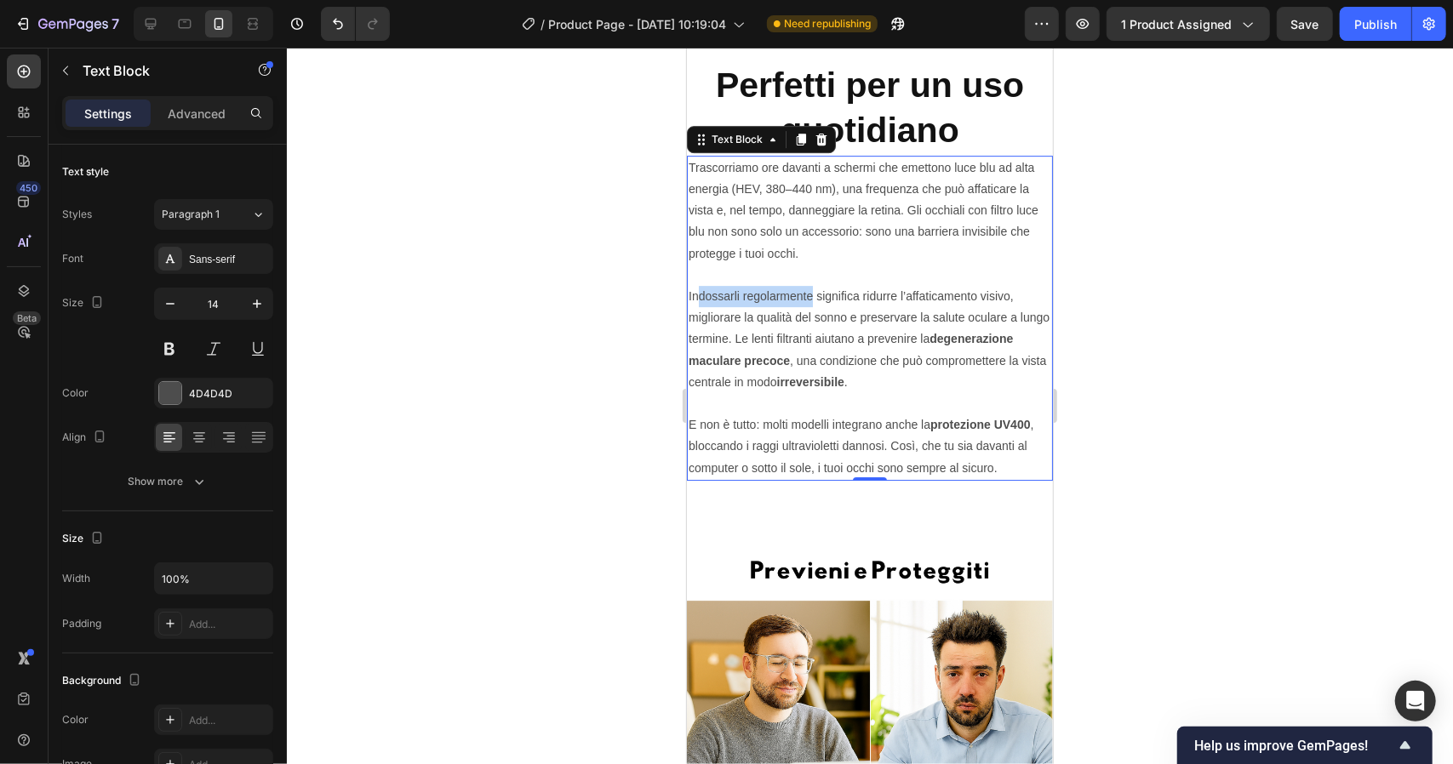
drag, startPoint x: 696, startPoint y: 294, endPoint x: 810, endPoint y: 294, distance: 114.1
click at [810, 294] on p "Indossarli regolarmente significa ridurre l’affaticamento visivo, migliorare la…" at bounding box center [869, 338] width 363 height 107
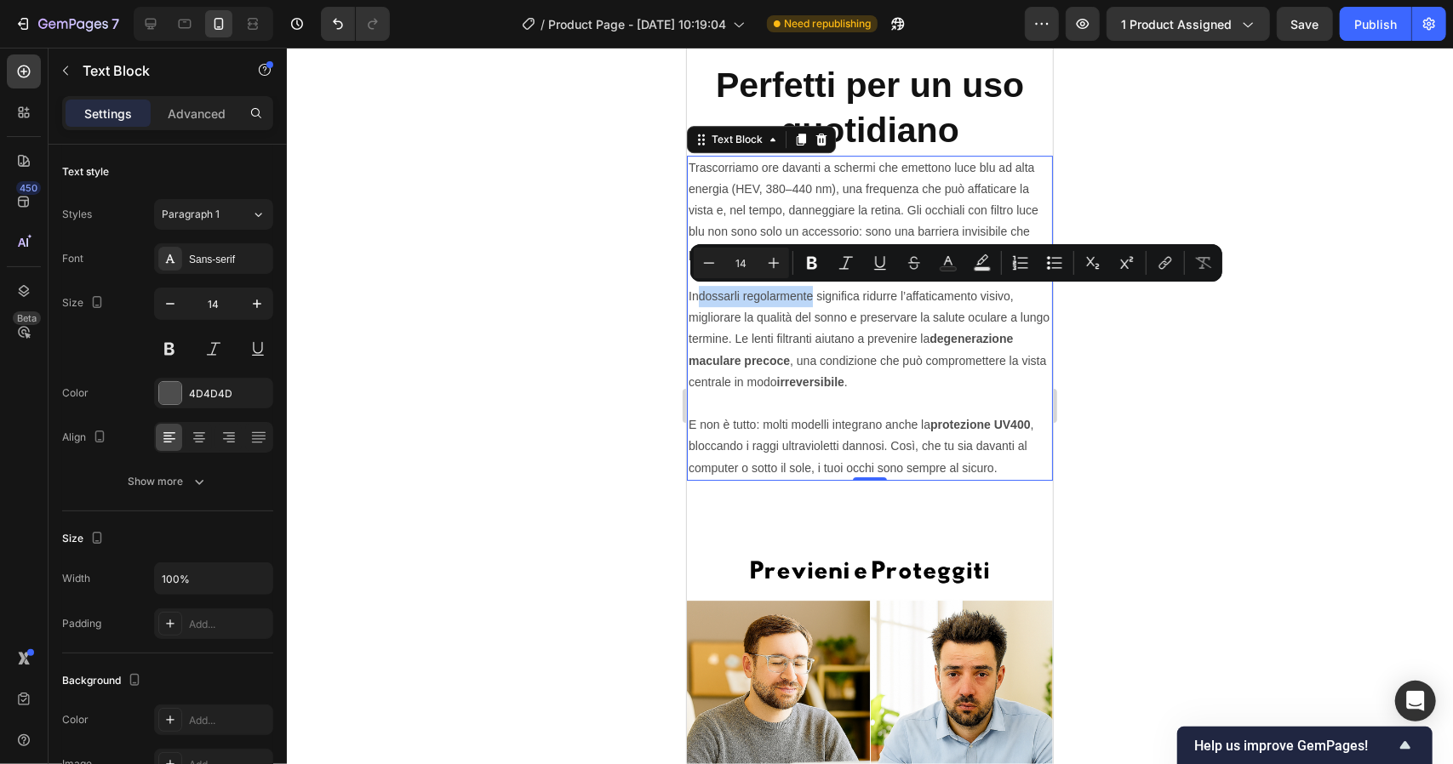
click at [810, 294] on p "Indossarli regolarmente significa ridurre l’affaticamento visivo, migliorare la…" at bounding box center [869, 338] width 363 height 107
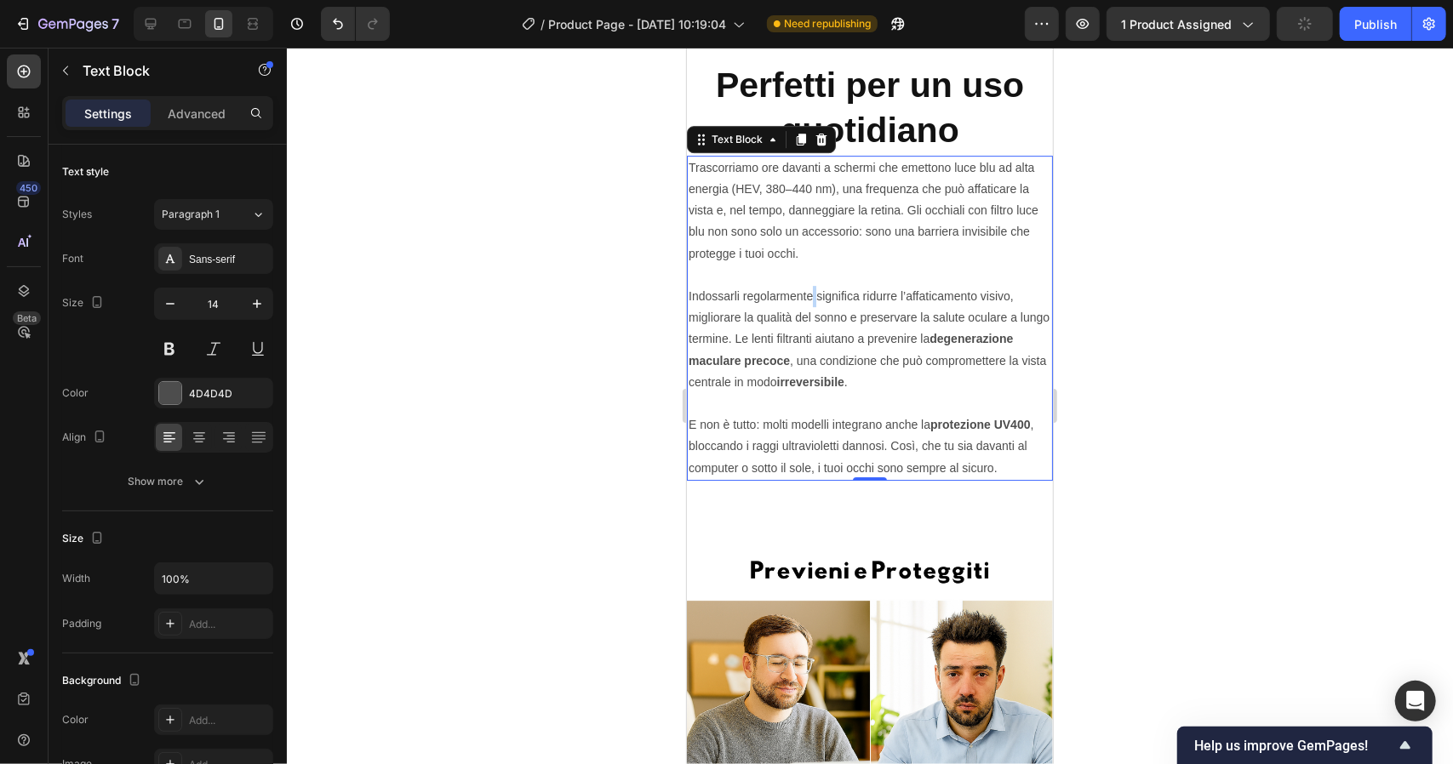
click at [810, 294] on p "Indossarli regolarmente significa ridurre l’affaticamento visivo, migliorare la…" at bounding box center [869, 338] width 363 height 107
drag, startPoint x: 810, startPoint y: 294, endPoint x: 682, endPoint y: 291, distance: 128.6
drag, startPoint x: 688, startPoint y: 293, endPoint x: 791, endPoint y: 294, distance: 103.0
click at [791, 294] on p "Indossarli regolarmente significa ridurre l’affaticamento visivo, migliorare la…" at bounding box center [869, 338] width 363 height 107
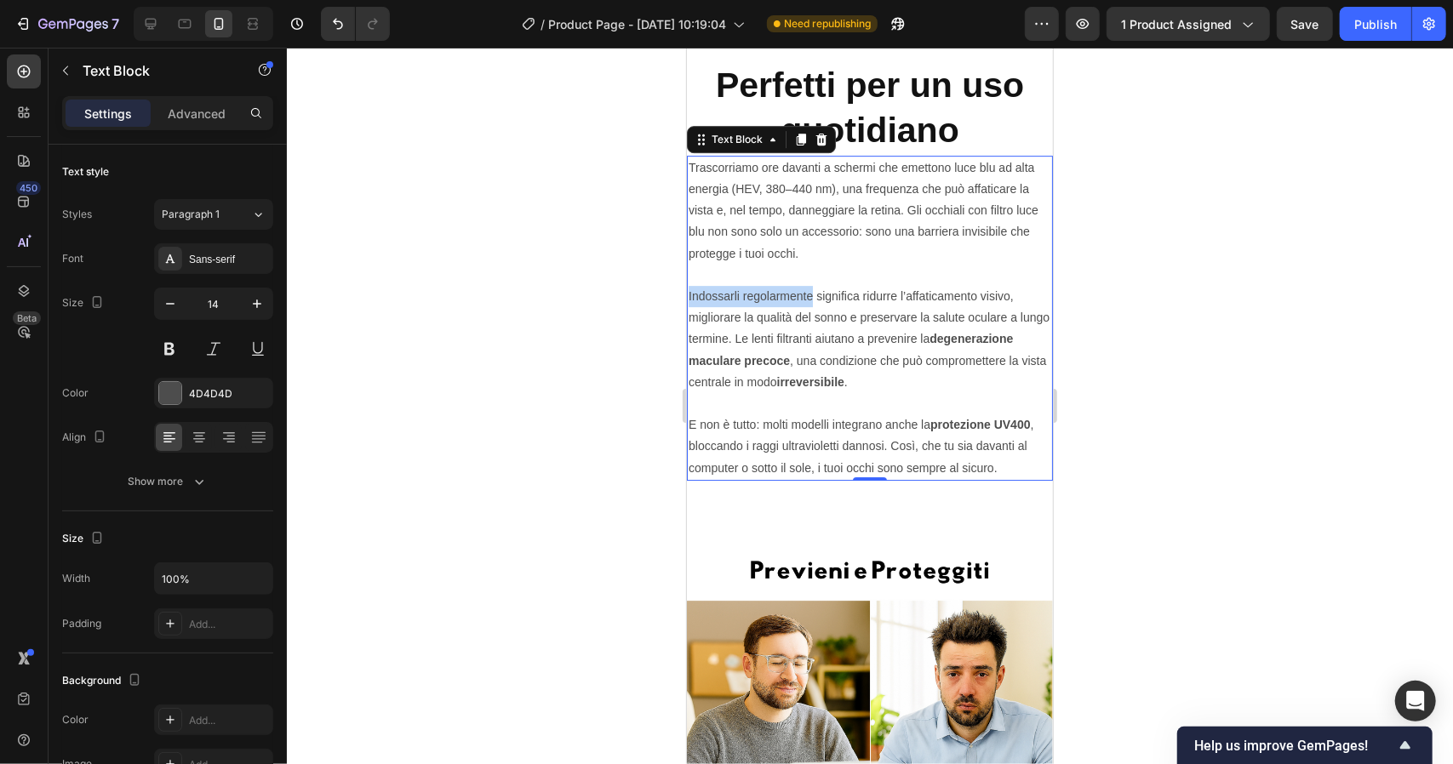
drag, startPoint x: 785, startPoint y: 289, endPoint x: 763, endPoint y: 287, distance: 22.3
click at [763, 287] on p "Indossarli regolarmente significa ridurre l’affaticamento visivo, migliorare la…" at bounding box center [869, 338] width 363 height 107
click at [164, 343] on button at bounding box center [169, 349] width 31 height 31
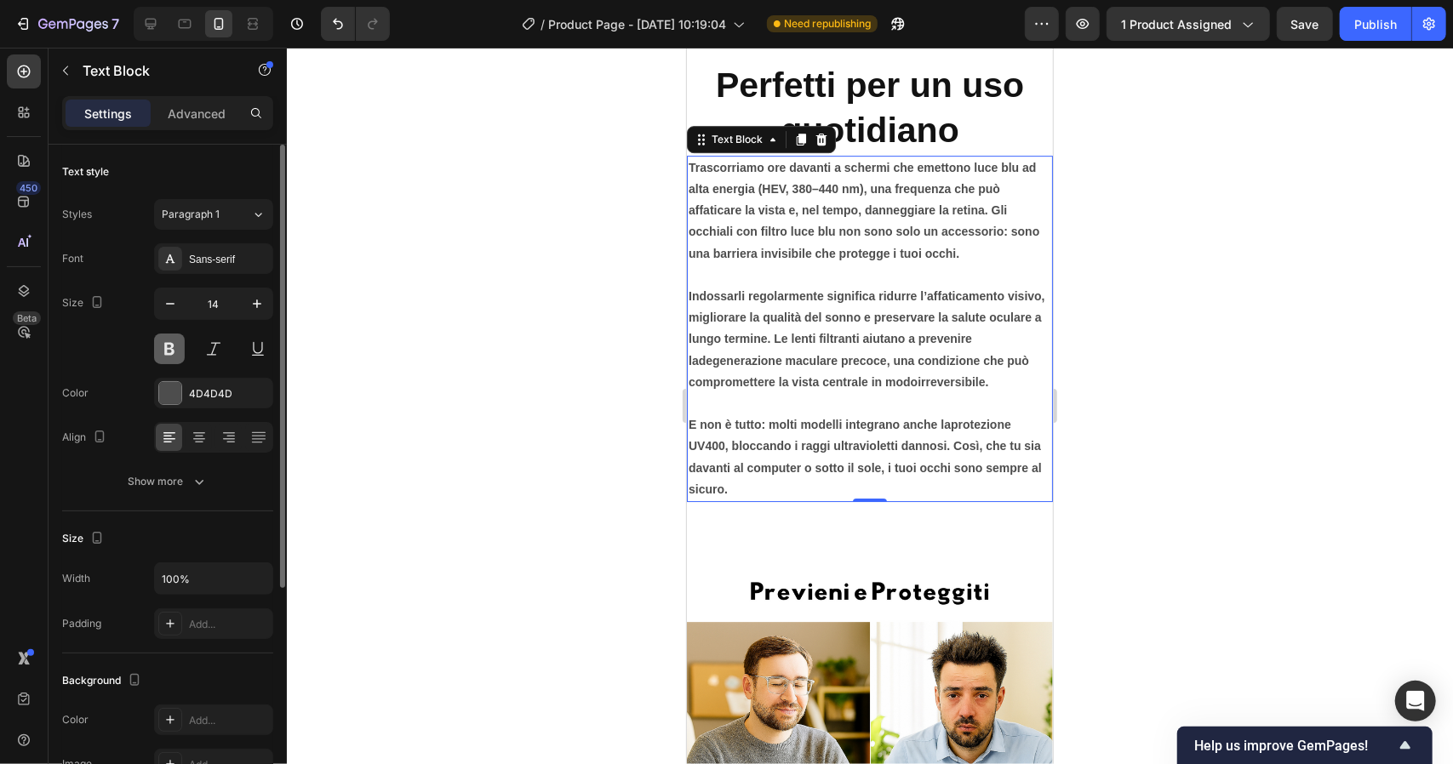
click at [170, 350] on button at bounding box center [169, 349] width 31 height 31
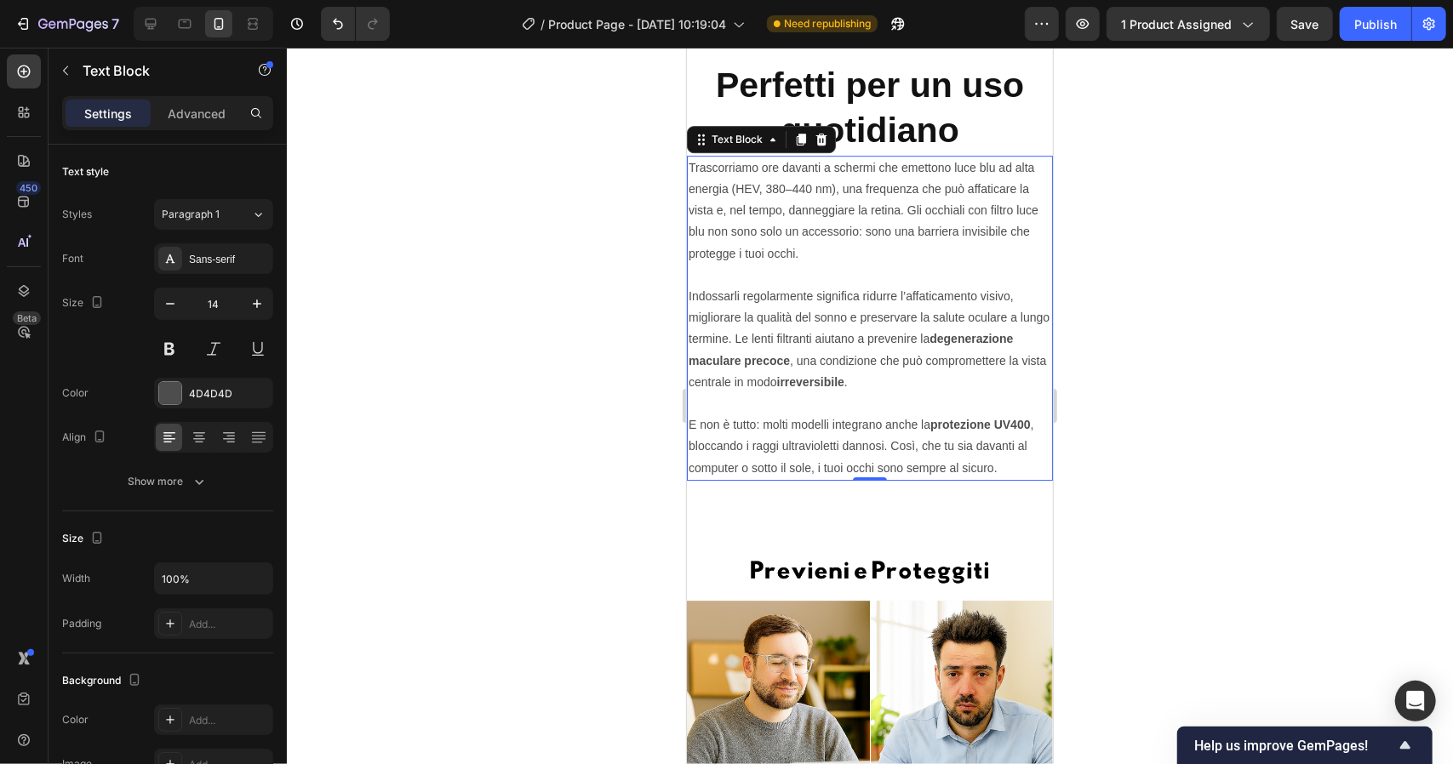
click at [715, 293] on p "Indossarli regolarmente significa ridurre l’affaticamento visivo, migliorare la…" at bounding box center [869, 338] width 363 height 107
drag, startPoint x: 690, startPoint y: 294, endPoint x: 744, endPoint y: 299, distance: 53.9
click at [744, 299] on p "Indossarli regolarmente significa ridurre l’affaticamento visivo, migliorare la…" at bounding box center [869, 338] width 363 height 107
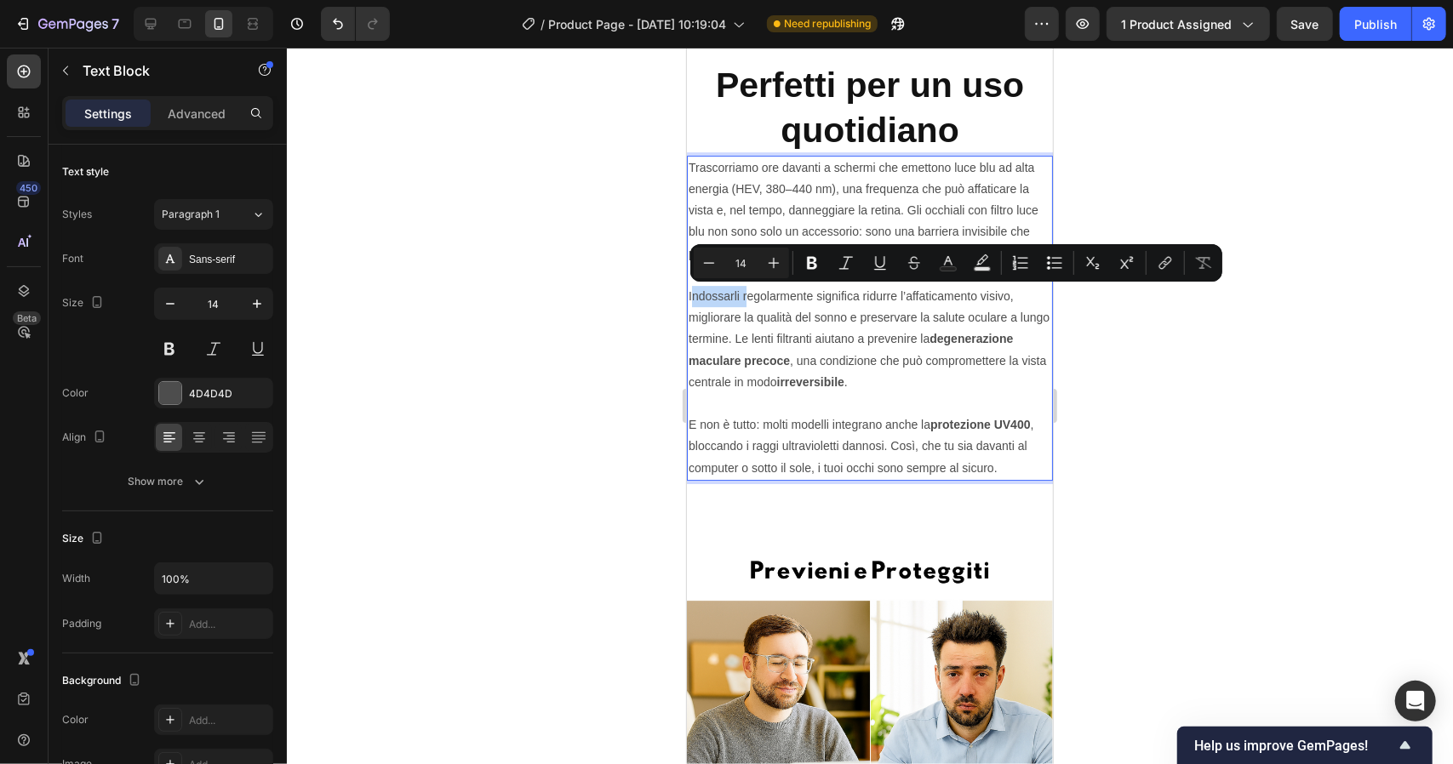
click at [744, 299] on p "Indossarli regolarmente significa ridurre l’affaticamento visivo, migliorare la…" at bounding box center [869, 338] width 363 height 107
drag, startPoint x: 687, startPoint y: 295, endPoint x: 811, endPoint y: 300, distance: 124.4
click at [811, 300] on p "Indossarli regolarmente significa ridurre l’affaticamento visivo, migliorare la…" at bounding box center [869, 338] width 363 height 107
click at [816, 265] on icon "Editor contextual toolbar" at bounding box center [812, 263] width 10 height 13
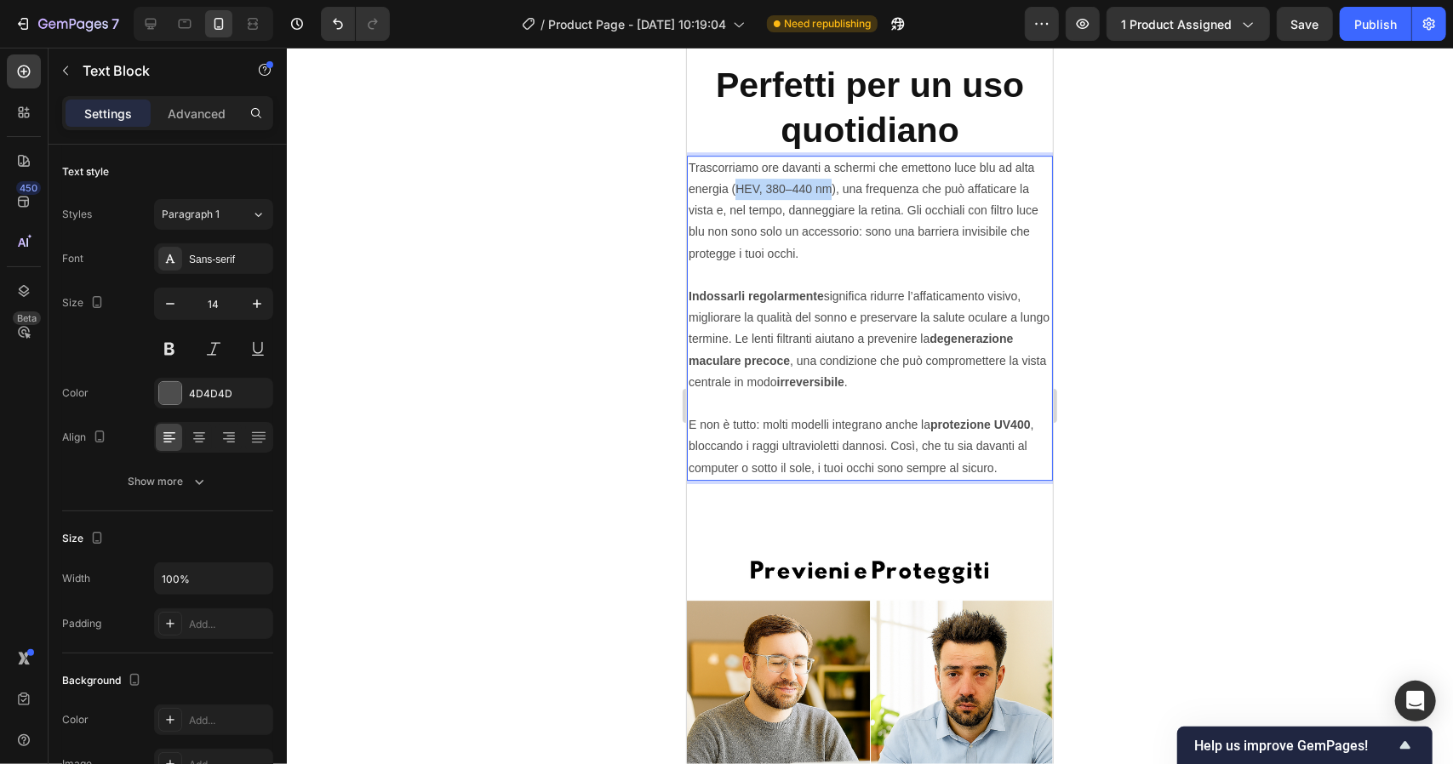
drag, startPoint x: 737, startPoint y: 193, endPoint x: 830, endPoint y: 197, distance: 92.9
click at [830, 197] on p "Trascorriamo ore davanti a schermi che emettono luce blu ad alta energia (HEV, …" at bounding box center [869, 210] width 363 height 107
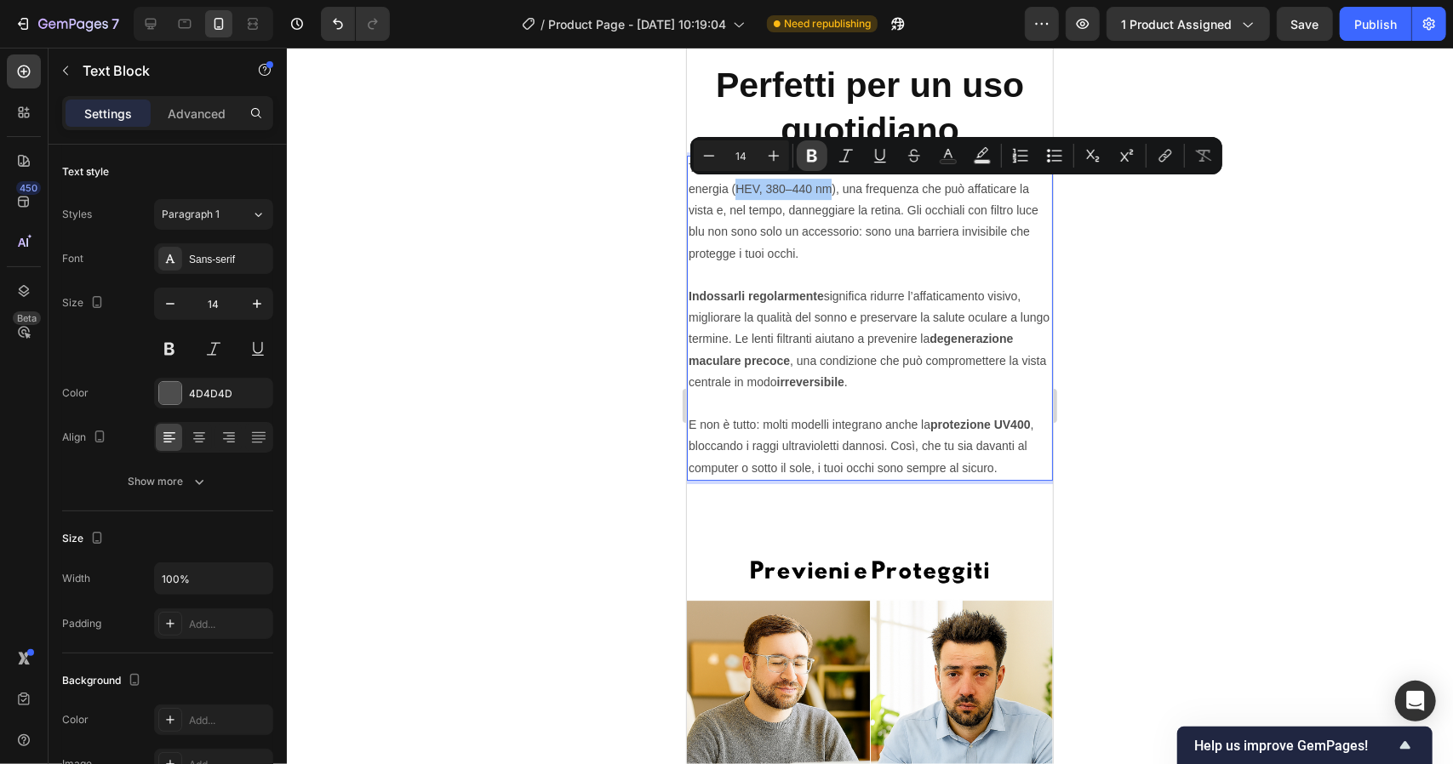
click at [814, 157] on icon "Editor contextual toolbar" at bounding box center [812, 156] width 10 height 13
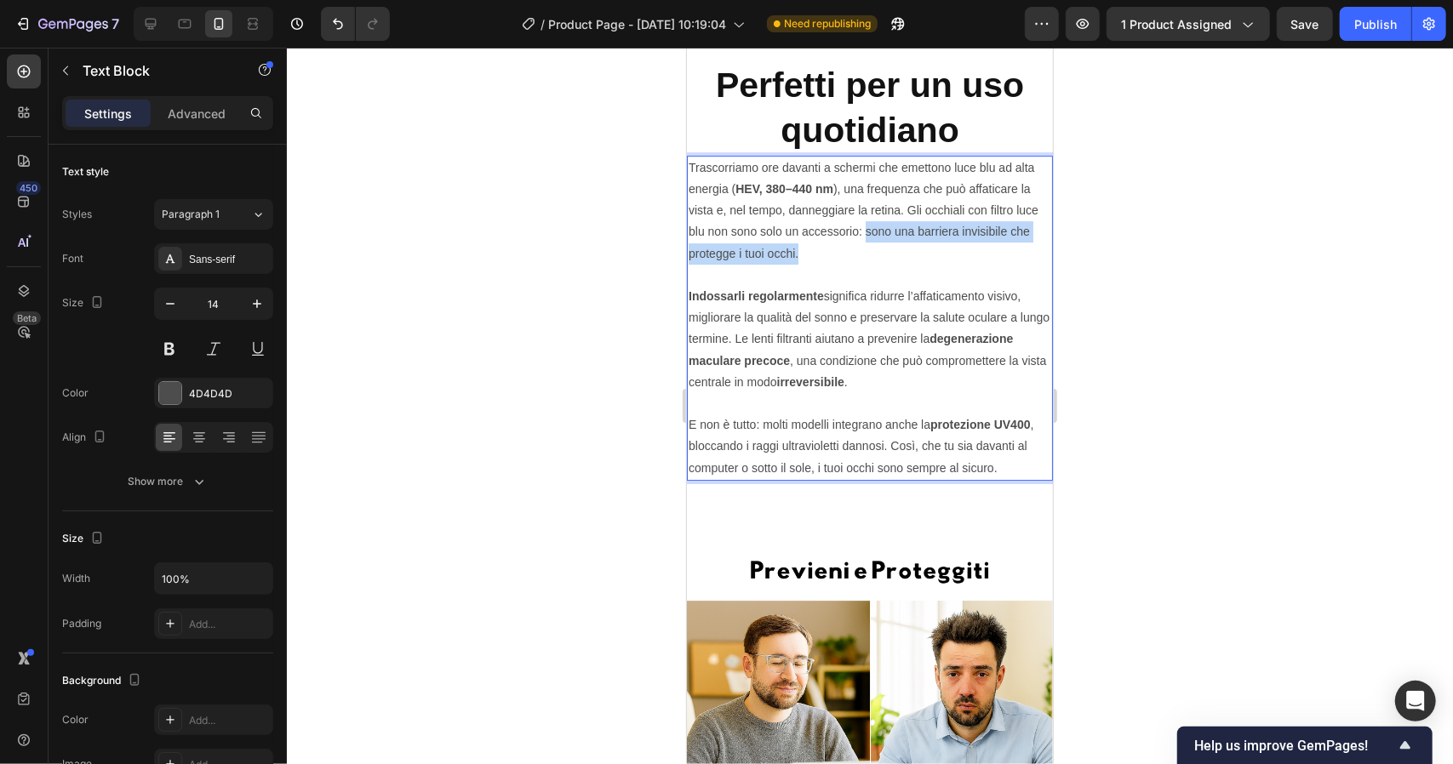
drag, startPoint x: 890, startPoint y: 228, endPoint x: 930, endPoint y: 252, distance: 45.8
click at [930, 252] on p "Trascorriamo ore davanti a schermi che emettono luce blu ad alta energia ( HEV,…" at bounding box center [869, 210] width 363 height 107
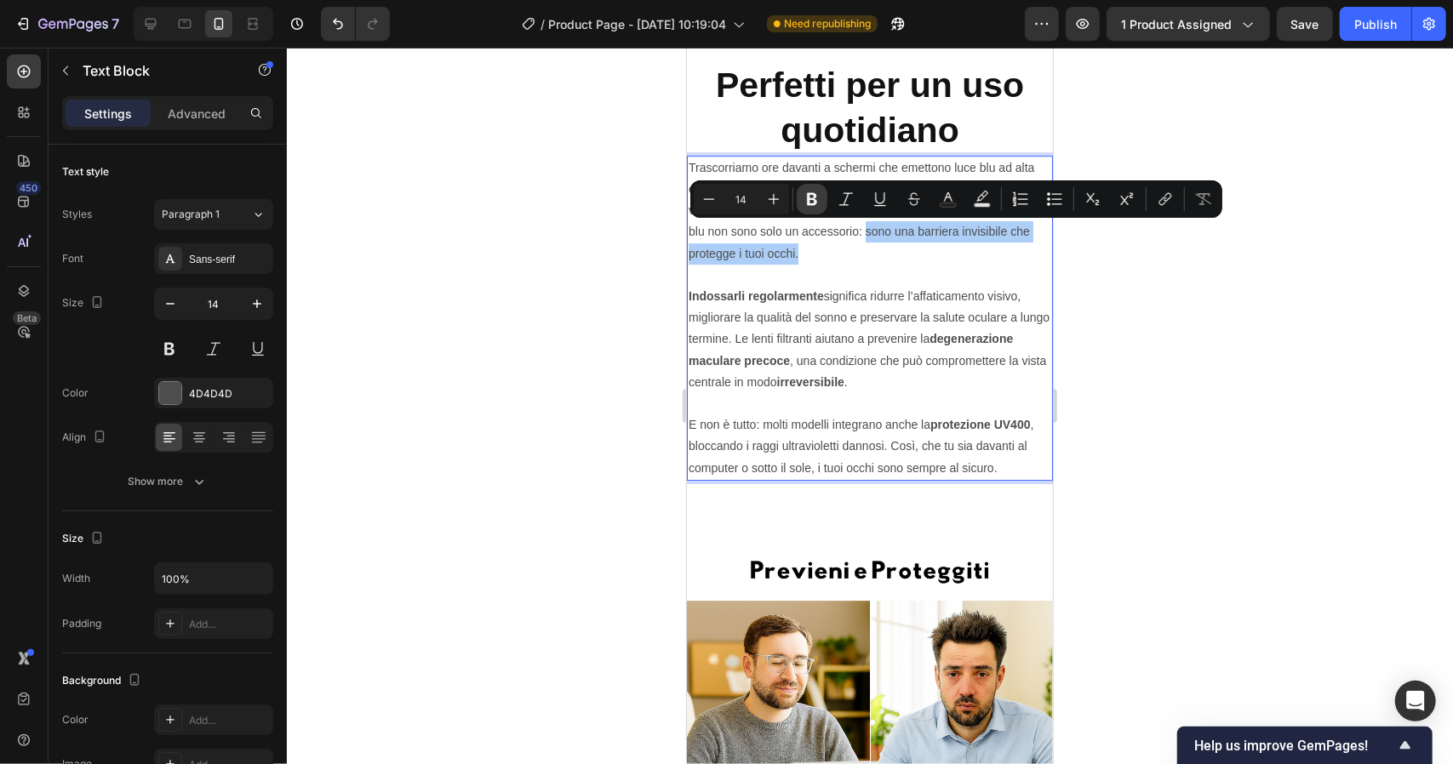
click at [804, 196] on icon "Editor contextual toolbar" at bounding box center [812, 199] width 17 height 17
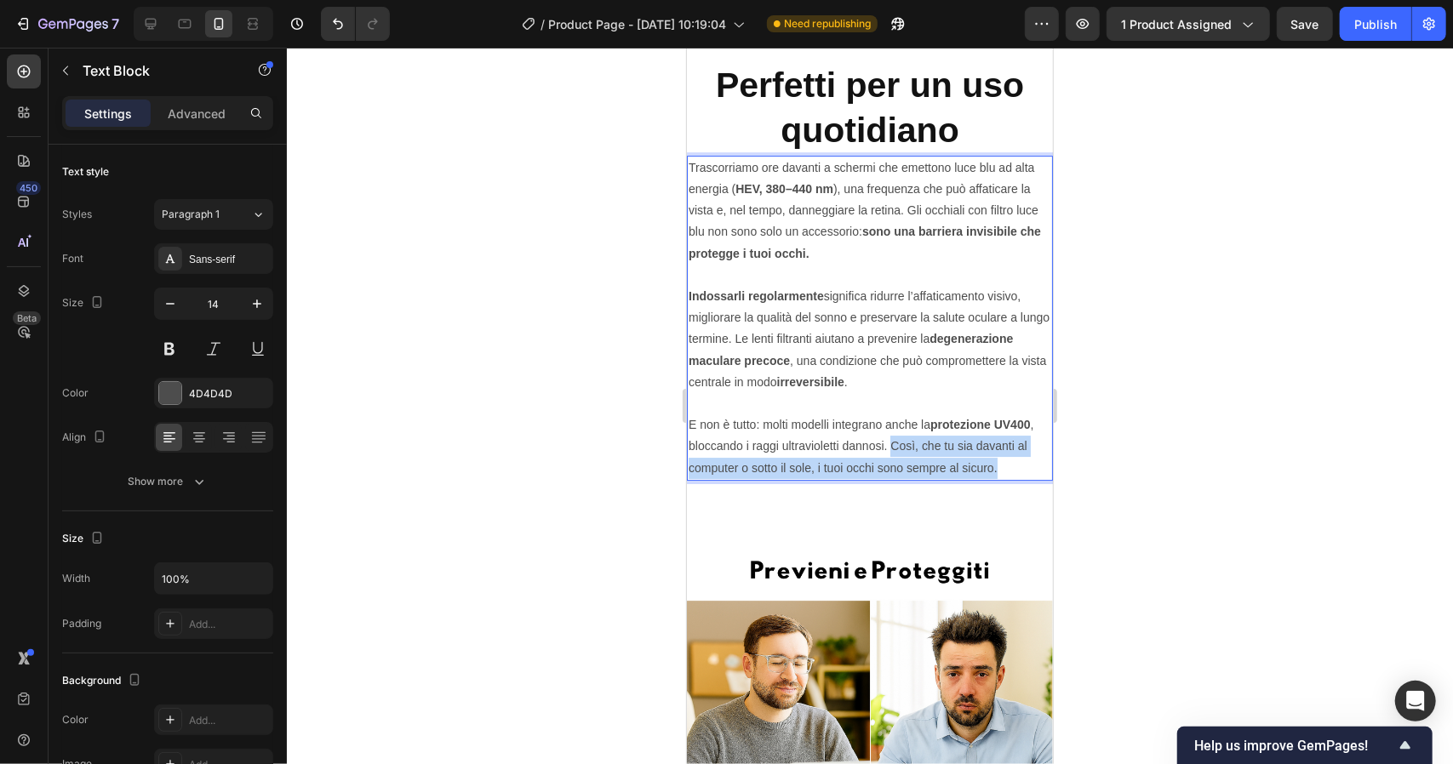
drag, startPoint x: 893, startPoint y: 446, endPoint x: 1010, endPoint y: 466, distance: 118.4
click at [1010, 466] on p "E non è tutto: molti modelli integrano anche la protezione UV400 , bloccando i …" at bounding box center [869, 446] width 363 height 65
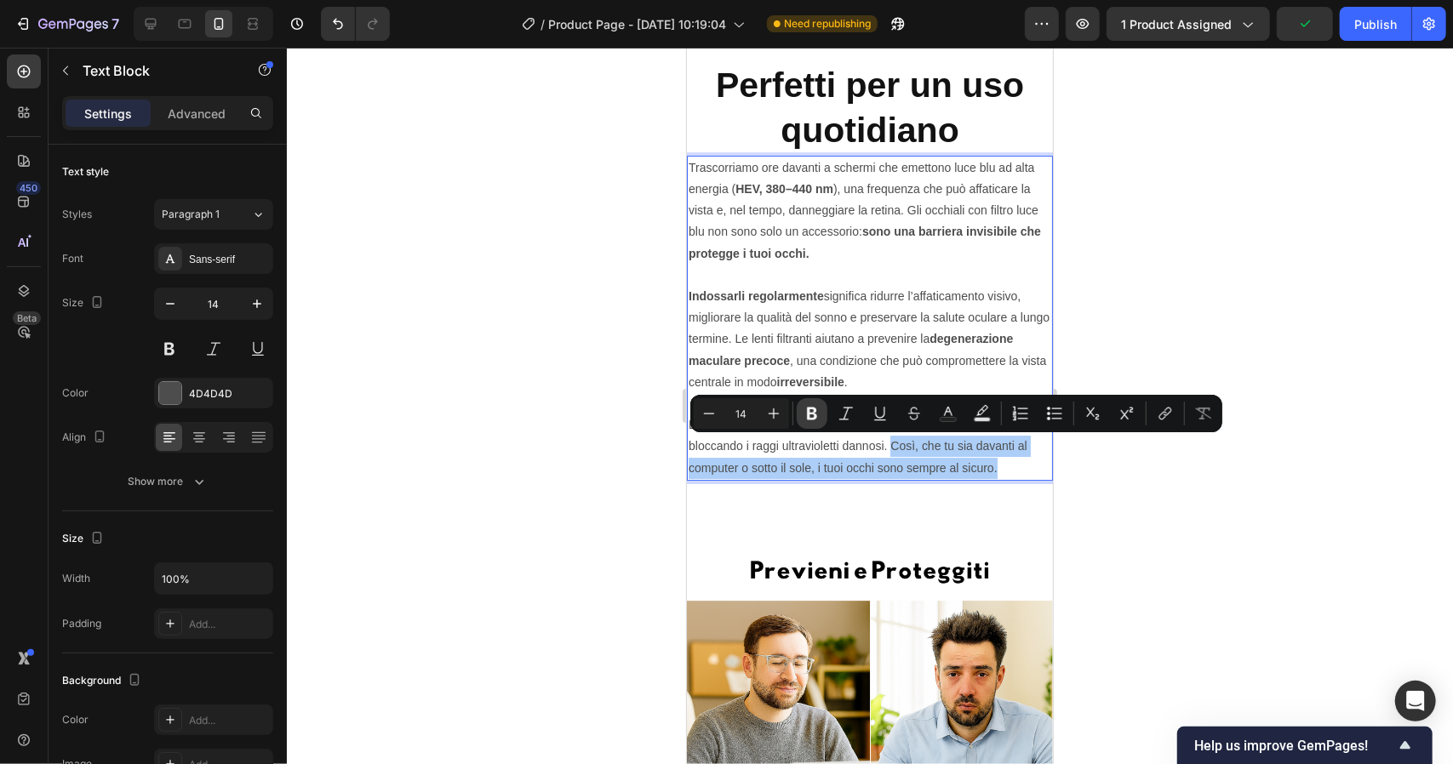
click at [813, 409] on icon "Editor contextual toolbar" at bounding box center [812, 413] width 17 height 17
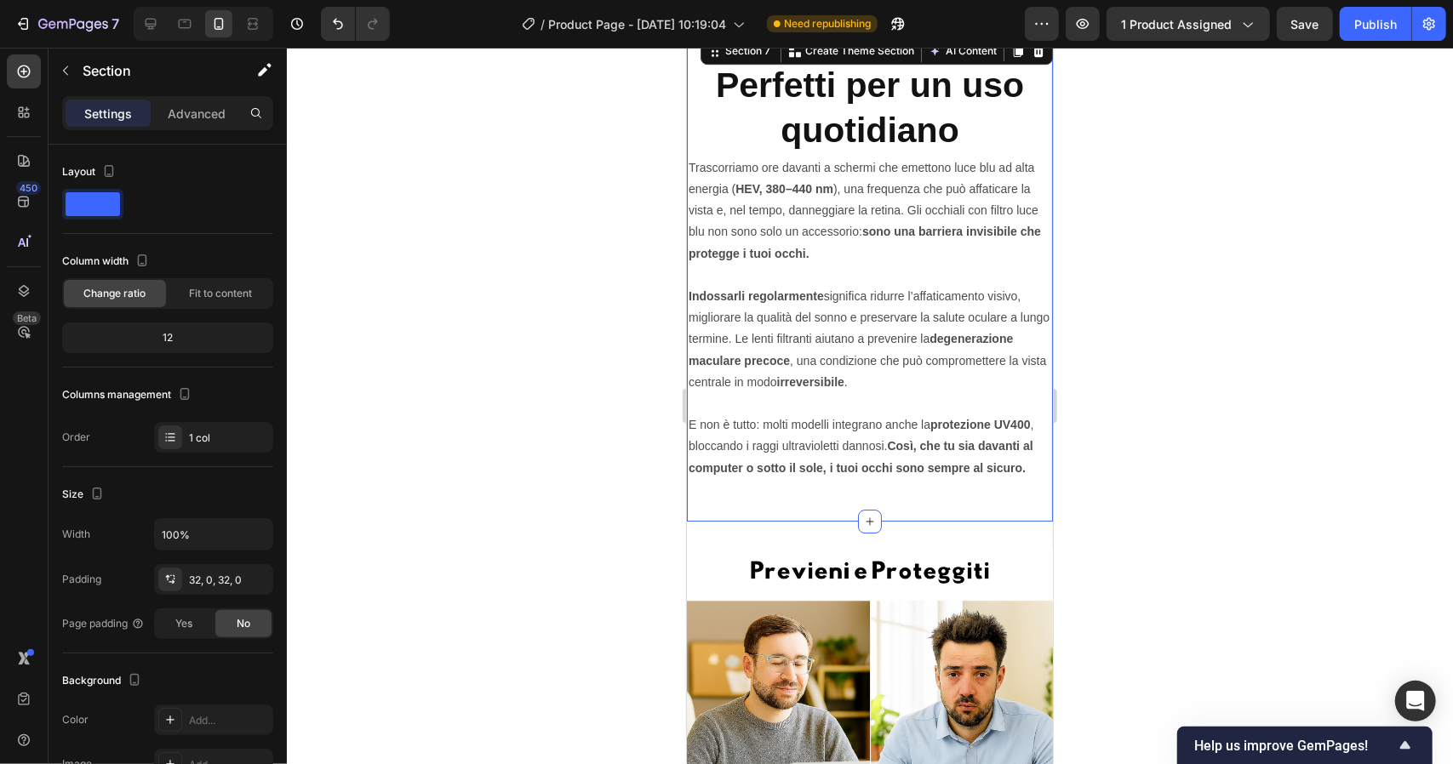
click at [913, 514] on div "Perfetti per un uso quotidiano Heading Trascorriamo ore davanti a schermi che e…" at bounding box center [869, 277] width 366 height 488
click at [234, 574] on div "32, 0, 32, 0" at bounding box center [213, 580] width 49 height 15
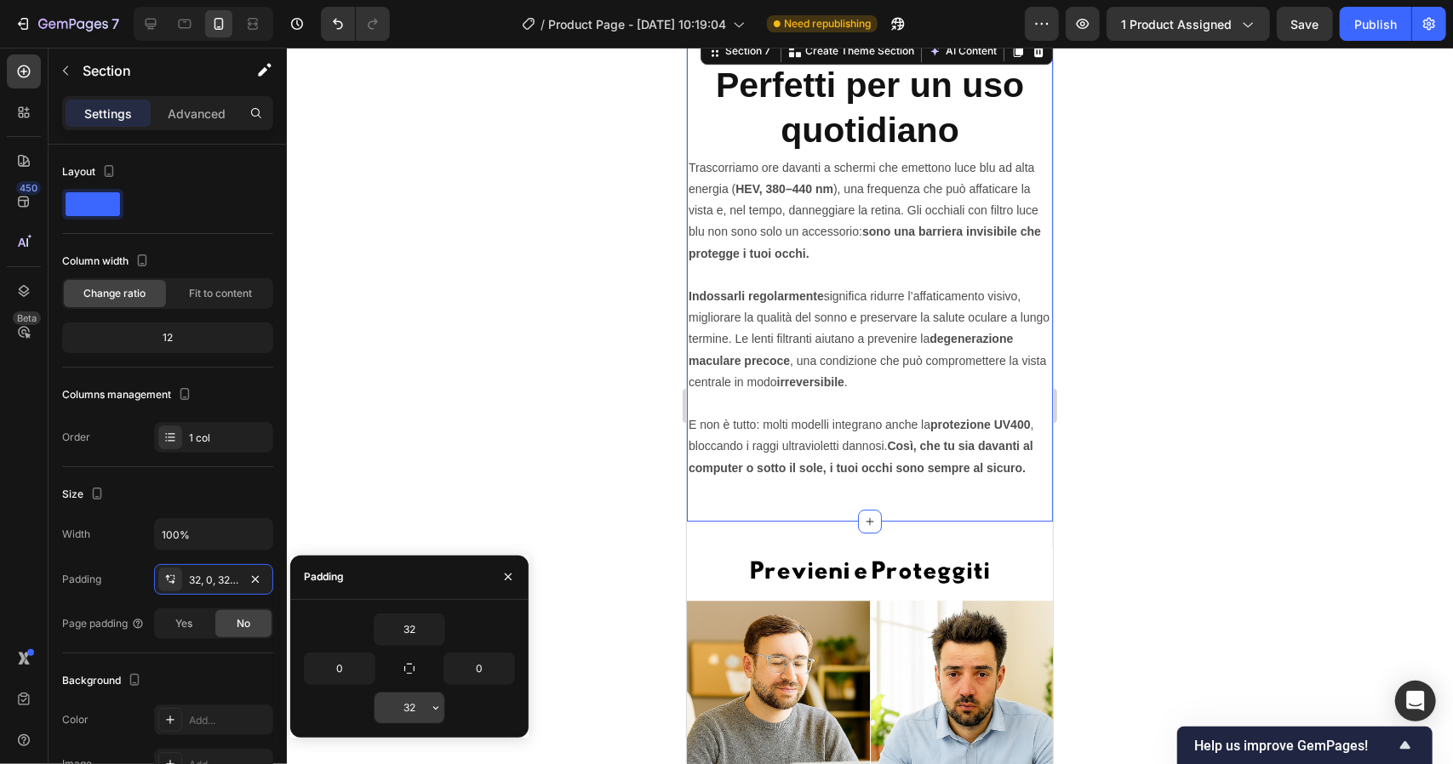
click at [411, 705] on input "32" at bounding box center [410, 708] width 70 height 31
click at [414, 711] on input "32" at bounding box center [410, 708] width 70 height 31
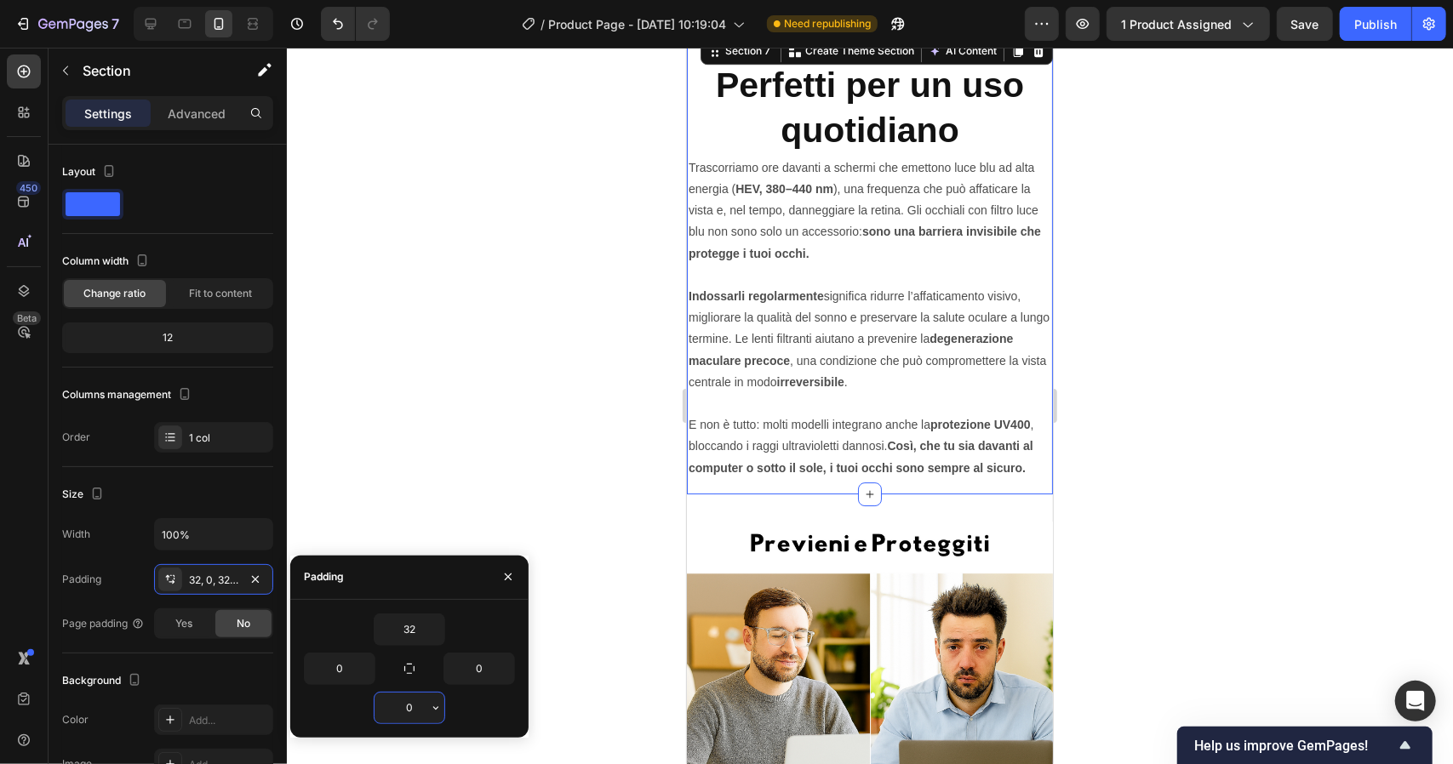
type input "0"
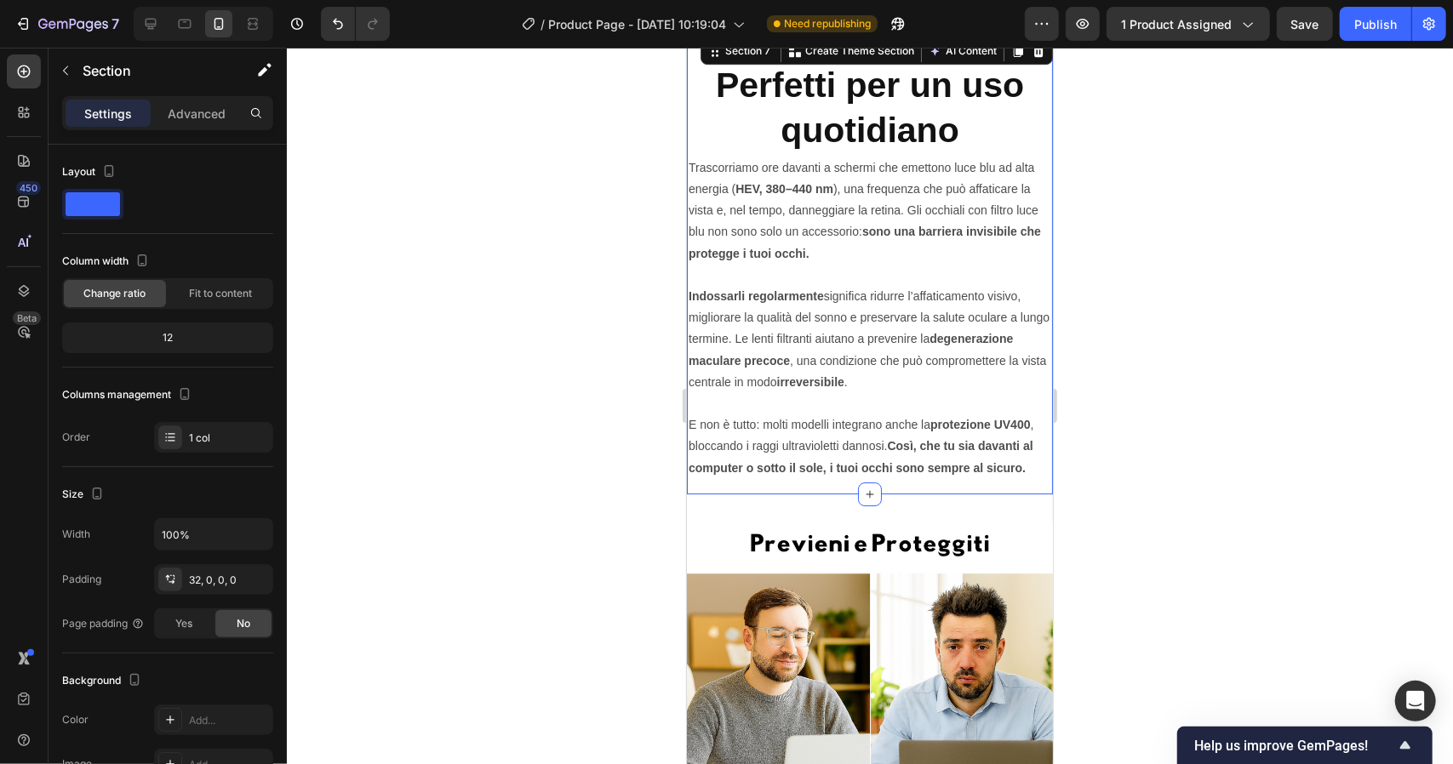
click at [489, 492] on div at bounding box center [870, 406] width 1166 height 717
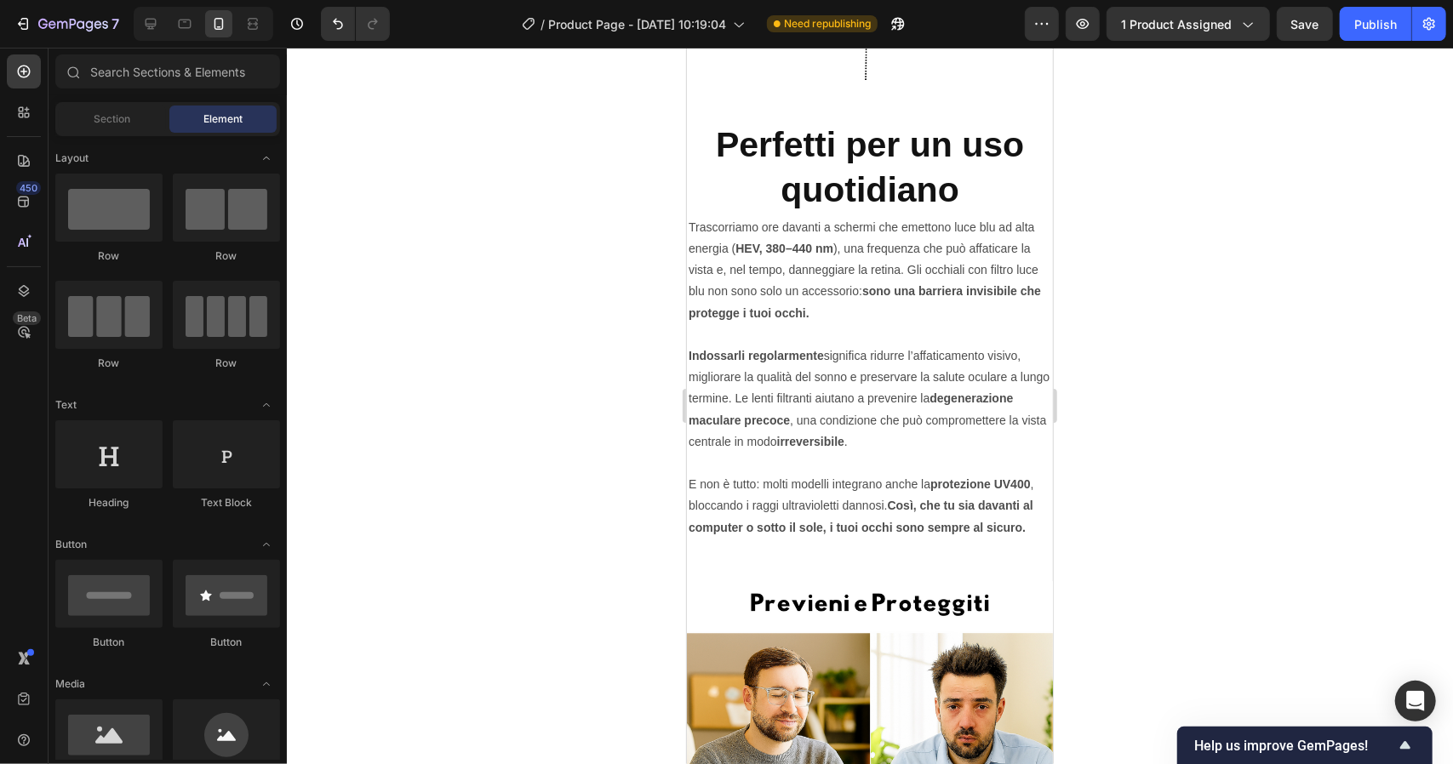
scroll to position [3569, 0]
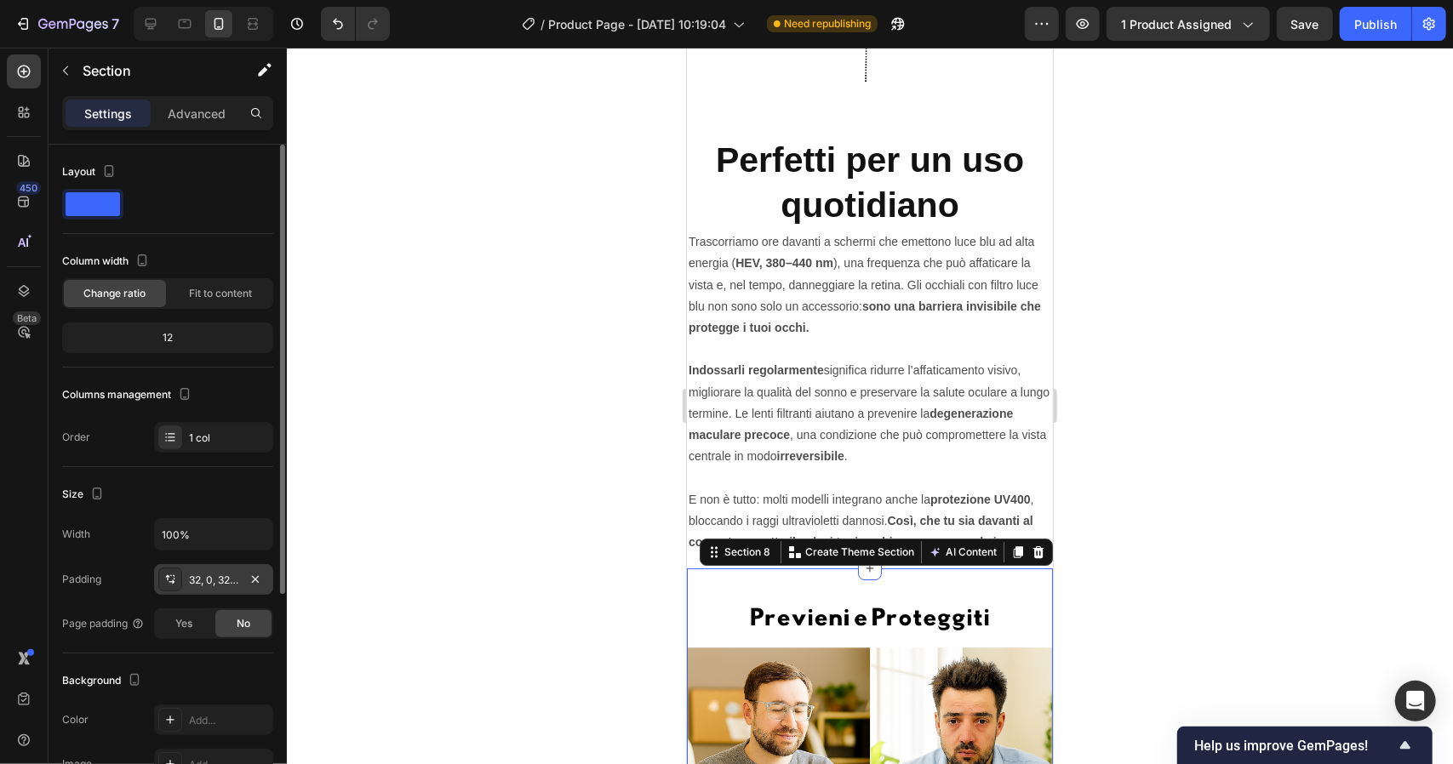
click at [207, 582] on div "32, 0, 32, 0" at bounding box center [213, 580] width 49 height 15
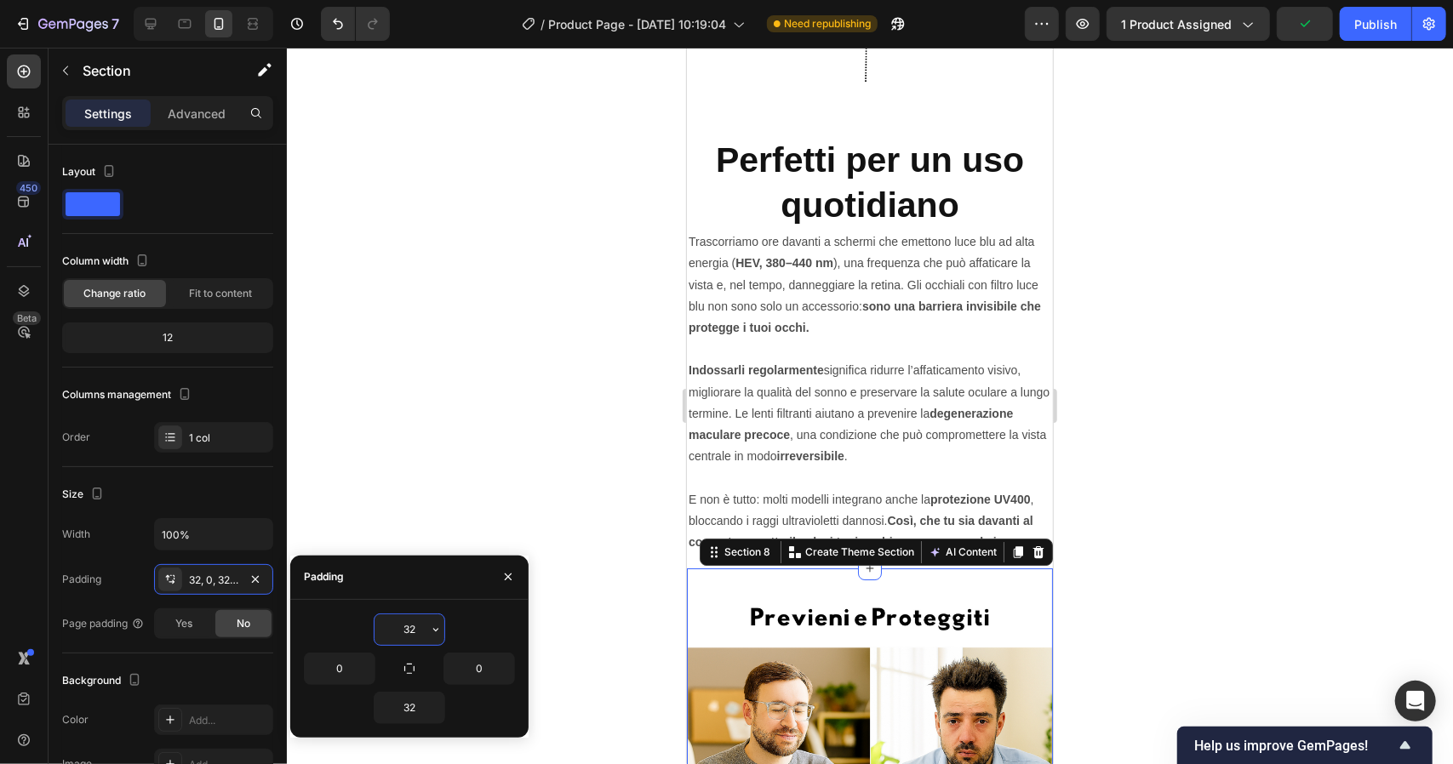
click at [419, 624] on input "32" at bounding box center [410, 630] width 70 height 31
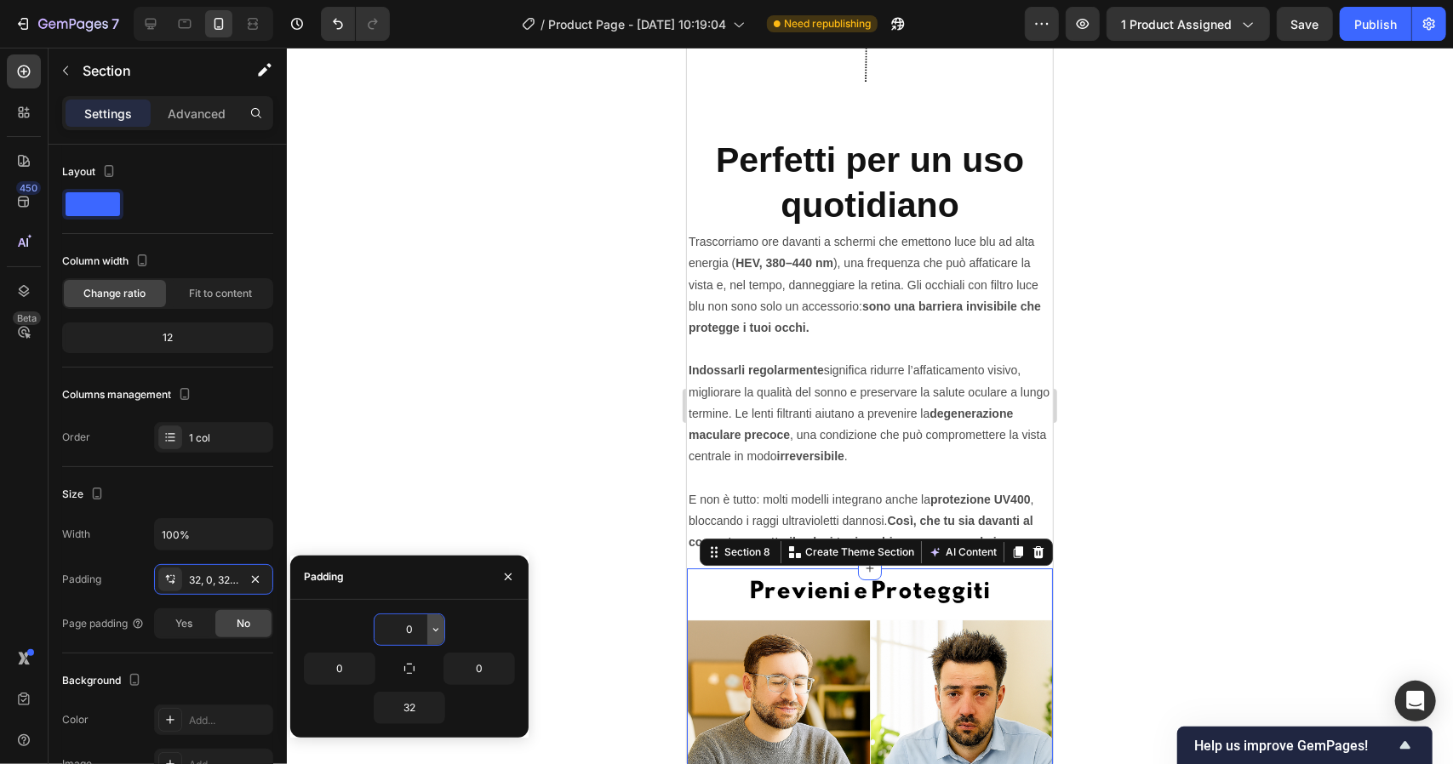
type input "0"
click at [443, 478] on div at bounding box center [870, 406] width 1166 height 717
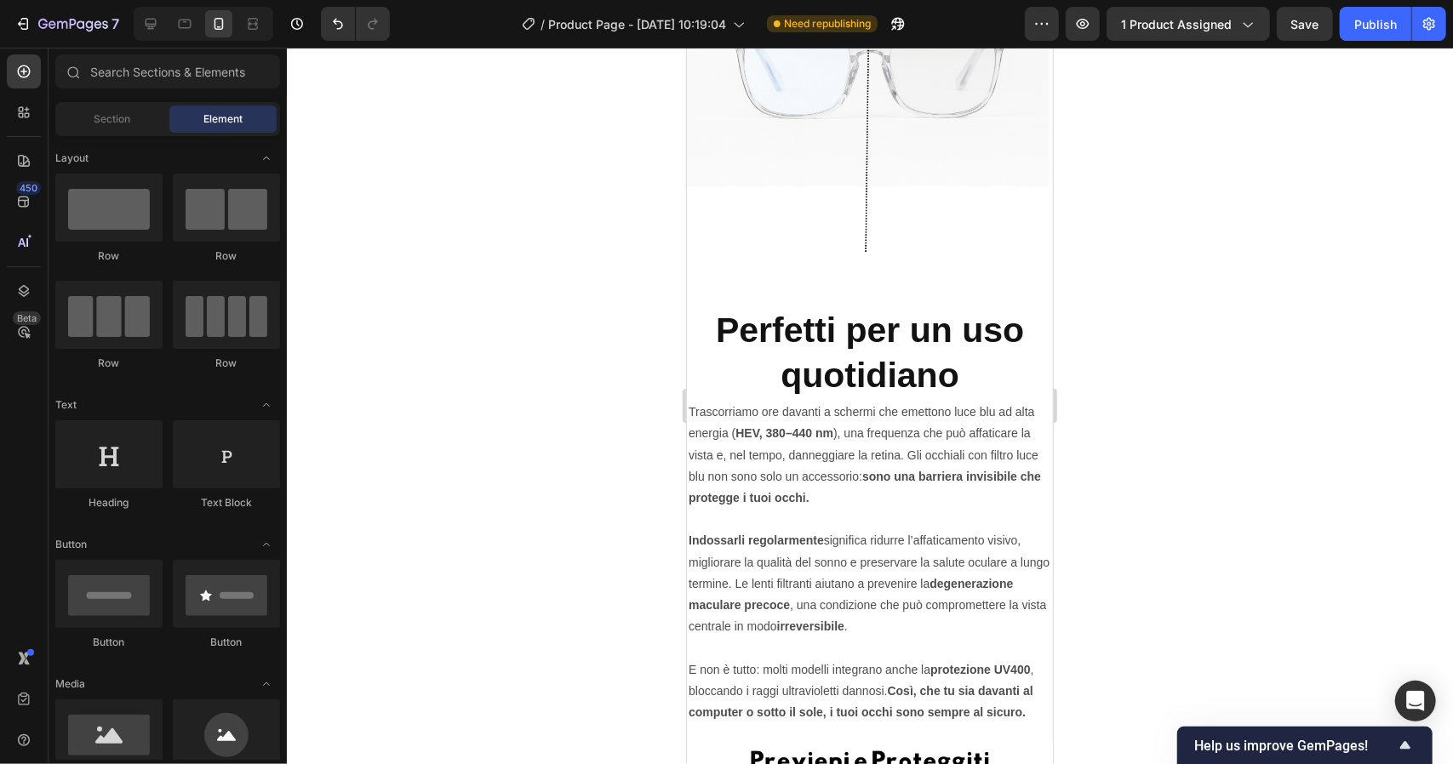
scroll to position [3397, 0]
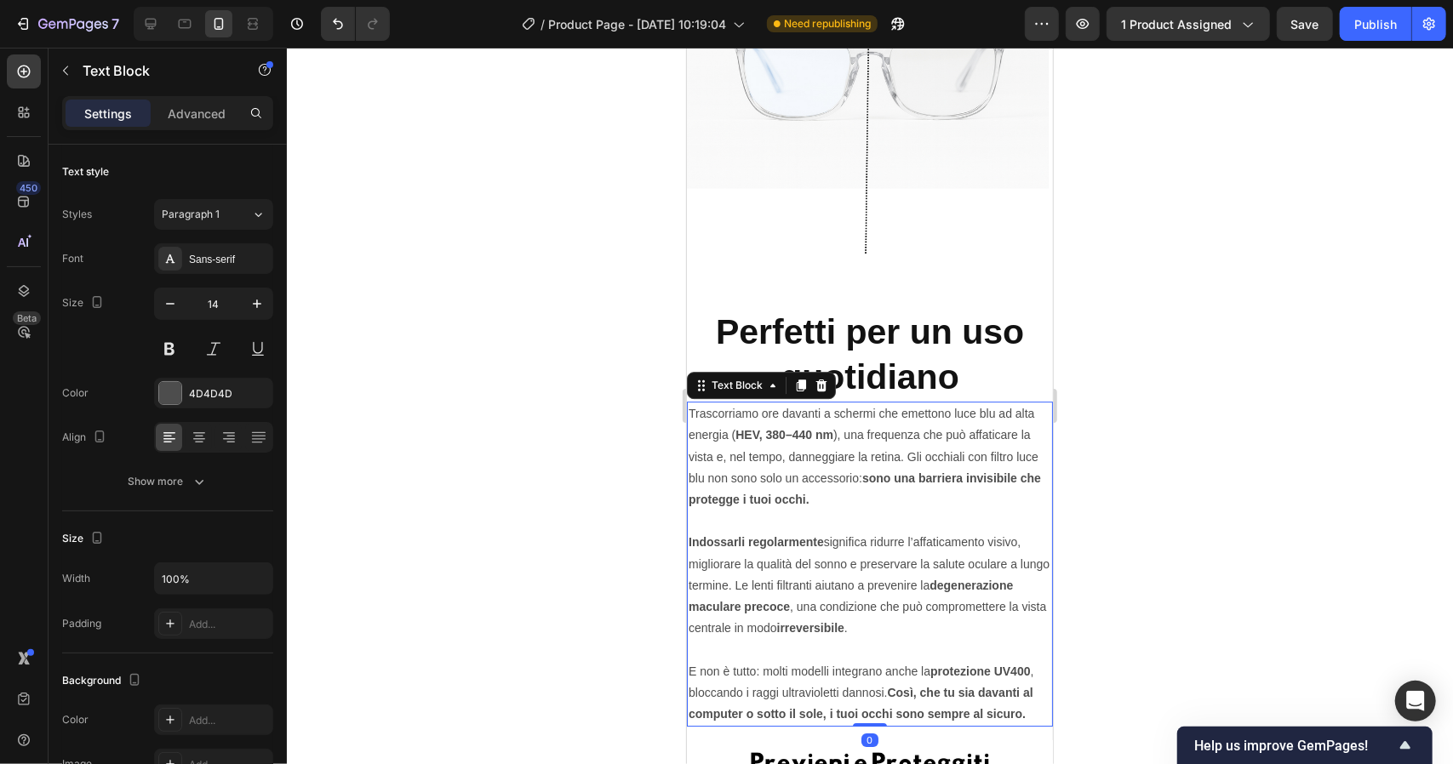
click at [837, 403] on p "Trascorriamo ore davanti a schermi che emettono luce blu ad alta energia ( HEV,…" at bounding box center [869, 456] width 363 height 107
click at [201, 438] on icon at bounding box center [199, 439] width 12 height 2
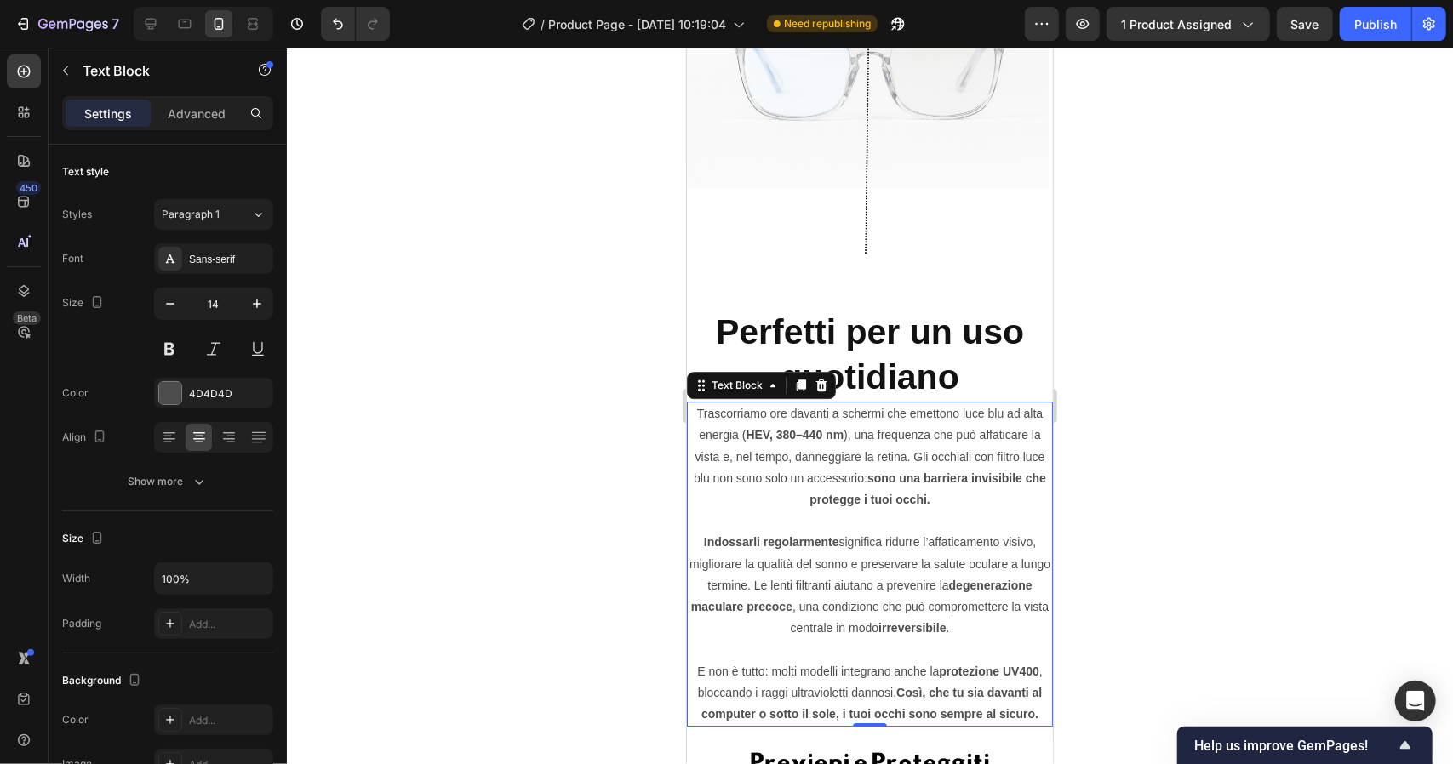
click at [535, 426] on div at bounding box center [870, 406] width 1166 height 717
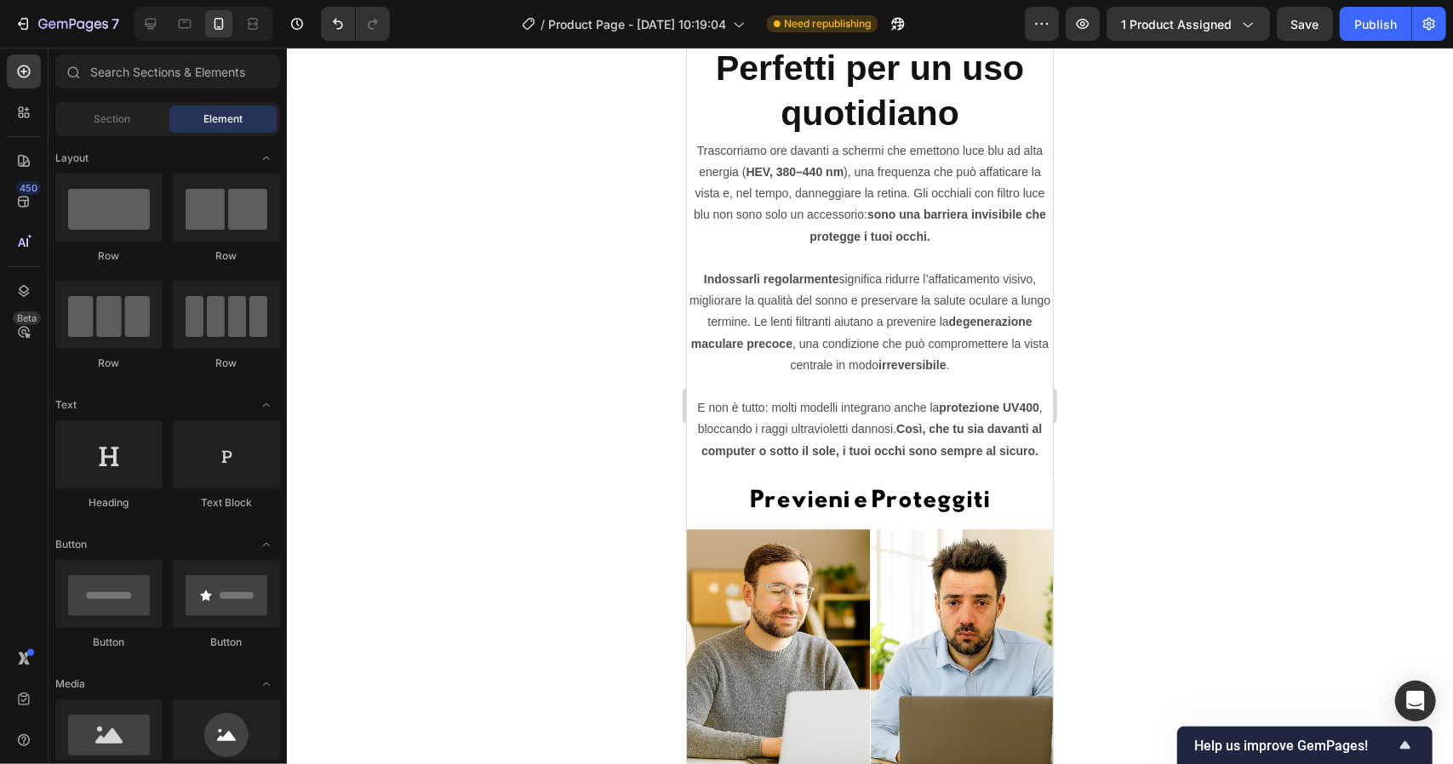
scroll to position [3649, 0]
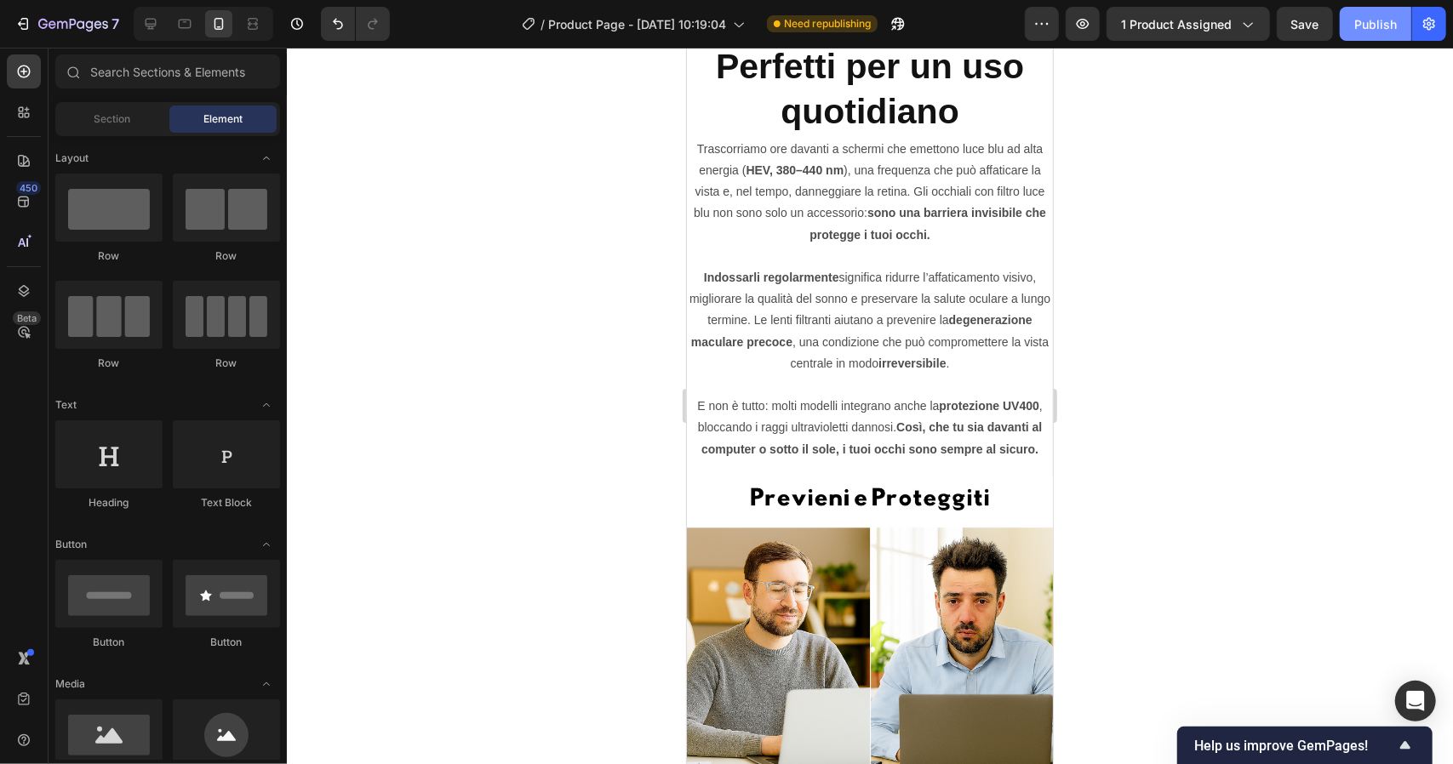
click at [1383, 26] on div "Publish" at bounding box center [1375, 24] width 43 height 18
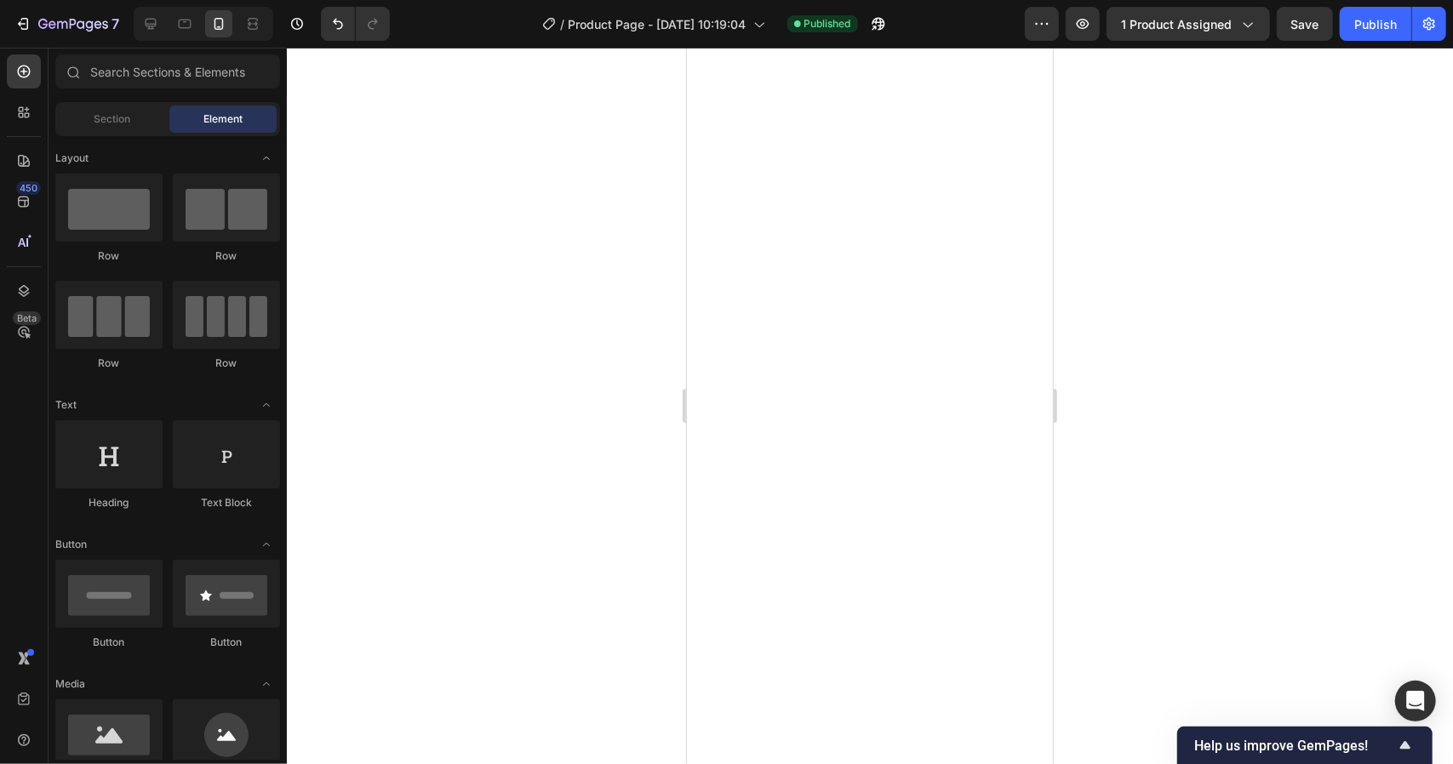
scroll to position [0, 0]
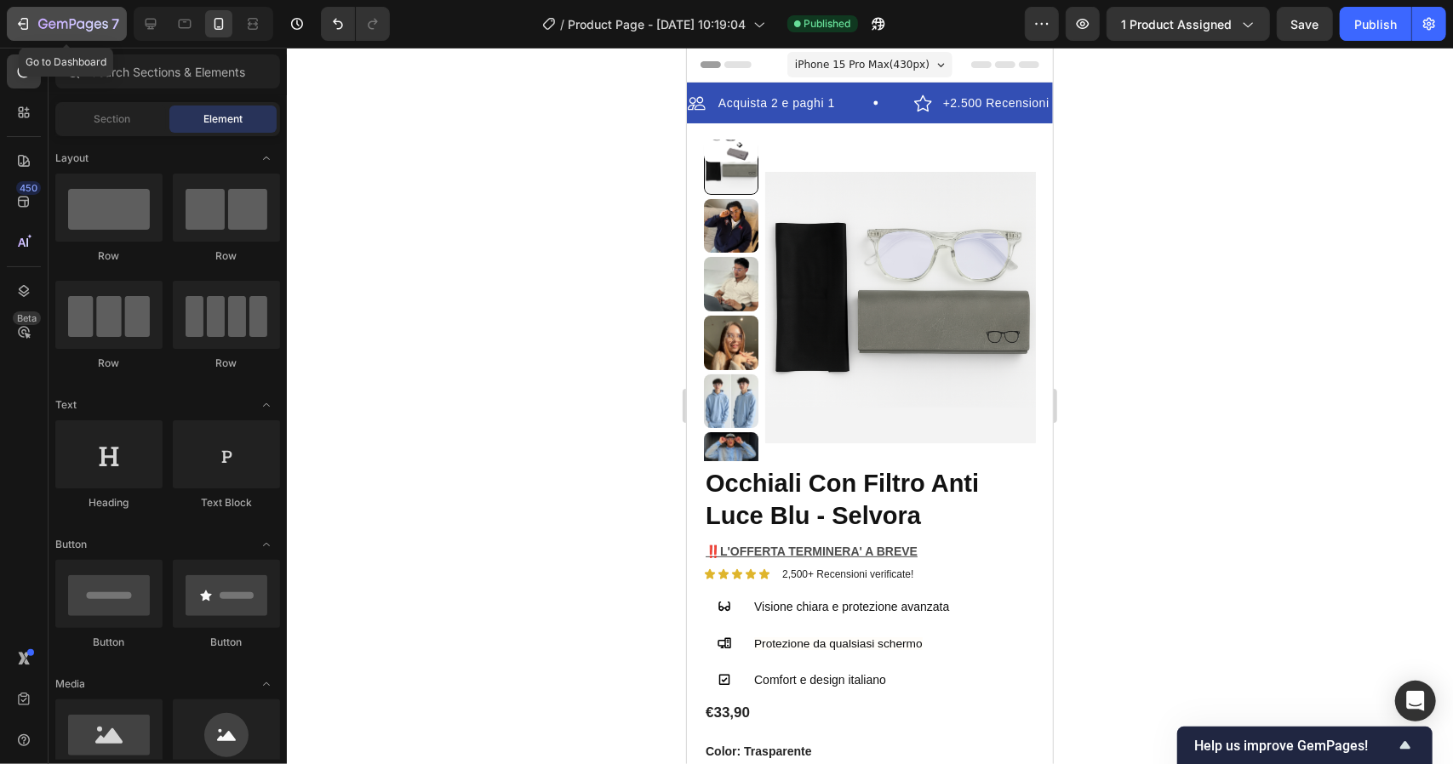
click at [22, 26] on icon "button" at bounding box center [22, 23] width 17 height 17
